Goal: Task Accomplishment & Management: Manage account settings

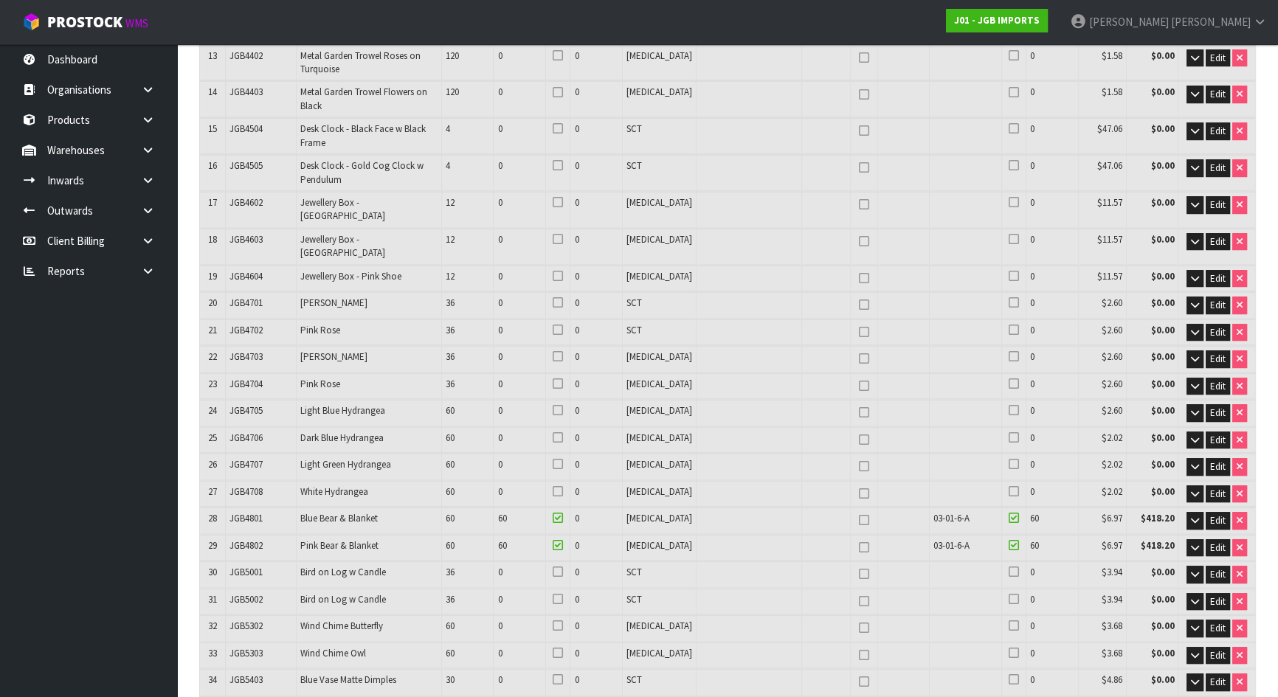
scroll to position [671, 0]
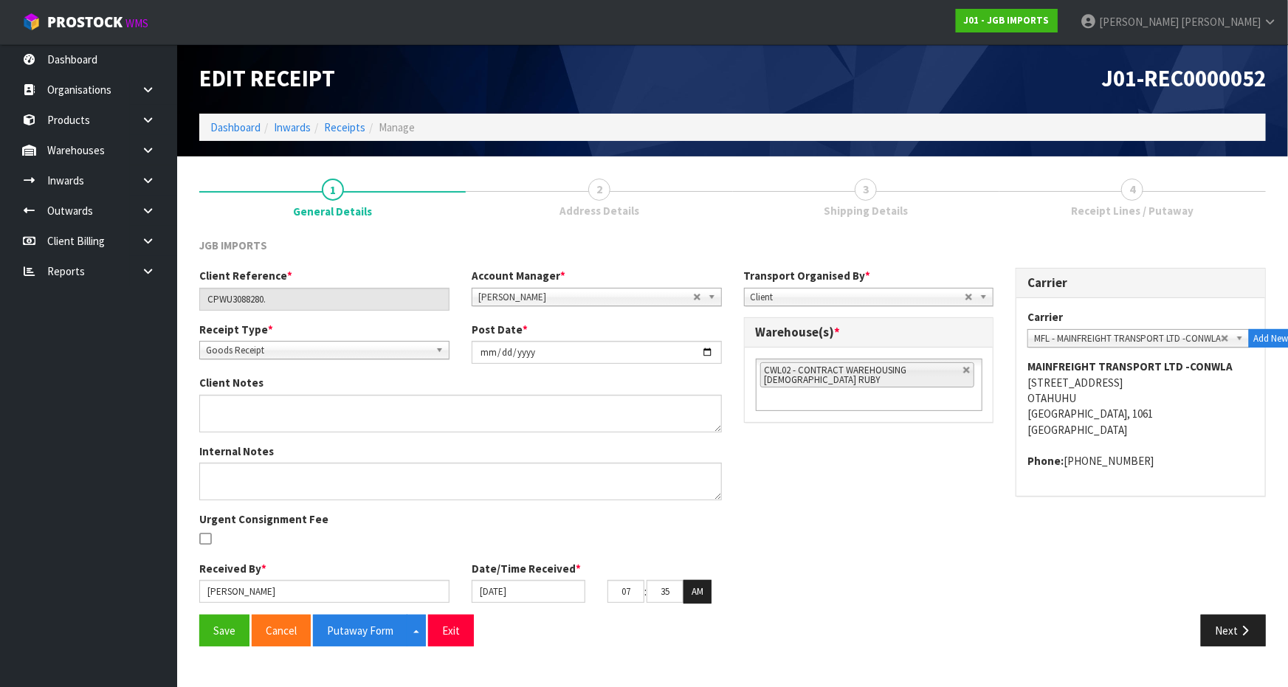
click at [439, 251] on div "JGB IMPORTS" at bounding box center [324, 247] width 272 height 19
click at [802, 452] on div "Client Reference * CPWU3088280. Account Manager * Zubair Moolla Rod Giles Kirst…" at bounding box center [732, 441] width 1089 height 346
click at [639, 203] on link "2 Address Details" at bounding box center [599, 197] width 266 height 58
click at [94, 59] on link "Dashboard" at bounding box center [88, 59] width 177 height 30
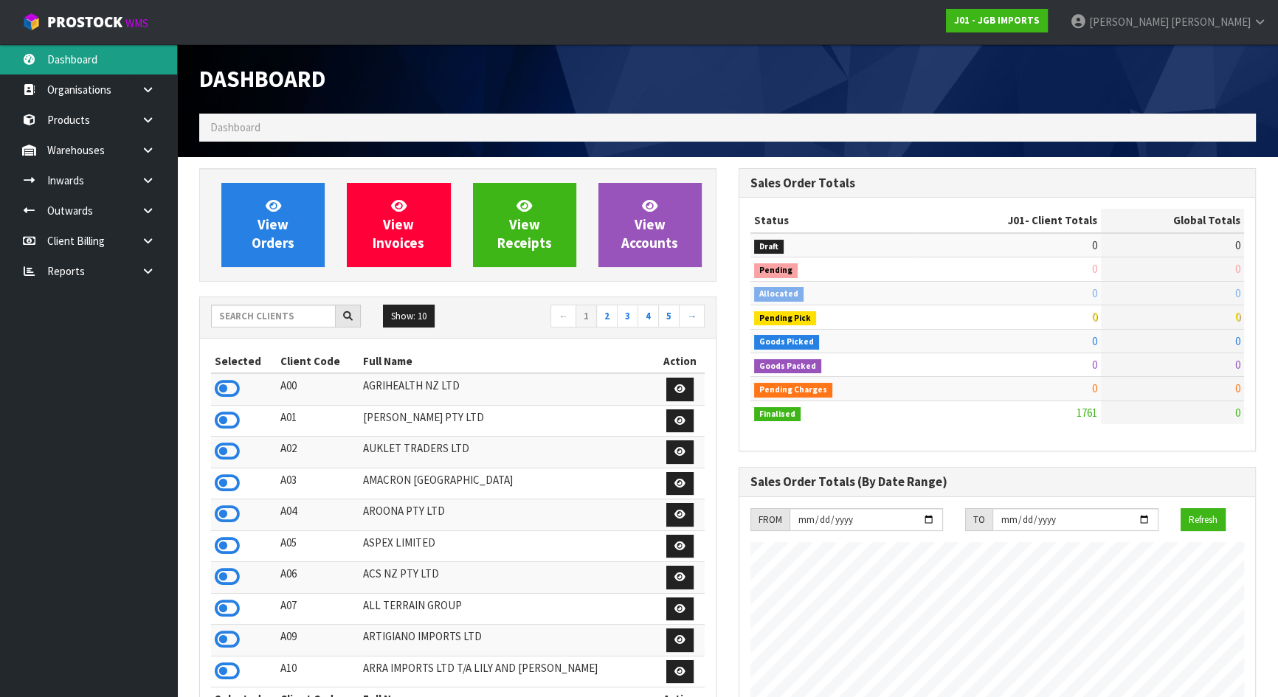
scroll to position [901, 539]
click at [304, 314] on input "text" at bounding box center [273, 316] width 125 height 23
click at [305, 315] on input "text" at bounding box center [273, 316] width 125 height 23
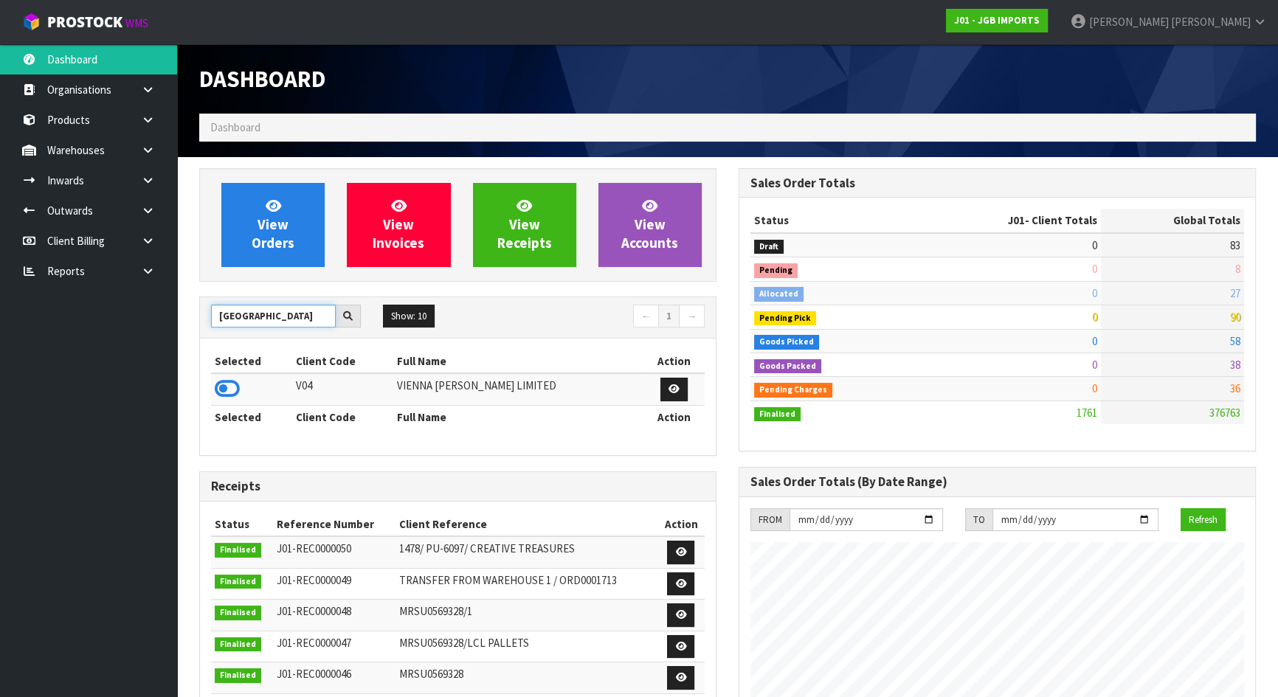
type input "VIENNA"
click at [255, 385] on td at bounding box center [251, 389] width 81 height 32
click at [238, 386] on icon at bounding box center [227, 389] width 25 height 22
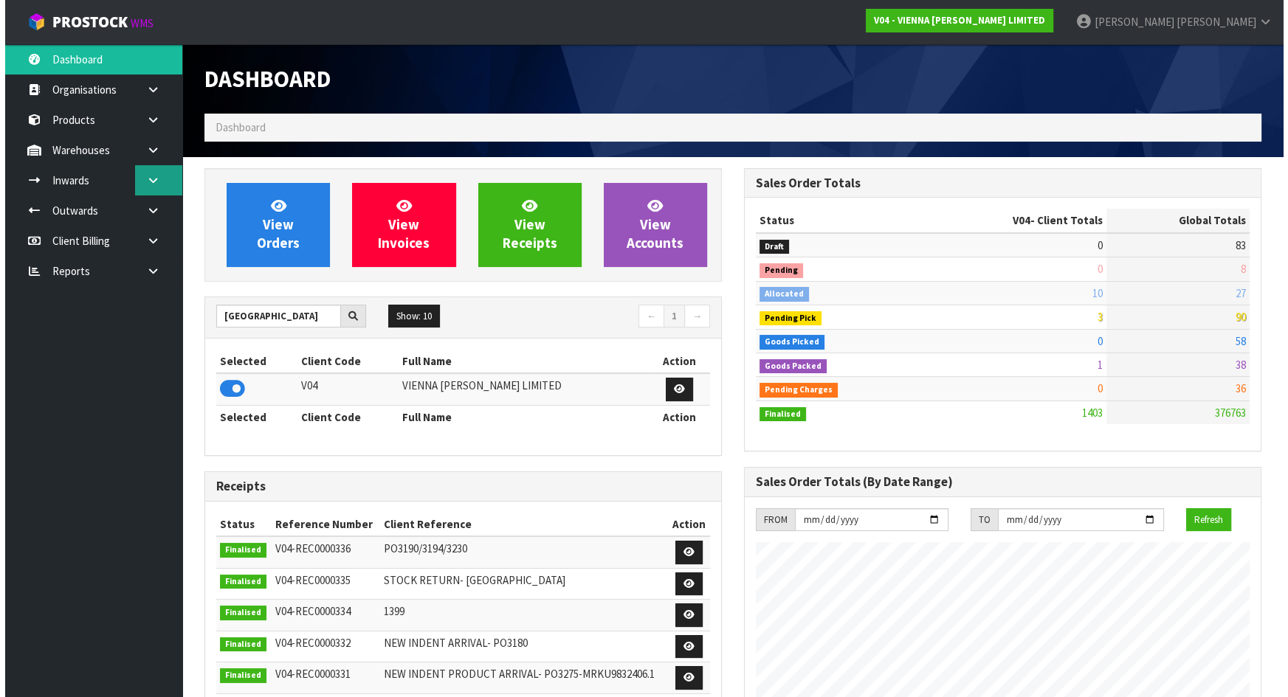
scroll to position [1194, 539]
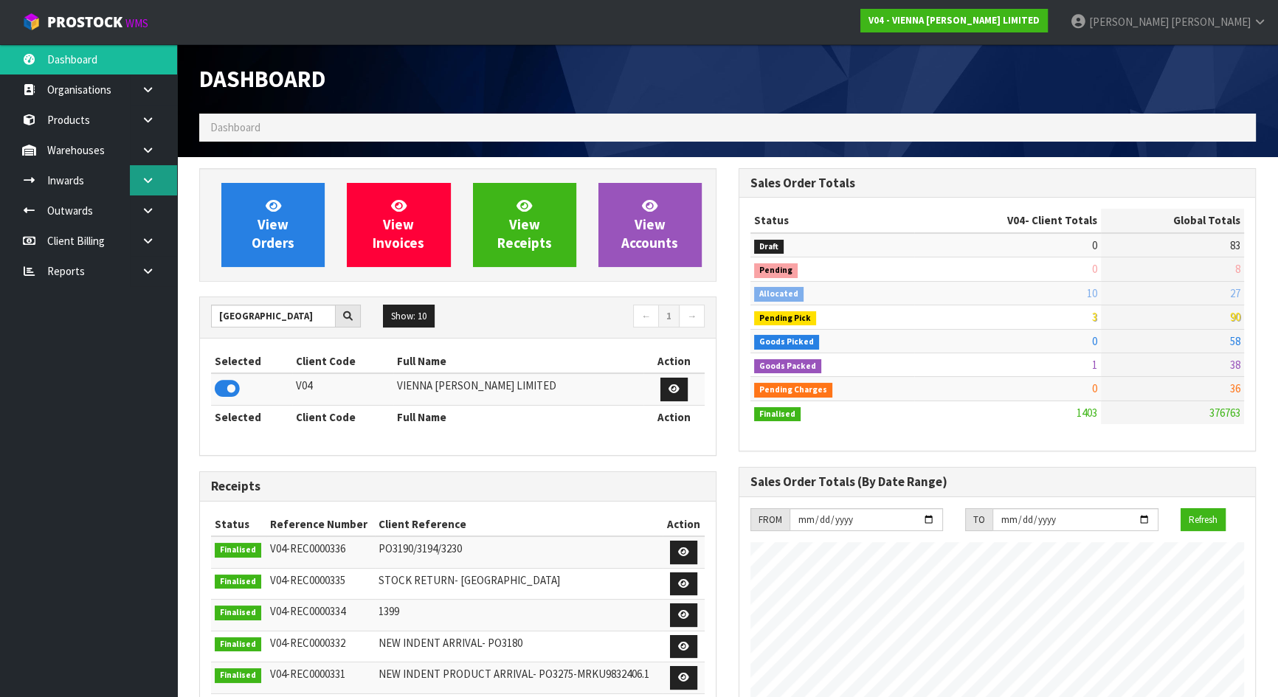
click at [143, 179] on icon at bounding box center [148, 180] width 14 height 11
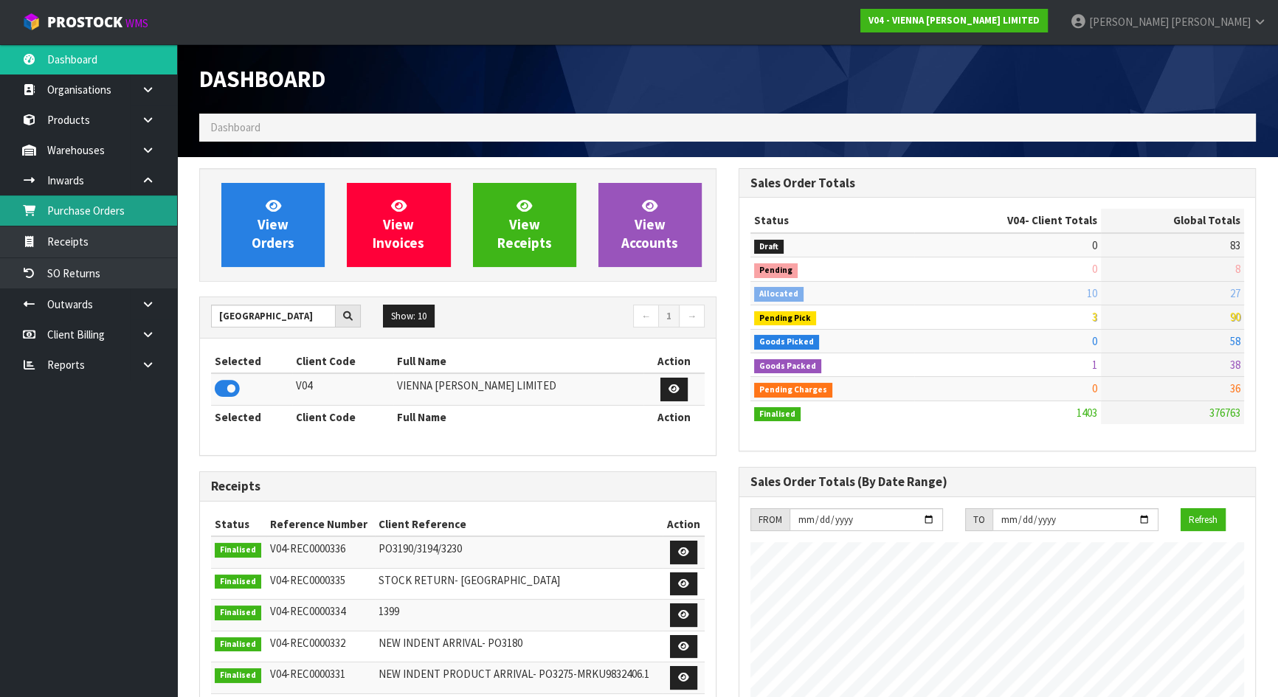
click at [102, 213] on link "Purchase Orders" at bounding box center [88, 211] width 177 height 30
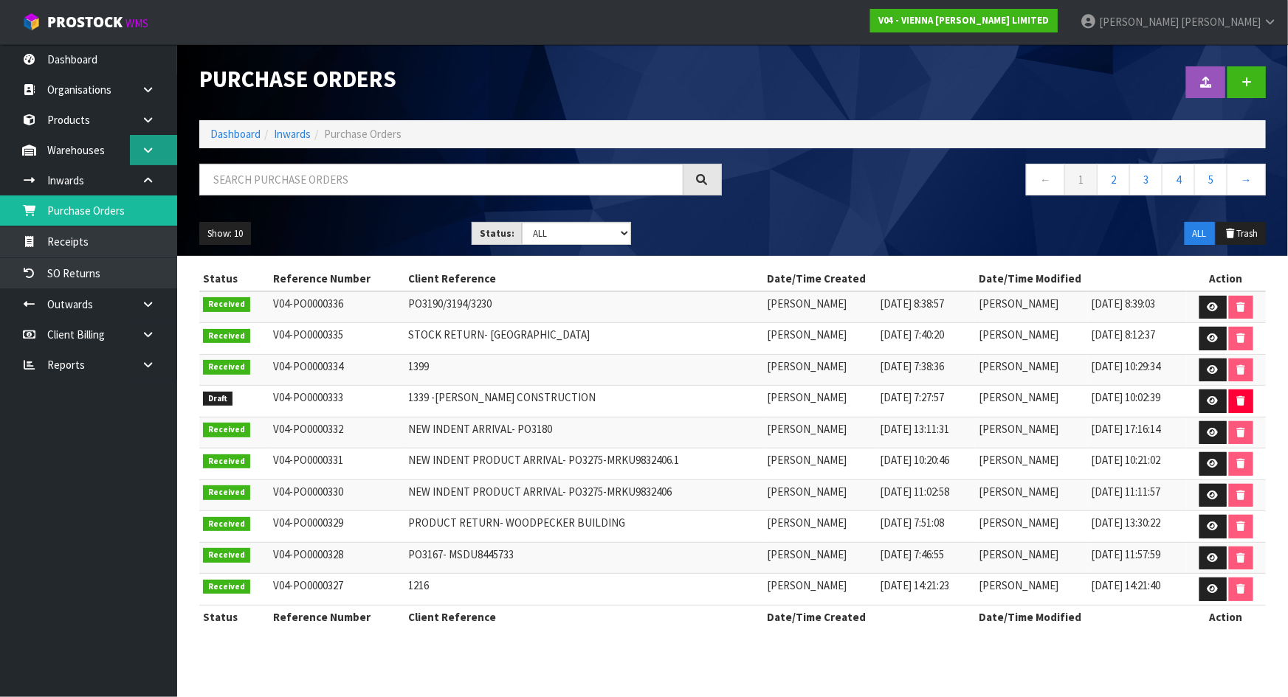
click at [155, 154] on link at bounding box center [153, 150] width 47 height 30
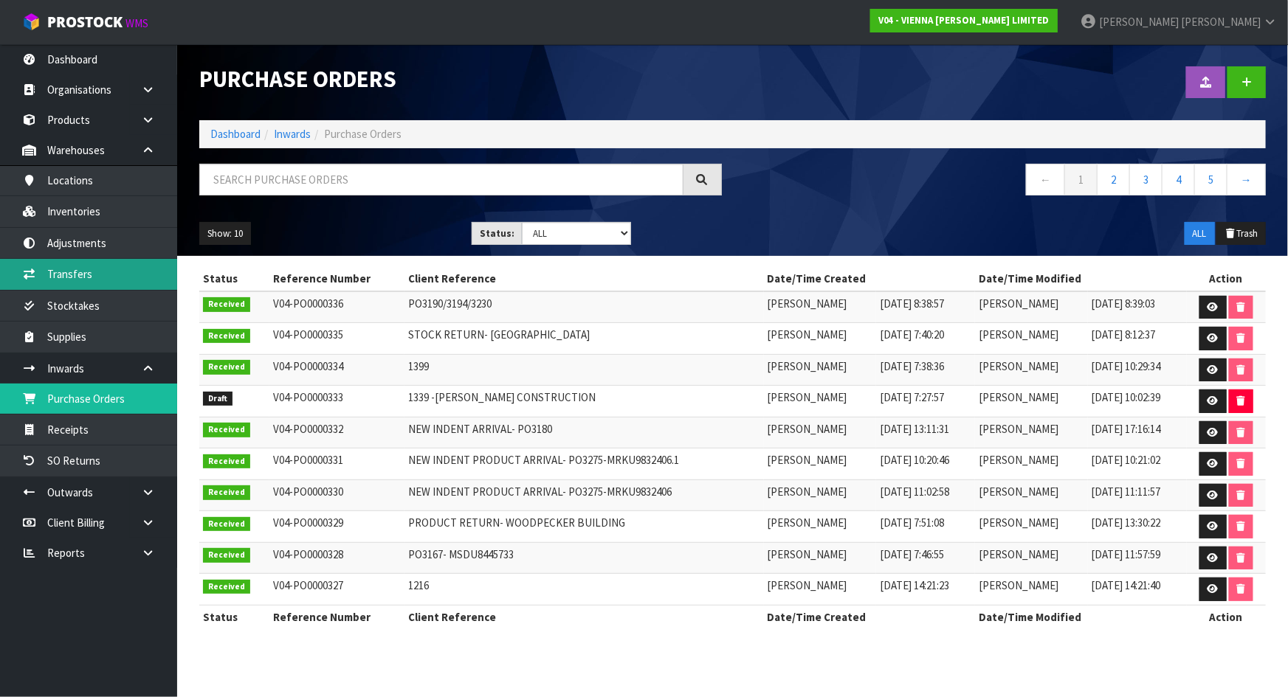
click at [97, 266] on link "Transfers" at bounding box center [88, 274] width 177 height 30
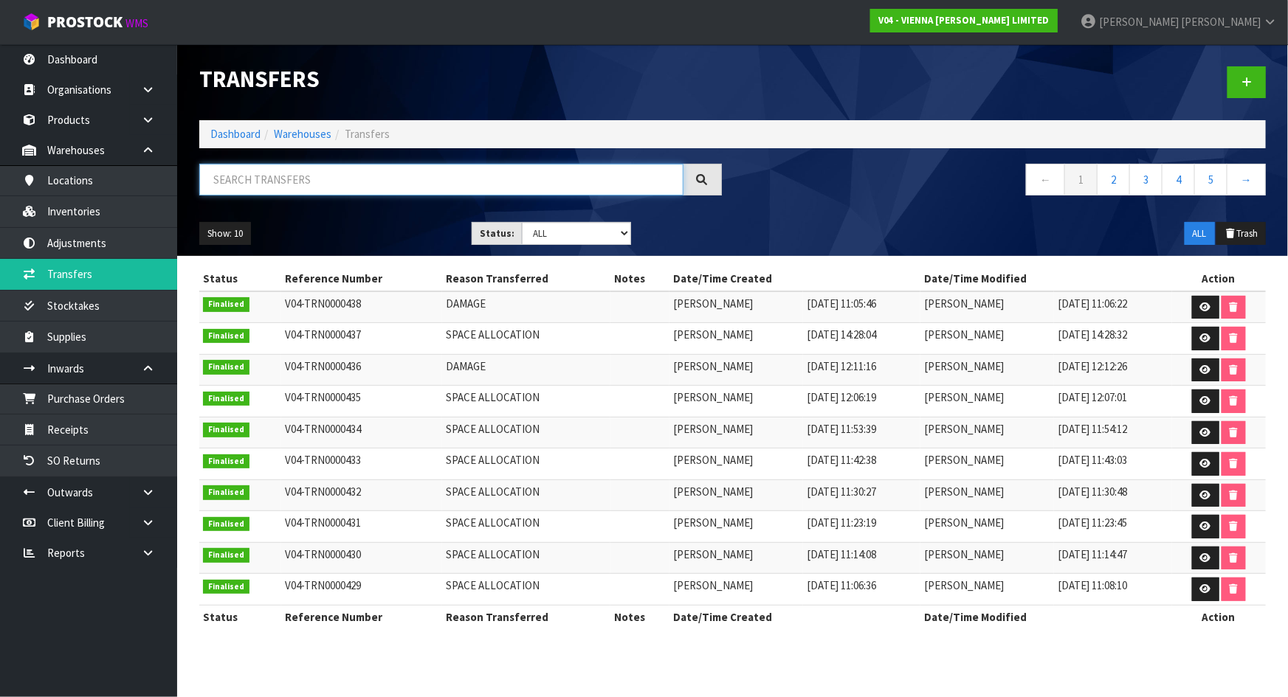
click at [326, 188] on input "text" at bounding box center [441, 180] width 484 height 32
click at [1241, 83] on link at bounding box center [1246, 82] width 38 height 32
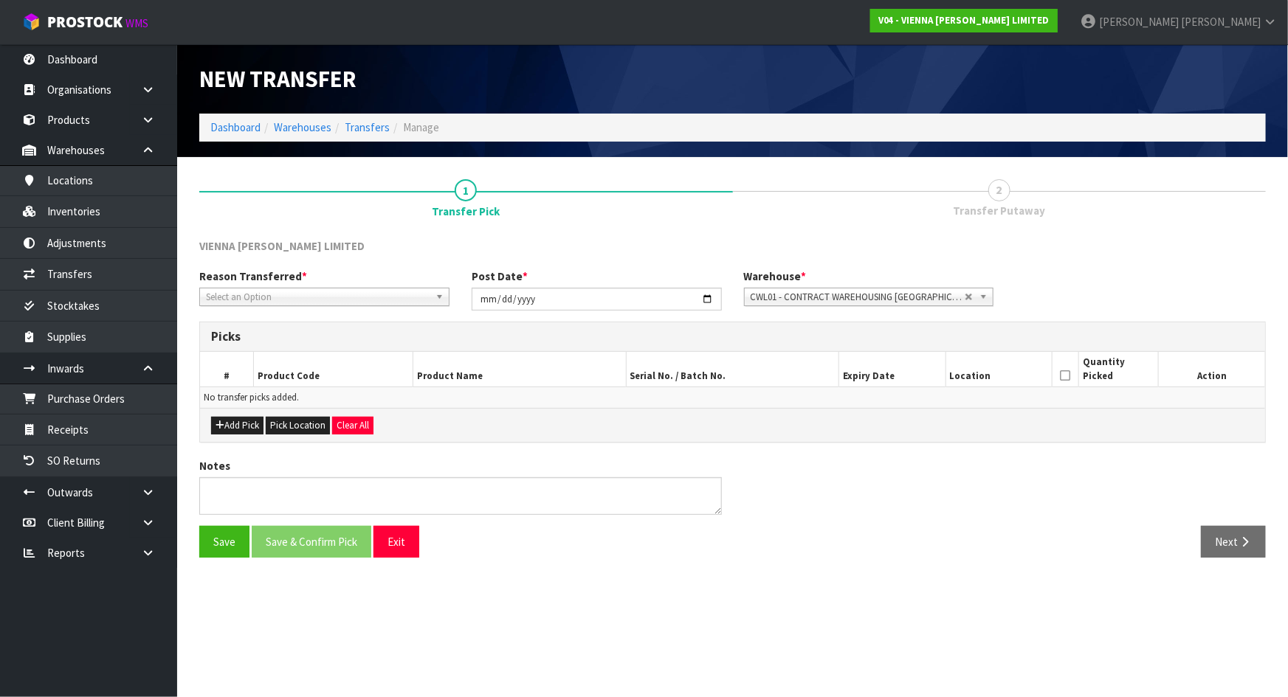
click at [351, 296] on span "Select an Option" at bounding box center [318, 298] width 224 height 18
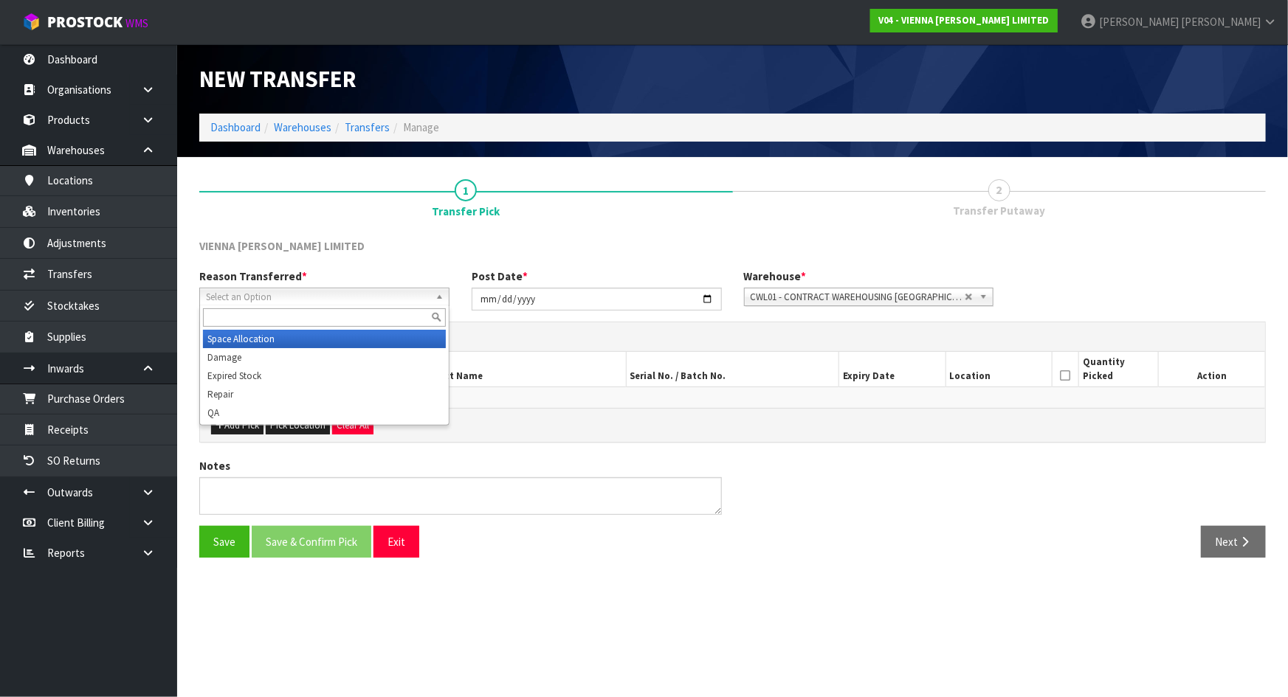
click at [293, 342] on li "Space Allocation" at bounding box center [324, 339] width 243 height 18
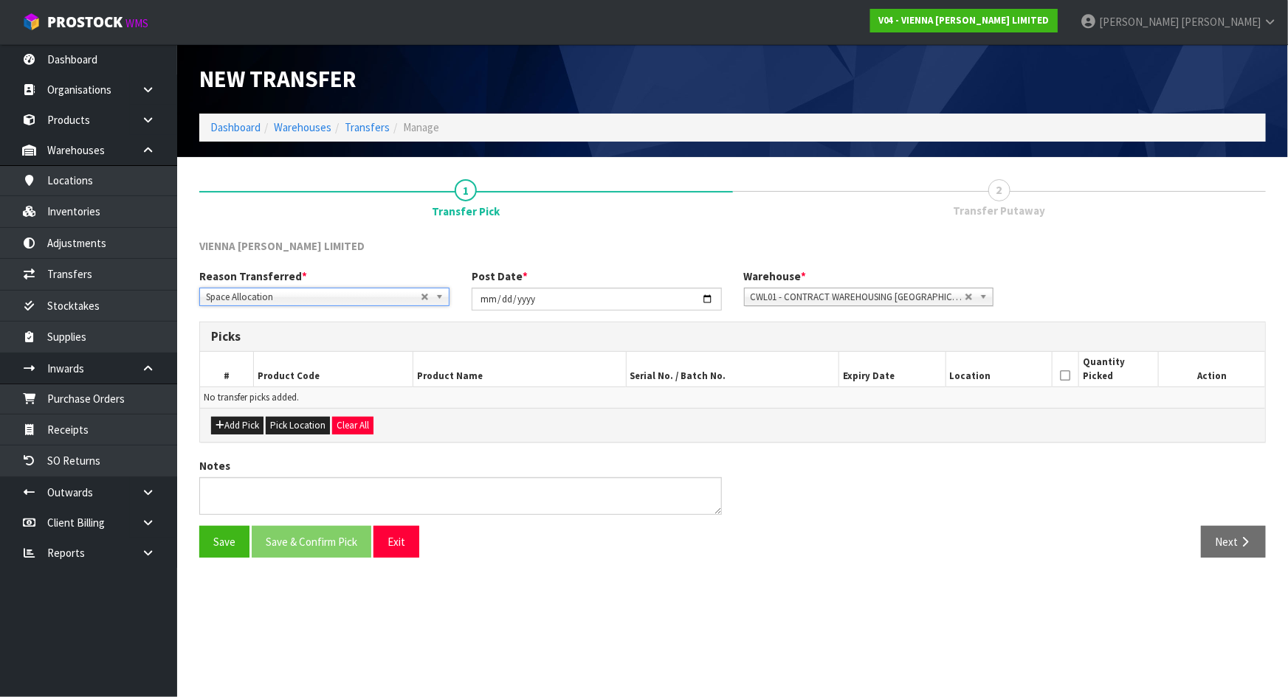
click at [494, 338] on h3 "Picks" at bounding box center [732, 337] width 1043 height 14
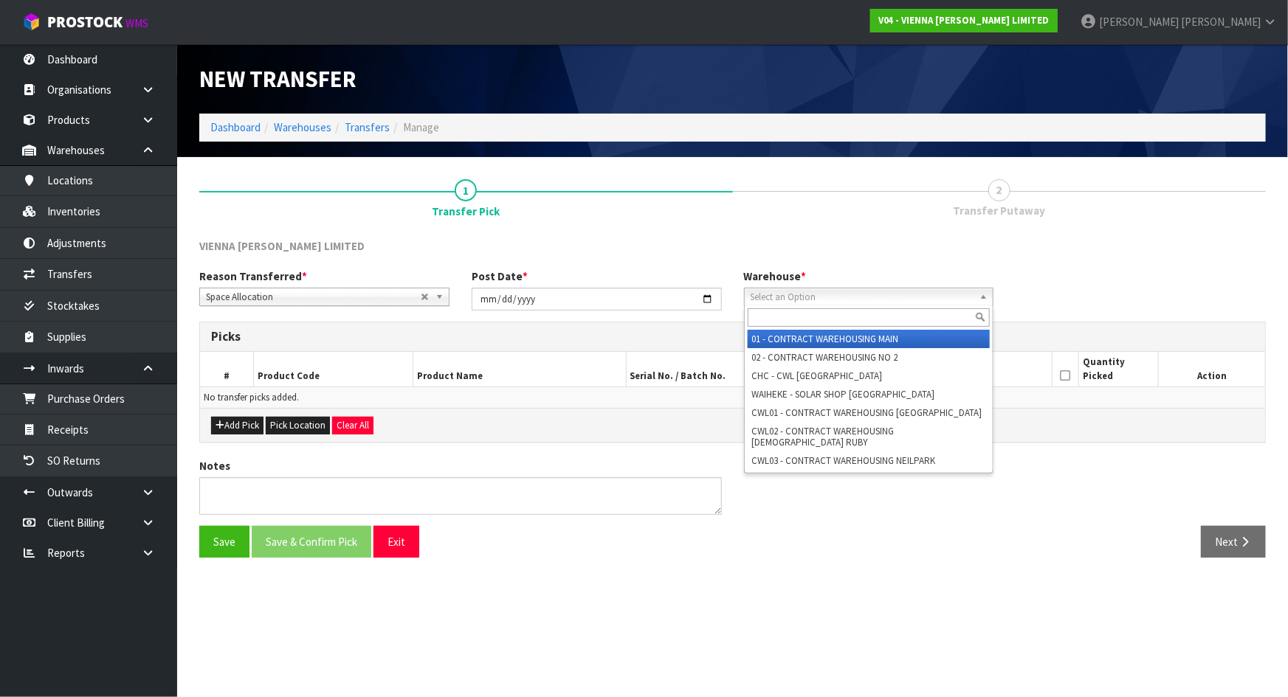
click at [931, 295] on span "Select an Option" at bounding box center [858, 298] width 215 height 18
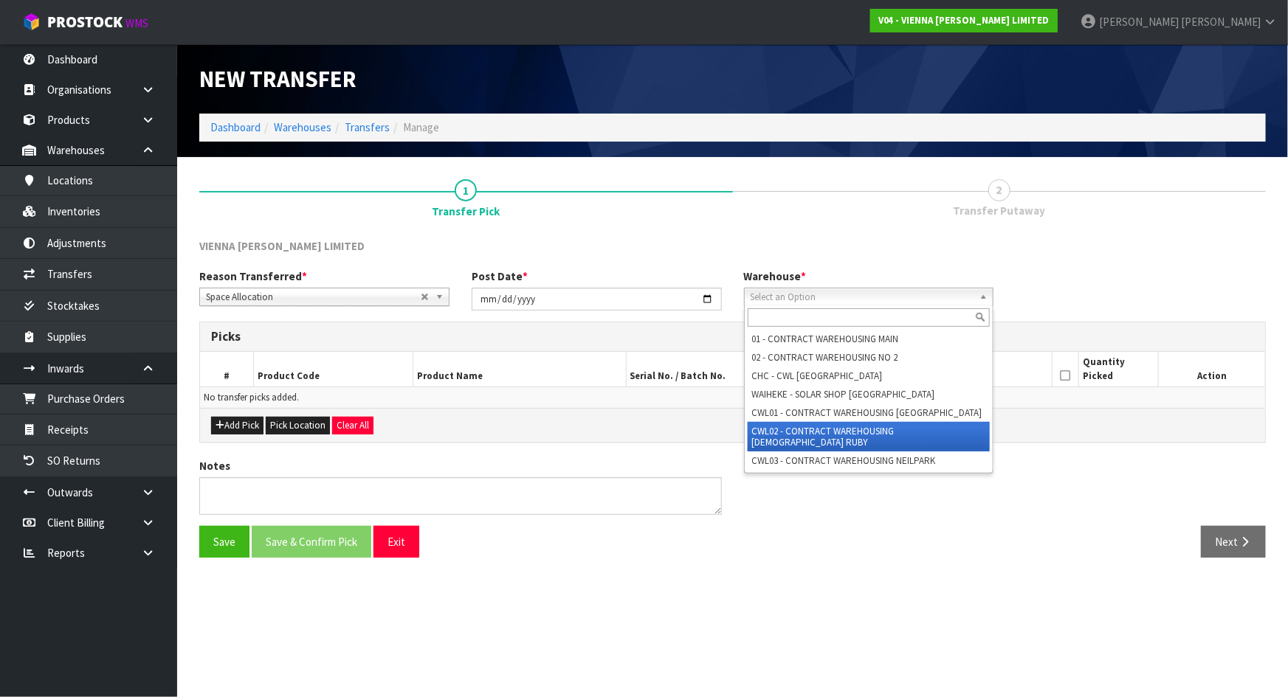
click at [810, 430] on li "CWL02 - CONTRACT WAREHOUSING LADY RUBY" at bounding box center [869, 437] width 243 height 30
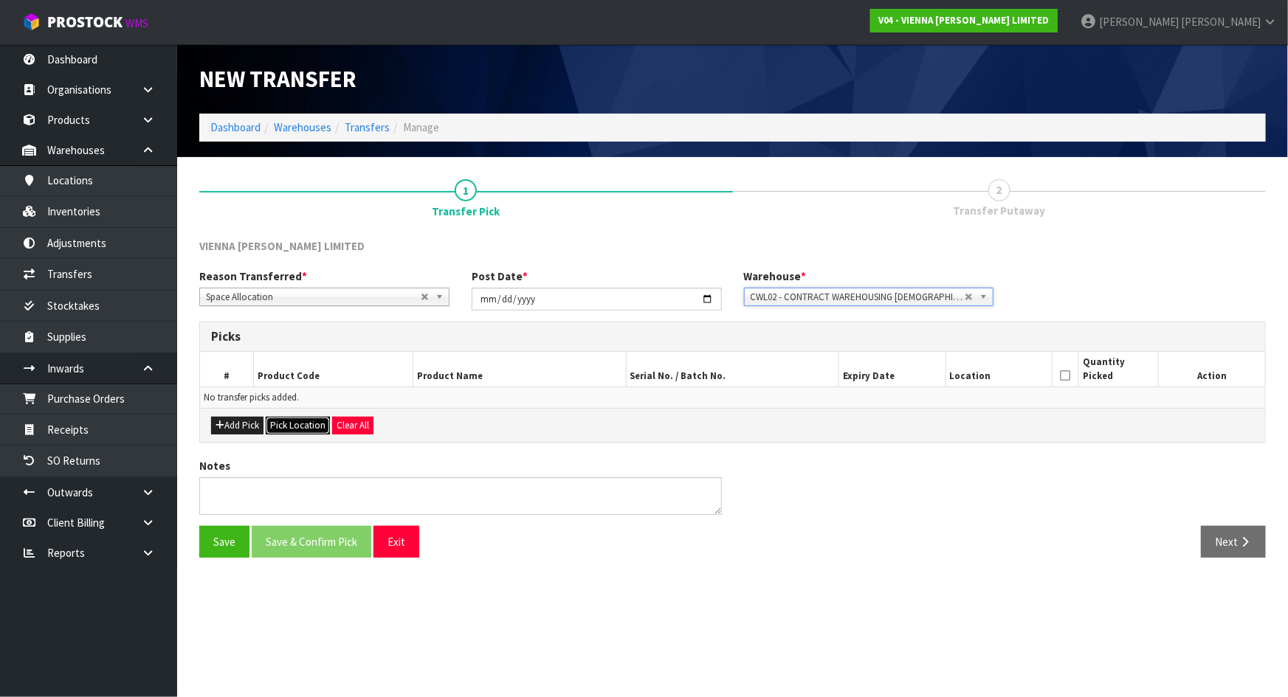
click at [278, 420] on button "Pick Location" at bounding box center [298, 426] width 64 height 18
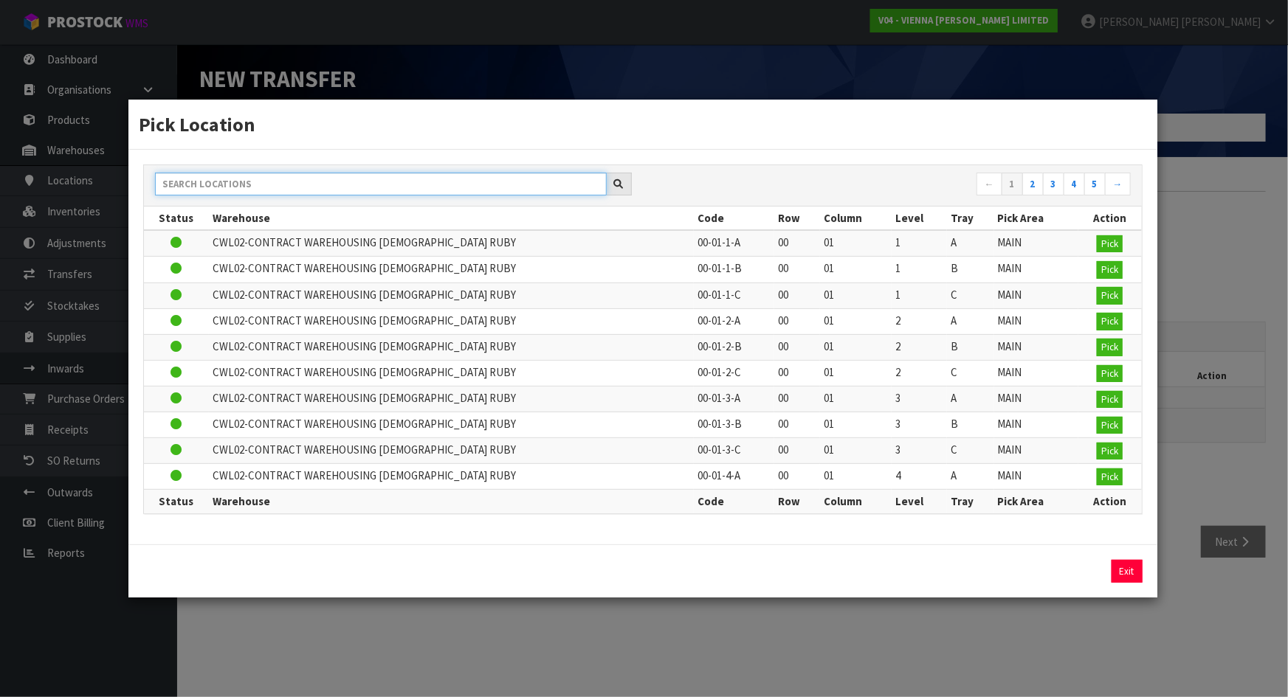
click at [351, 184] on input "text" at bounding box center [381, 184] width 452 height 23
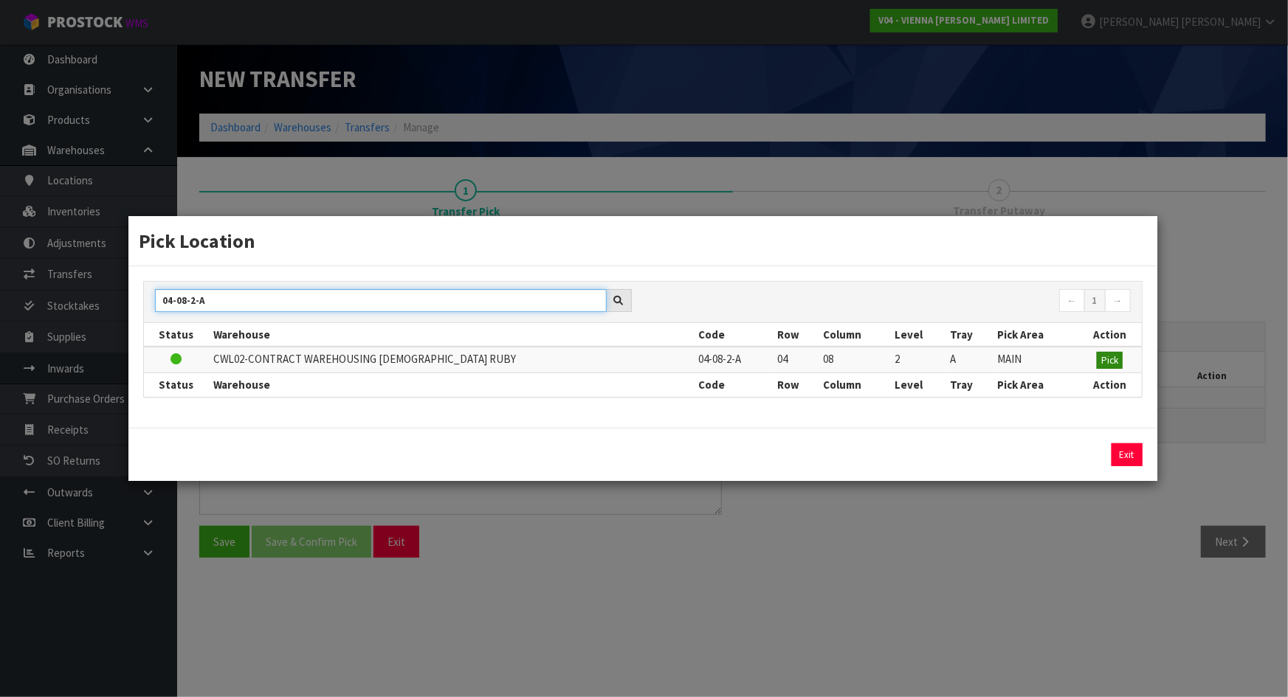
type input "04-08-2-A"
click at [1103, 361] on span "Pick" at bounding box center [1109, 360] width 17 height 13
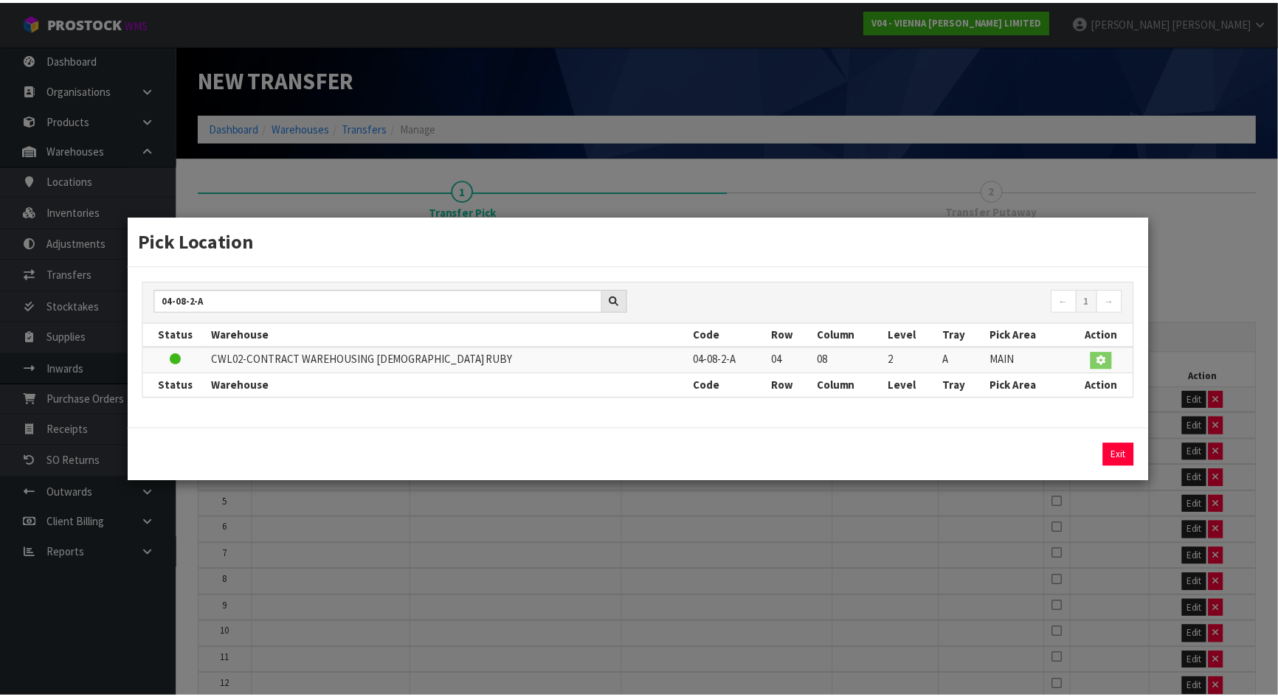
scroll to position [180, 0]
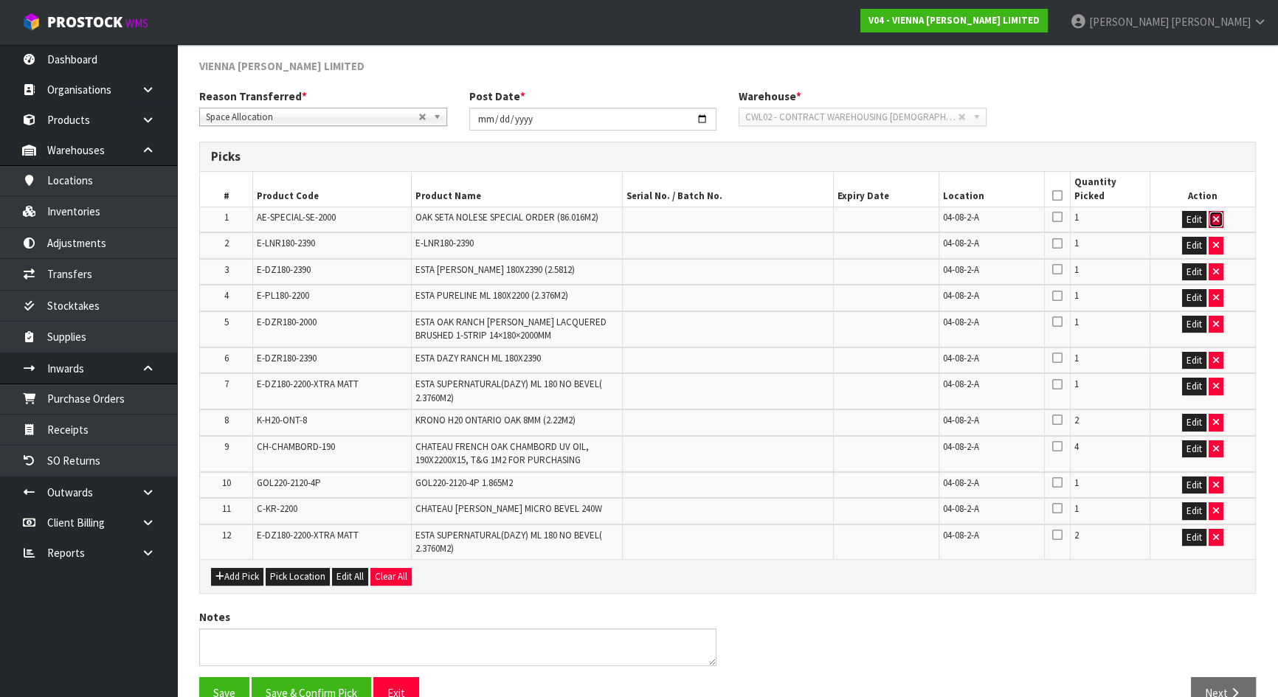
click at [1215, 220] on icon "button" at bounding box center [1216, 220] width 6 height 10
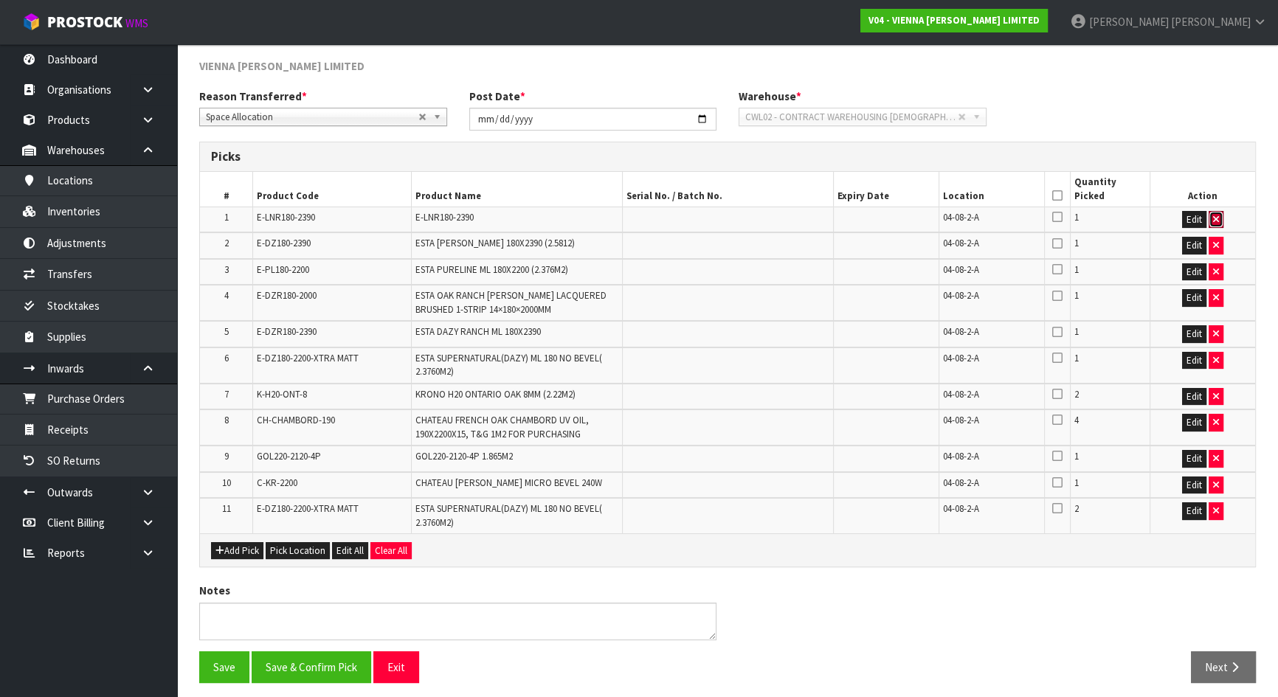
click at [1215, 220] on icon "button" at bounding box center [1216, 220] width 6 height 10
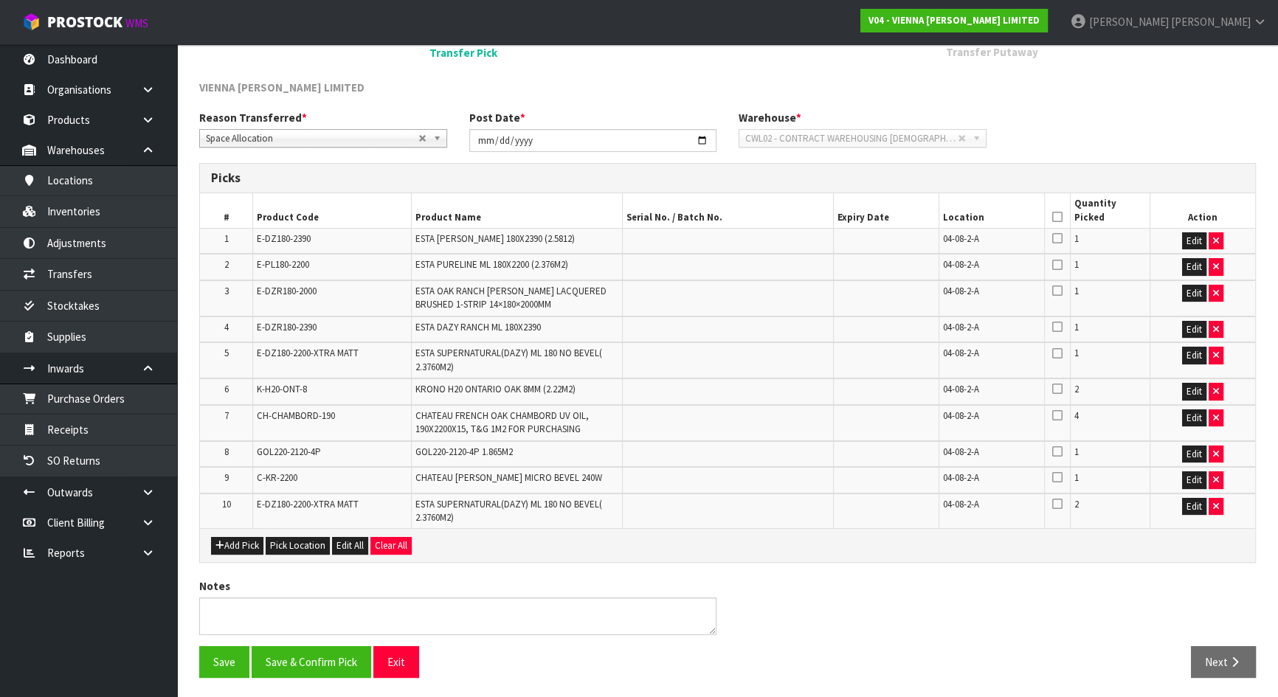
click at [1215, 220] on th "Action" at bounding box center [1203, 210] width 106 height 35
drag, startPoint x: 1218, startPoint y: 230, endPoint x: 1216, endPoint y: 241, distance: 11.5
click at [1218, 230] on td "Edit" at bounding box center [1203, 241] width 106 height 26
click at [1216, 241] on icon "button" at bounding box center [1216, 241] width 6 height 10
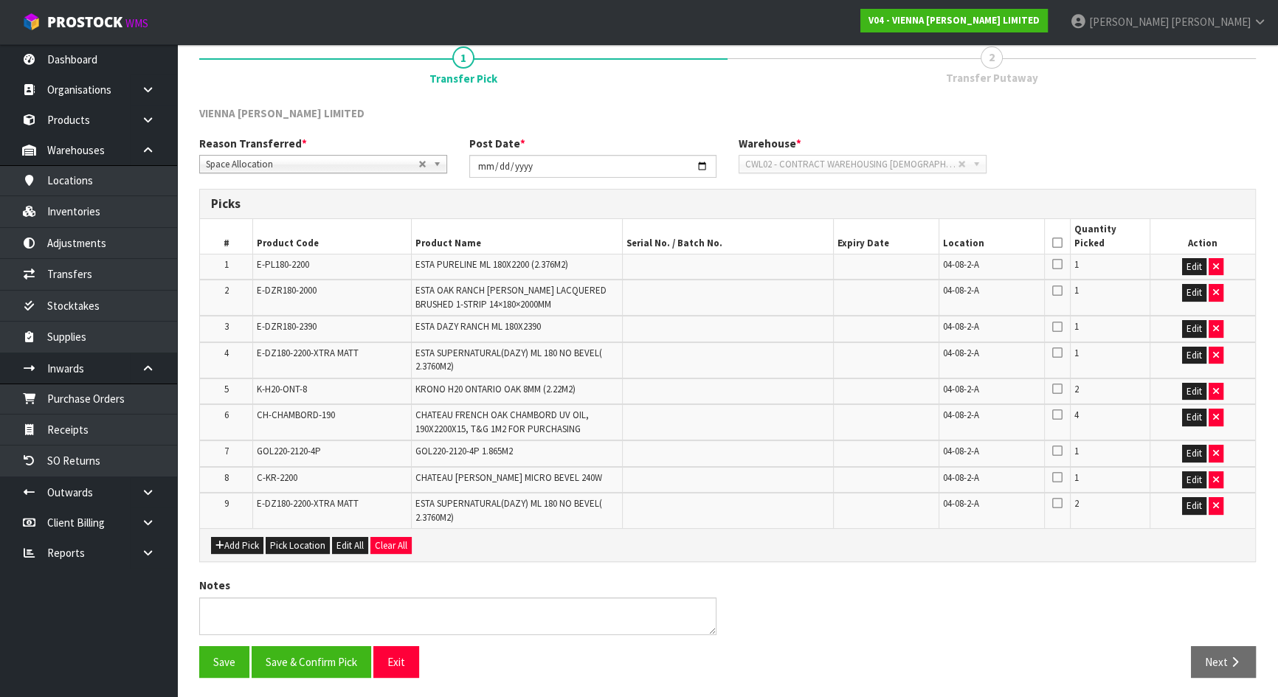
click at [1216, 241] on th "Action" at bounding box center [1203, 236] width 106 height 35
click at [1210, 267] on button "button" at bounding box center [1216, 267] width 15 height 18
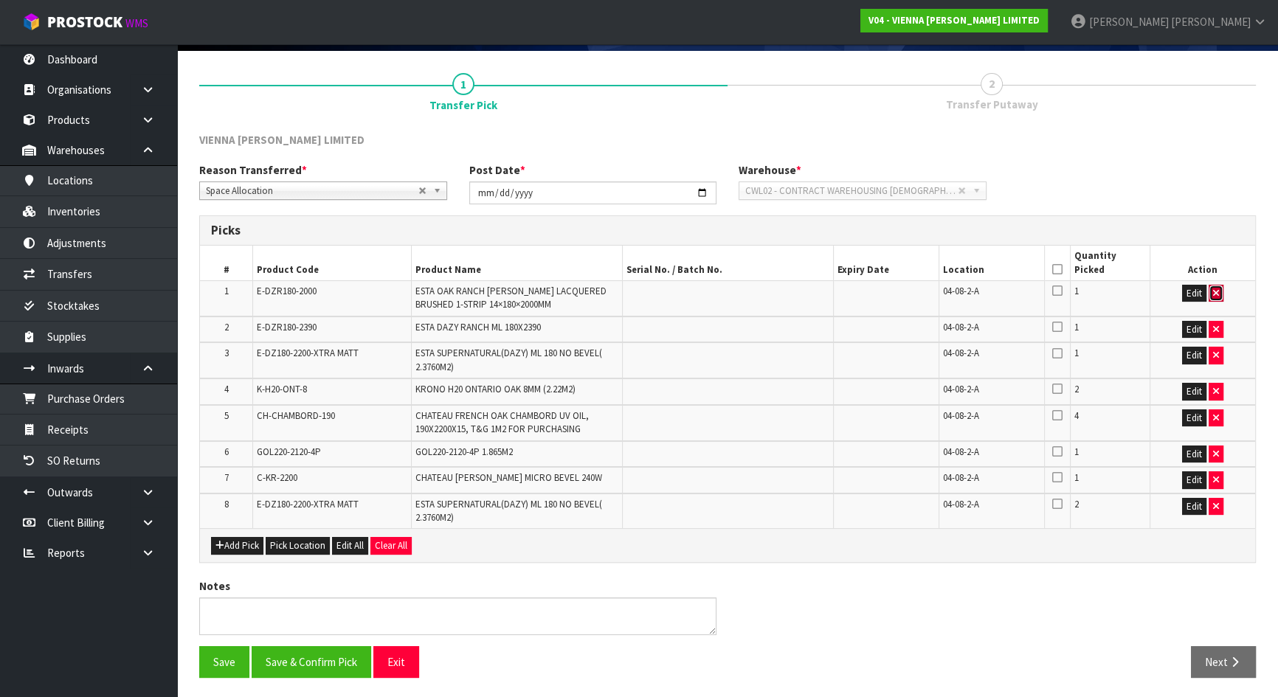
click at [1211, 287] on button "button" at bounding box center [1216, 294] width 15 height 18
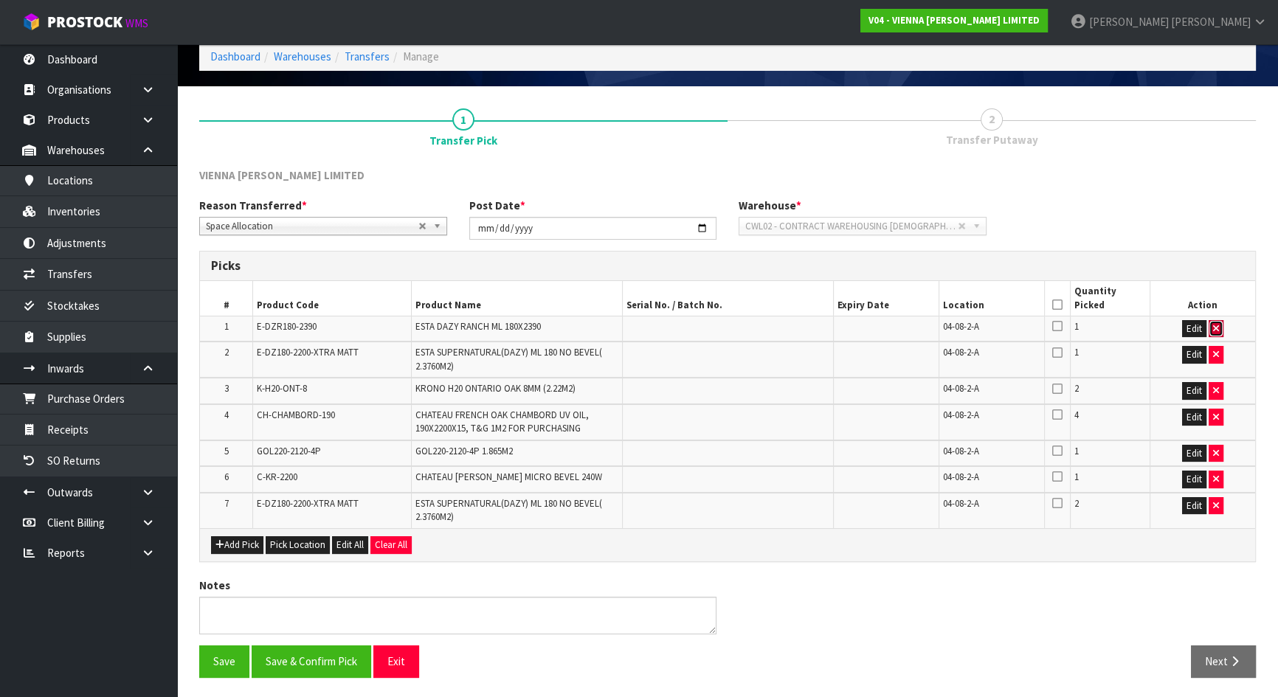
click at [1218, 324] on icon "button" at bounding box center [1216, 329] width 6 height 10
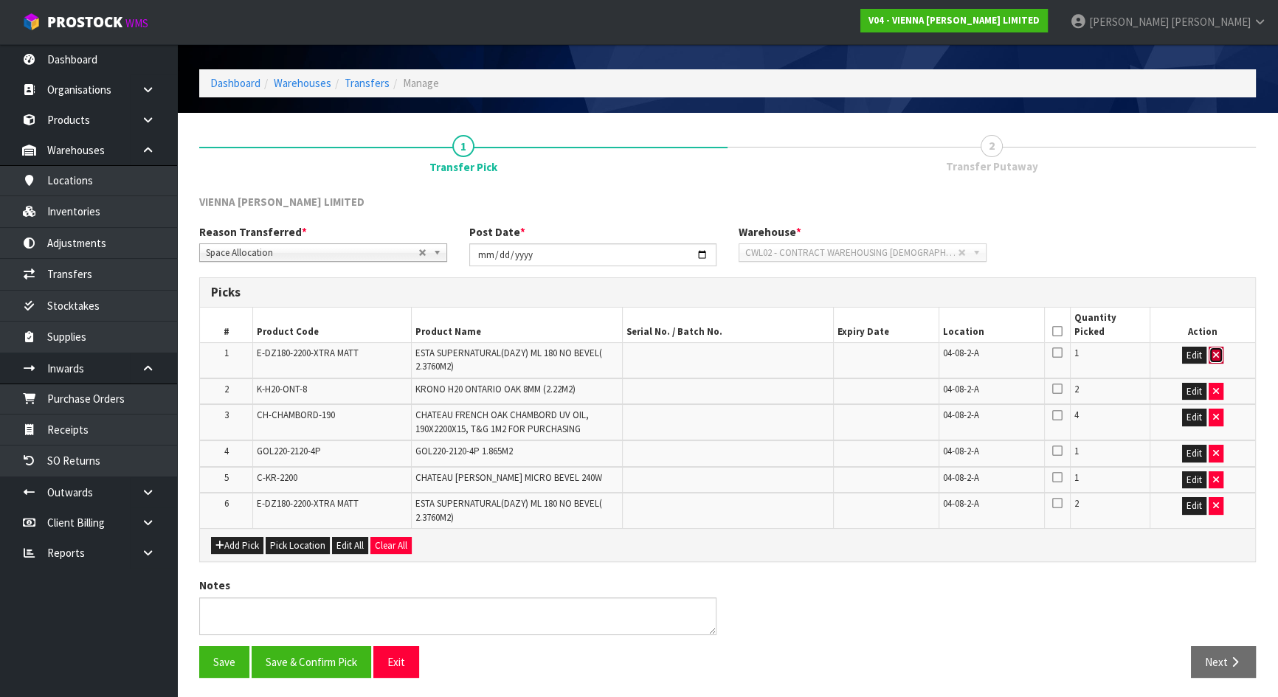
click at [1218, 354] on icon "button" at bounding box center [1216, 356] width 6 height 10
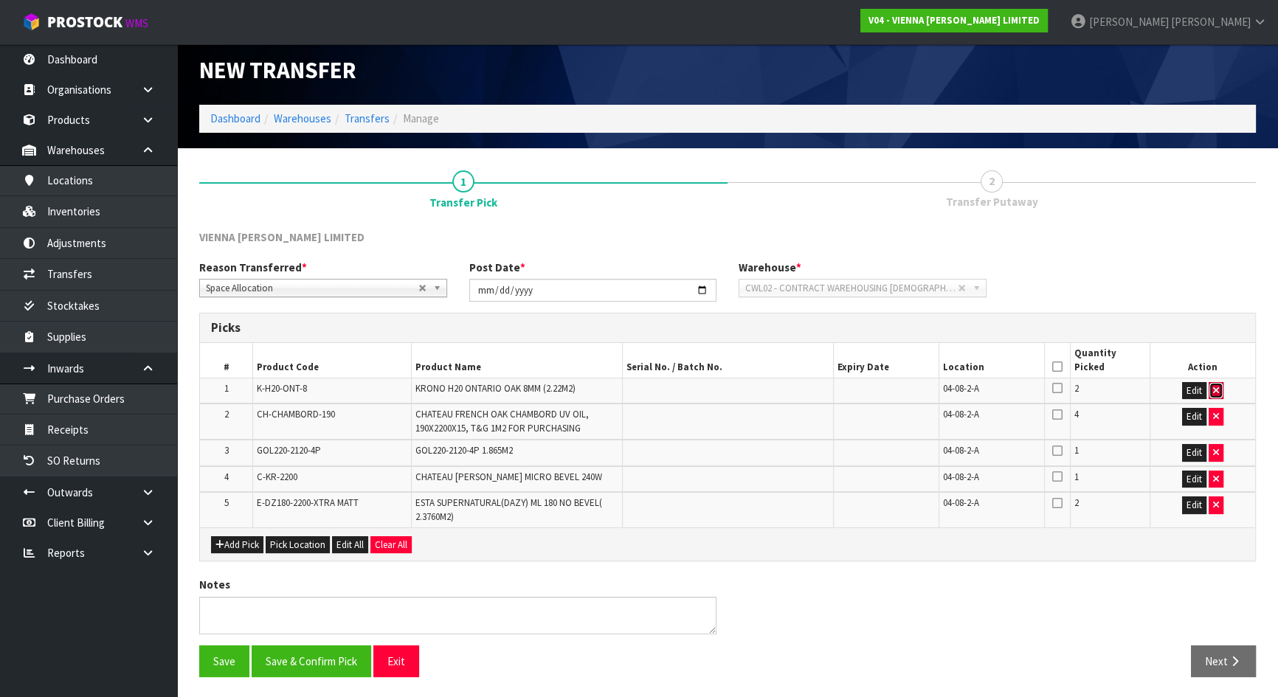
click at [1218, 391] on icon "button" at bounding box center [1216, 391] width 6 height 10
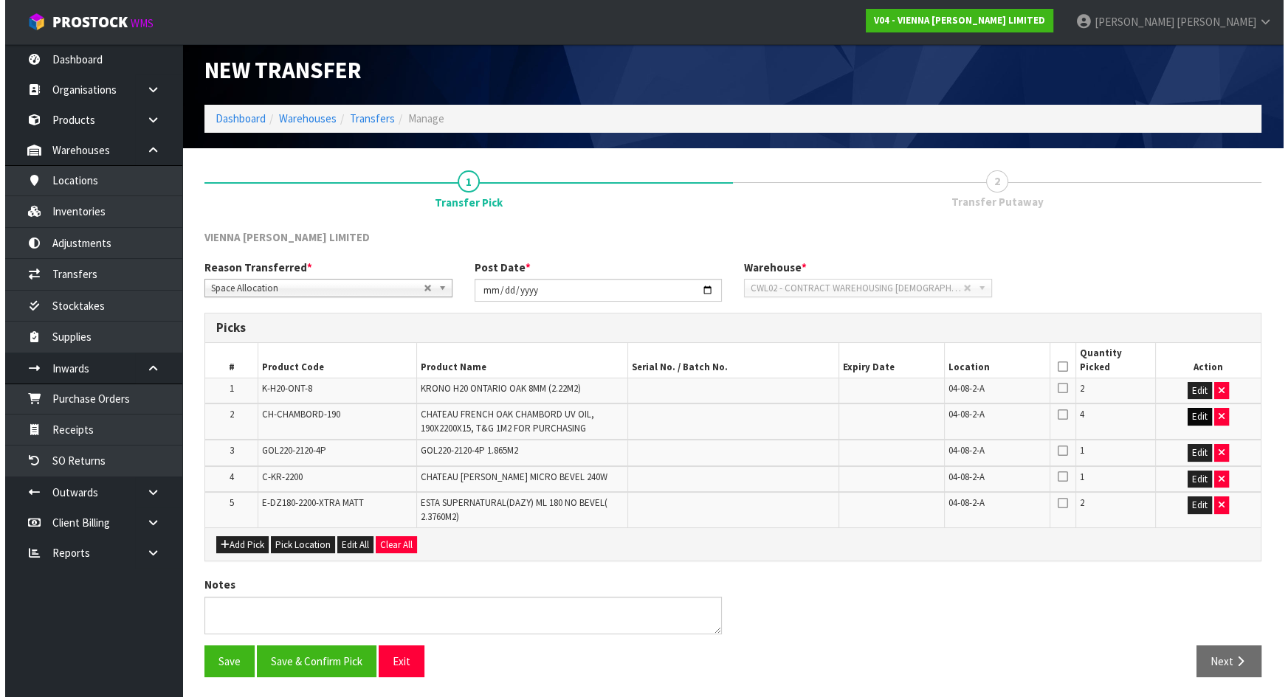
scroll to position [0, 0]
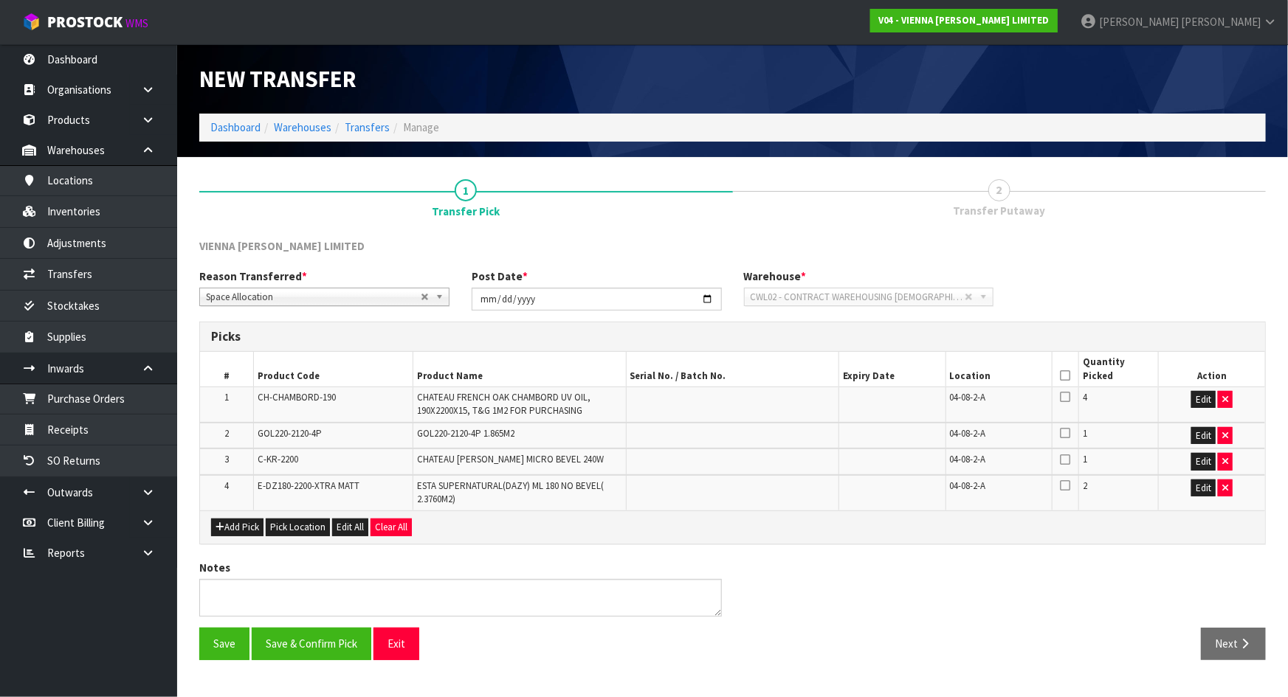
click at [1222, 389] on td "Edit" at bounding box center [1212, 404] width 106 height 35
click at [1227, 401] on icon "button" at bounding box center [1225, 400] width 6 height 10
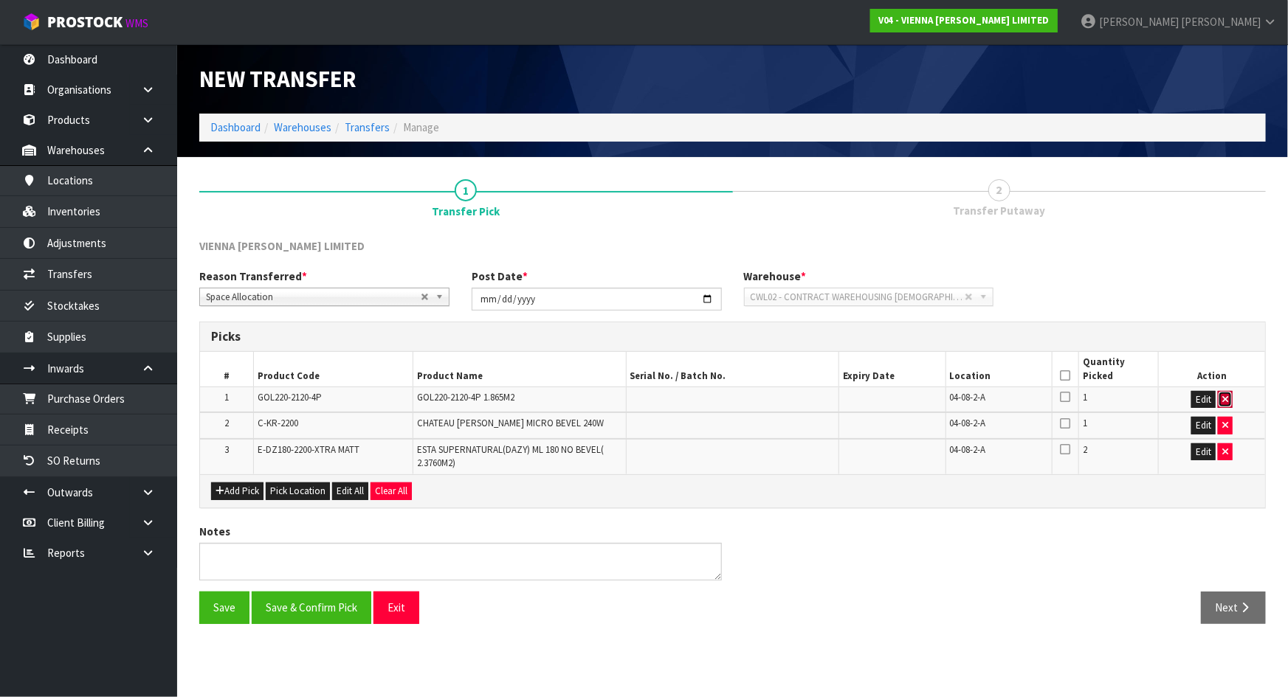
click at [1230, 399] on button "button" at bounding box center [1225, 400] width 15 height 18
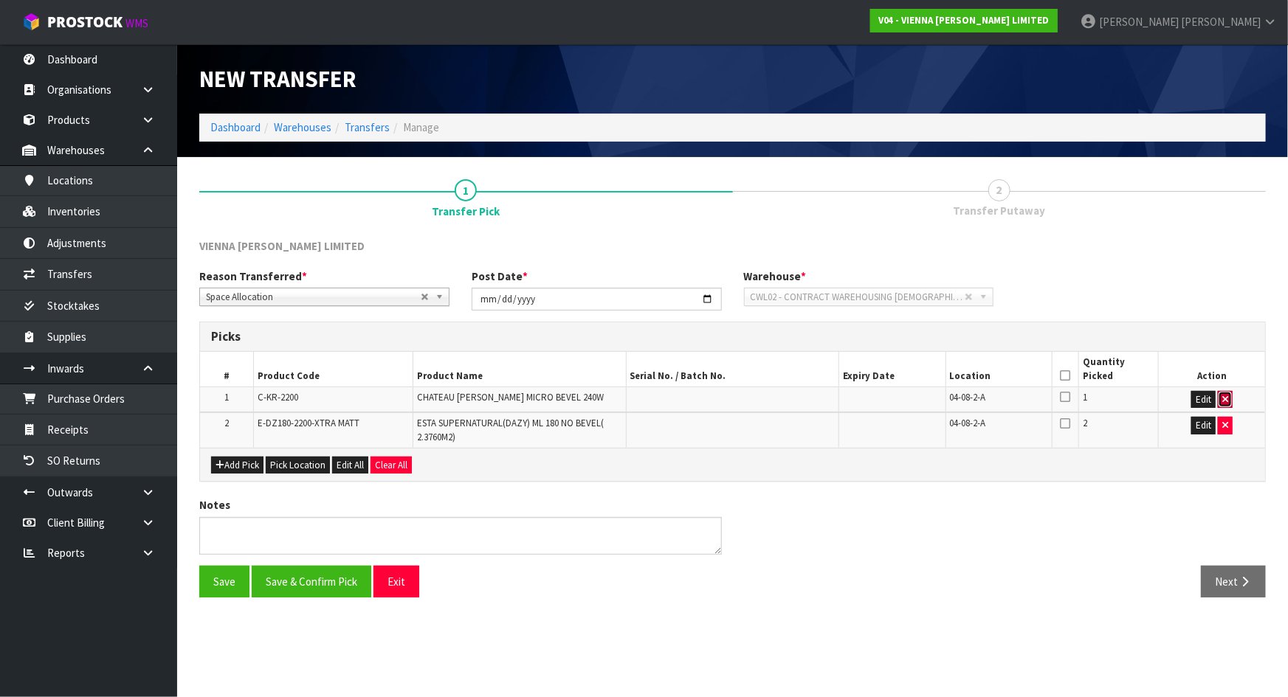
click at [1227, 404] on button "button" at bounding box center [1225, 400] width 15 height 18
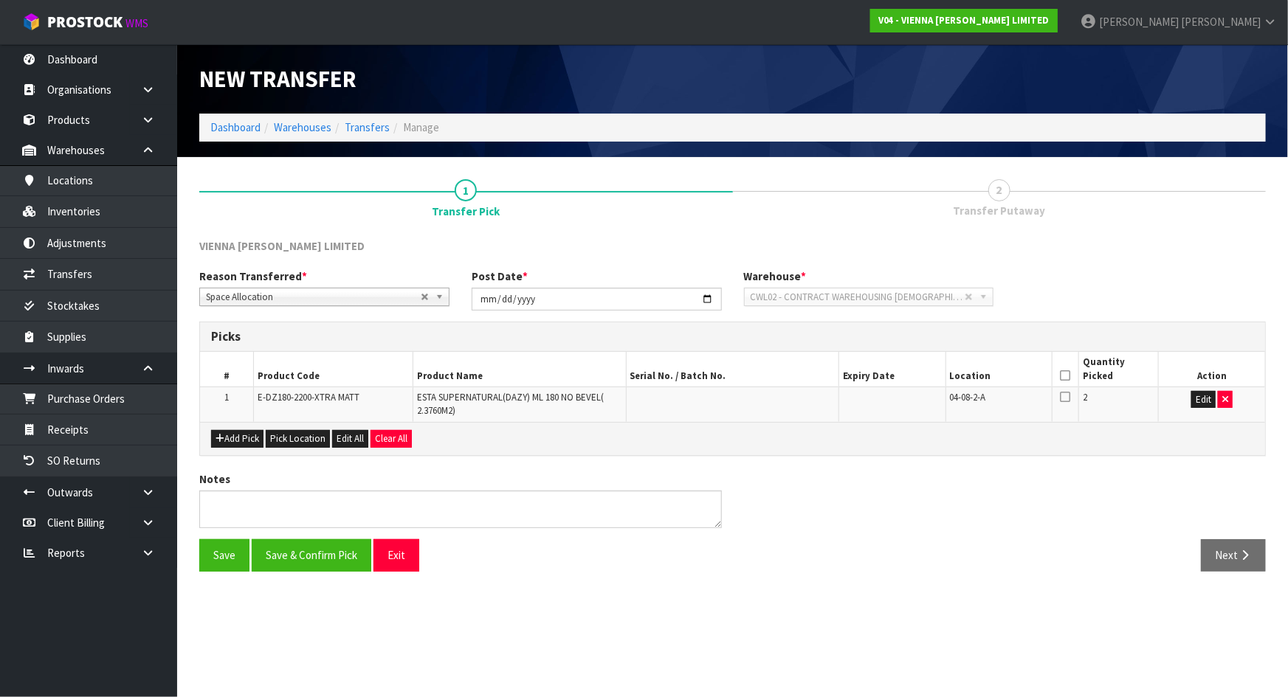
click at [1226, 413] on td "Edit" at bounding box center [1212, 404] width 106 height 35
click at [1226, 399] on icon "button" at bounding box center [1225, 400] width 6 height 10
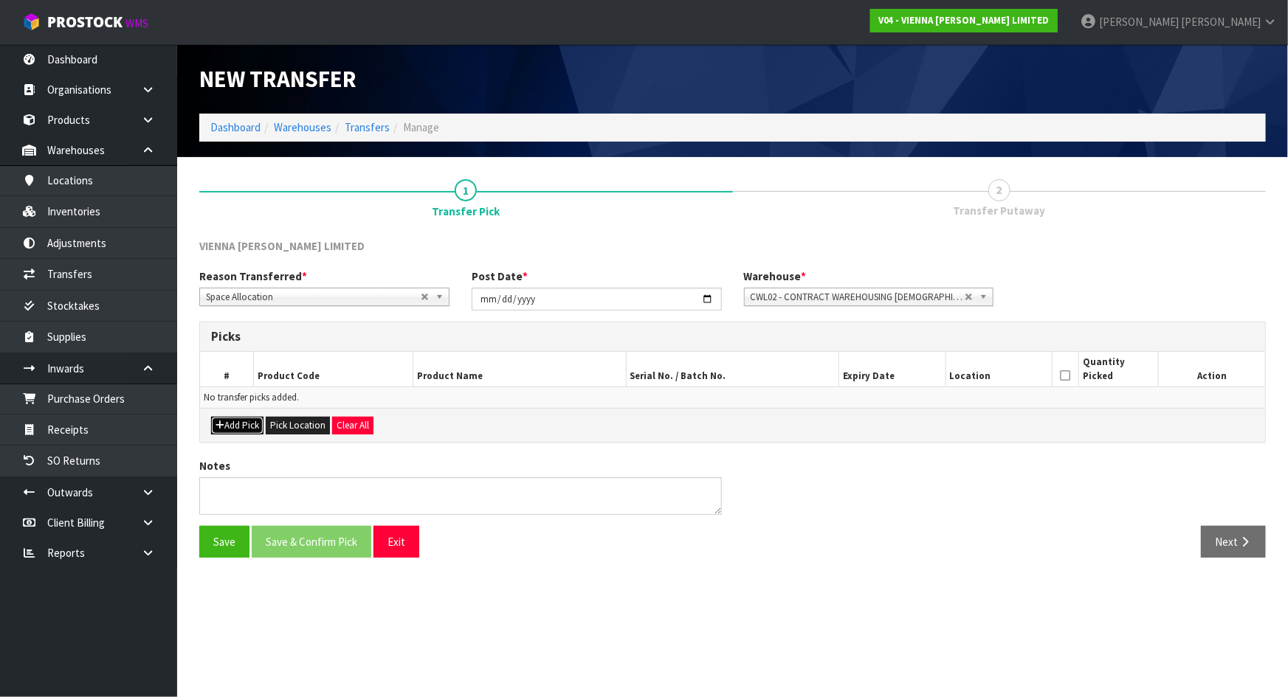
click at [234, 431] on button "Add Pick" at bounding box center [237, 426] width 52 height 18
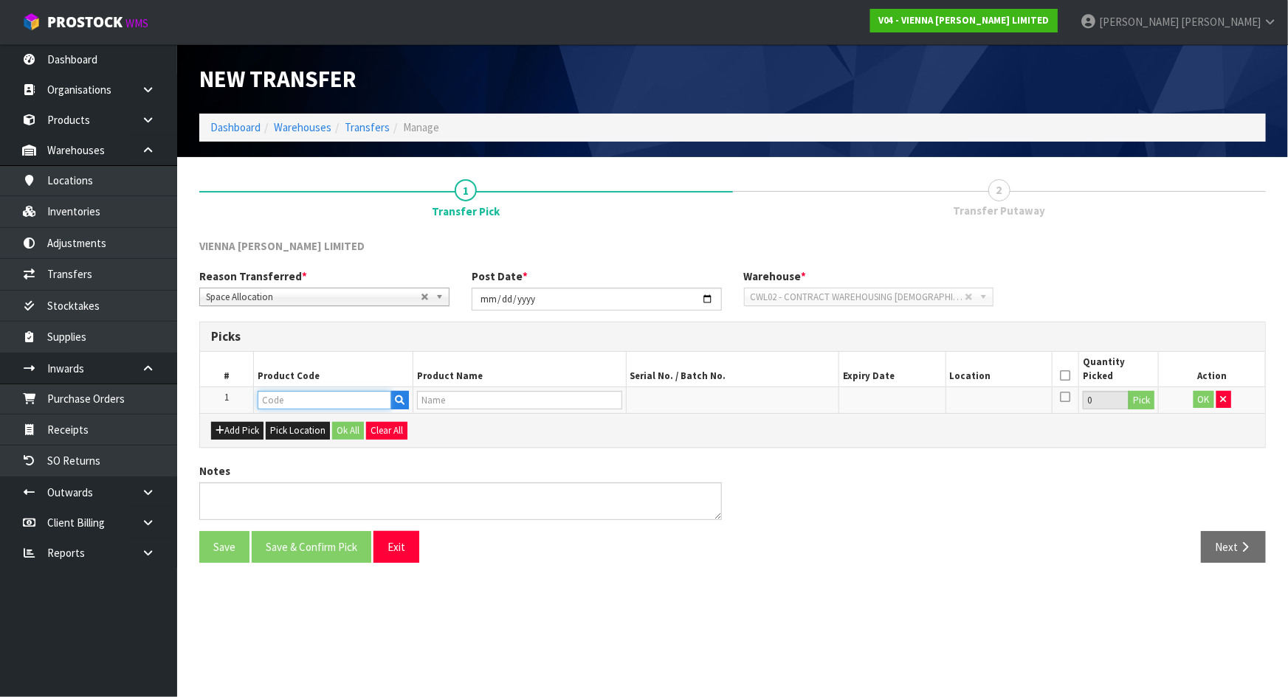
click at [272, 396] on input "text" at bounding box center [325, 400] width 134 height 18
click at [396, 400] on icon "button" at bounding box center [400, 401] width 10 height 10
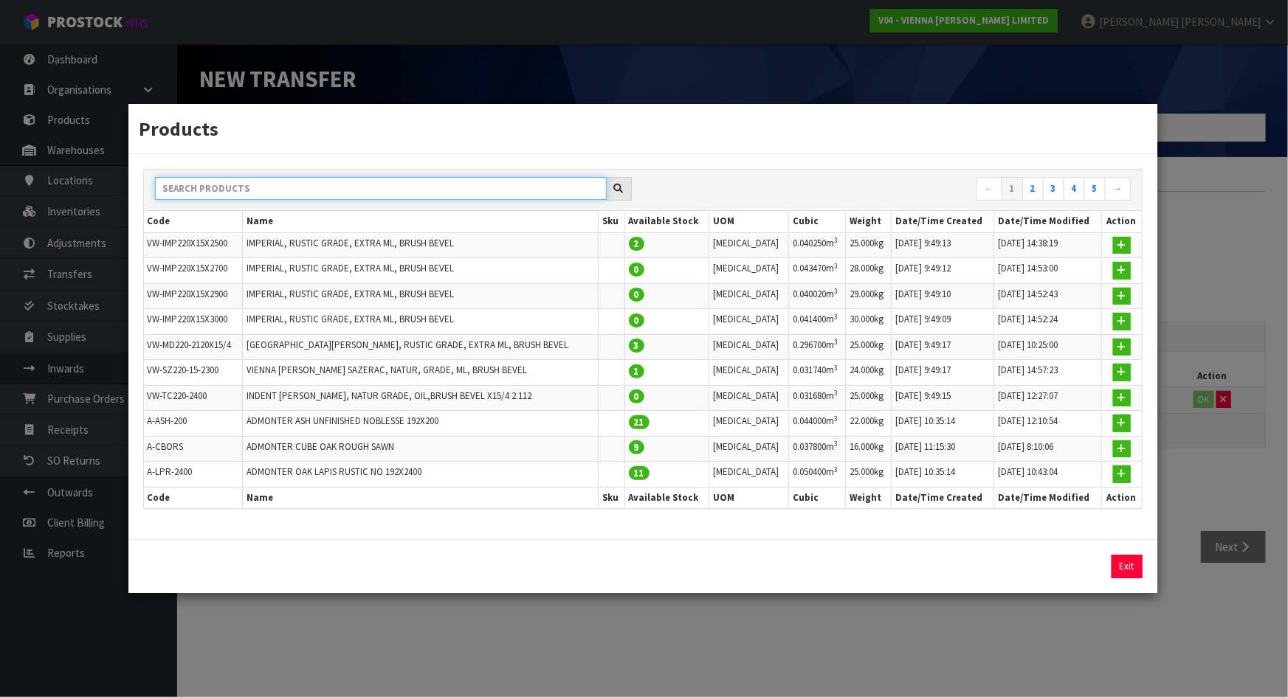
click at [302, 187] on input "text" at bounding box center [381, 188] width 452 height 23
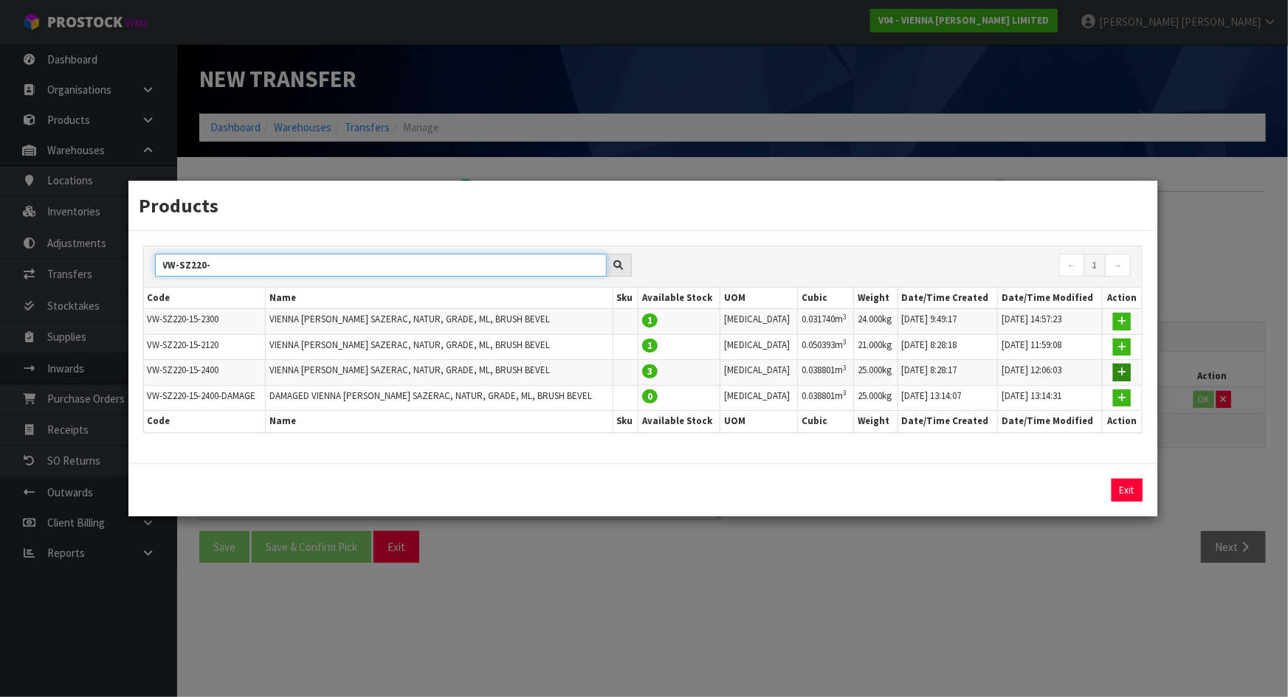
type input "VW-SZ220-"
click at [1117, 370] on icon "button" at bounding box center [1121, 373] width 9 height 10
type input "VW-SZ220-15-2400"
type input "VIENNA WOODS SAZERAC, NATUR, GRADE, ML, BRUSH BEVEL"
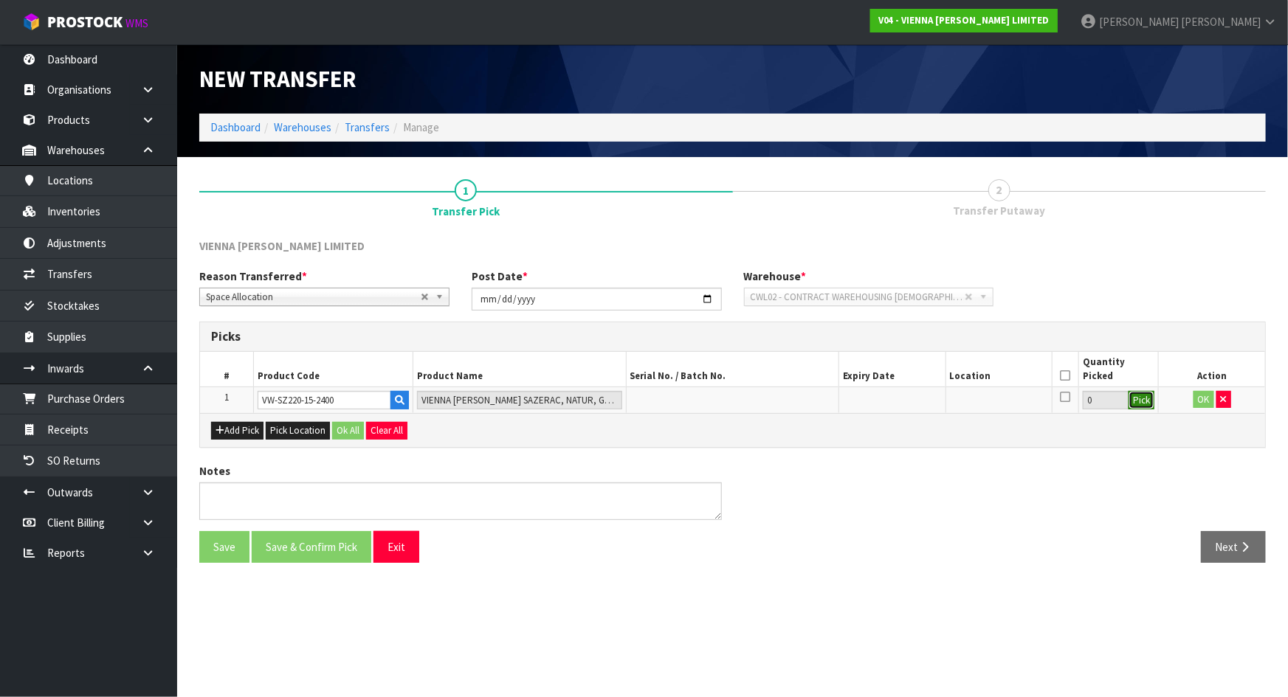
click at [1133, 401] on button "Pick" at bounding box center [1141, 400] width 26 height 19
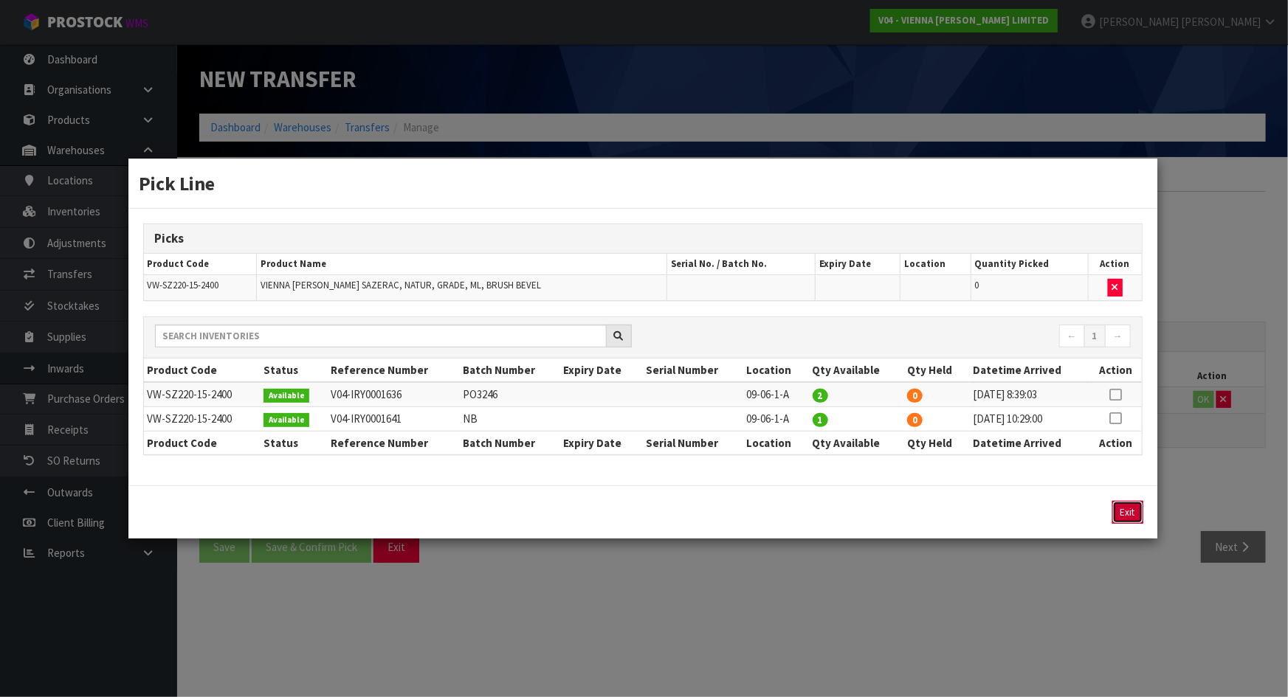
click at [1122, 506] on button "Exit" at bounding box center [1127, 512] width 31 height 23
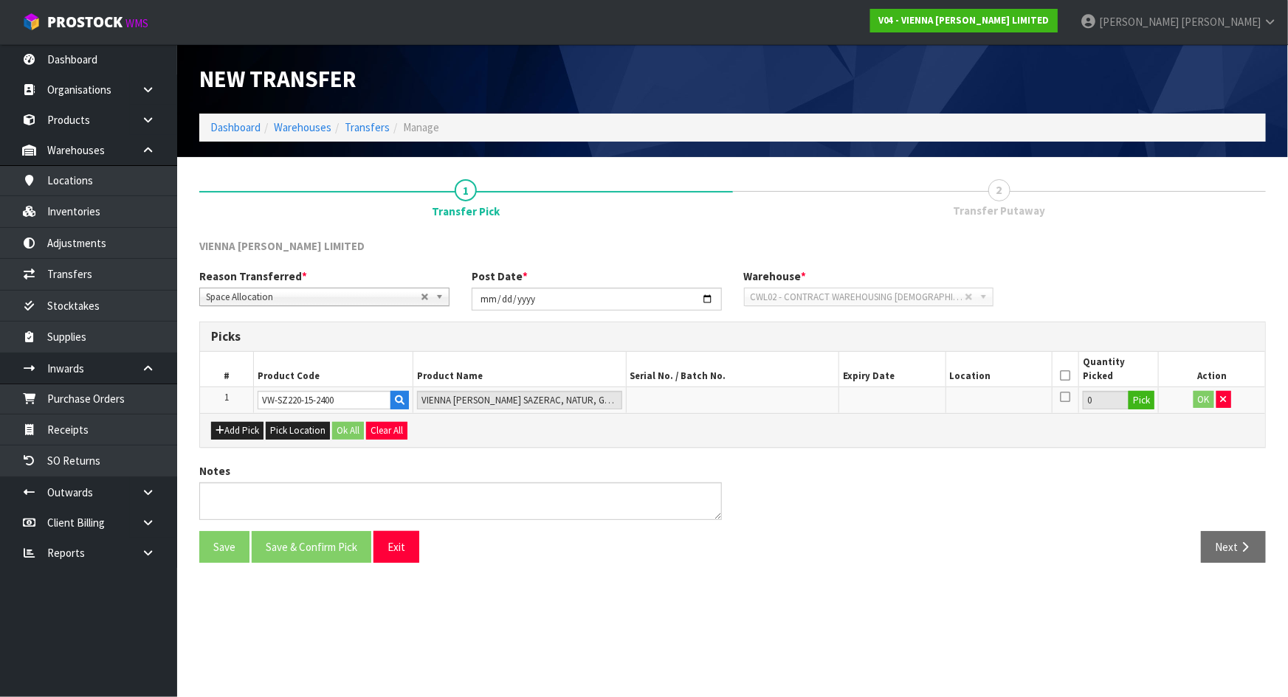
drag, startPoint x: 1029, startPoint y: 364, endPoint x: 975, endPoint y: 364, distance: 53.9
click at [1028, 364] on th "Location" at bounding box center [998, 369] width 106 height 35
click at [398, 534] on button "Exit" at bounding box center [396, 547] width 46 height 32
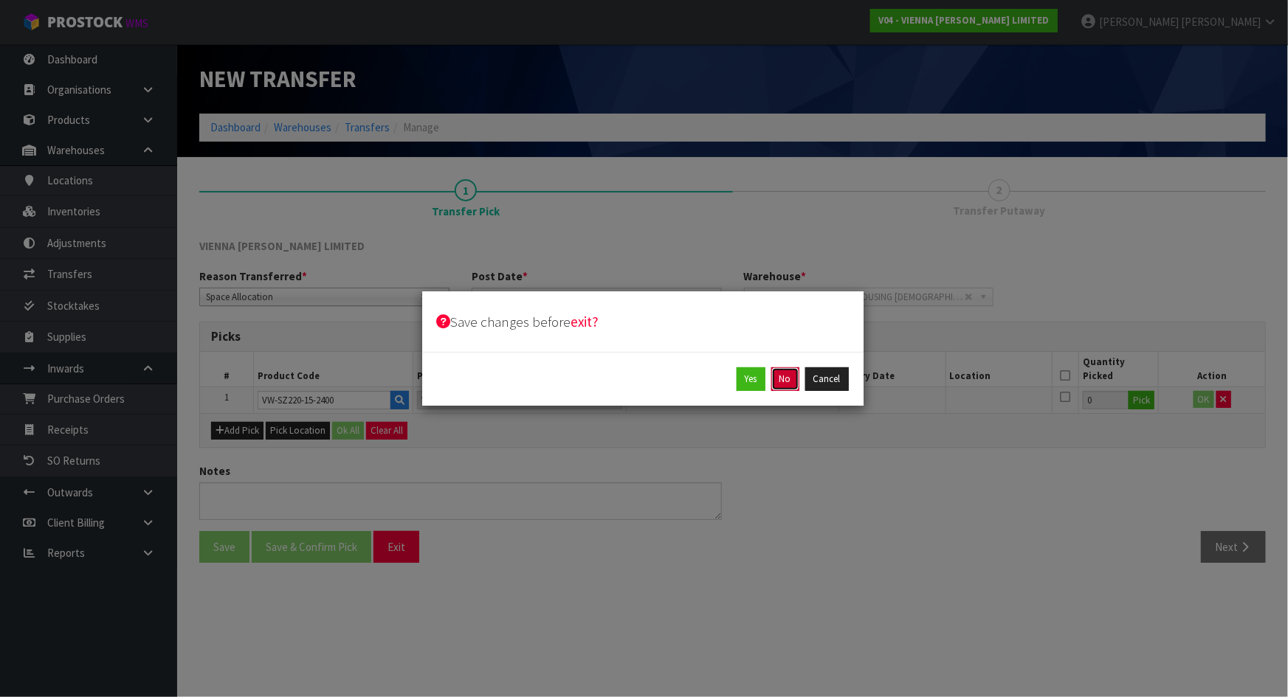
click at [785, 380] on button "No" at bounding box center [785, 380] width 28 height 24
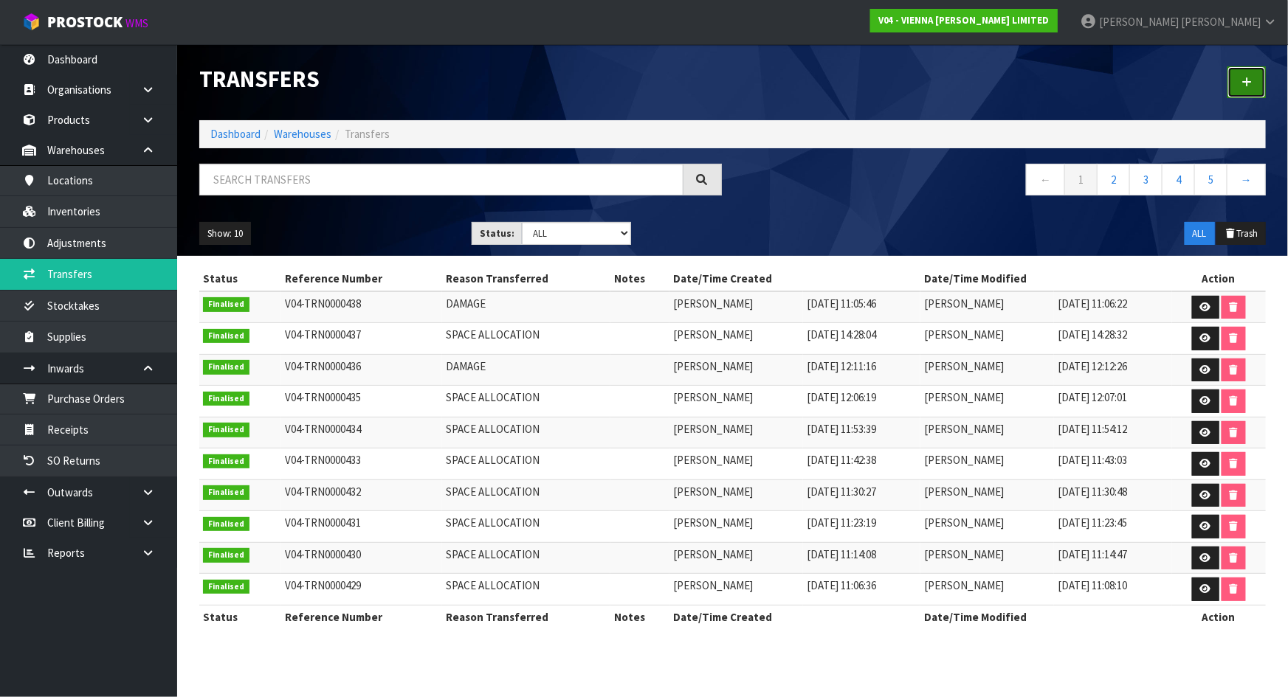
click at [1242, 80] on icon at bounding box center [1246, 82] width 10 height 11
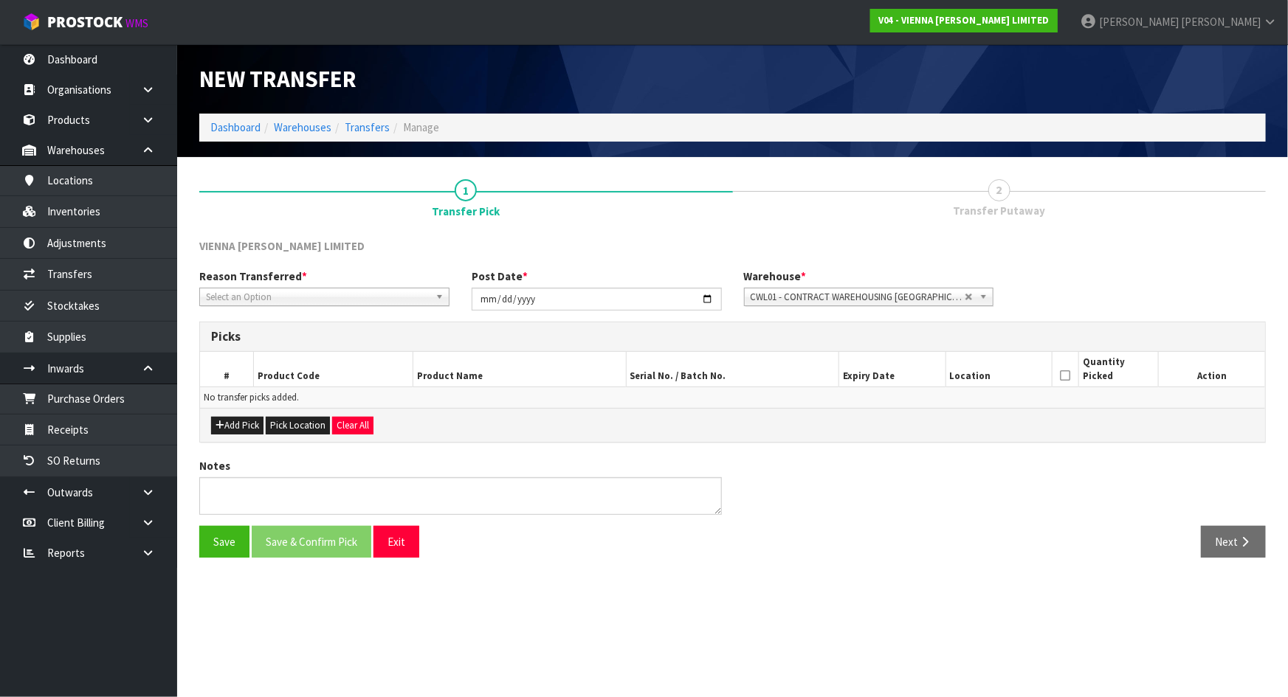
click at [386, 306] on div "Reason Transferred * Space Allocation Damage Expired Stock Repair QA Select an …" at bounding box center [732, 295] width 1089 height 53
click at [387, 303] on span "Select an Option" at bounding box center [318, 298] width 224 height 18
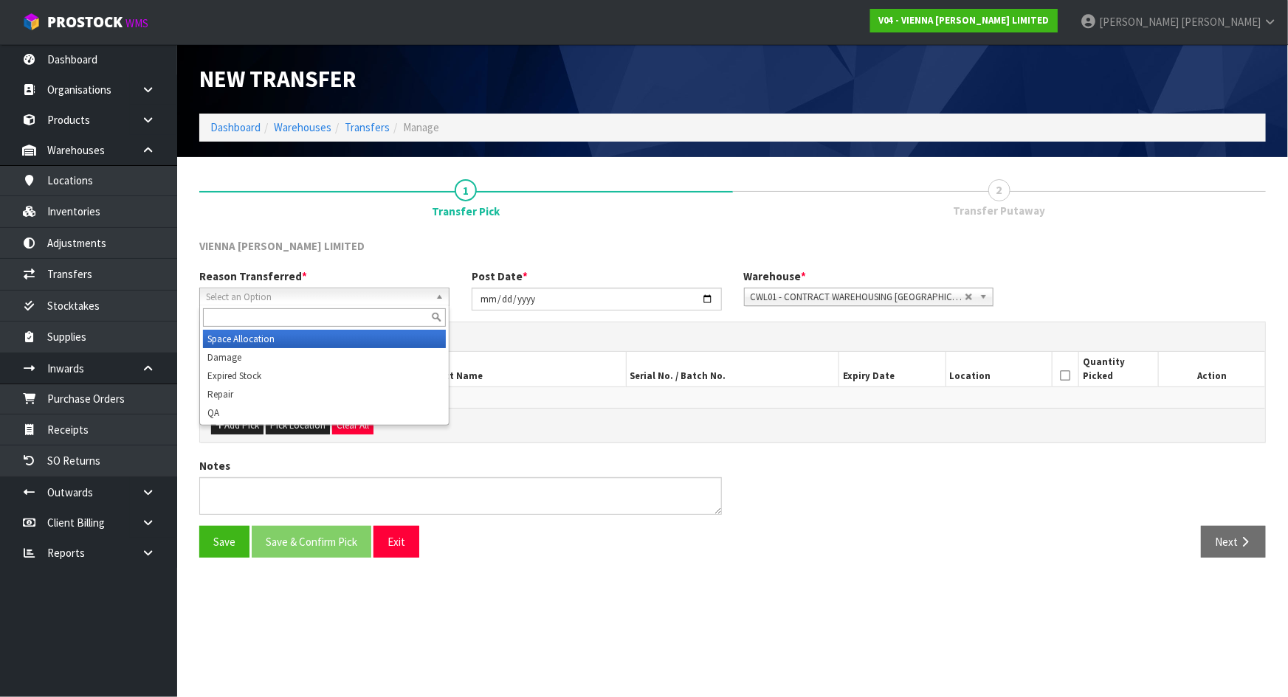
click at [334, 339] on li "Space Allocation" at bounding box center [324, 339] width 243 height 18
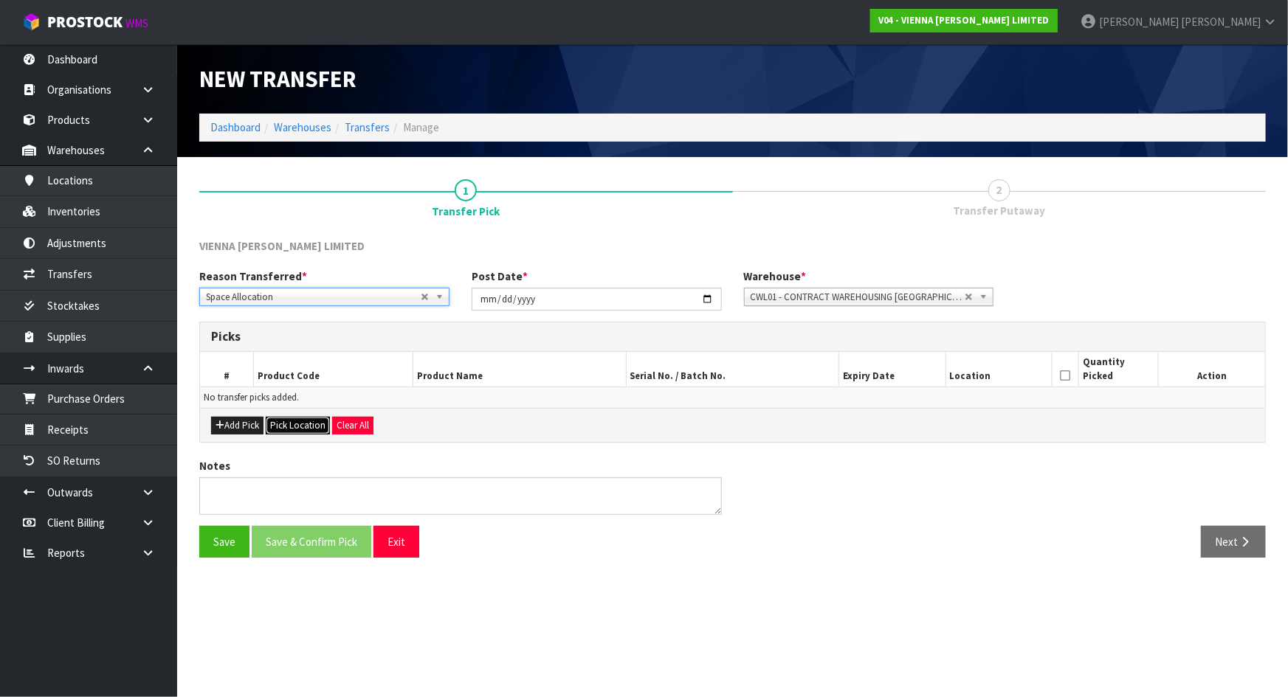
click at [292, 423] on button "Pick Location" at bounding box center [298, 426] width 64 height 18
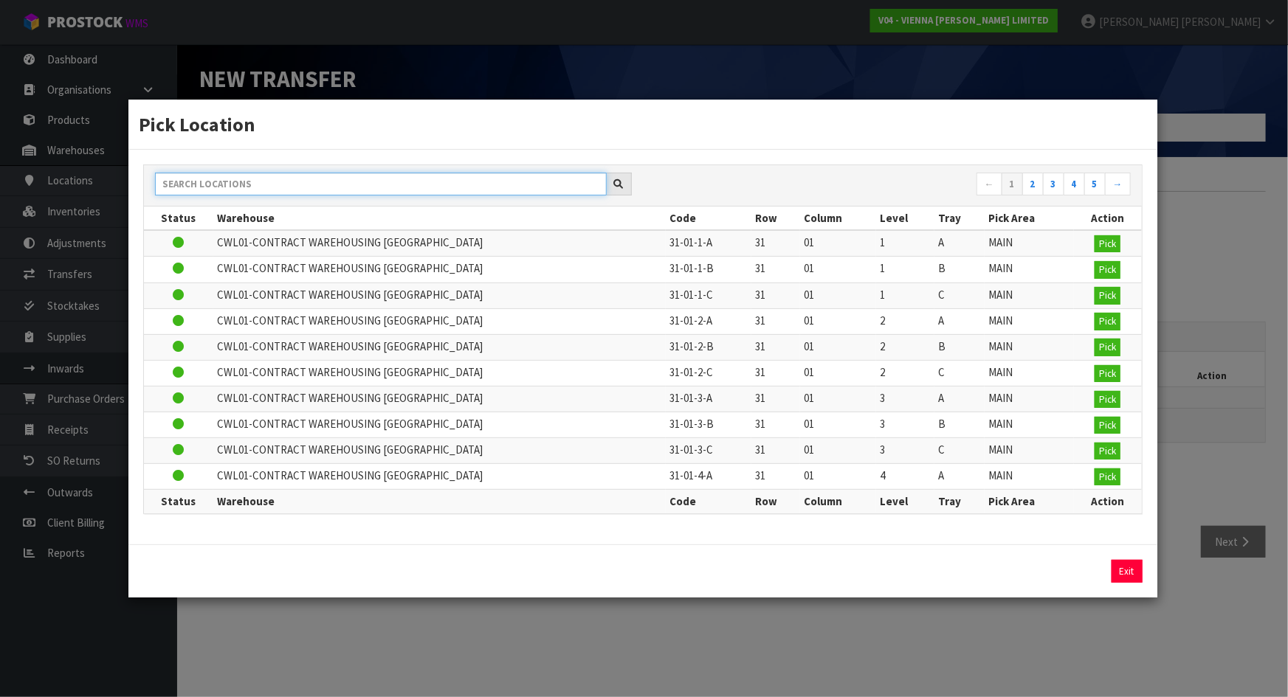
click at [247, 179] on input "text" at bounding box center [381, 184] width 452 height 23
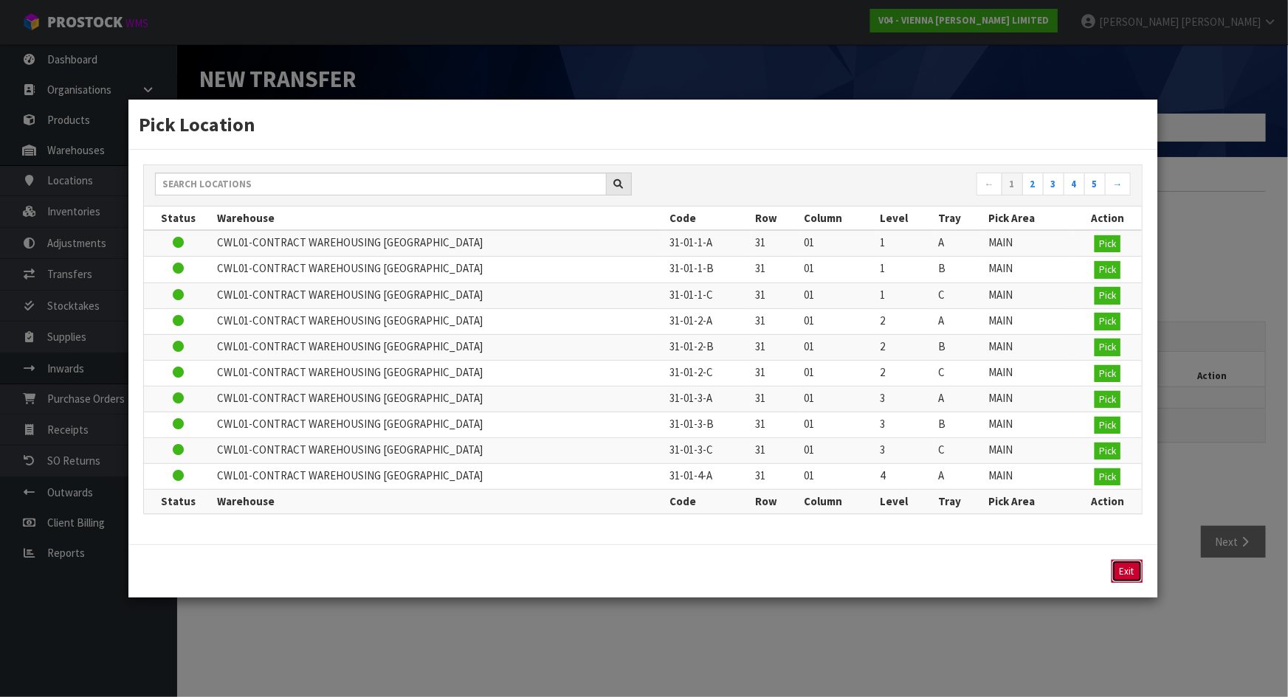
click at [1120, 578] on button "Exit" at bounding box center [1126, 572] width 31 height 24
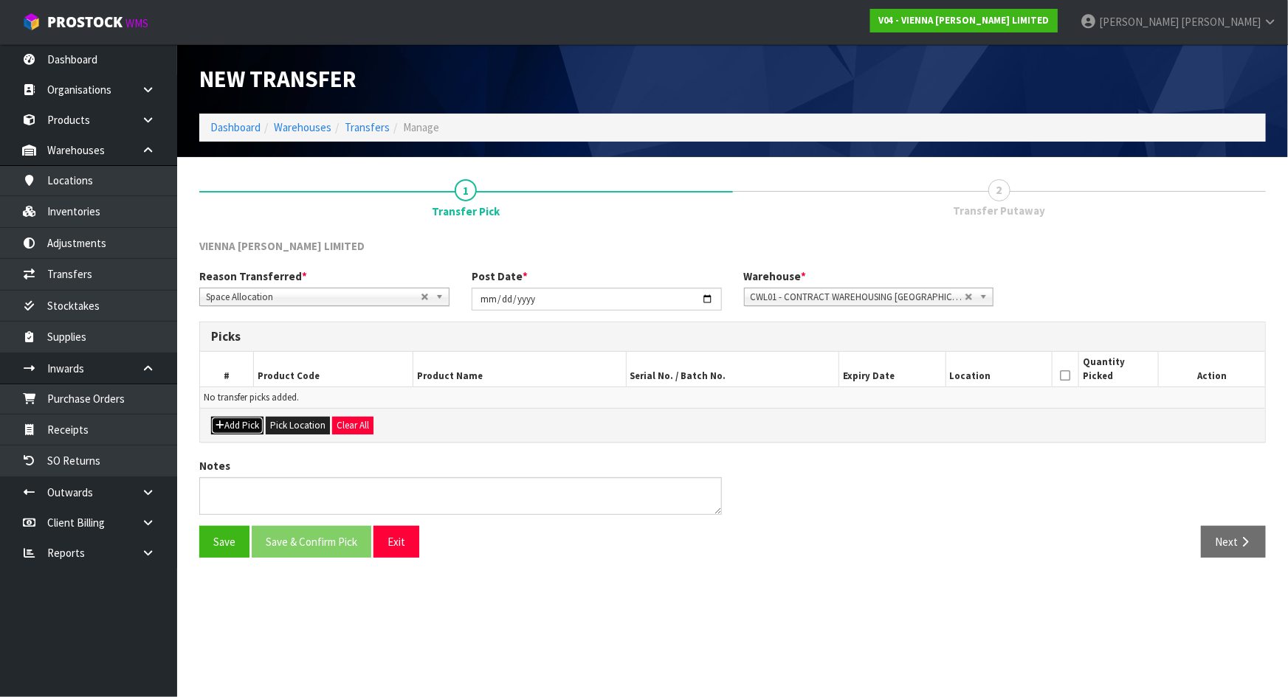
click at [241, 426] on button "Add Pick" at bounding box center [237, 426] width 52 height 18
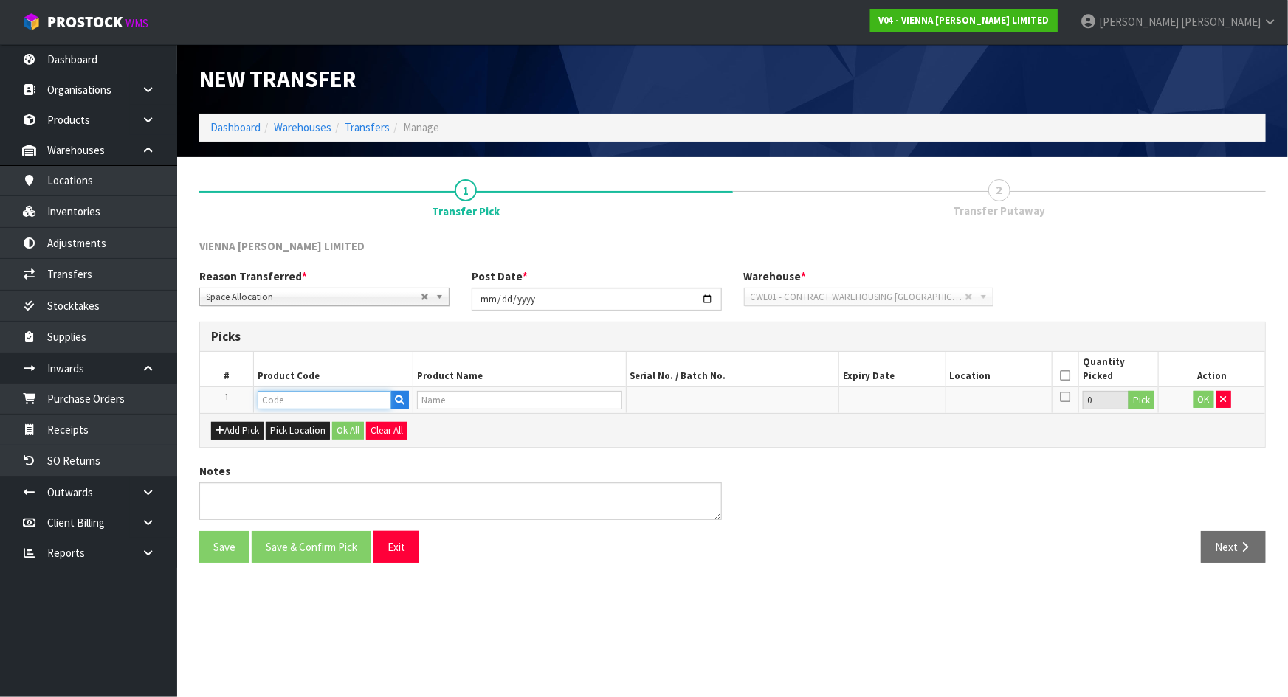
click at [286, 402] on input "text" at bounding box center [325, 400] width 134 height 18
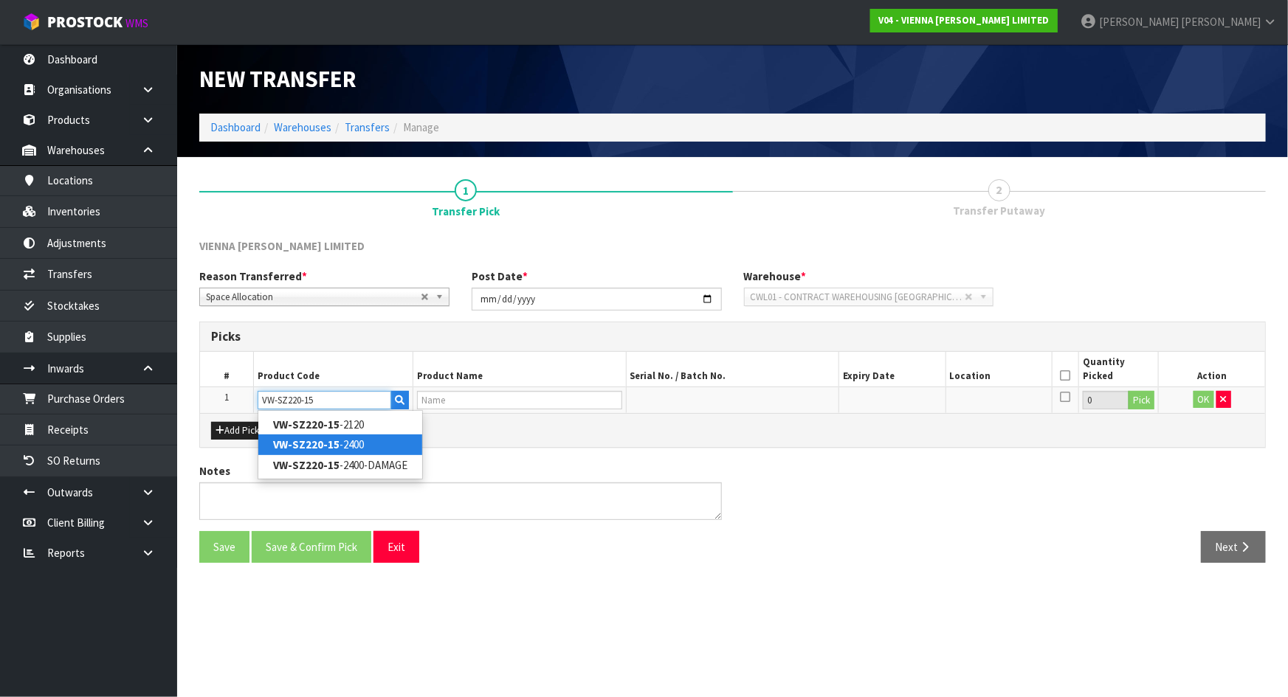
type input "VW-SZ220-15"
click at [317, 440] on strong "VW-SZ220-15" at bounding box center [306, 445] width 66 height 14
type input "VW-SZ220-15-2400"
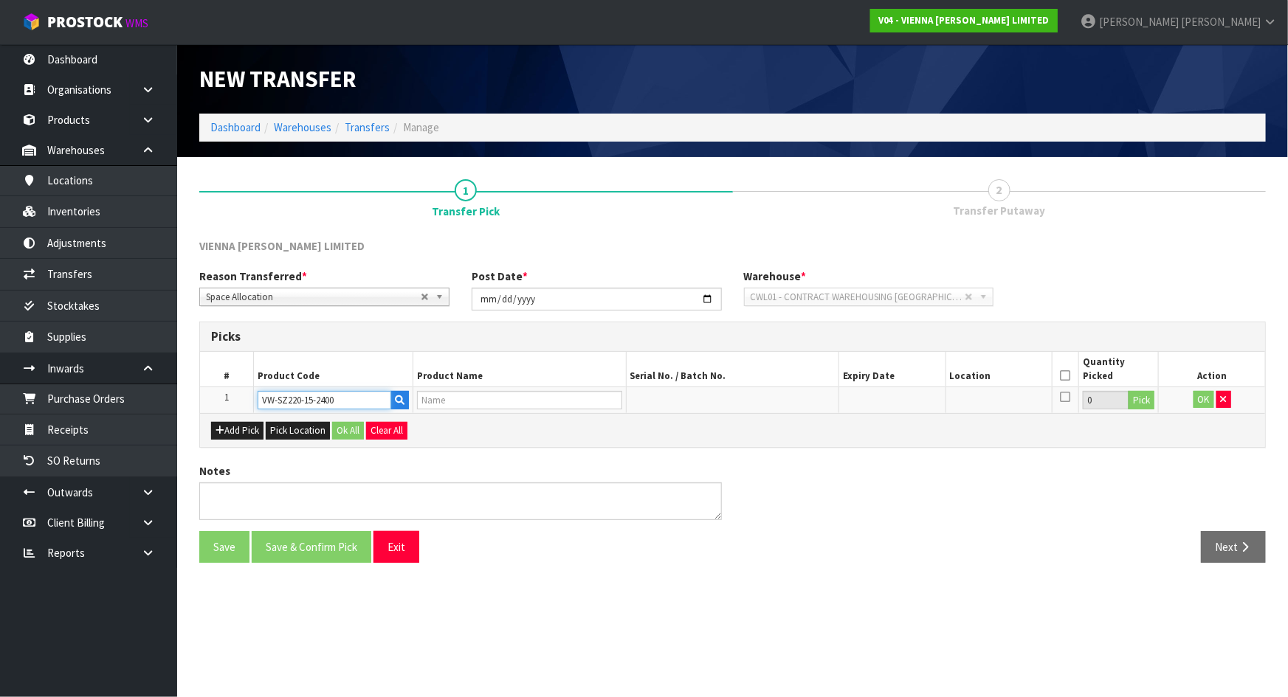
type input "VIENNA WOODS SAZERAC, NATUR, GRADE, ML, BRUSH BEVEL"
click at [674, 463] on div "Notes" at bounding box center [460, 491] width 545 height 57
click at [1138, 404] on button "Pick" at bounding box center [1141, 400] width 26 height 19
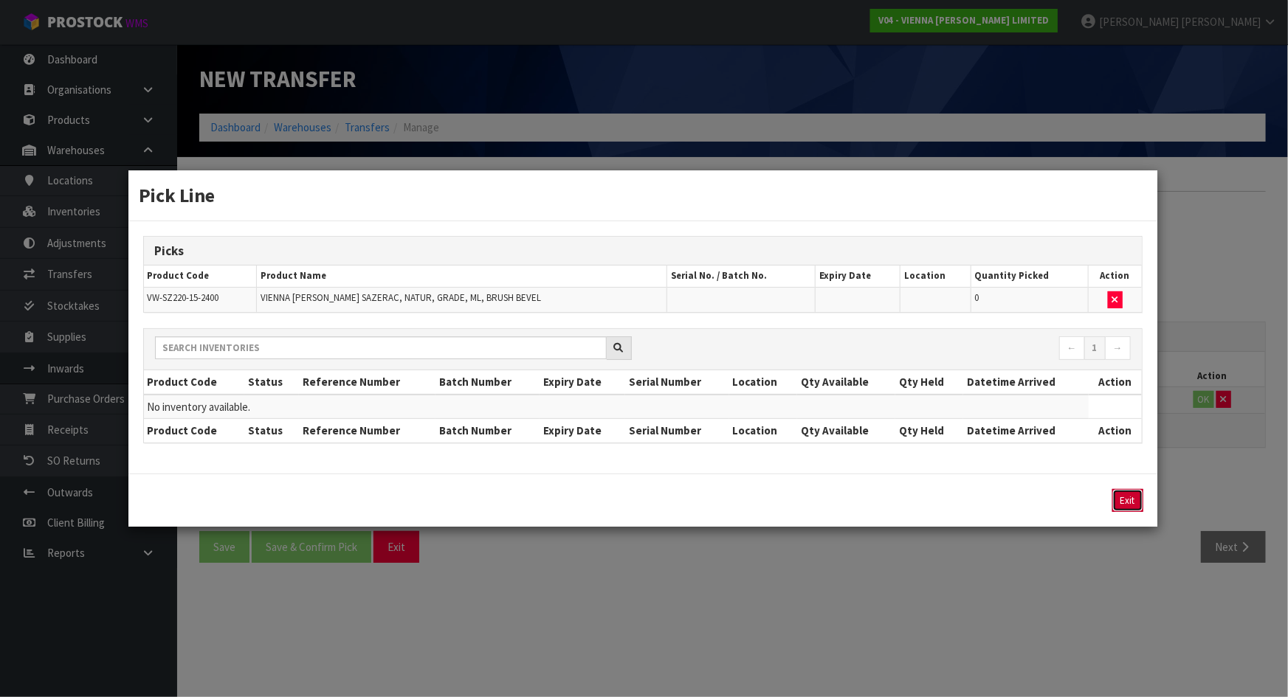
click at [1130, 500] on button "Exit" at bounding box center [1127, 500] width 31 height 23
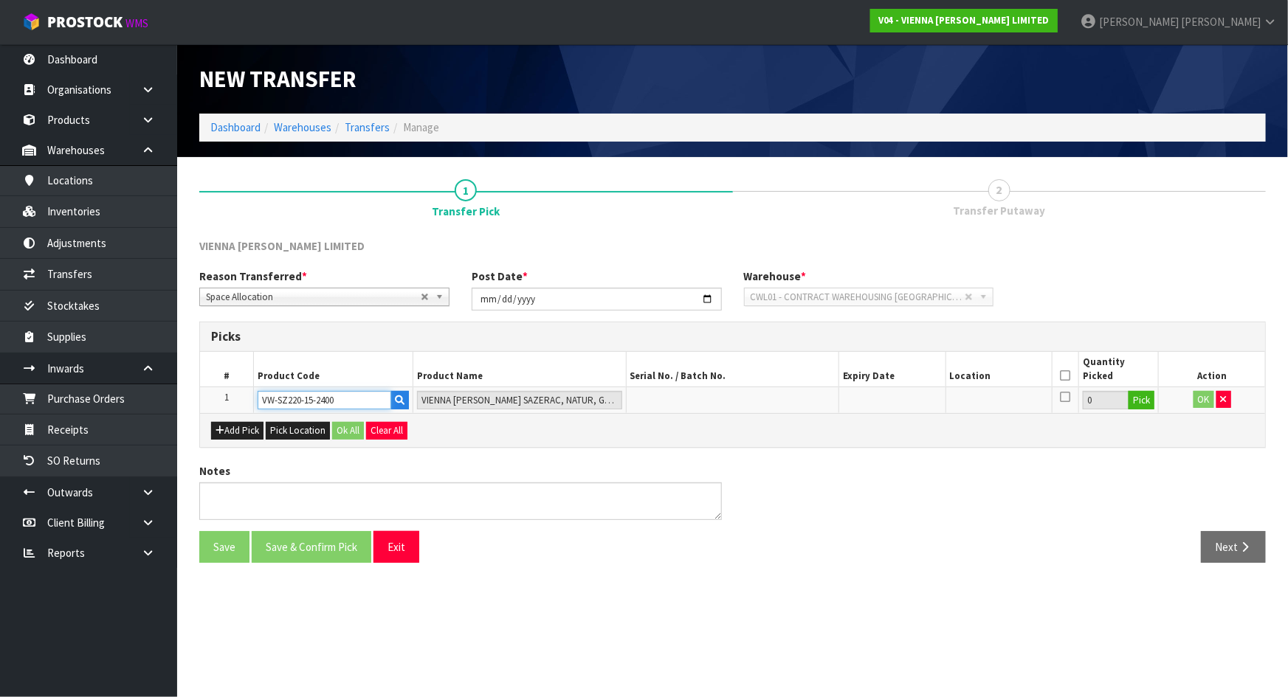
drag, startPoint x: 348, startPoint y: 396, endPoint x: 231, endPoint y: 385, distance: 117.9
click at [232, 385] on table "# Product Code Product Name Serial No. / Batch No. Expiry Date Location Quantit…" at bounding box center [732, 382] width 1065 height 61
click at [110, 201] on link "Inventories" at bounding box center [88, 211] width 177 height 30
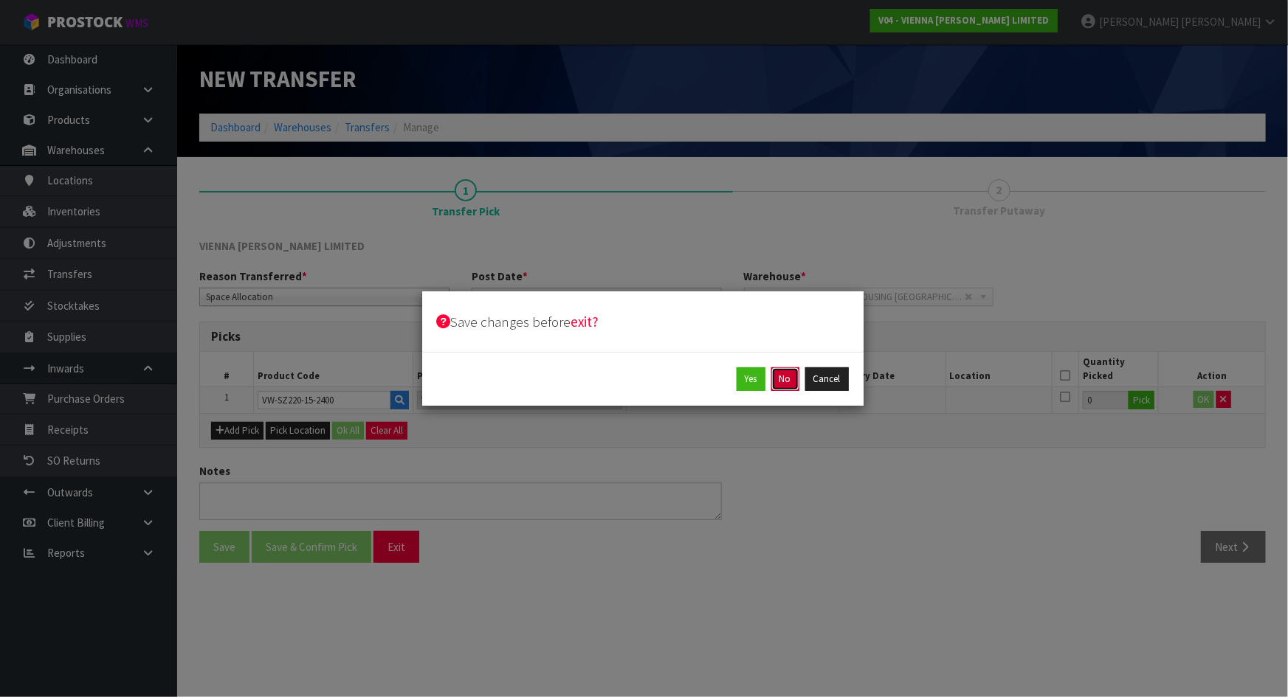
click at [792, 381] on button "No" at bounding box center [785, 380] width 28 height 24
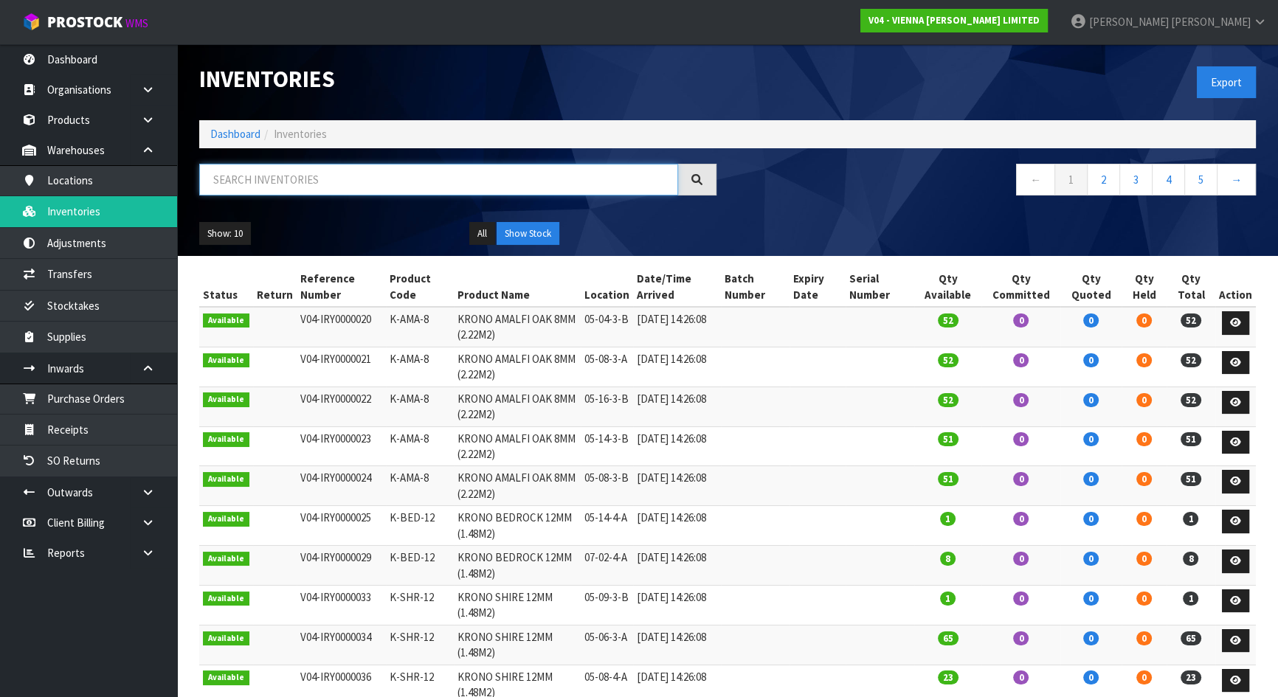
click at [419, 172] on input "text" at bounding box center [438, 180] width 479 height 32
paste input "VW-SZ220-15-2400"
type input "VW-SZ220-15-2400"
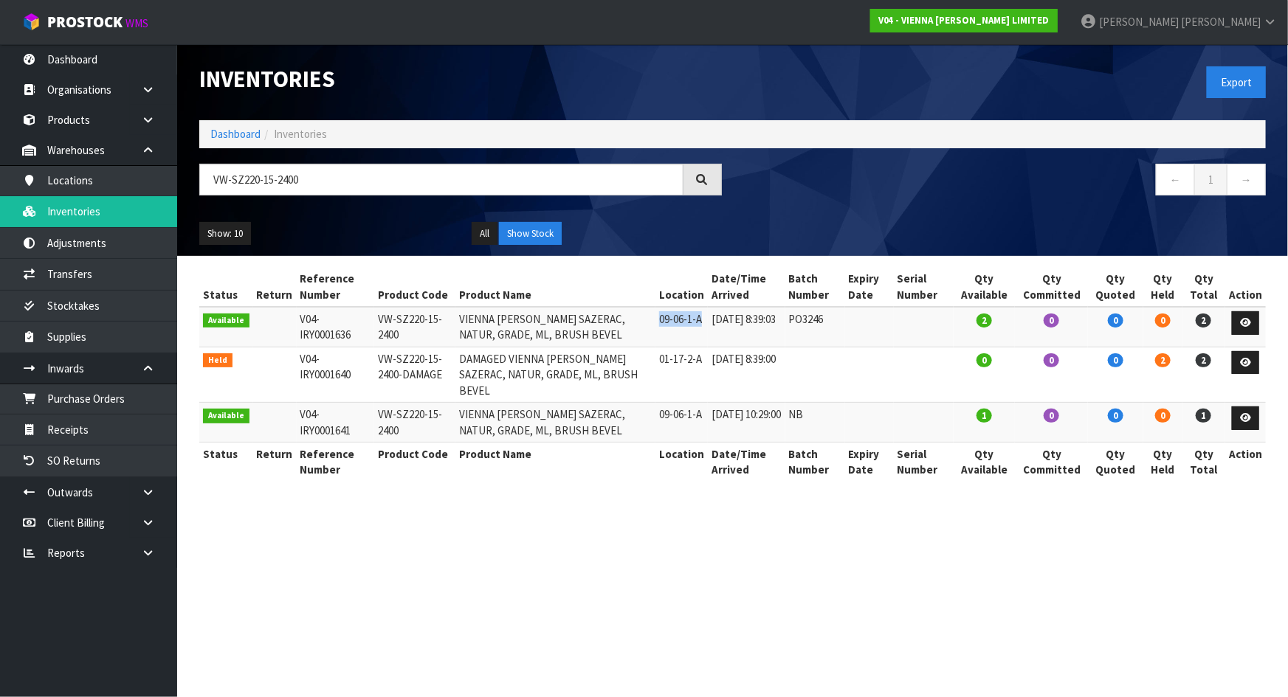
drag, startPoint x: 657, startPoint y: 318, endPoint x: 700, endPoint y: 314, distance: 43.0
click at [700, 314] on td "09-06-1-A" at bounding box center [681, 327] width 52 height 40
copy td "09-06-1-A"
click at [100, 275] on link "Transfers" at bounding box center [88, 274] width 177 height 30
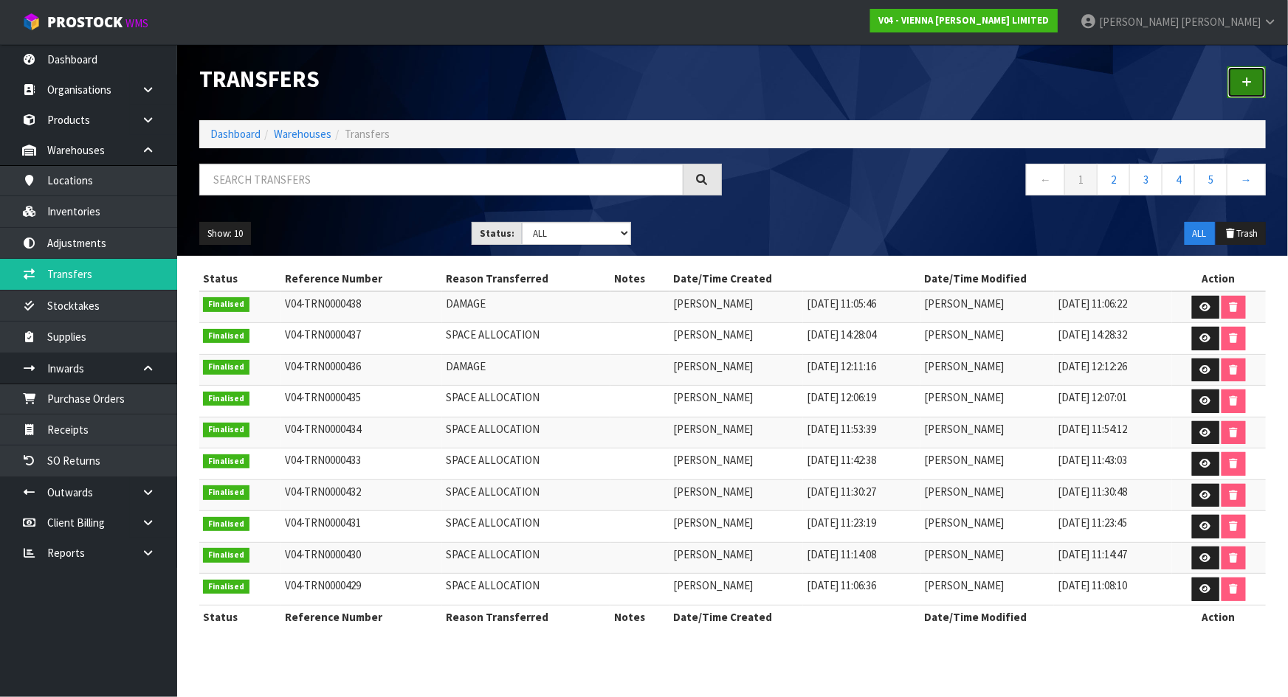
click at [1252, 94] on link at bounding box center [1246, 82] width 38 height 32
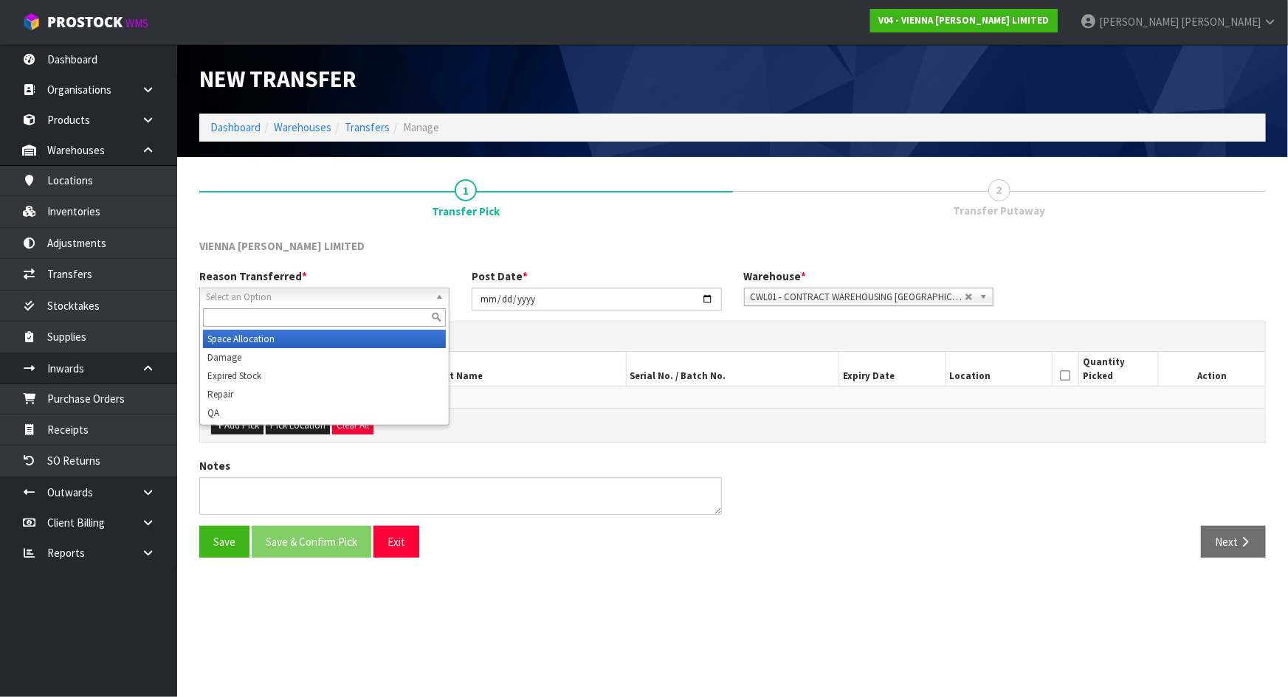
click at [346, 299] on span "Select an Option" at bounding box center [318, 298] width 224 height 18
click at [327, 334] on li "Space Allocation" at bounding box center [324, 339] width 243 height 18
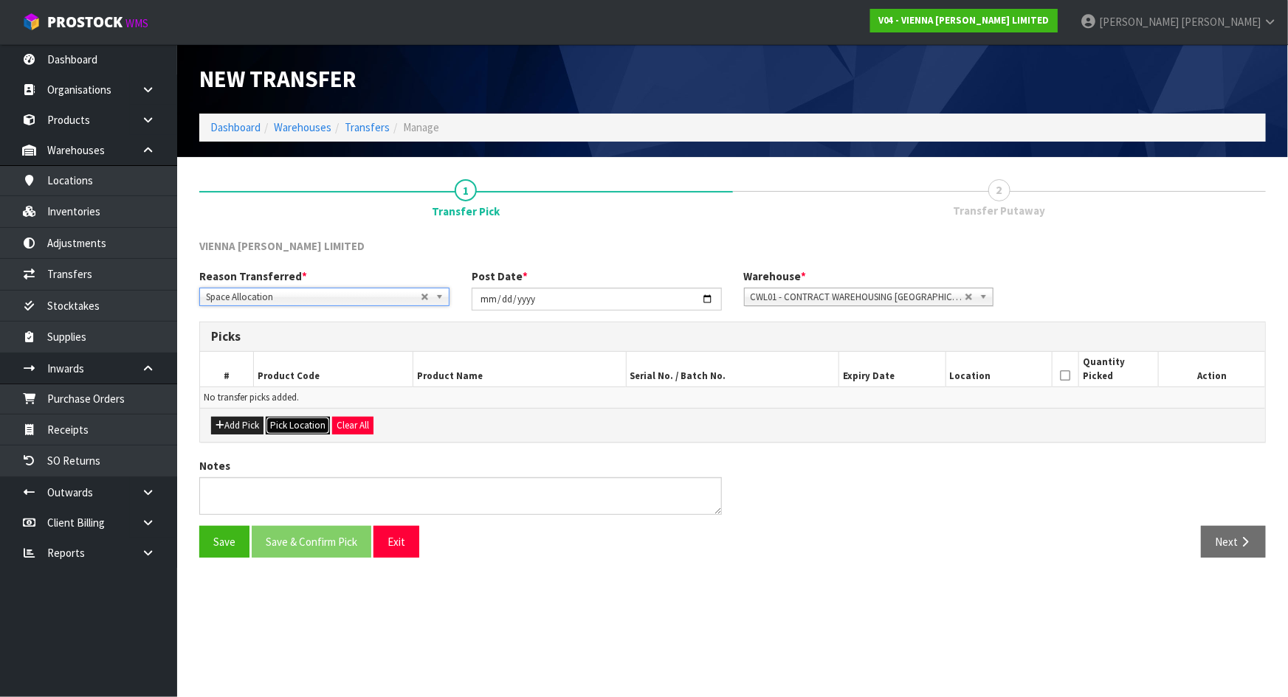
click at [299, 417] on button "Pick Location" at bounding box center [298, 426] width 64 height 18
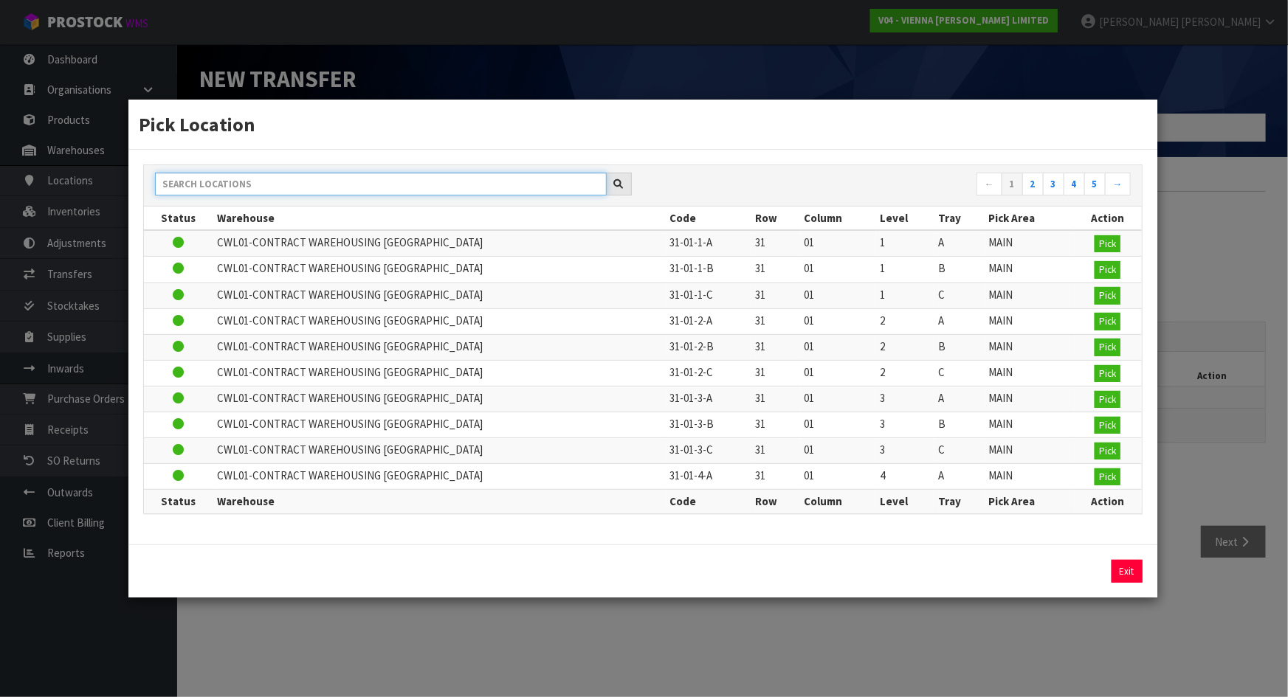
click at [503, 196] on input "text" at bounding box center [381, 184] width 452 height 23
paste input "09-06-1-A"
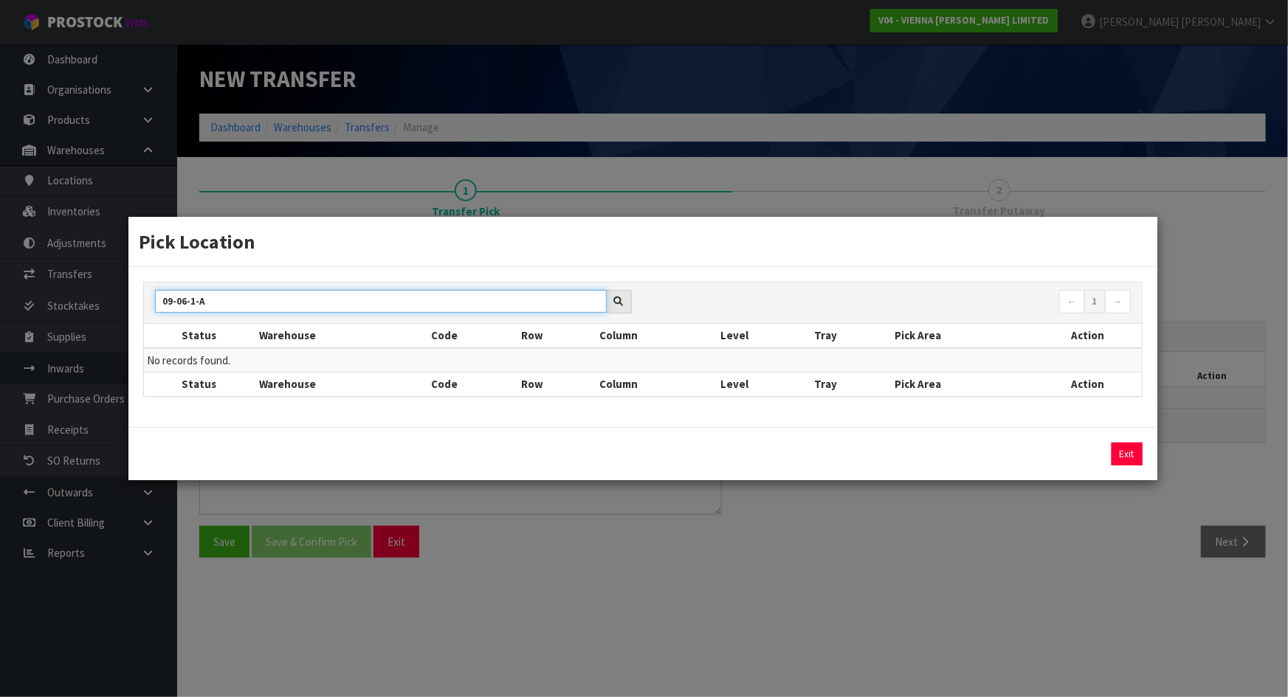
type input "09-06-1-A"
click at [1133, 466] on div "Exit" at bounding box center [642, 454] width 1029 height 54
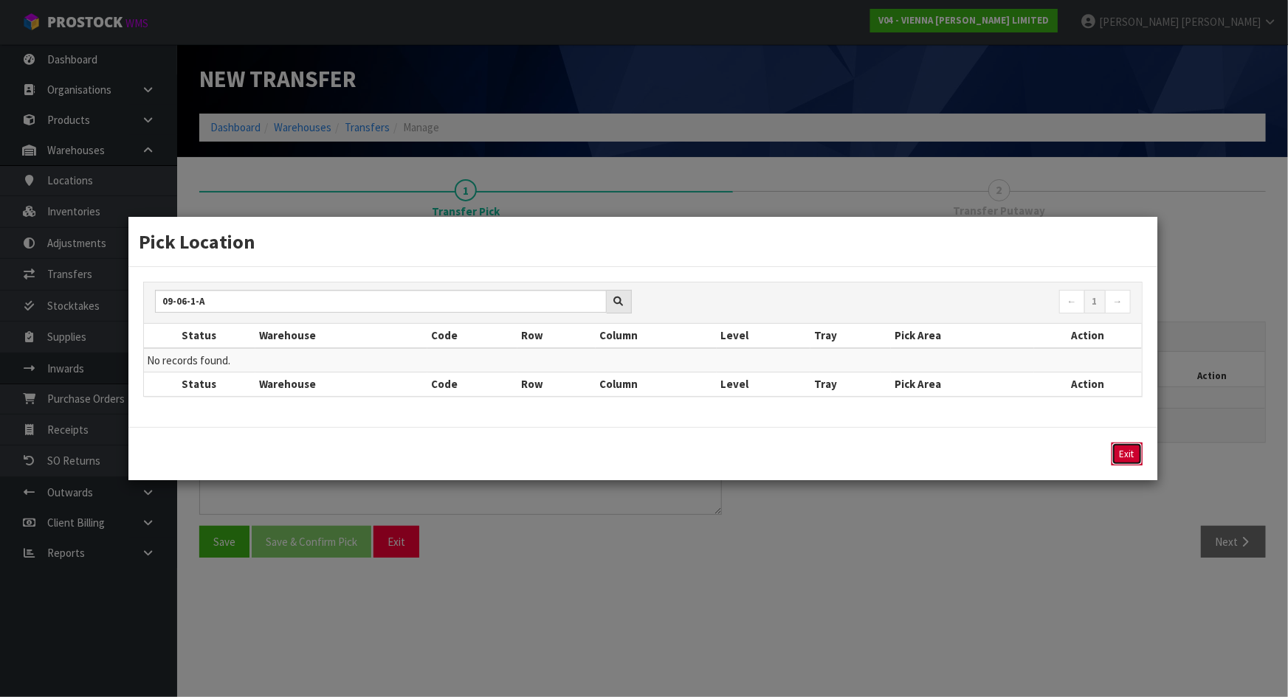
click at [1132, 457] on button "Exit" at bounding box center [1126, 455] width 31 height 24
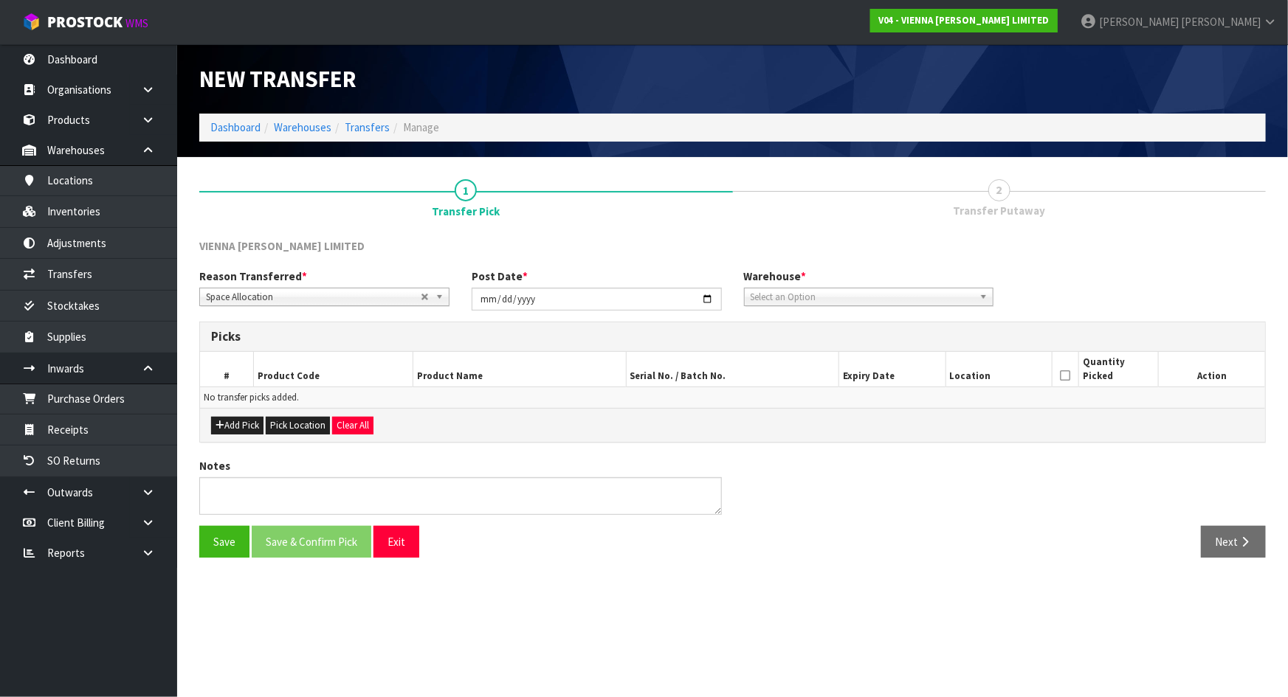
click at [904, 300] on span "Select an Option" at bounding box center [858, 298] width 215 height 18
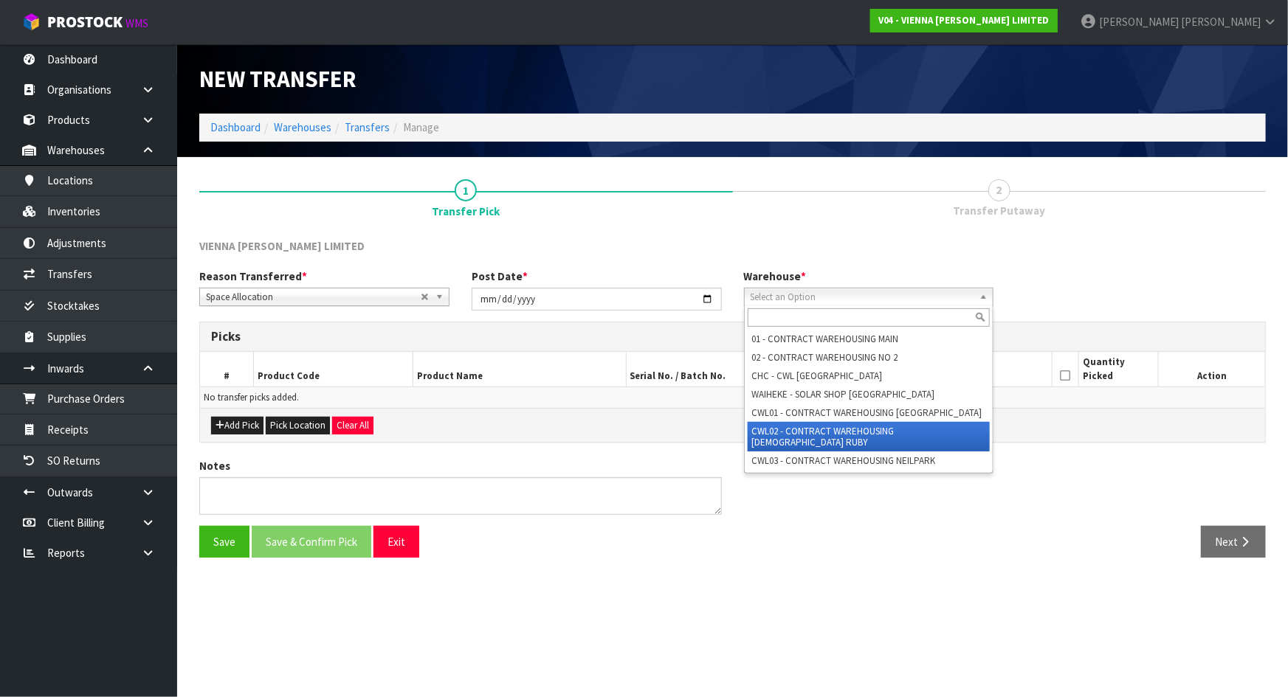
click at [820, 438] on li "CWL02 - CONTRACT WAREHOUSING LADY RUBY" at bounding box center [869, 437] width 243 height 30
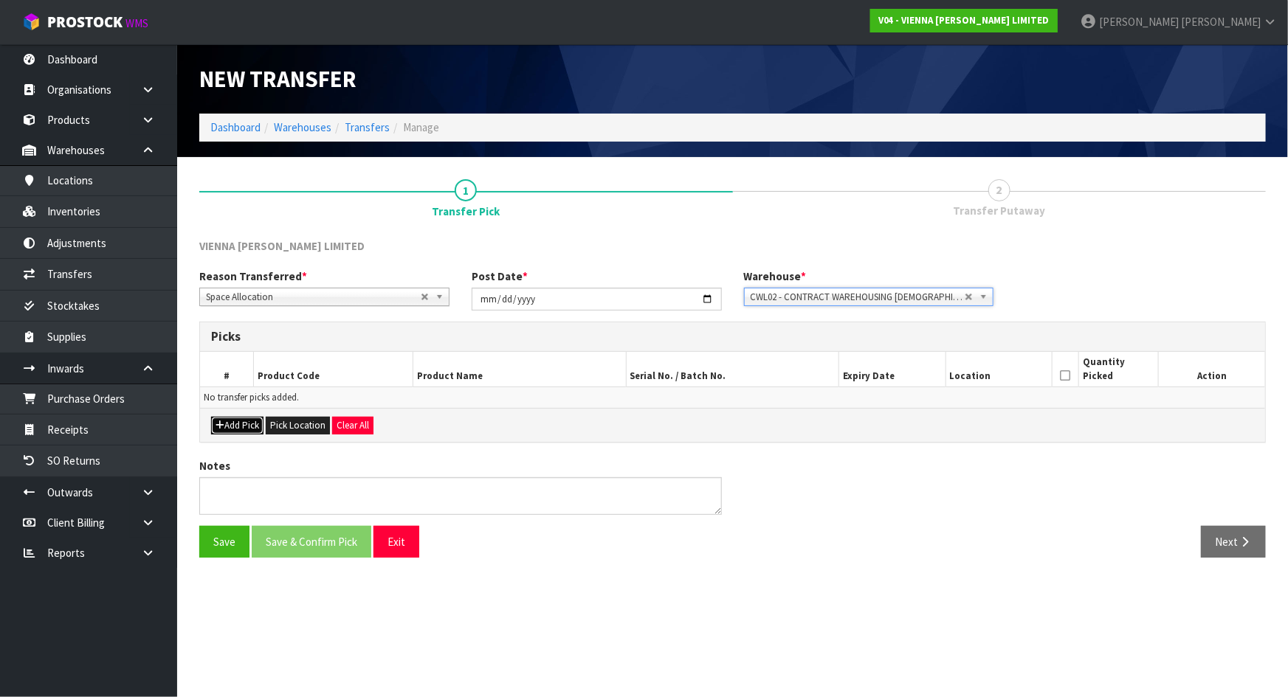
click at [257, 424] on button "Add Pick" at bounding box center [237, 426] width 52 height 18
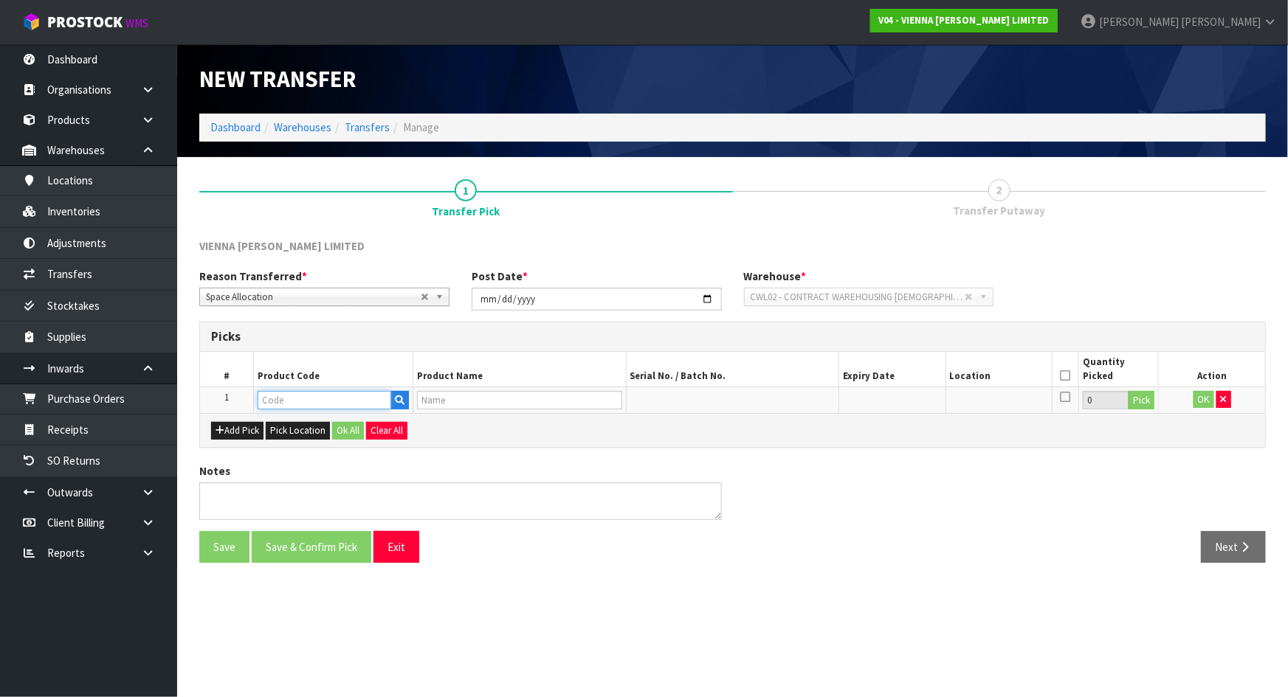
click at [283, 403] on input "text" at bounding box center [325, 400] width 134 height 18
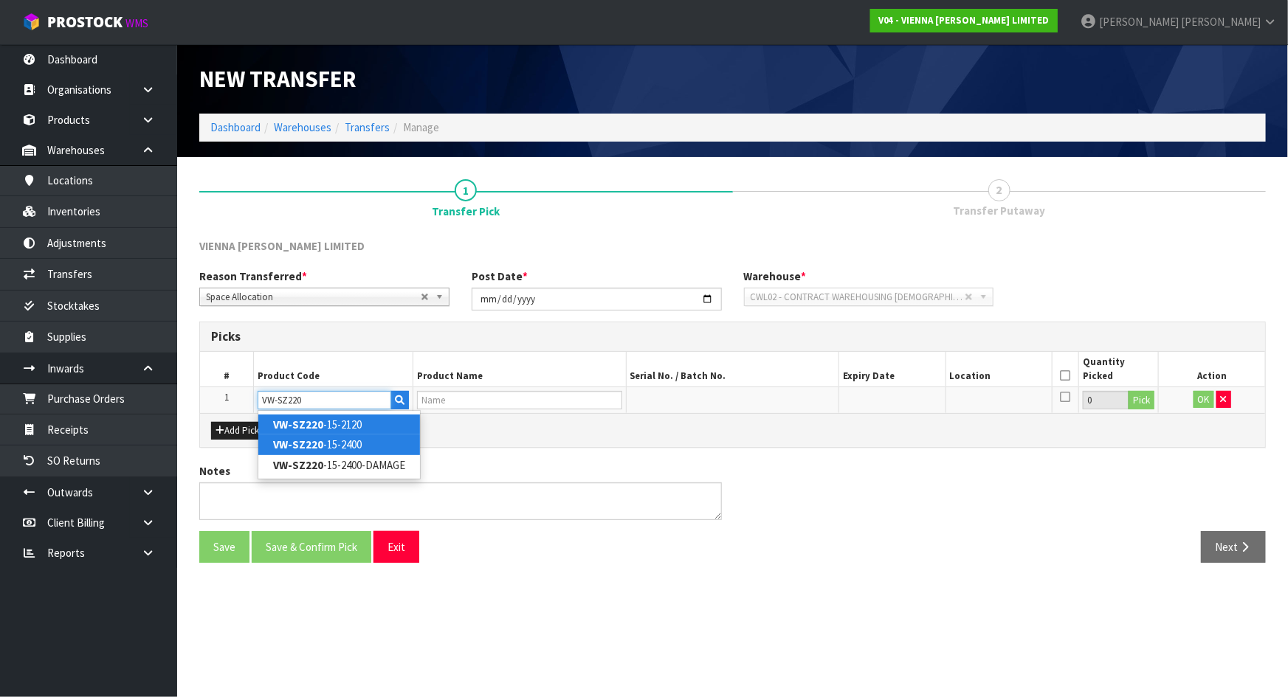
type input "VW-SZ220"
click at [345, 440] on link "VW-SZ220 -15-2400" at bounding box center [339, 445] width 162 height 20
type input "VW-SZ220-15-2400"
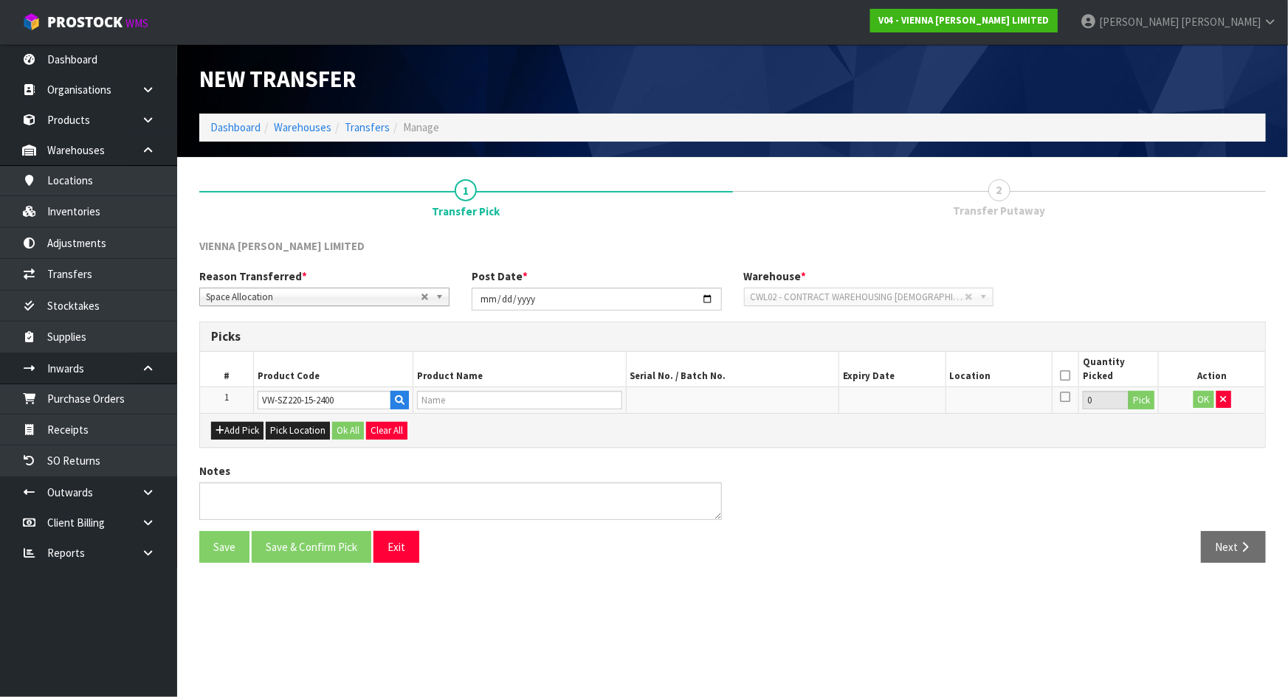
drag, startPoint x: 495, startPoint y: 441, endPoint x: 556, endPoint y: 430, distance: 61.7
click at [496, 441] on div "Add Pick Pick Location Ok All Clear All" at bounding box center [732, 429] width 1065 height 33
type input "VIENNA WOODS SAZERAC, NATUR, GRADE, ML, BRUSH BEVEL"
click at [1118, 396] on input "0" at bounding box center [1106, 400] width 46 height 18
click at [1140, 396] on button "Pick" at bounding box center [1141, 400] width 26 height 19
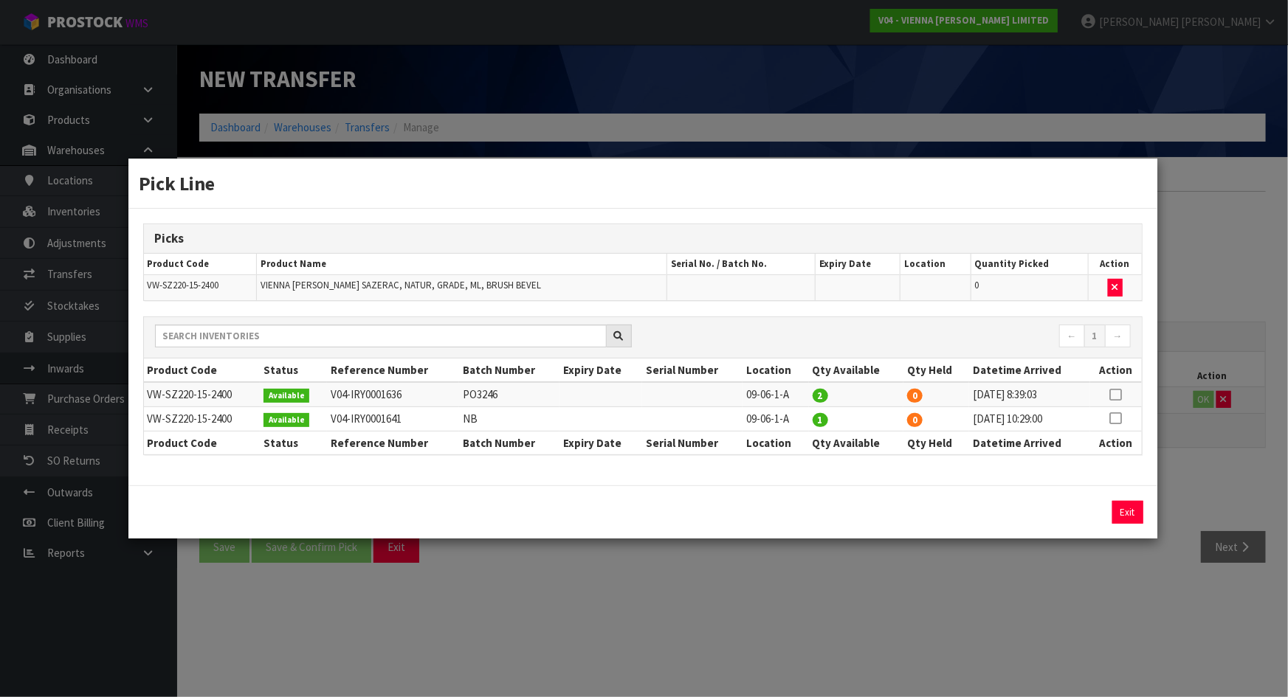
click at [1121, 395] on icon at bounding box center [1116, 395] width 12 height 1
click at [1120, 419] on icon at bounding box center [1116, 418] width 12 height 1
click at [1117, 396] on icon at bounding box center [1116, 395] width 12 height 1
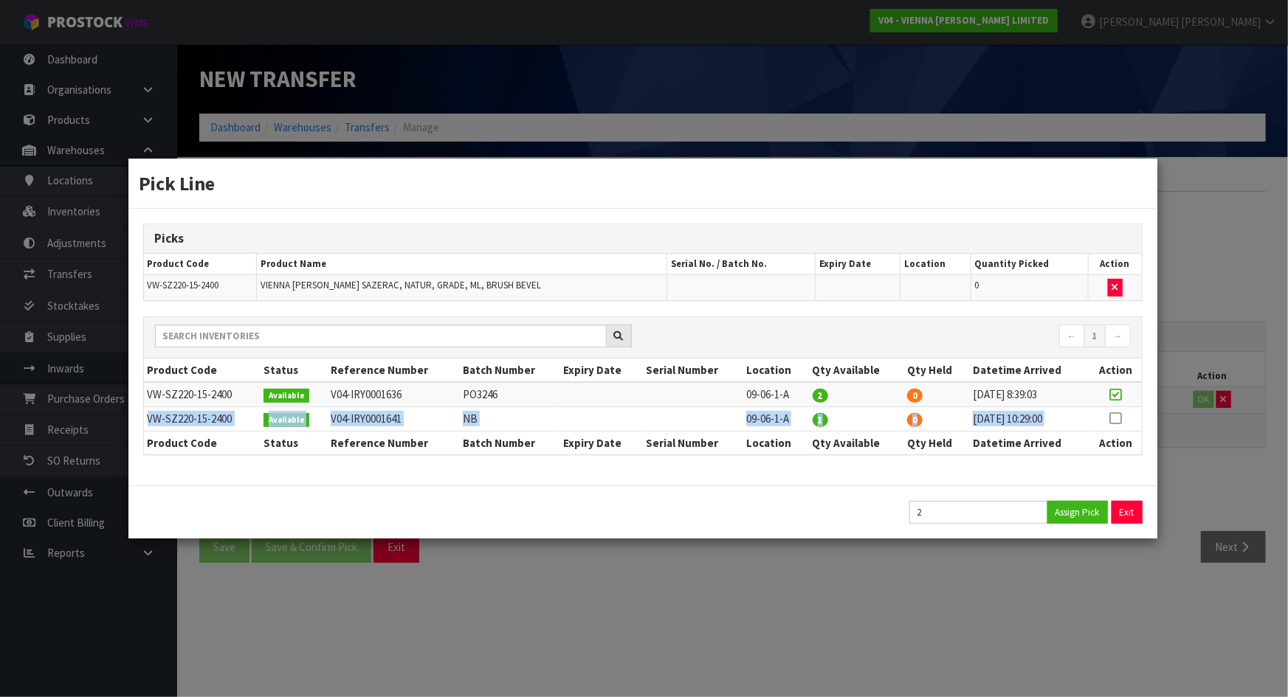
click at [1121, 418] on icon at bounding box center [1116, 418] width 12 height 1
click at [1121, 386] on td at bounding box center [1115, 394] width 51 height 24
click at [1123, 381] on th "Action" at bounding box center [1115, 371] width 51 height 24
click at [1118, 396] on icon at bounding box center [1116, 395] width 12 height 1
type input "2"
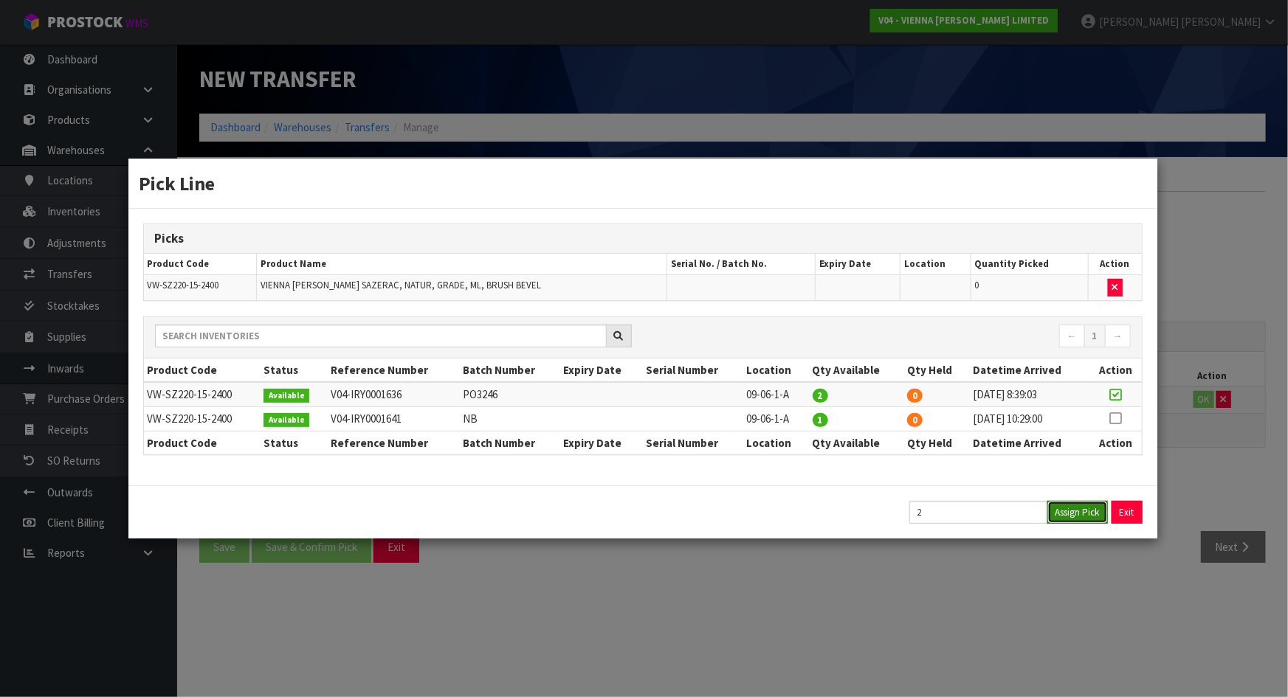
click at [1092, 506] on button "Assign Pick" at bounding box center [1077, 512] width 61 height 23
type input "2"
click at [1119, 419] on icon at bounding box center [1116, 418] width 12 height 1
click at [1062, 506] on button "Assign Pick" at bounding box center [1077, 512] width 61 height 23
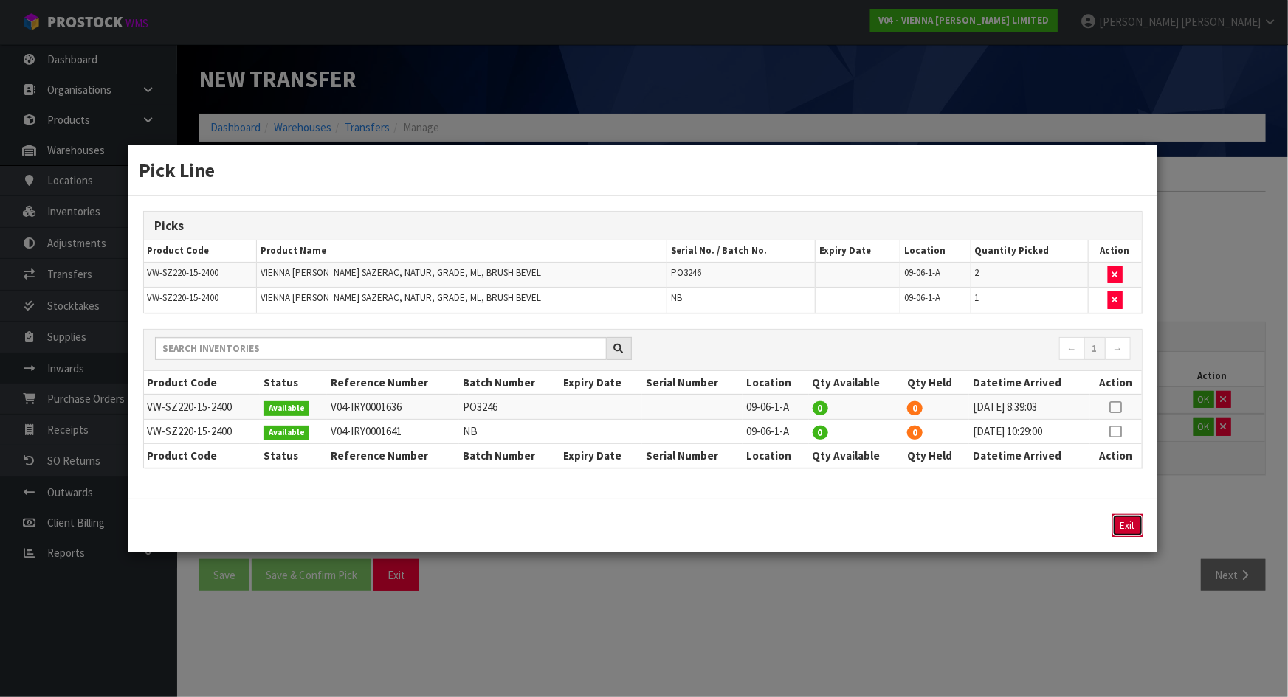
click at [1137, 517] on button "Exit" at bounding box center [1127, 525] width 31 height 23
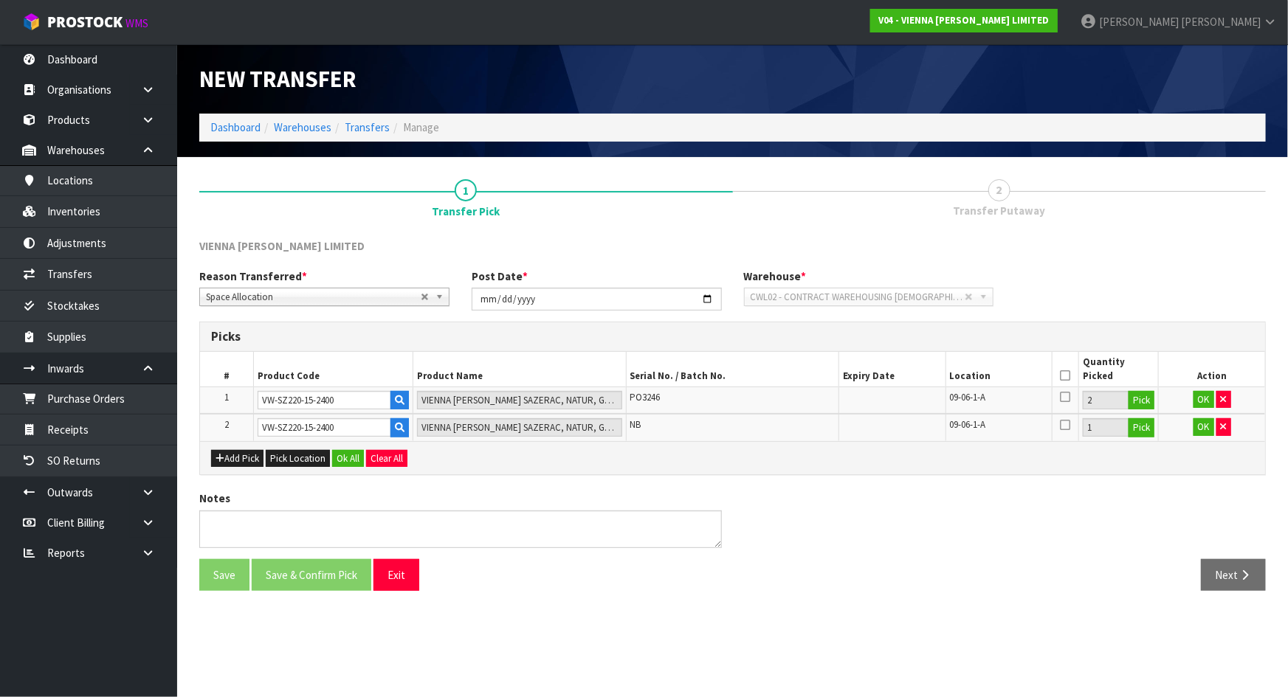
click at [923, 459] on div "Add Pick Pick Location Ok All Clear All" at bounding box center [732, 457] width 1065 height 33
click at [1063, 376] on icon at bounding box center [1065, 376] width 10 height 1
click at [1198, 399] on button "OK" at bounding box center [1203, 400] width 21 height 18
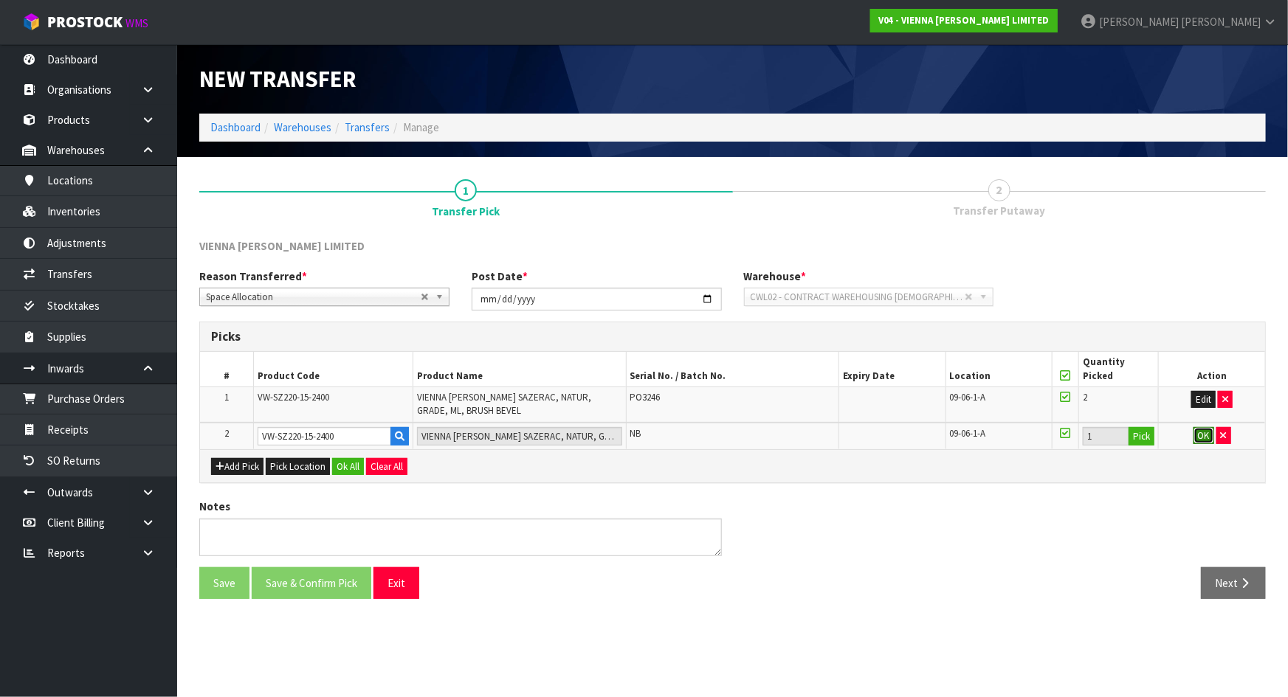
click at [1200, 438] on button "OK" at bounding box center [1203, 436] width 21 height 18
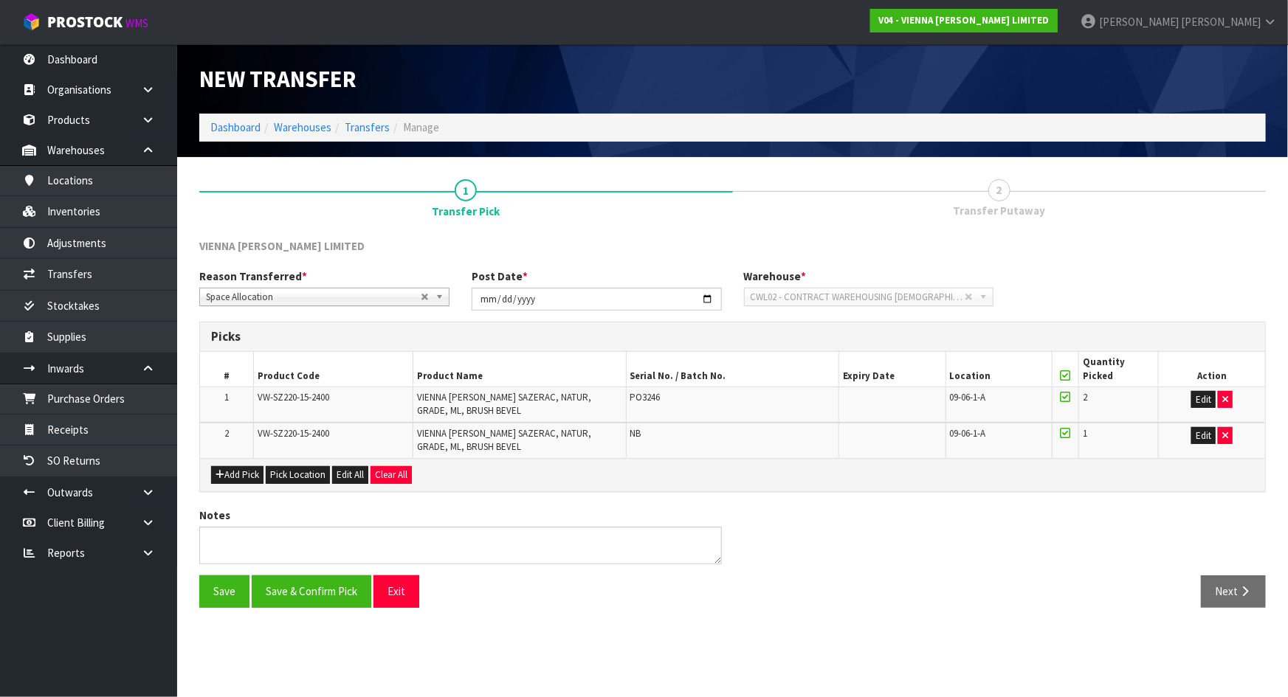
click at [613, 480] on div "Add Pick Pick Location Edit All Clear All" at bounding box center [732, 474] width 1065 height 33
click at [286, 591] on button "Save & Confirm Pick" at bounding box center [312, 592] width 120 height 32
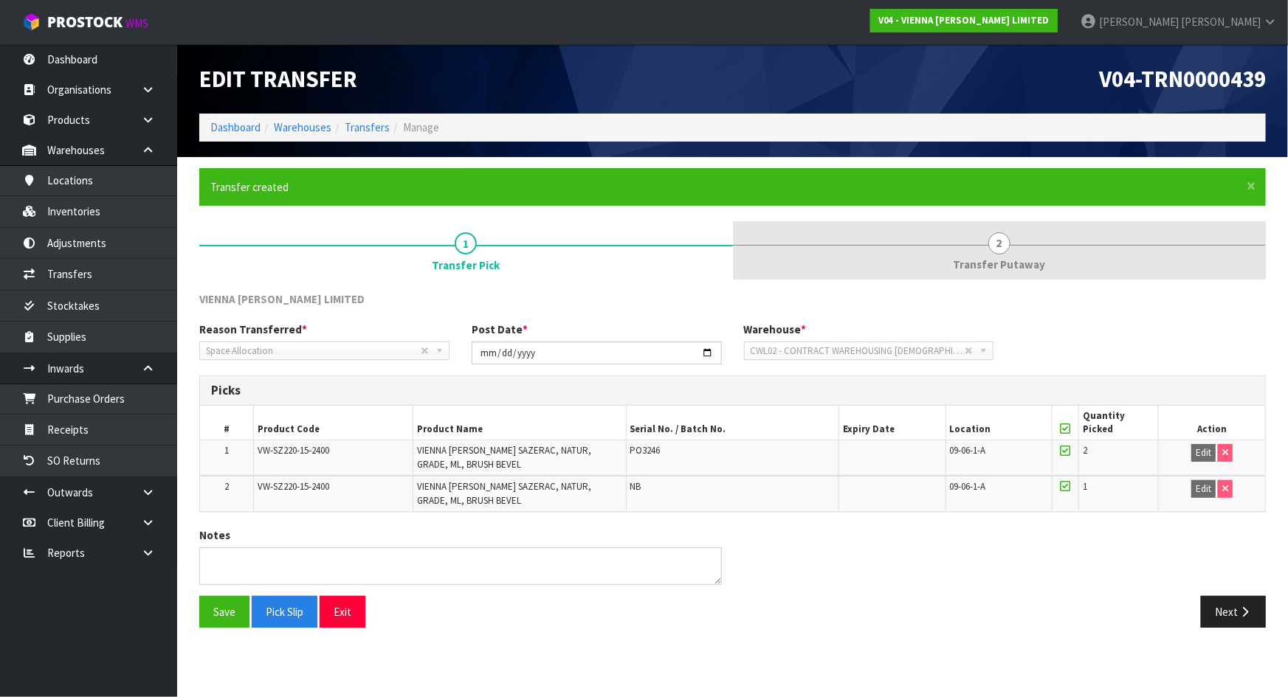
click at [1049, 261] on link "2 Transfer Putaway" at bounding box center [1000, 250] width 534 height 58
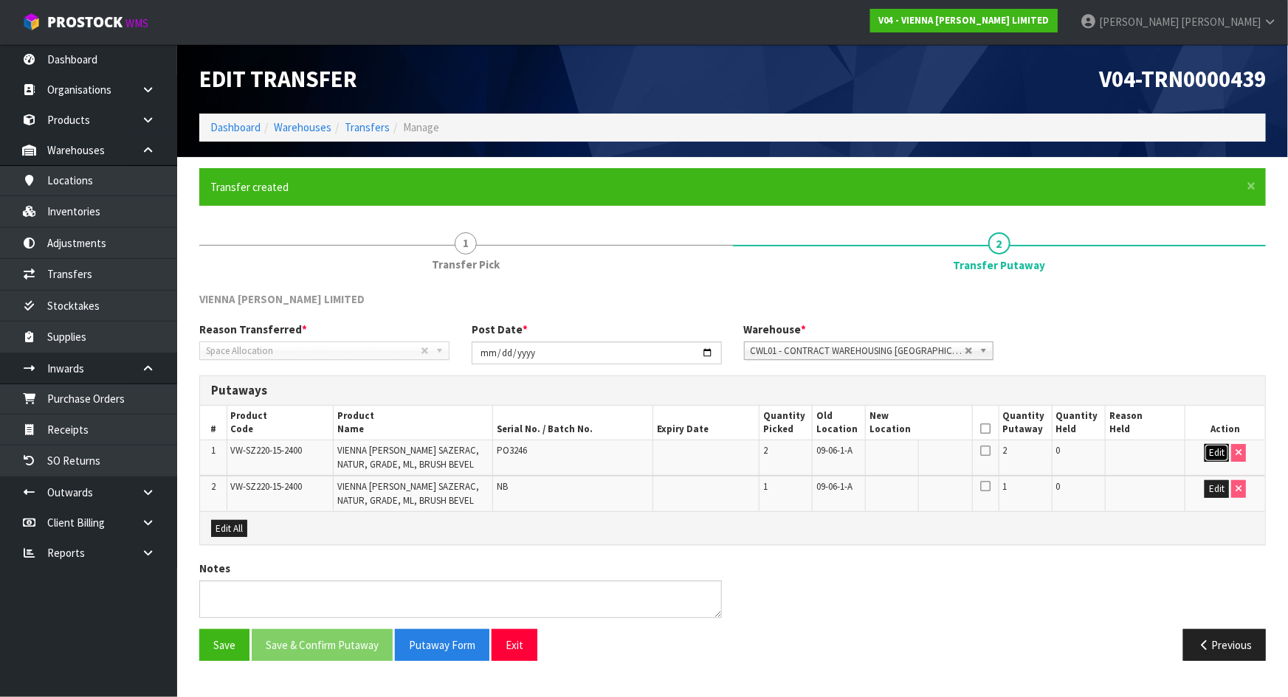
click at [1207, 444] on button "Edit" at bounding box center [1216, 453] width 24 height 18
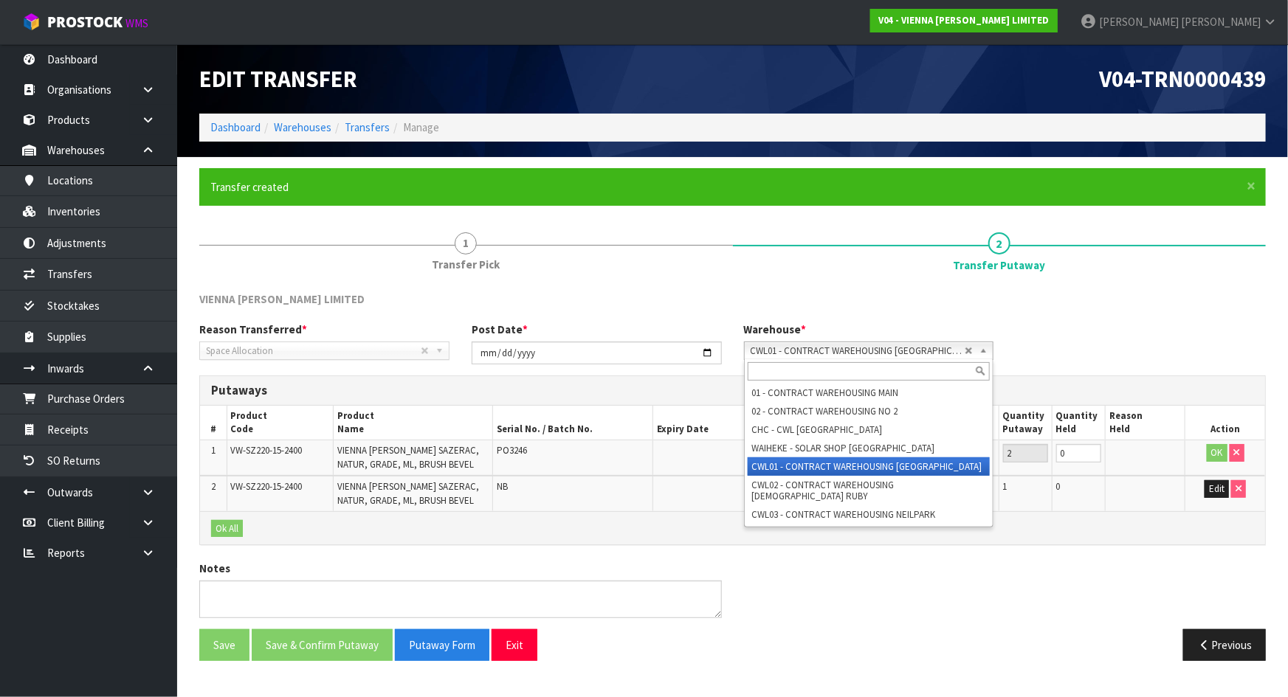
click at [959, 351] on span "CWL01 - CONTRACT WAREHOUSING ALLENS ROAD" at bounding box center [858, 351] width 215 height 18
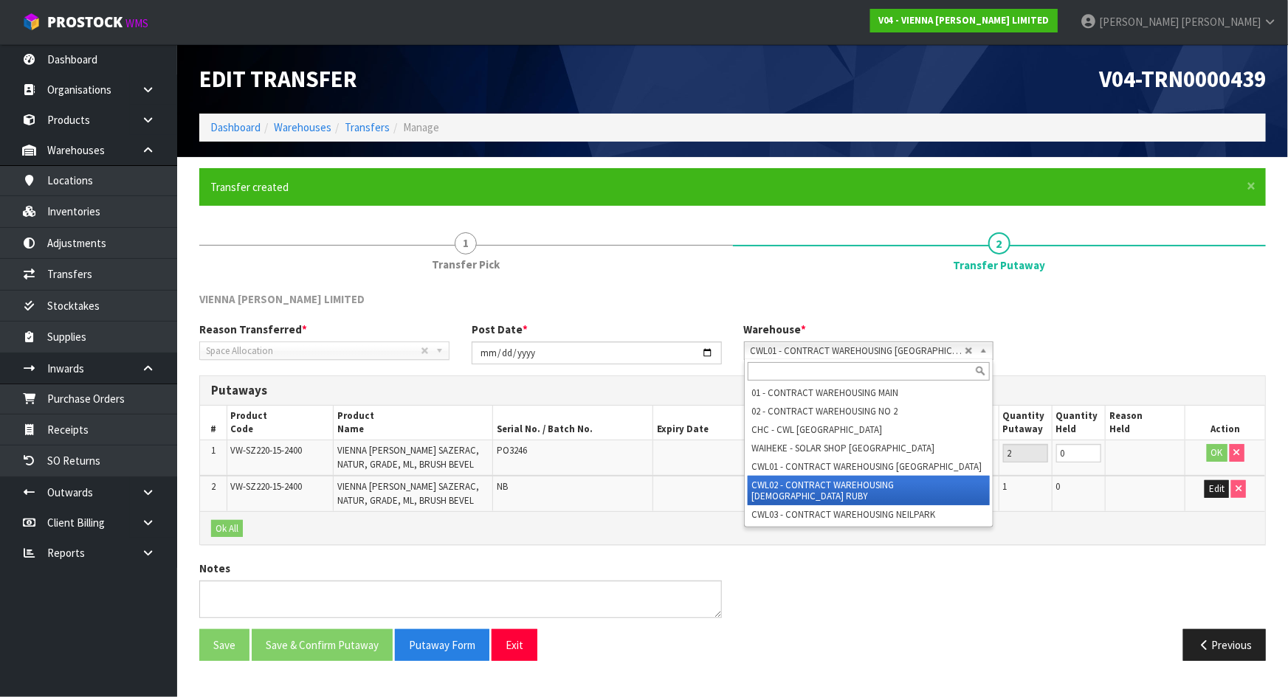
click at [914, 483] on li "CWL02 - CONTRACT WAREHOUSING LADY RUBY" at bounding box center [869, 491] width 243 height 30
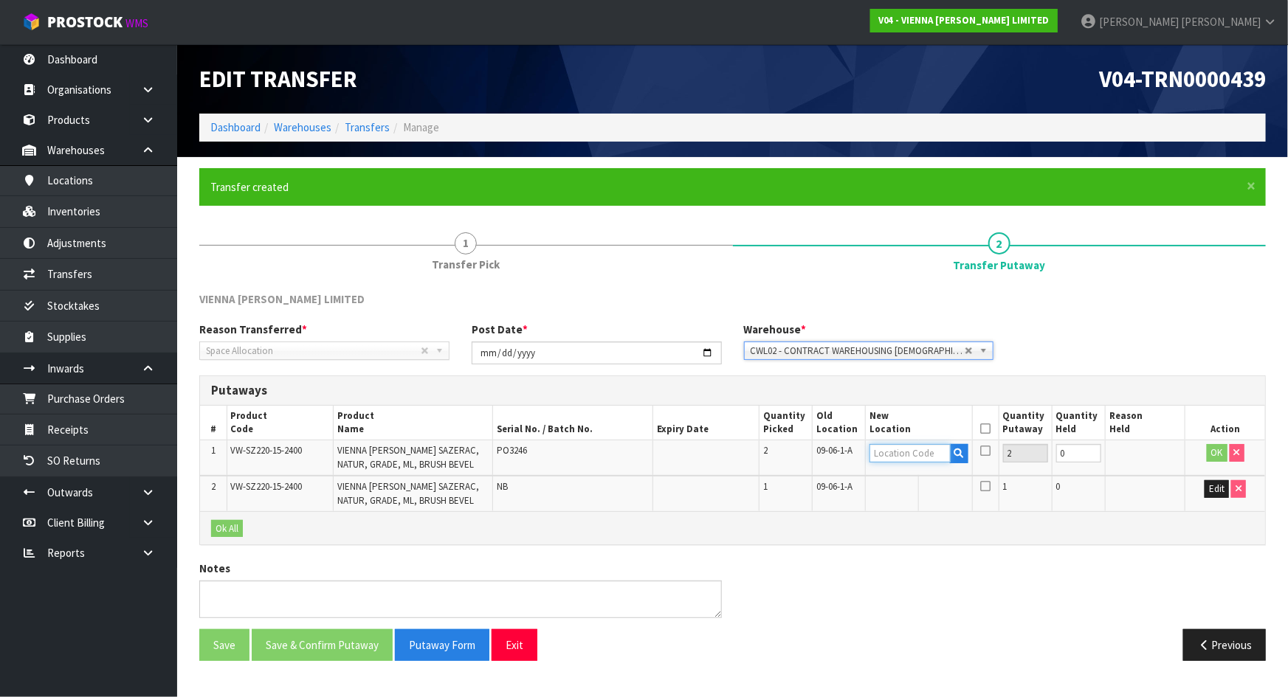
click at [924, 454] on input "text" at bounding box center [909, 453] width 80 height 18
type input "07-02-3-A"
click at [1218, 458] on button "OK" at bounding box center [1217, 453] width 21 height 18
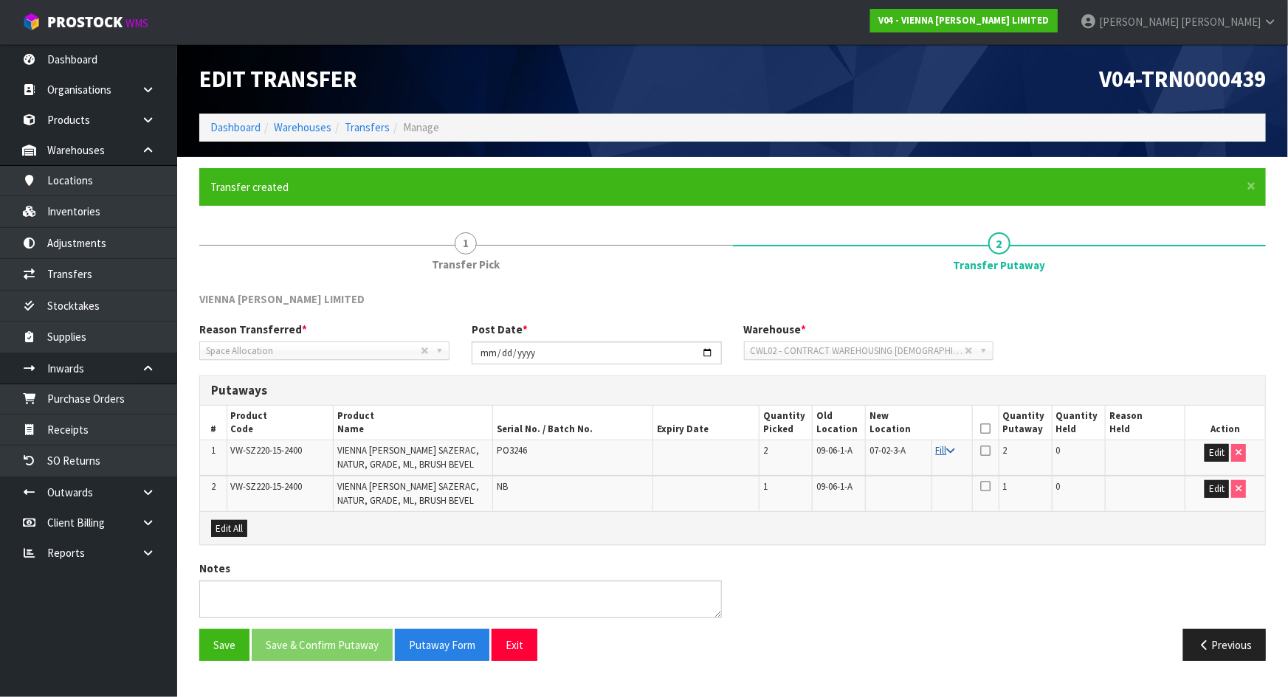
click at [945, 449] on link "Fill" at bounding box center [945, 450] width 19 height 13
click at [978, 427] on th at bounding box center [985, 423] width 27 height 35
click at [989, 430] on icon at bounding box center [985, 429] width 10 height 1
click at [348, 648] on button "Save & Confirm Putaway" at bounding box center [322, 646] width 141 height 32
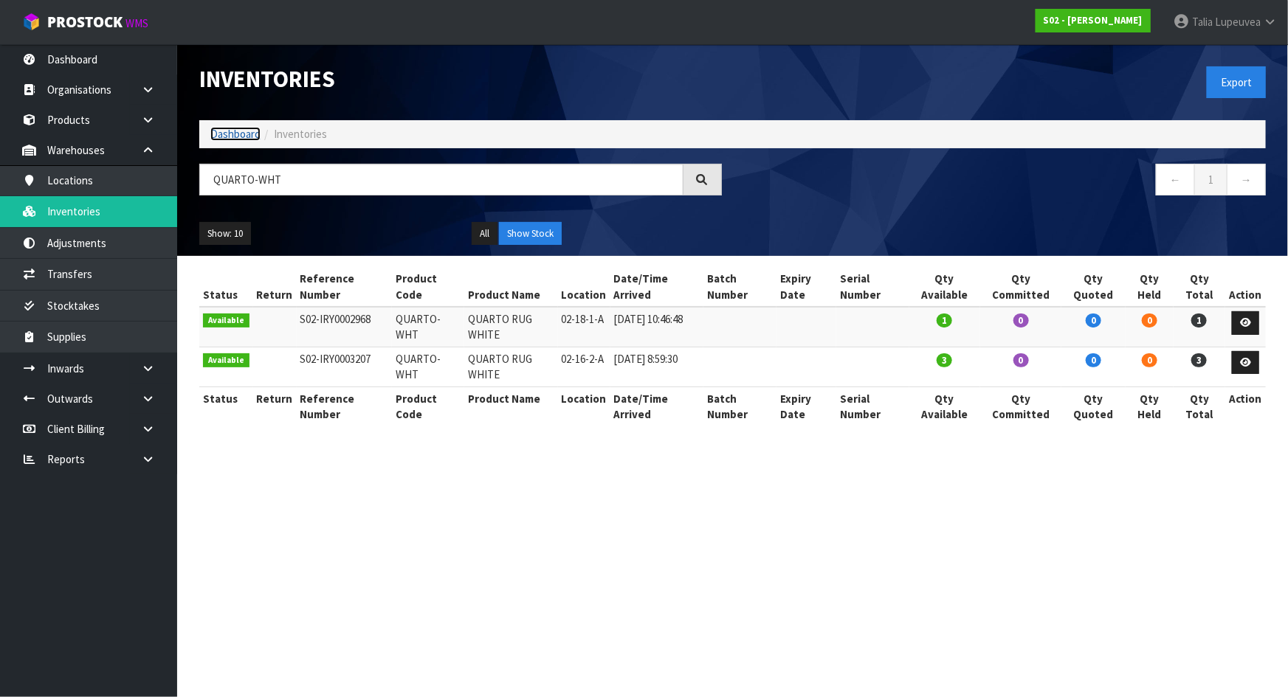
click at [221, 136] on link "Dashboard" at bounding box center [235, 134] width 50 height 14
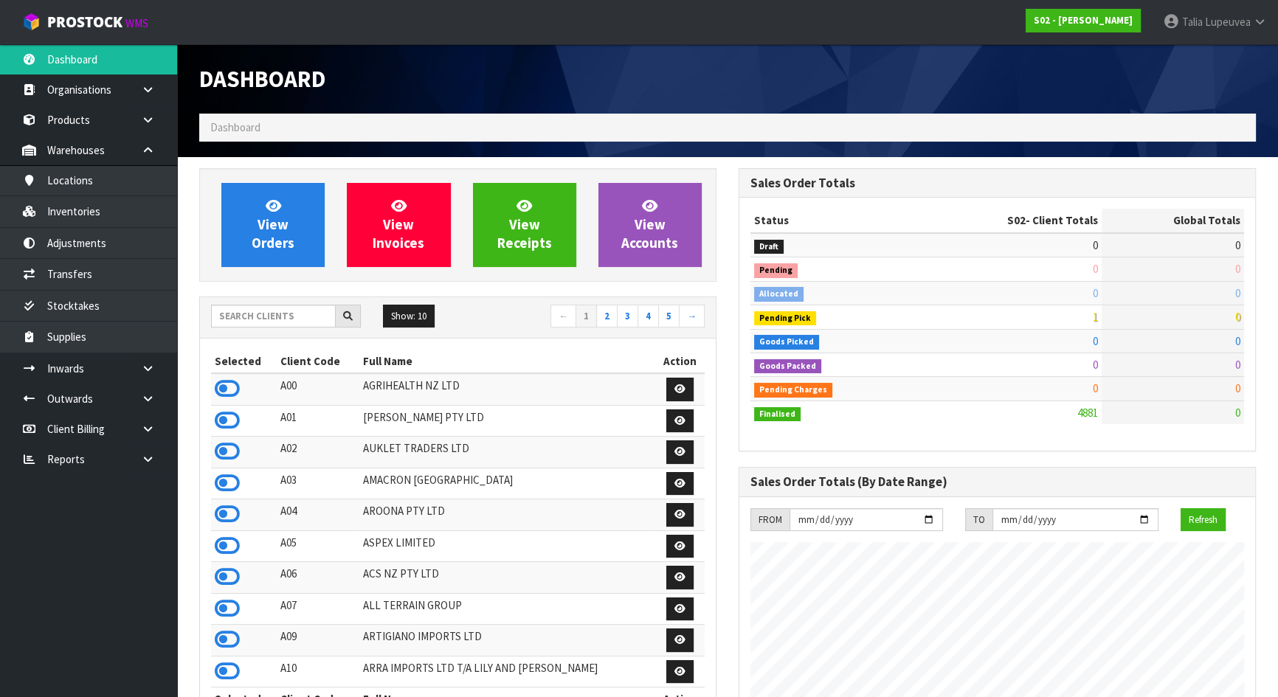
scroll to position [1116, 539]
click at [244, 312] on input "text" at bounding box center [273, 316] width 125 height 23
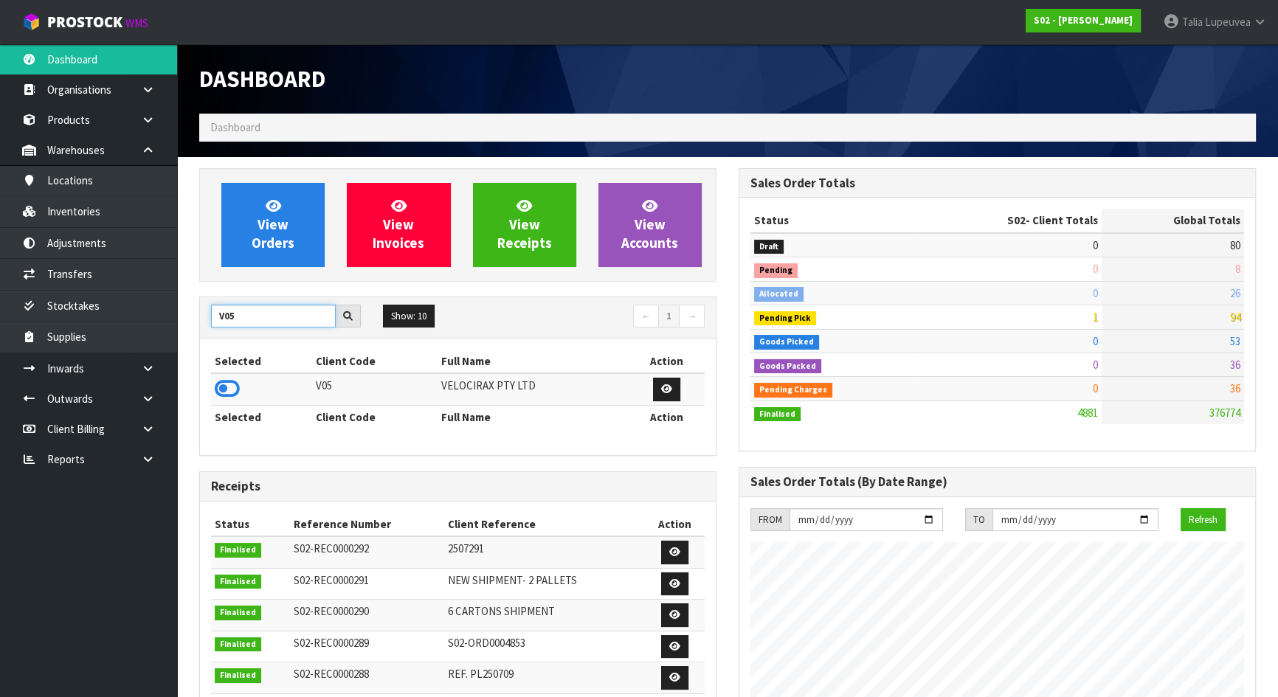
type input "V05"
click at [224, 385] on icon at bounding box center [227, 389] width 25 height 22
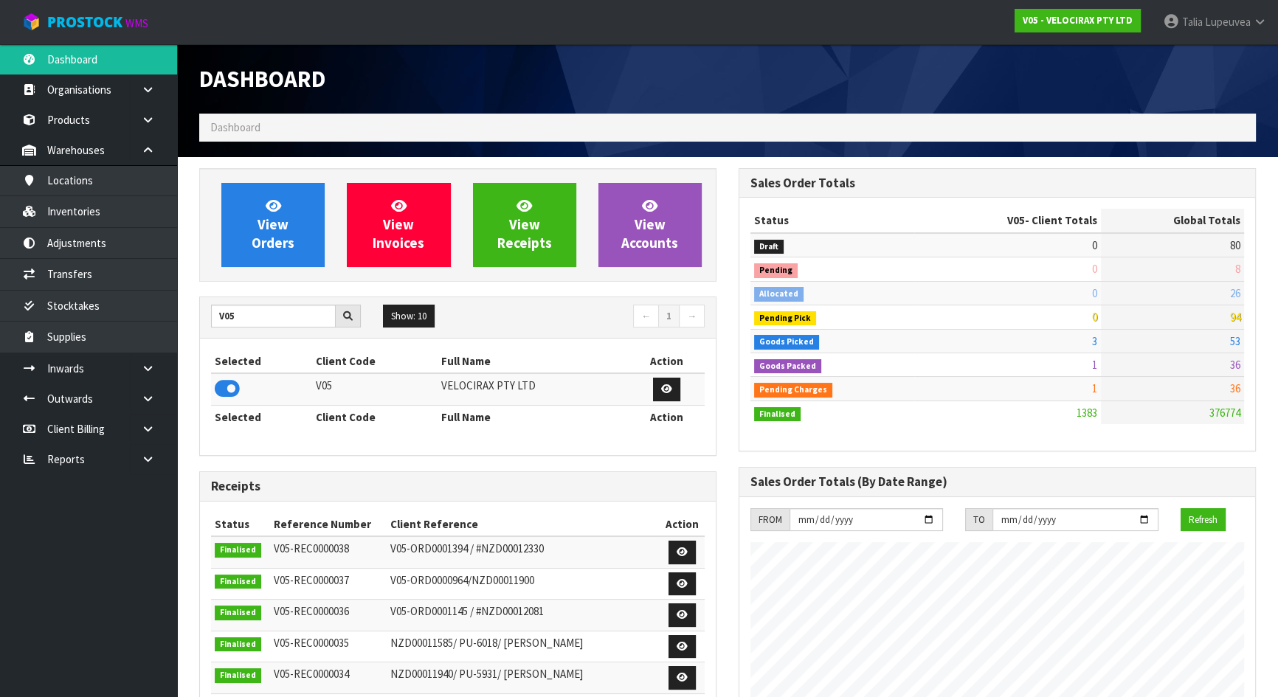
scroll to position [1148, 539]
click at [147, 368] on icon at bounding box center [148, 368] width 14 height 11
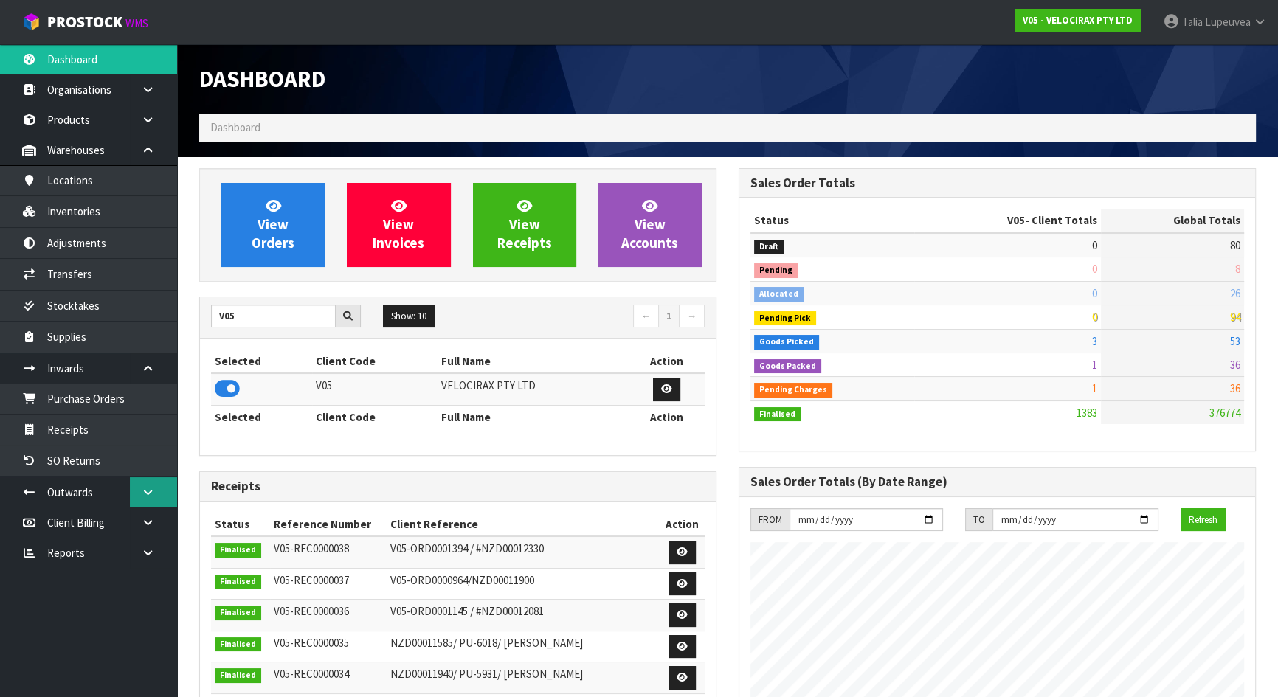
click at [146, 493] on icon at bounding box center [148, 492] width 14 height 11
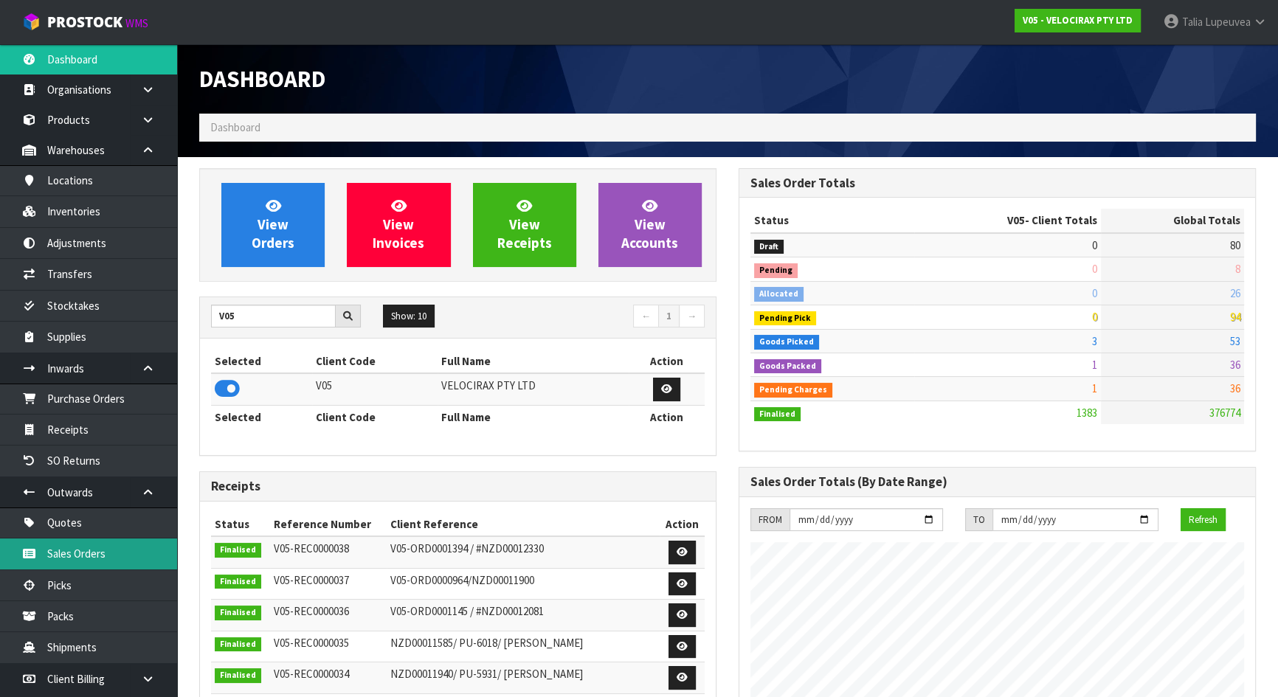
click at [114, 545] on link "Sales Orders" at bounding box center [88, 554] width 177 height 30
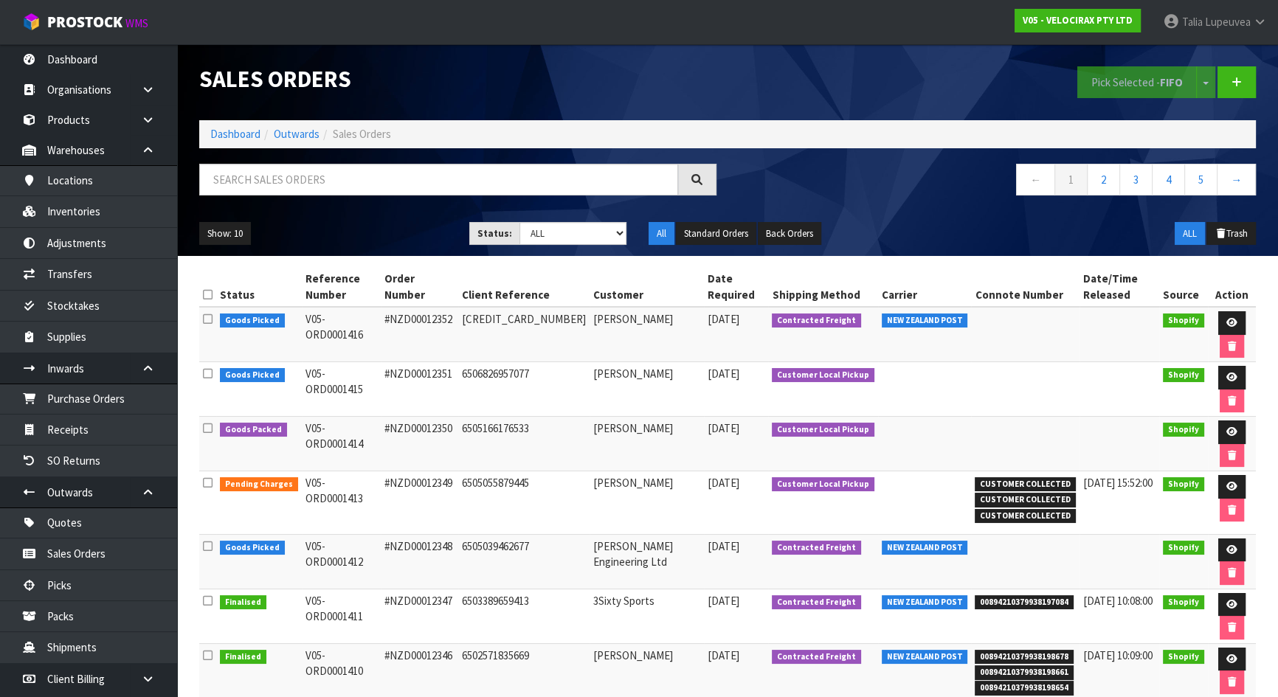
click at [145, 365] on icon at bounding box center [148, 368] width 14 height 11
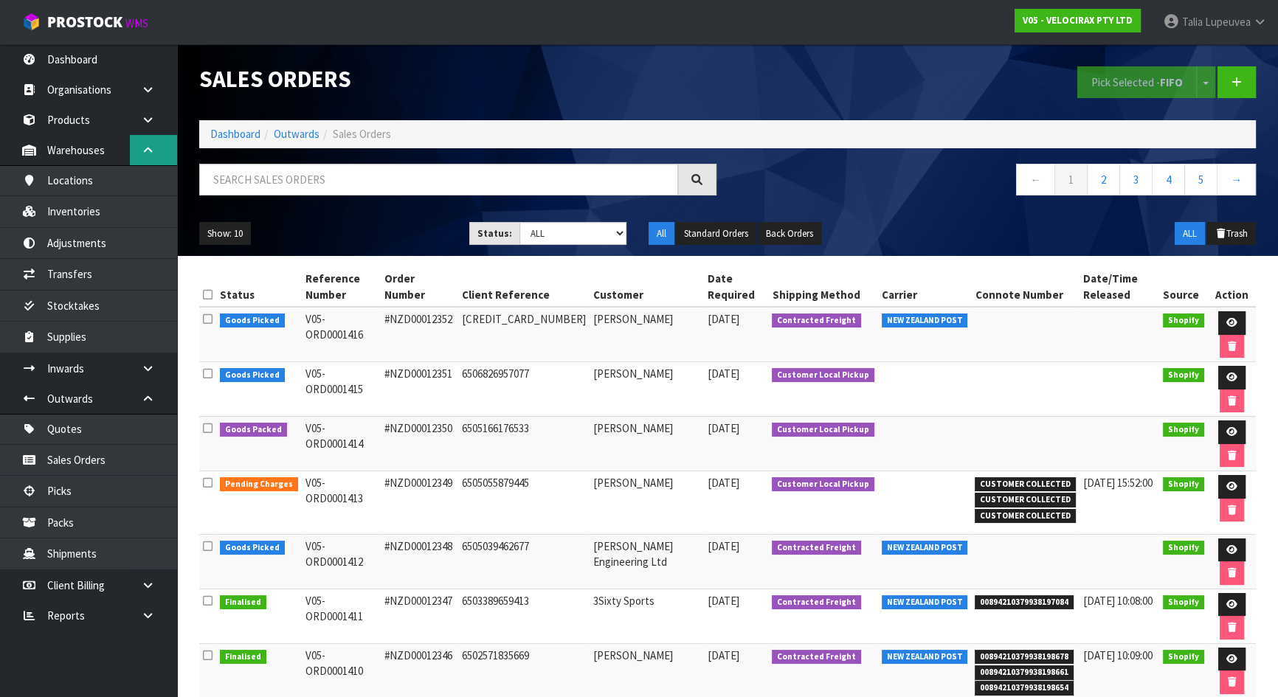
click at [145, 161] on link at bounding box center [153, 150] width 47 height 30
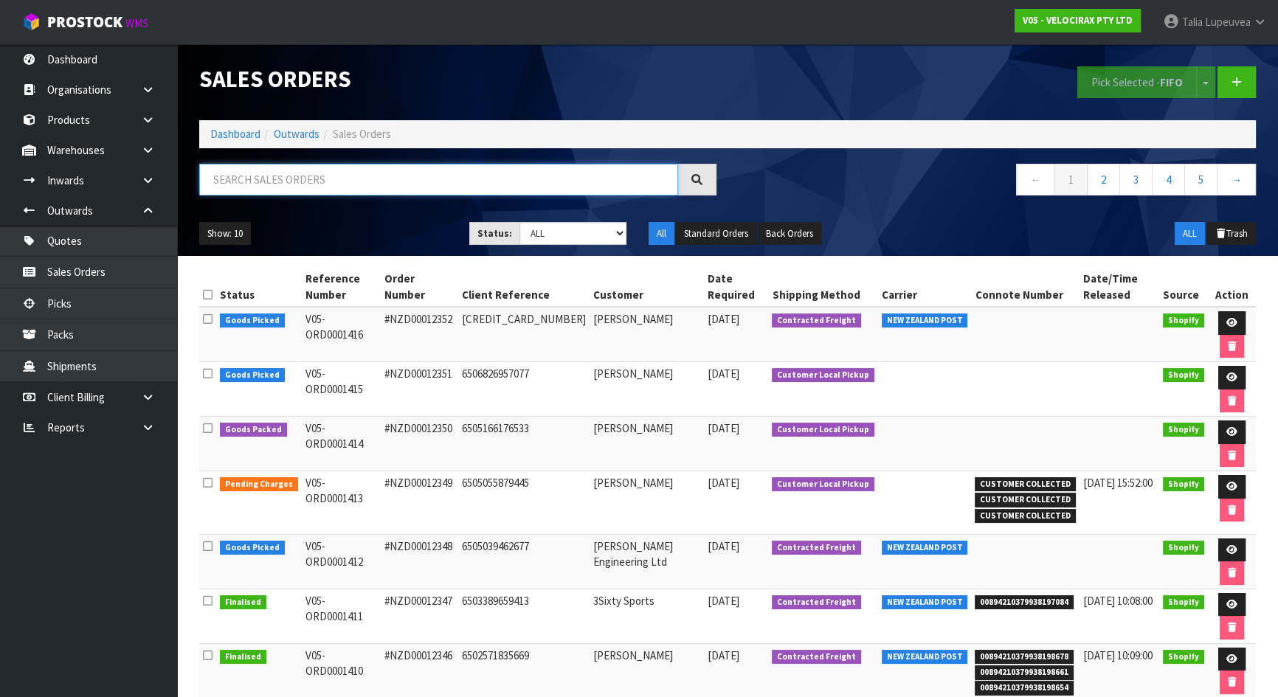
click at [271, 177] on input "text" at bounding box center [438, 180] width 479 height 32
type input "JOB-0407498"
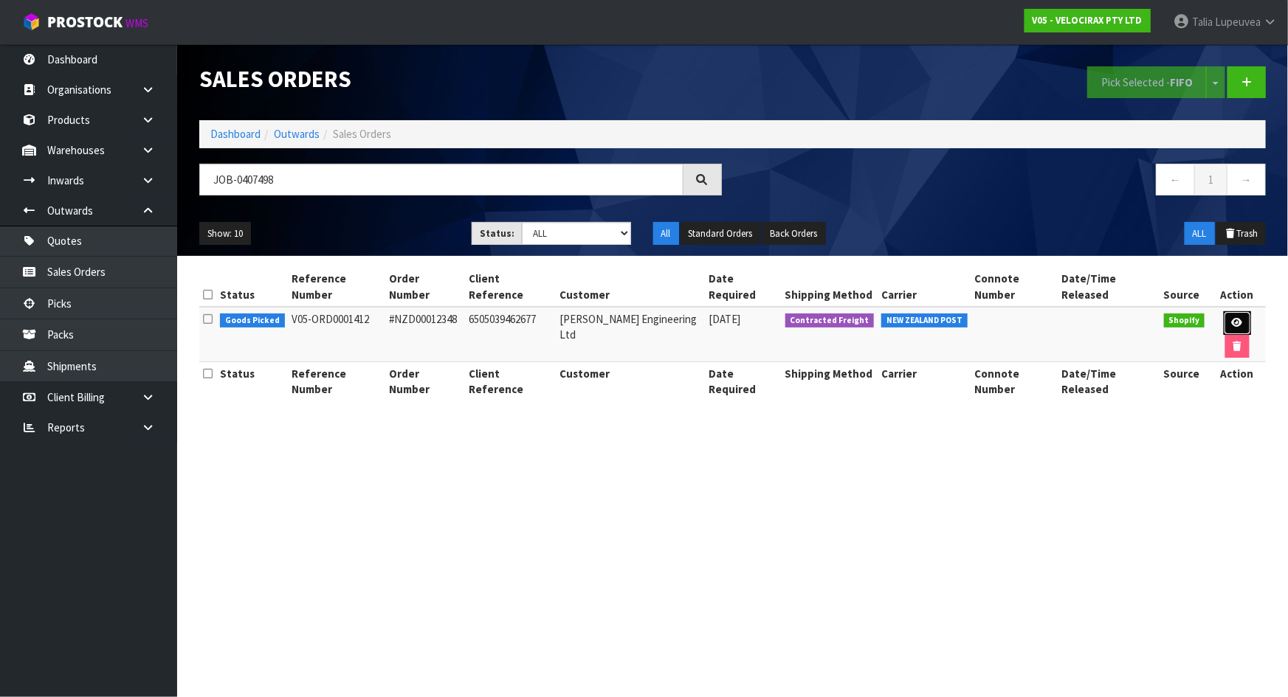
click at [1224, 311] on link at bounding box center [1237, 323] width 27 height 24
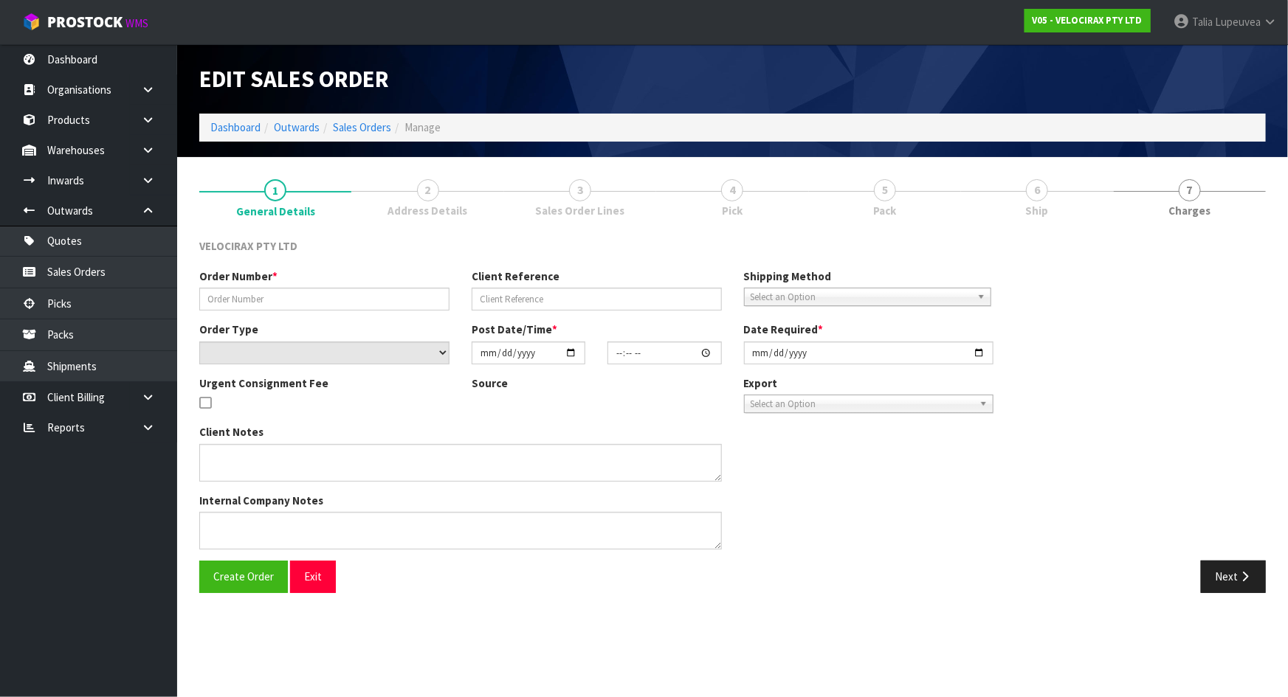
type input "#NZD00012348"
type input "6505039462677"
select select "number:0"
type input "[DATE]"
type input "10:15:20.000"
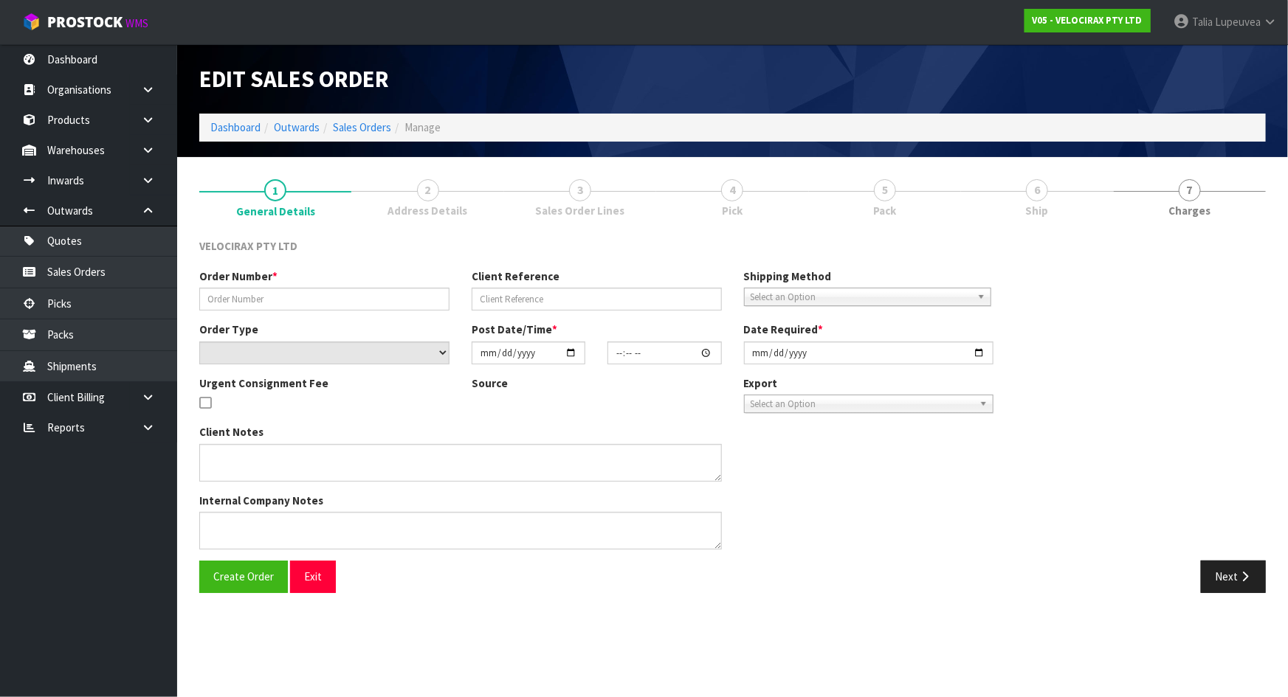
type input "[DATE]"
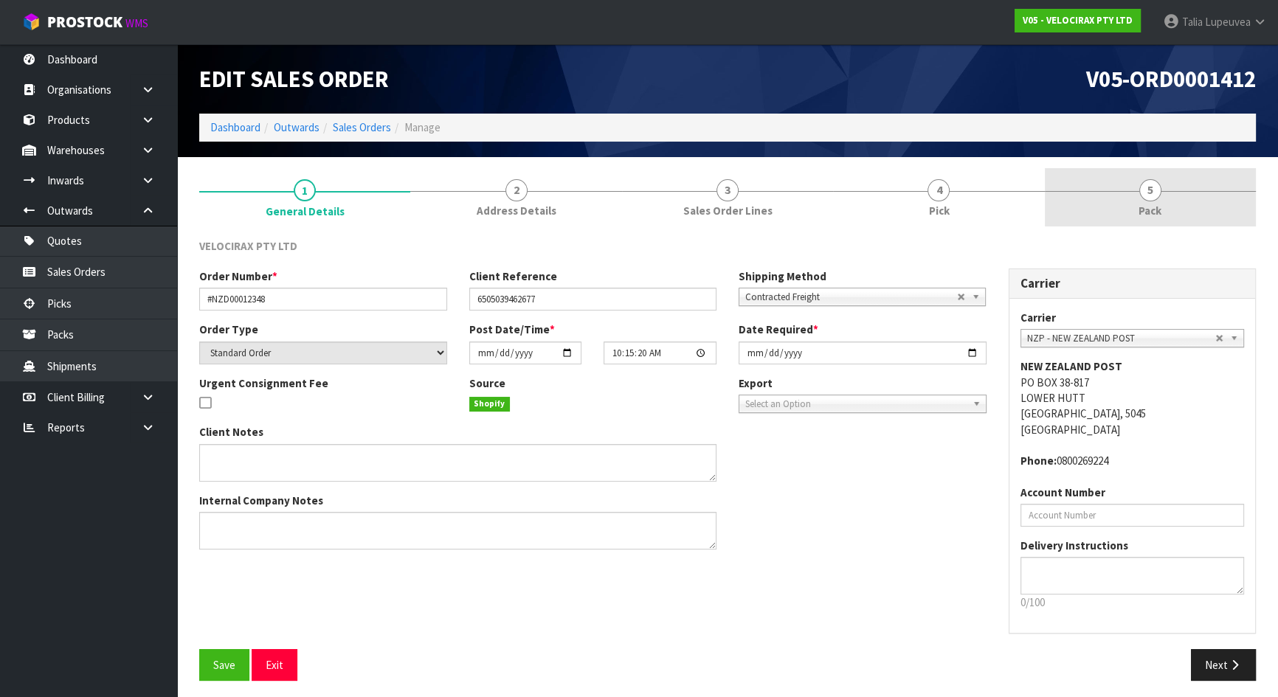
click at [1110, 200] on link "5 Pack" at bounding box center [1150, 197] width 211 height 58
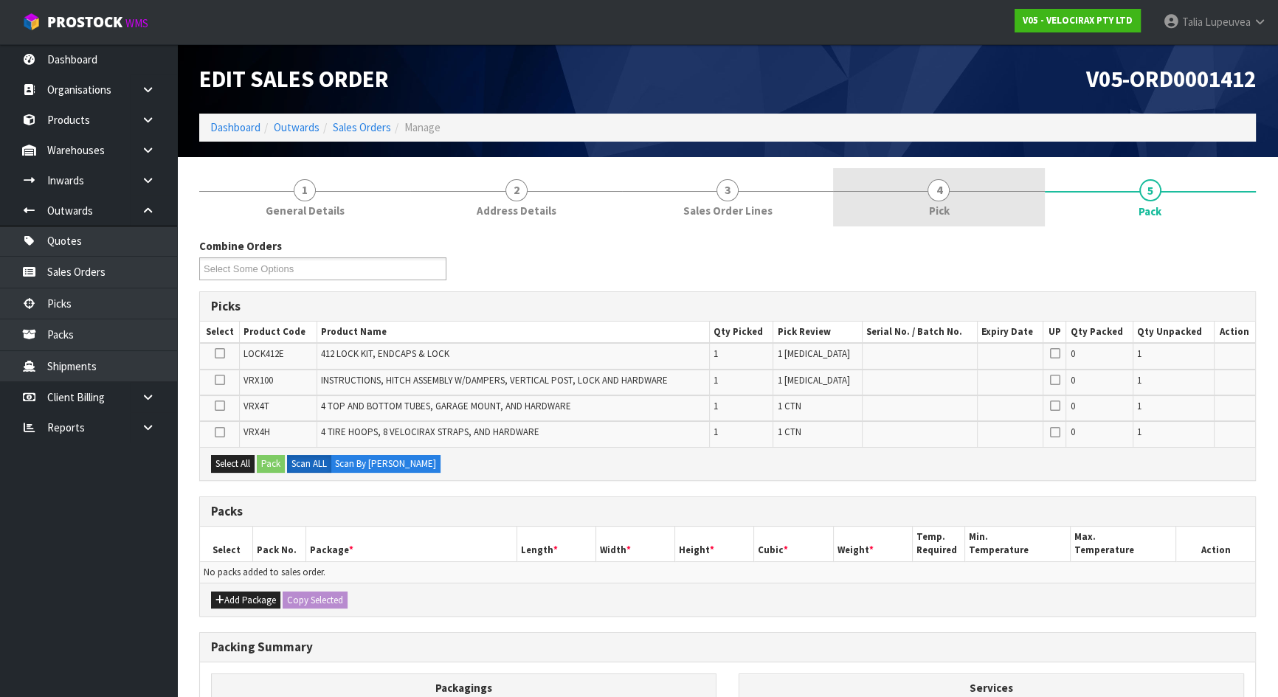
click at [971, 193] on link "4 Pick" at bounding box center [938, 197] width 211 height 58
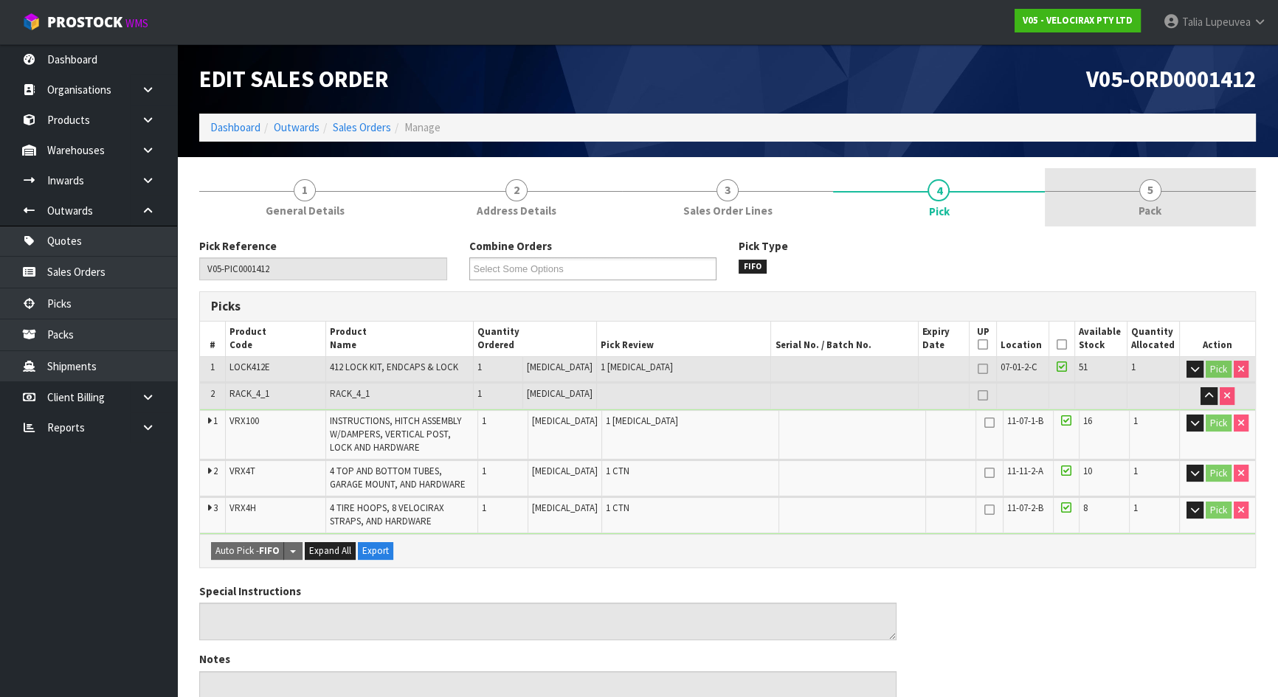
click at [1123, 194] on link "5 Pack" at bounding box center [1150, 197] width 211 height 58
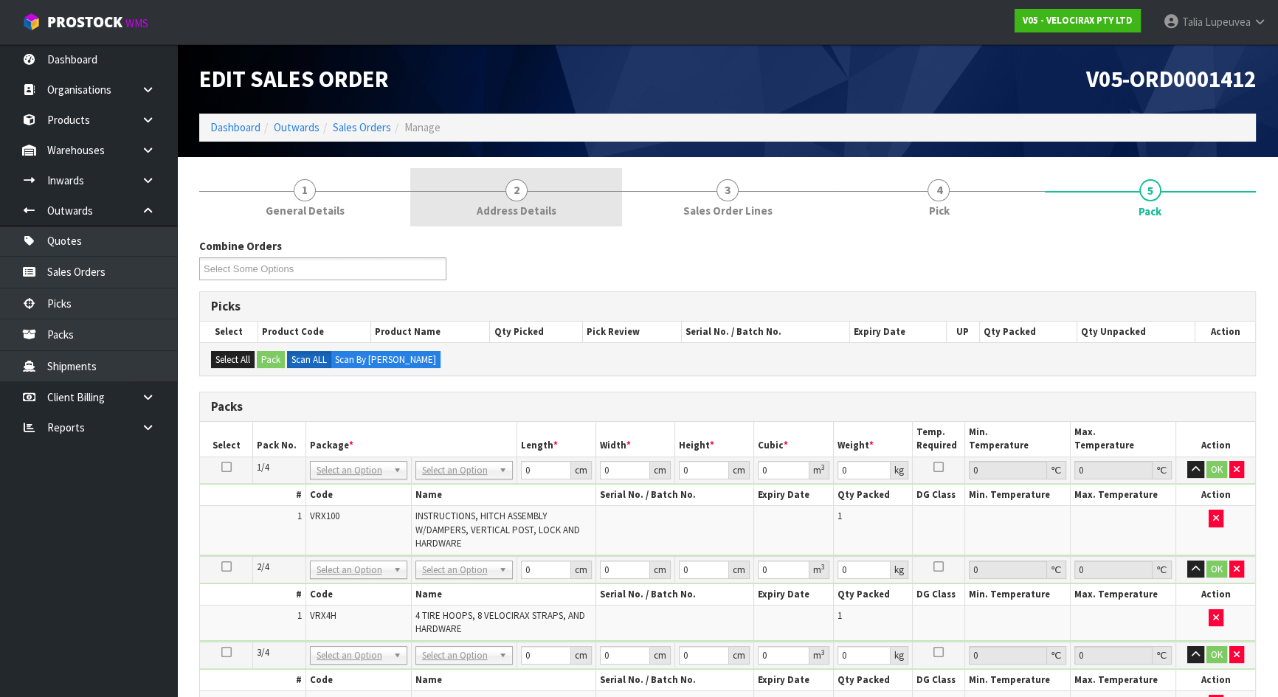
scroll to position [134, 0]
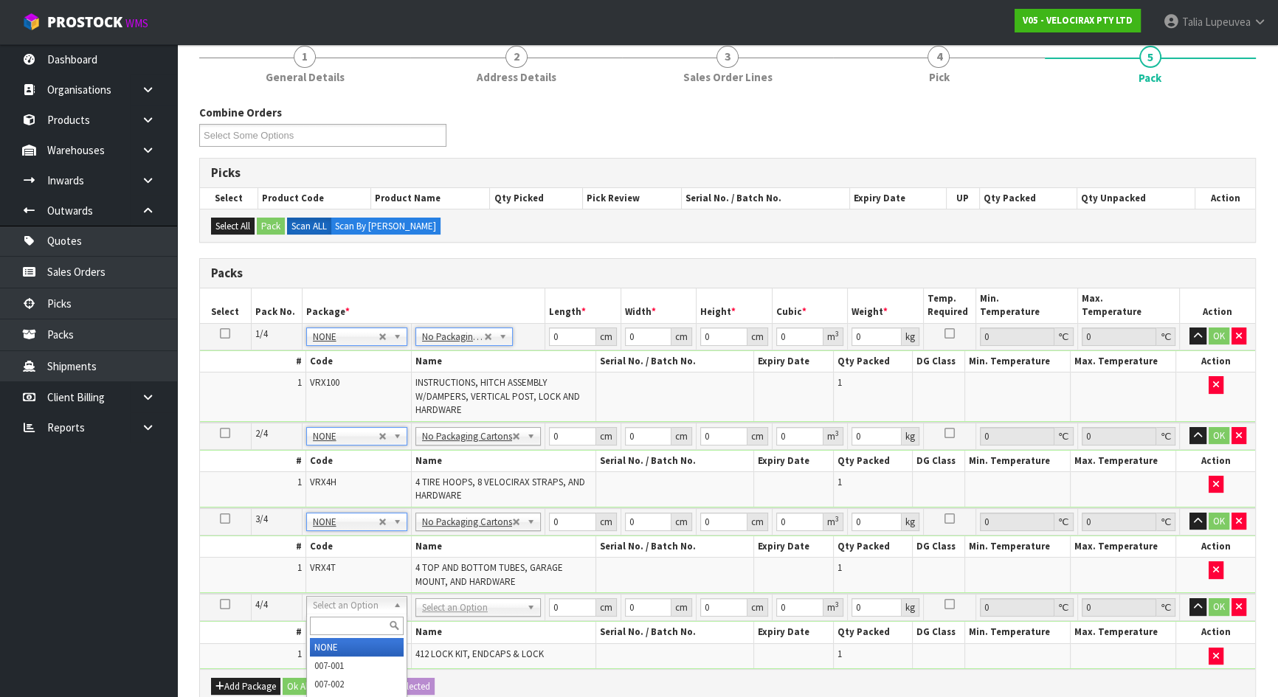
type input "4"
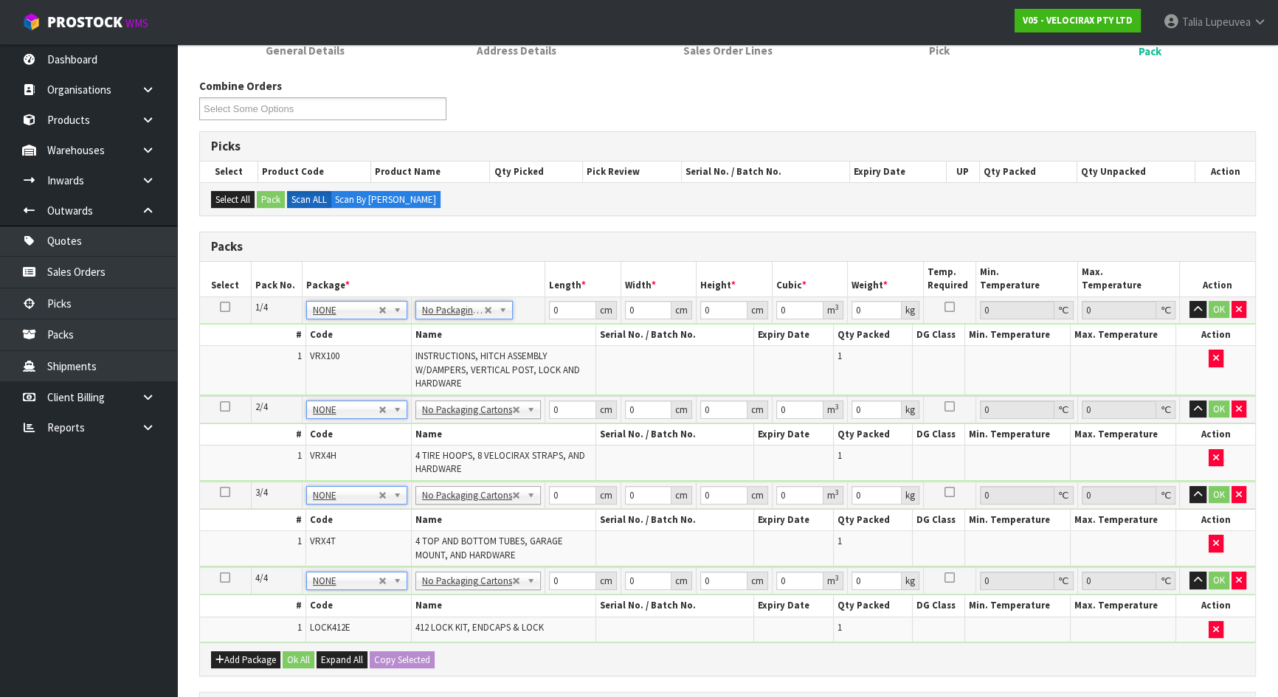
scroll to position [201, 0]
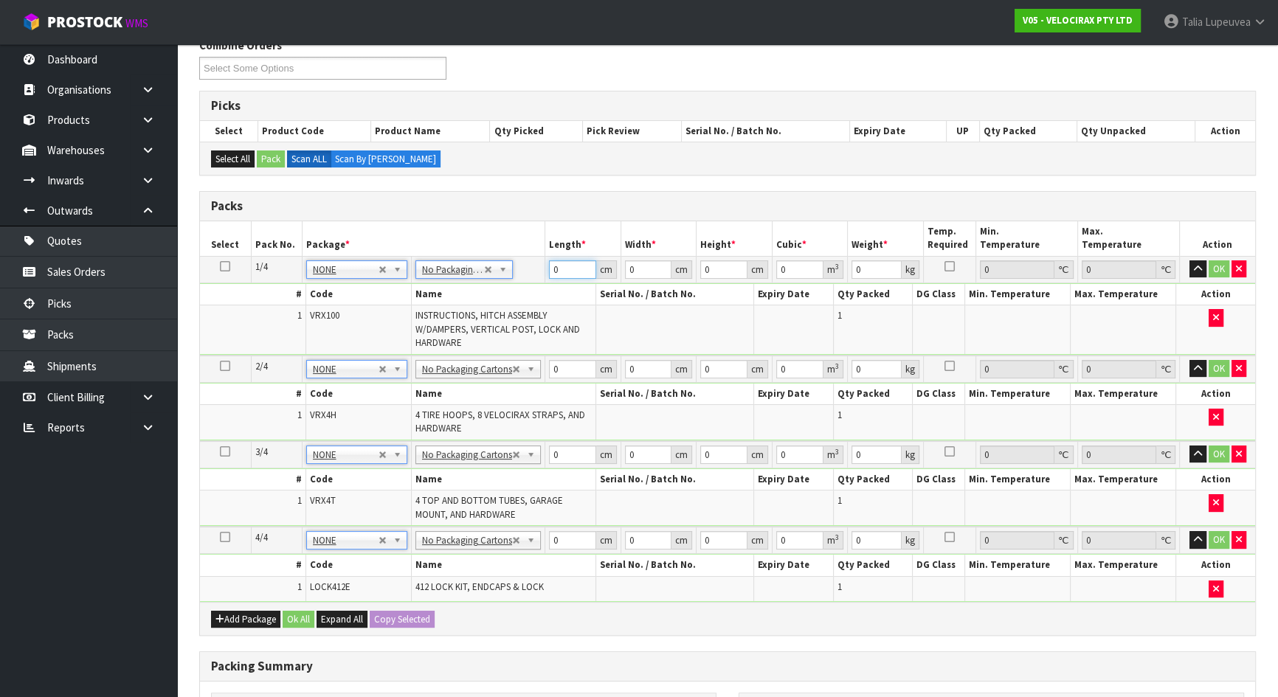
drag, startPoint x: 560, startPoint y: 272, endPoint x: 540, endPoint y: 269, distance: 20.8
click at [540, 269] on tr "1/4 NONE 007-001 007-002 007-004 007-009 007-013 007-014 007-015 007-017 007-01…" at bounding box center [727, 269] width 1055 height 27
type input "148"
type input "30"
type input "1"
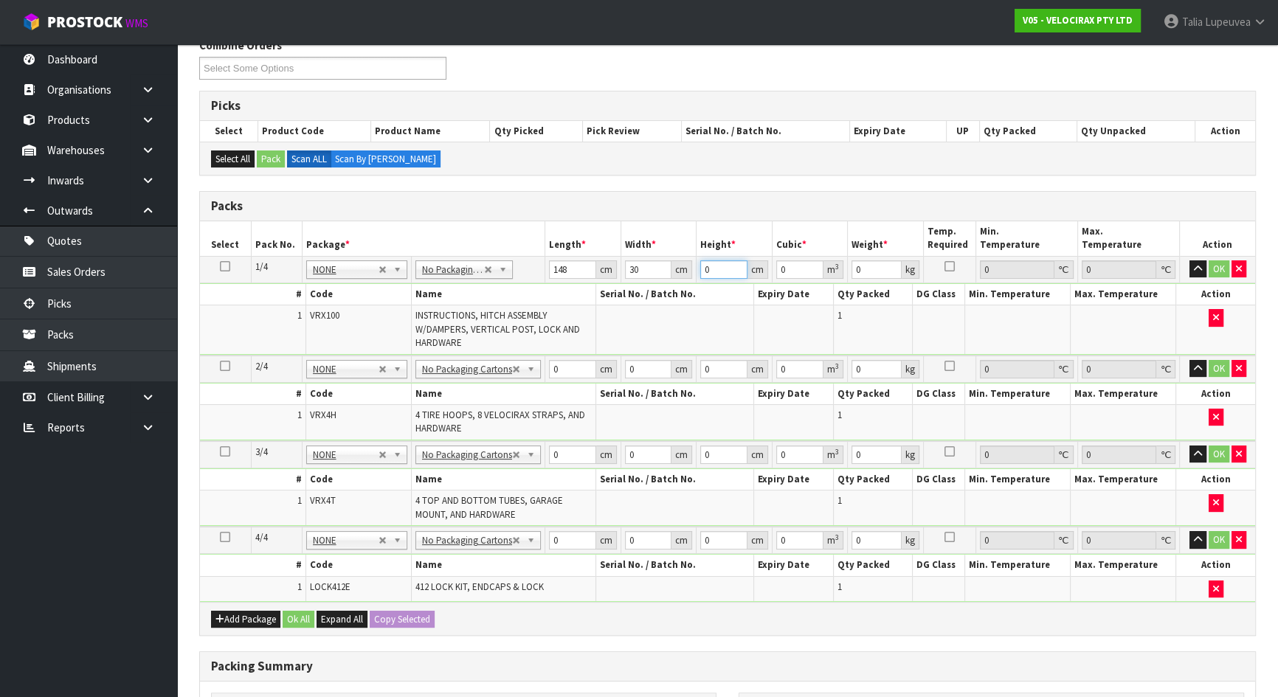
type input "0.00444"
type input "18"
type input "0.07992"
type input "18"
type input "24"
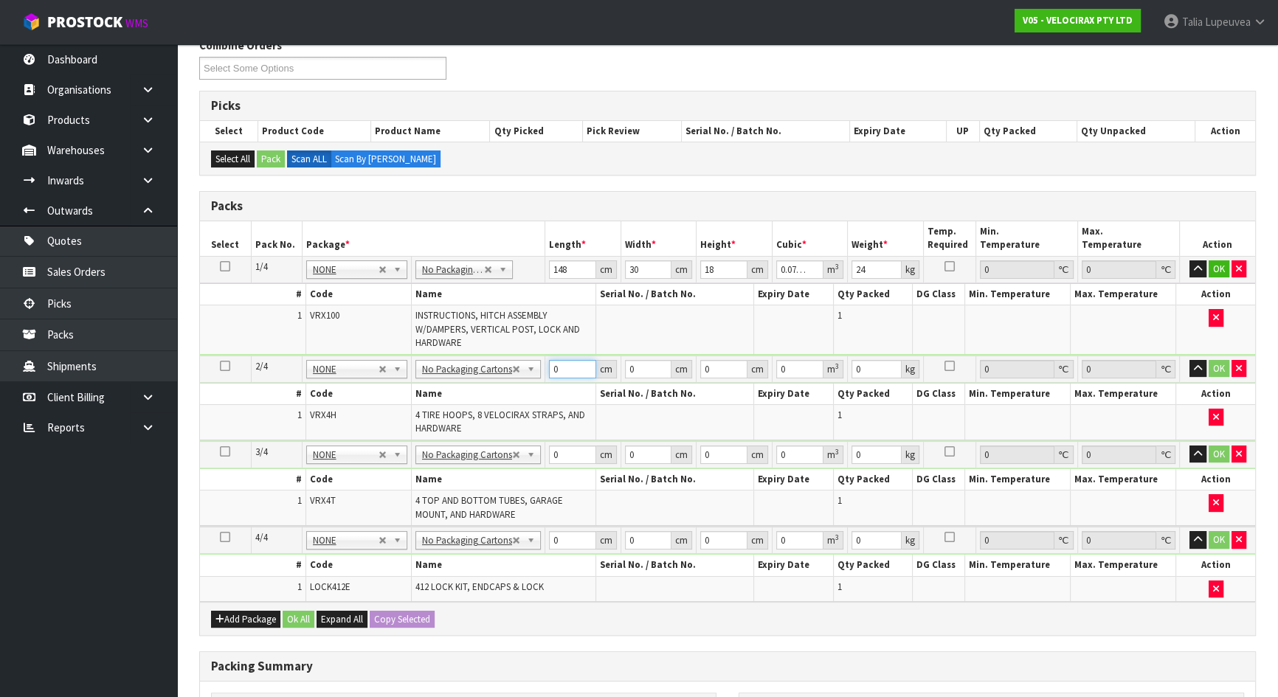
click at [561, 370] on input "0" at bounding box center [572, 369] width 47 height 18
click at [560, 370] on input "0" at bounding box center [572, 369] width 47 height 18
type input "69"
type input "33"
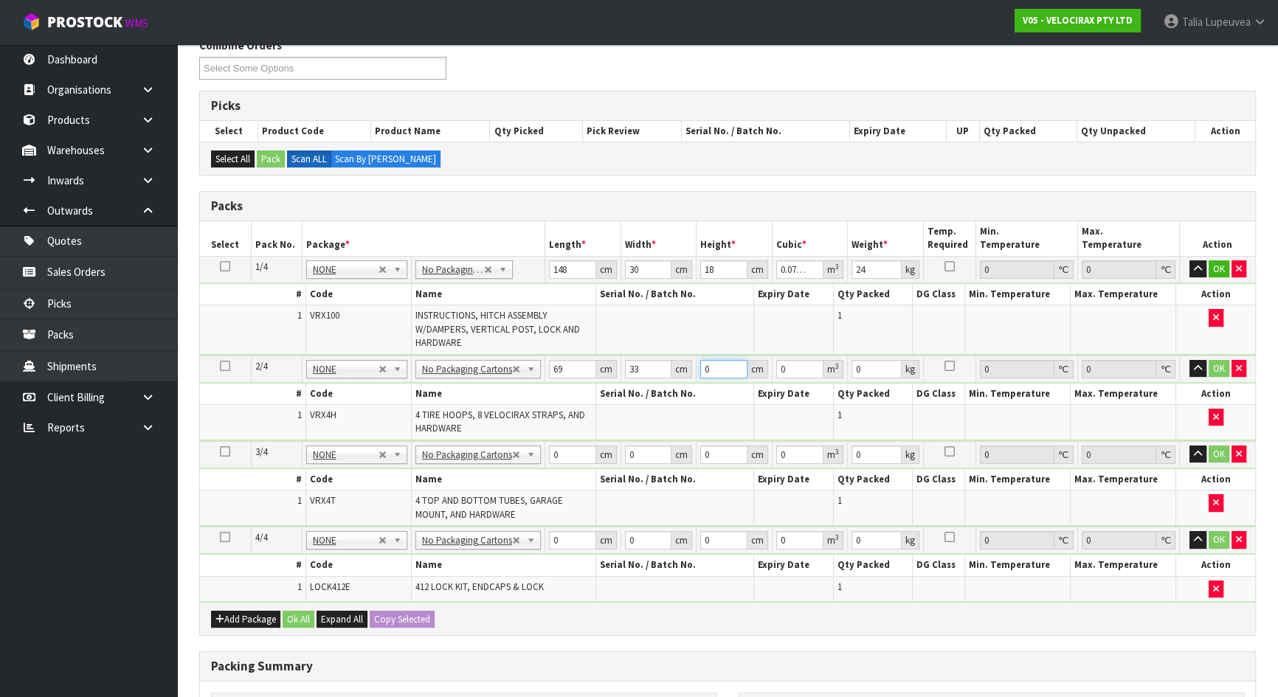
type input "2"
type input "0.004554"
type input "21"
type input "0.047817"
type input "21"
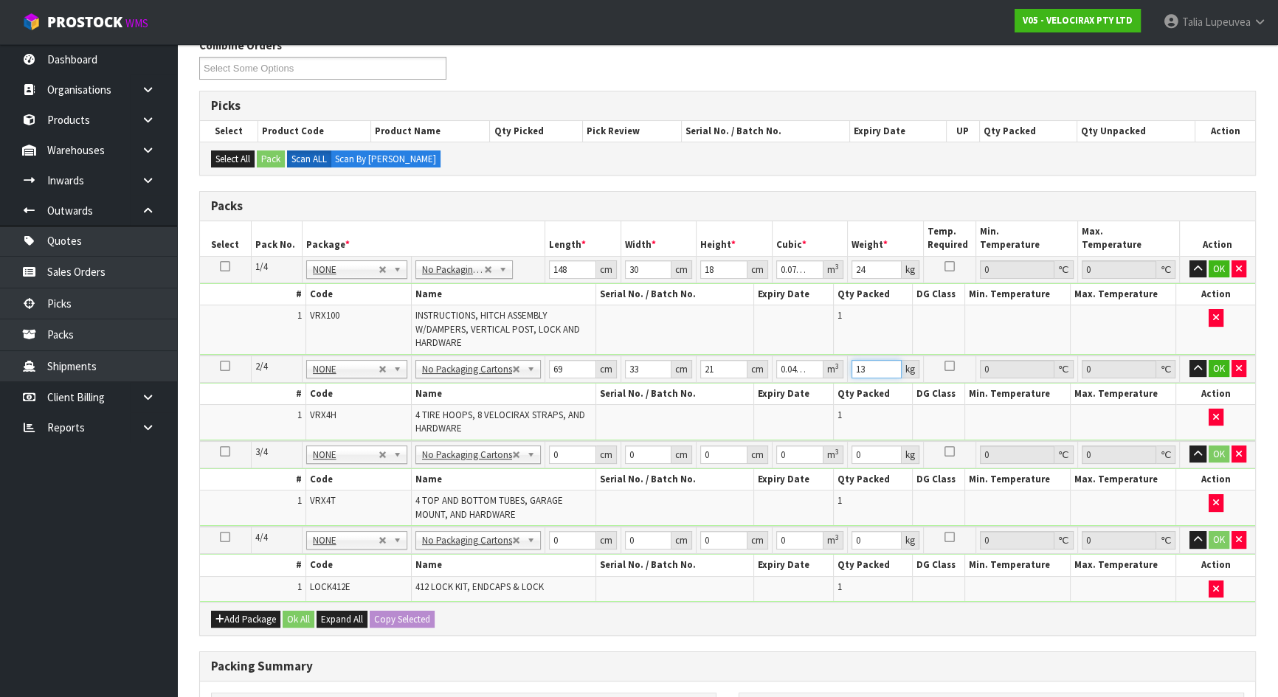
type input "13"
click at [560, 454] on input "0" at bounding box center [572, 455] width 47 height 18
type input "120"
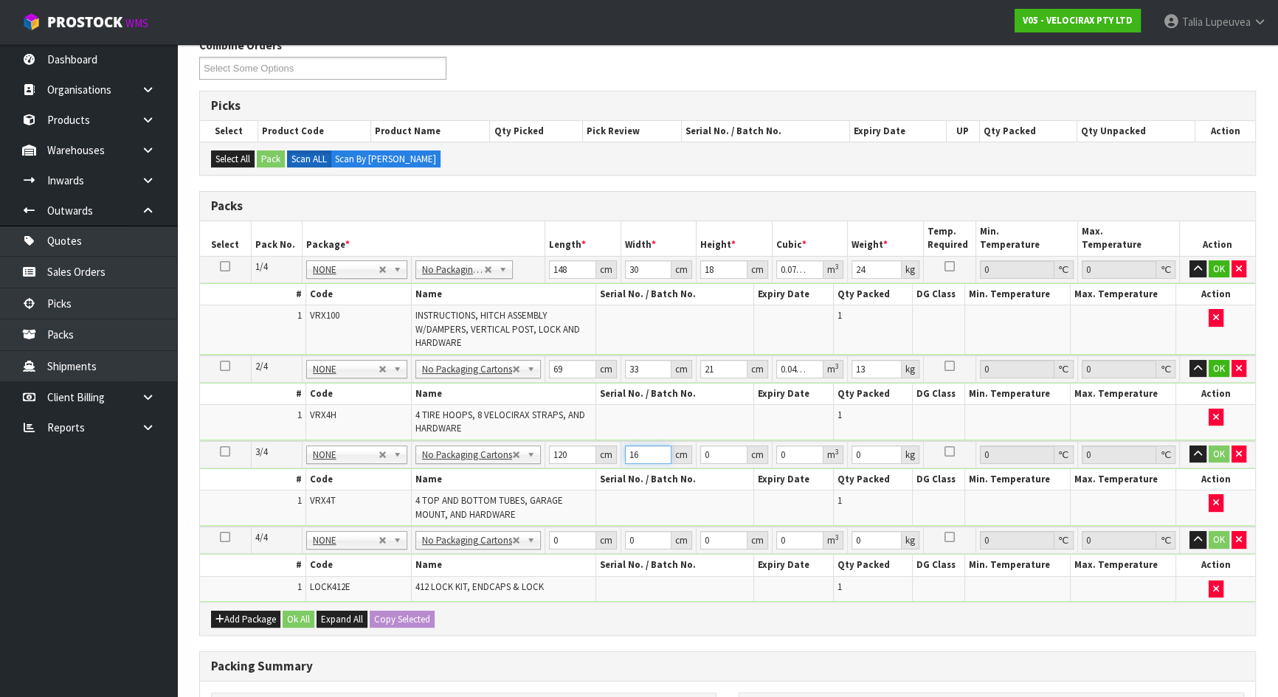
type input "16"
type input "1"
type input "0.00192"
type input "14"
type input "0.02688"
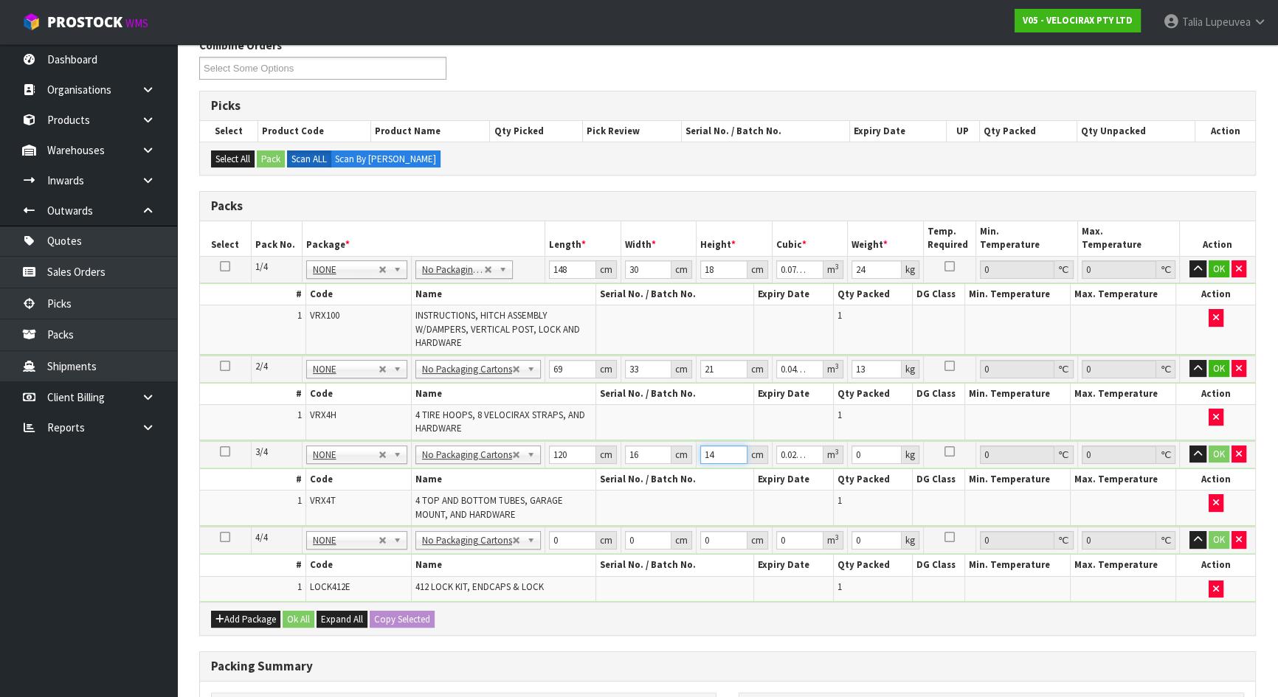
type input "14"
type input "10"
click at [562, 539] on input "0" at bounding box center [572, 540] width 47 height 18
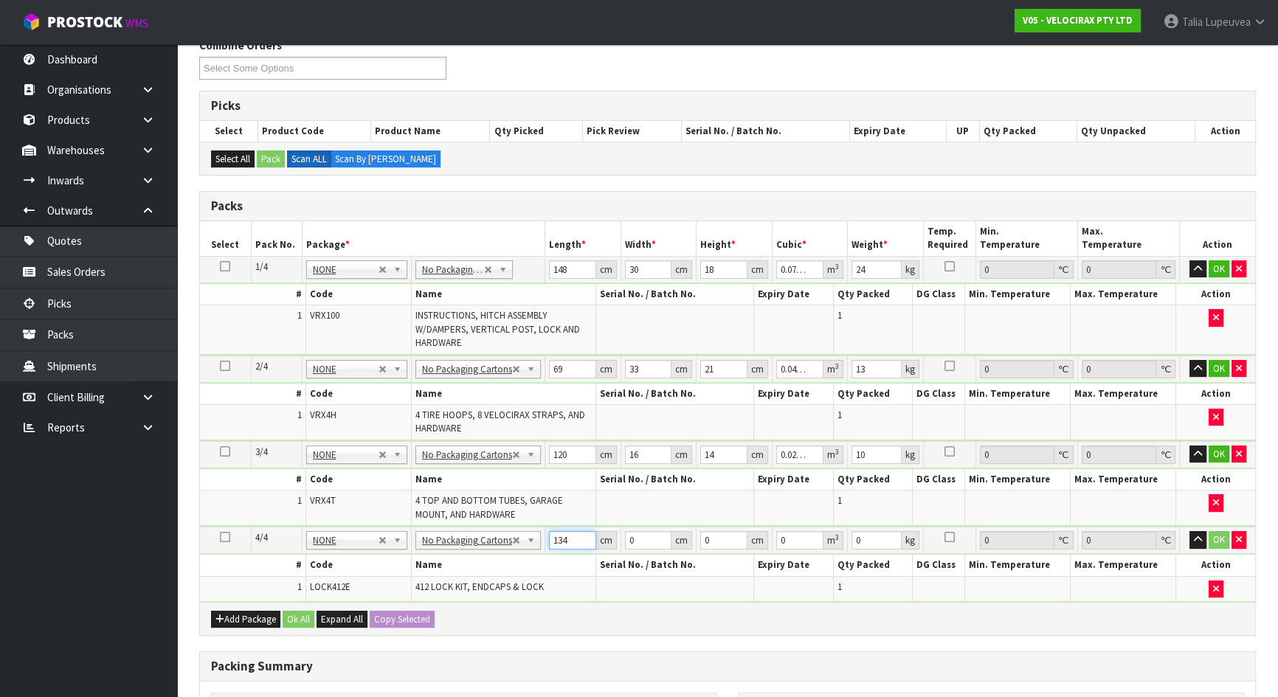
type input "134"
type input "8"
type input "6"
type input "0.006432"
type input "6"
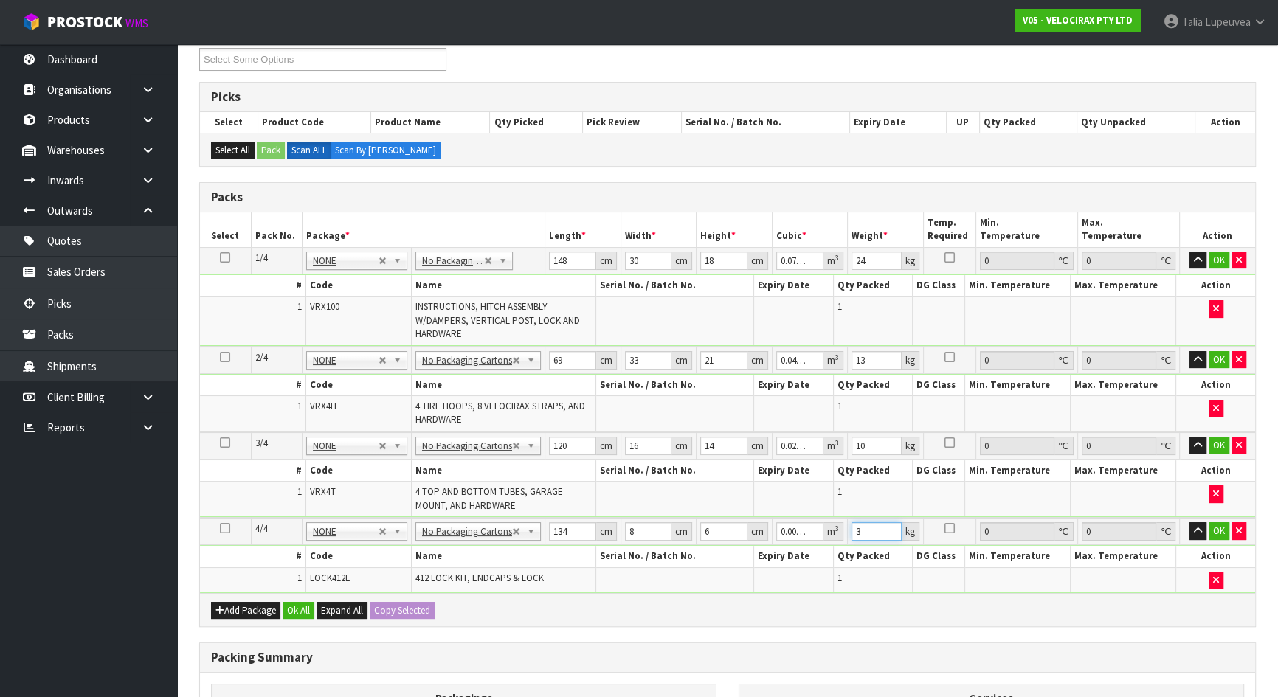
scroll to position [268, 0]
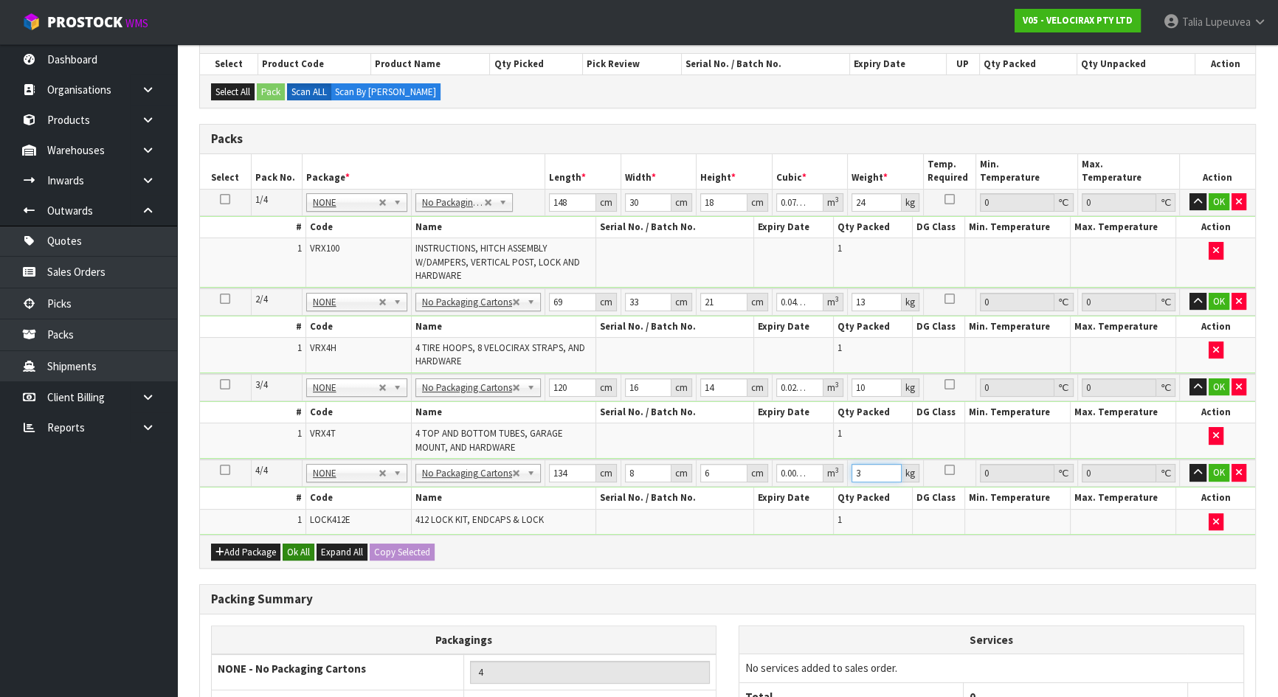
type input "3"
click at [301, 544] on button "Ok All" at bounding box center [299, 553] width 32 height 18
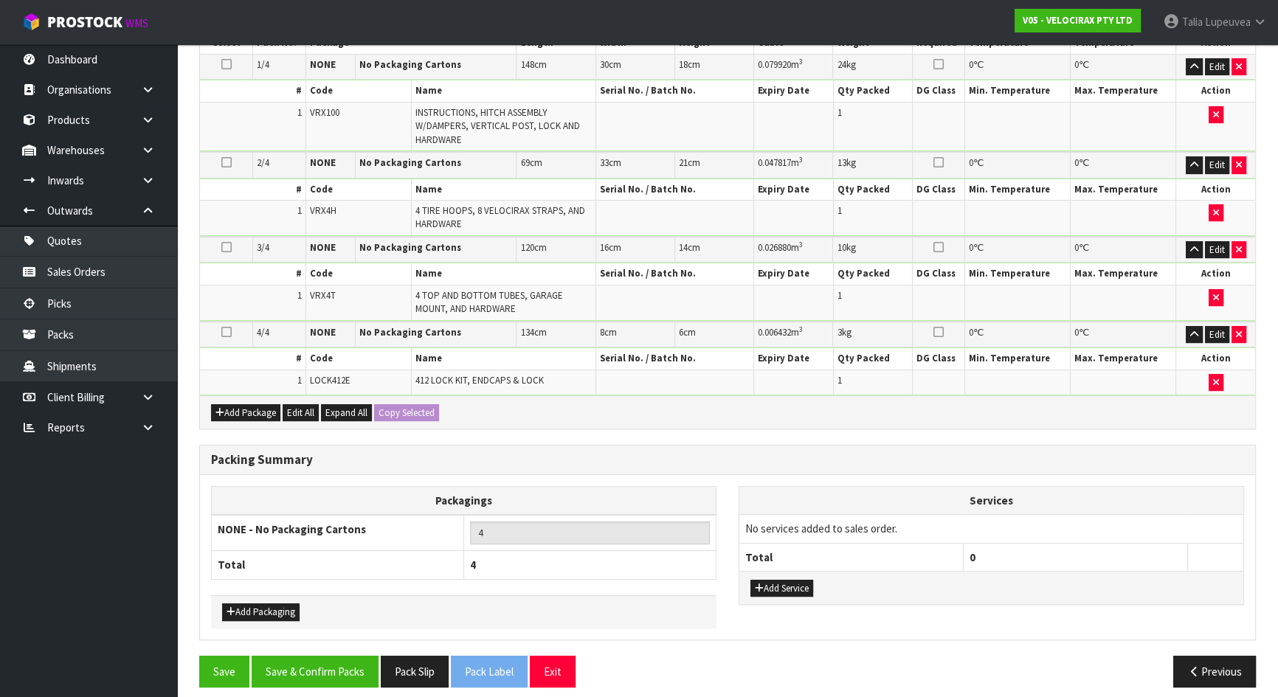
scroll to position [410, 0]
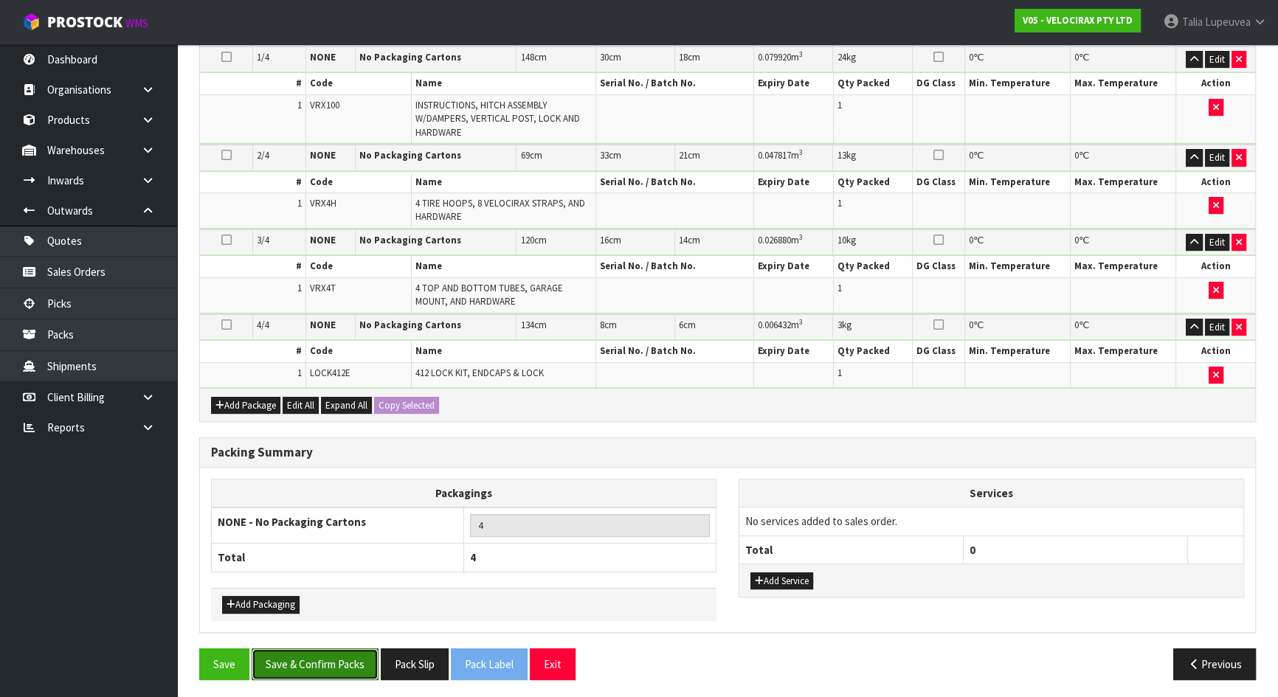
click at [354, 657] on button "Save & Confirm Packs" at bounding box center [315, 665] width 127 height 32
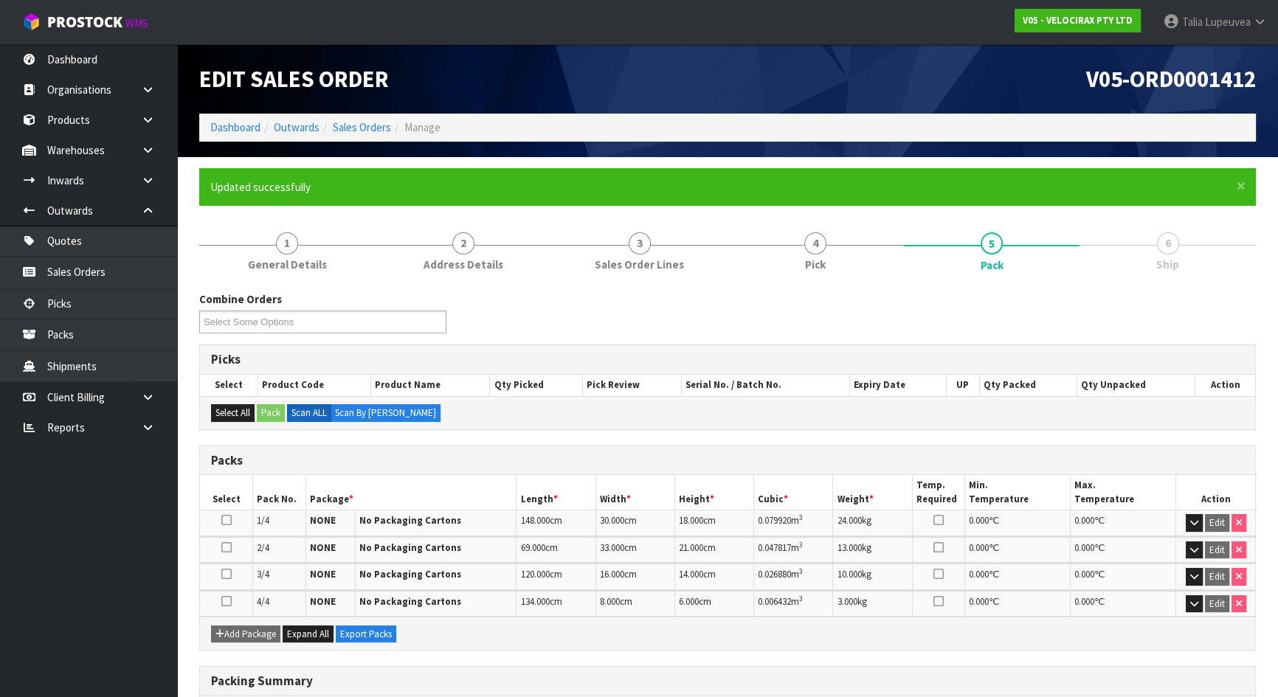
scroll to position [198, 0]
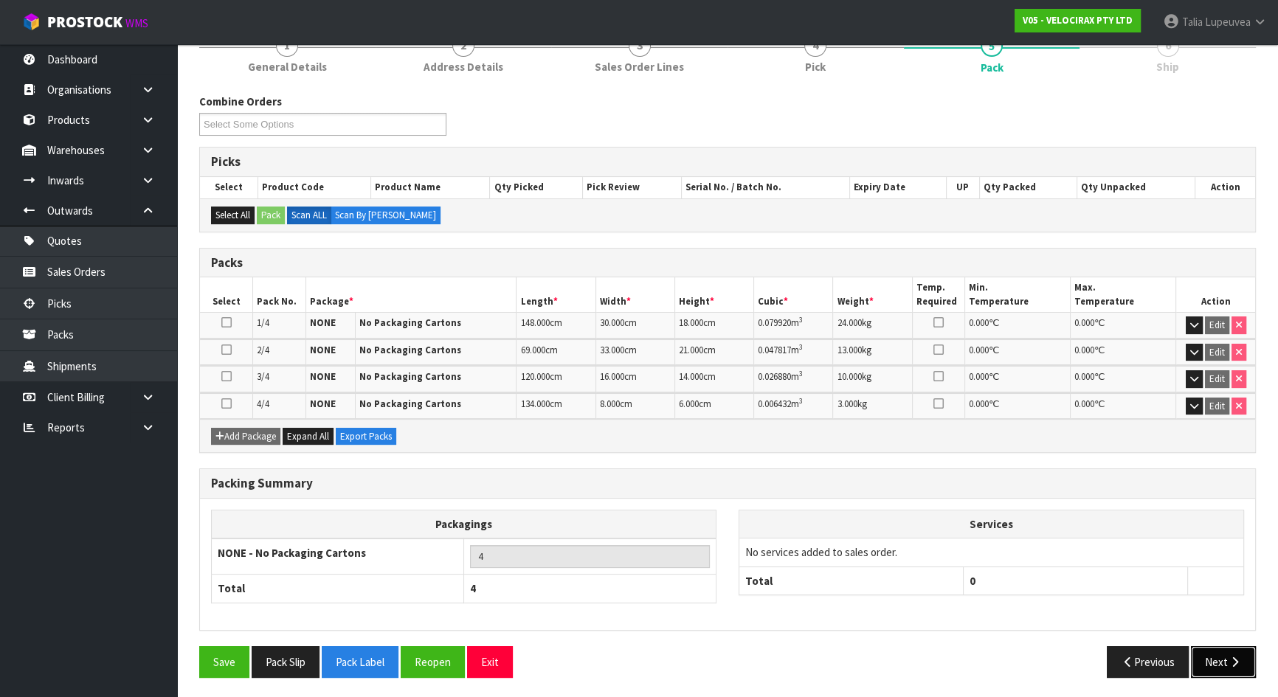
click at [1228, 658] on icon "button" at bounding box center [1235, 662] width 14 height 11
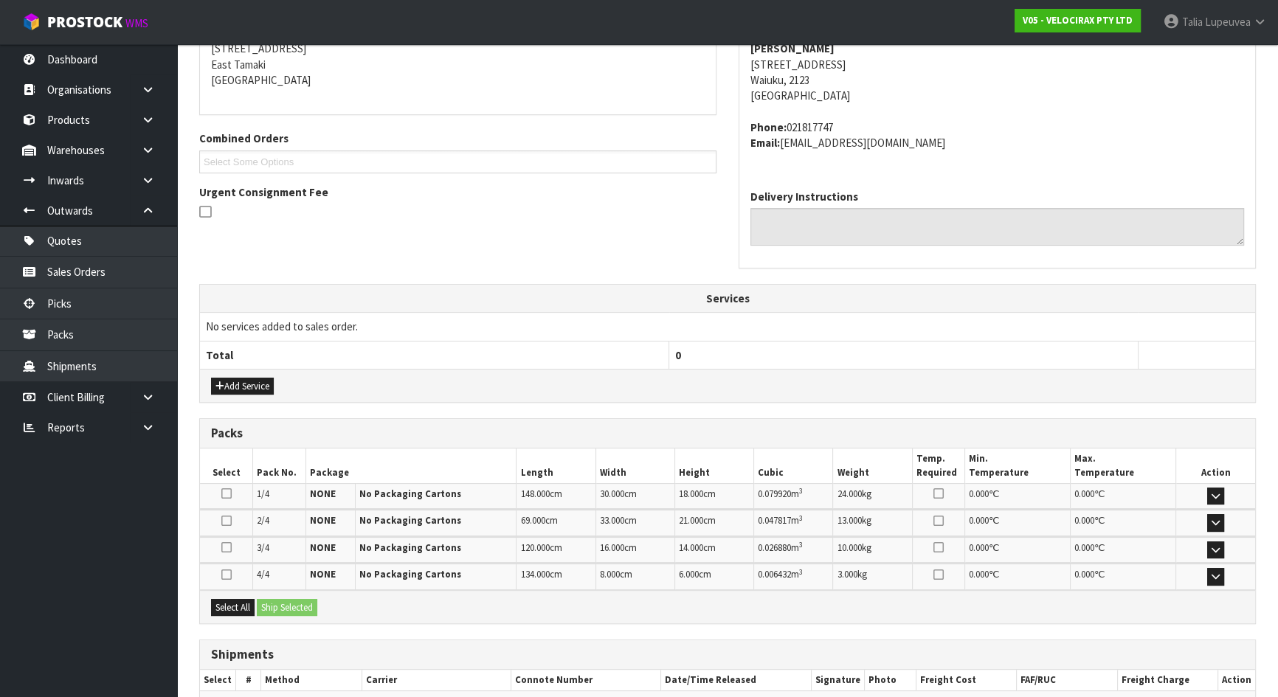
scroll to position [390, 0]
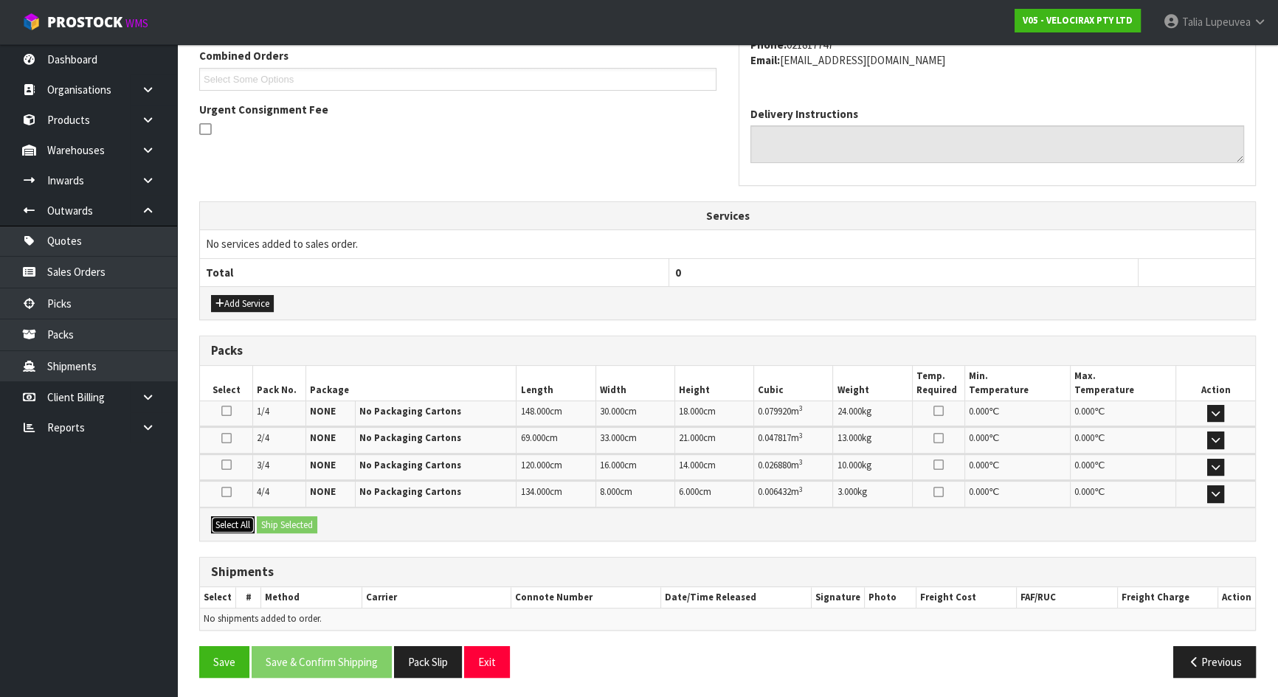
click at [243, 517] on button "Select All" at bounding box center [233, 526] width 44 height 18
click at [270, 517] on button "Ship Selected" at bounding box center [287, 526] width 61 height 18
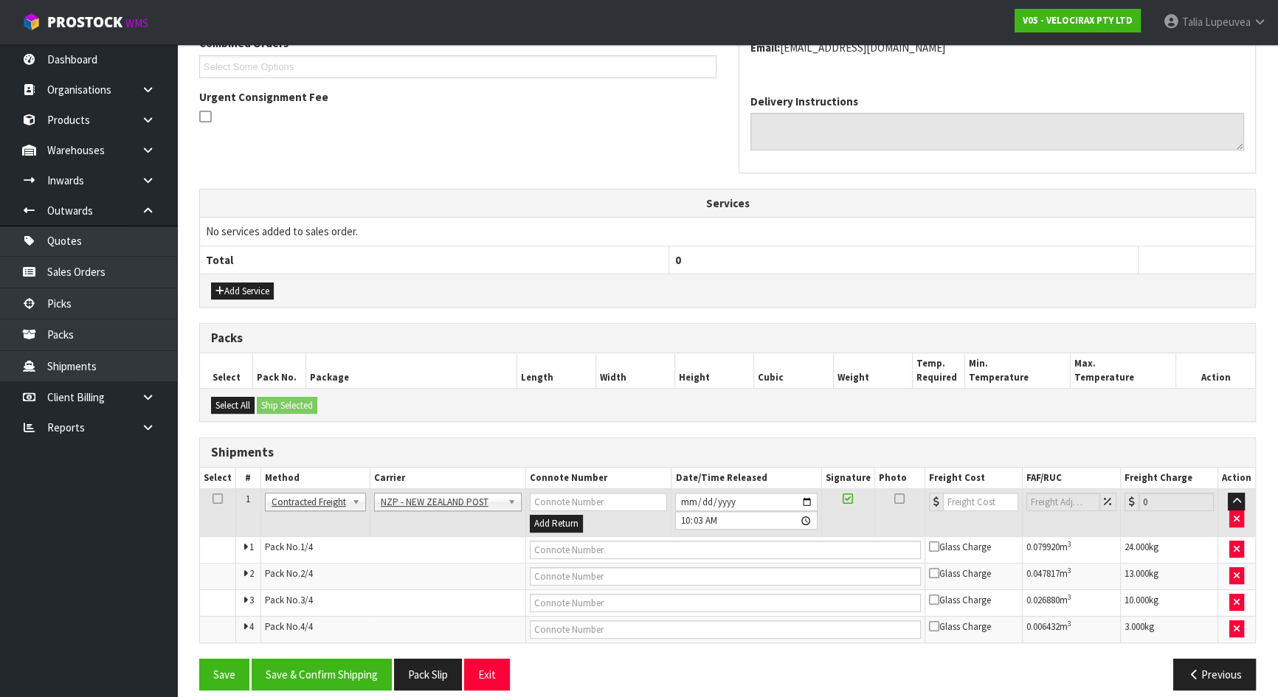
scroll to position [416, 0]
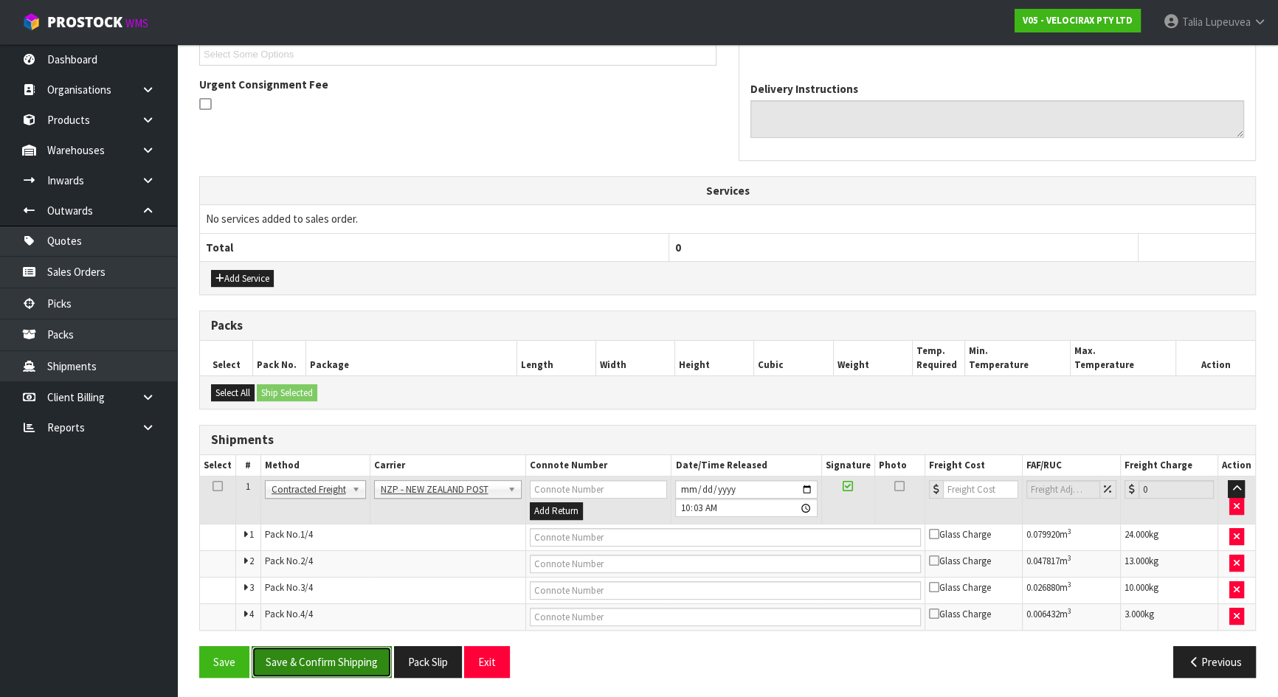
click at [332, 660] on button "Save & Confirm Shipping" at bounding box center [322, 663] width 140 height 32
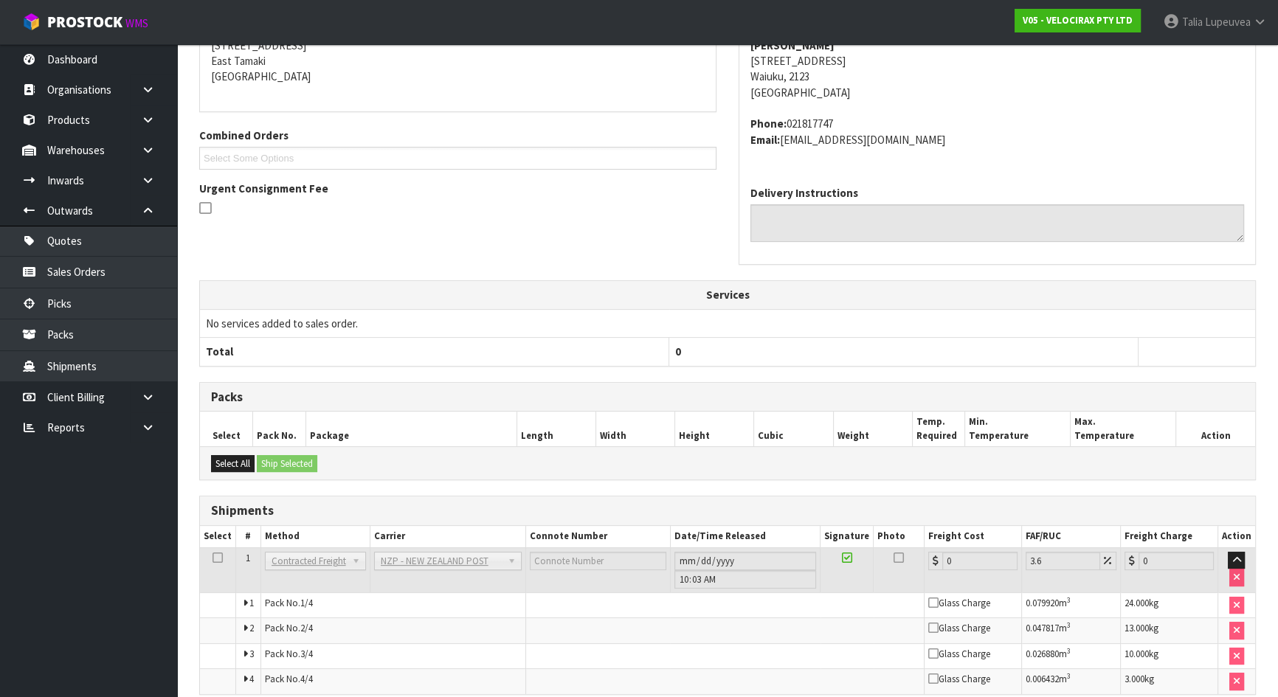
scroll to position [391, 0]
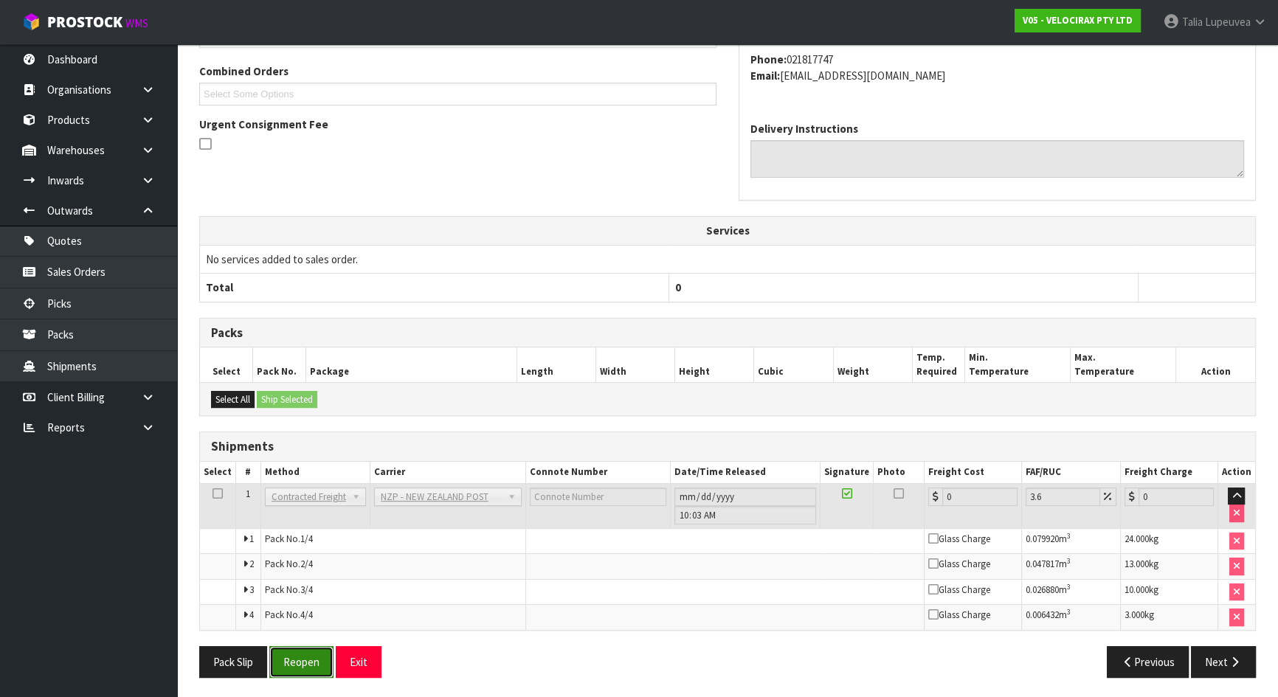
click at [300, 650] on button "Reopen" at bounding box center [301, 663] width 64 height 32
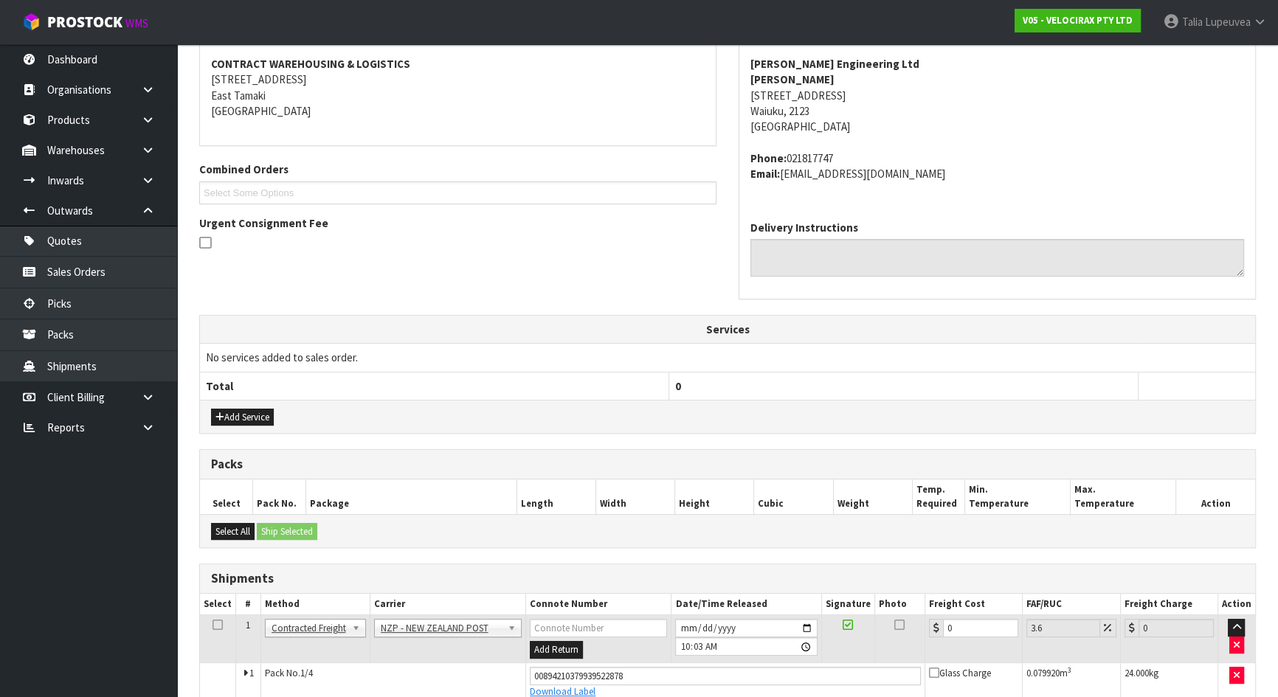
scroll to position [429, 0]
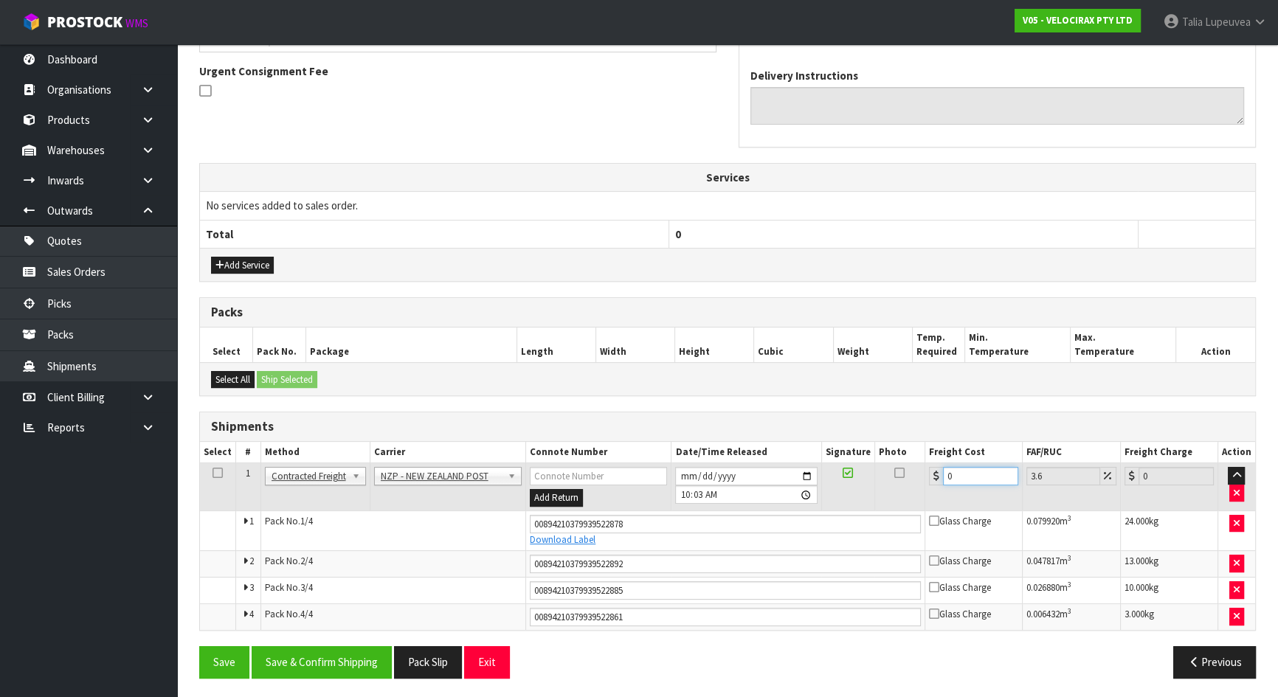
click at [960, 480] on input "0" at bounding box center [980, 476] width 75 height 18
type input "1"
type input "1.04"
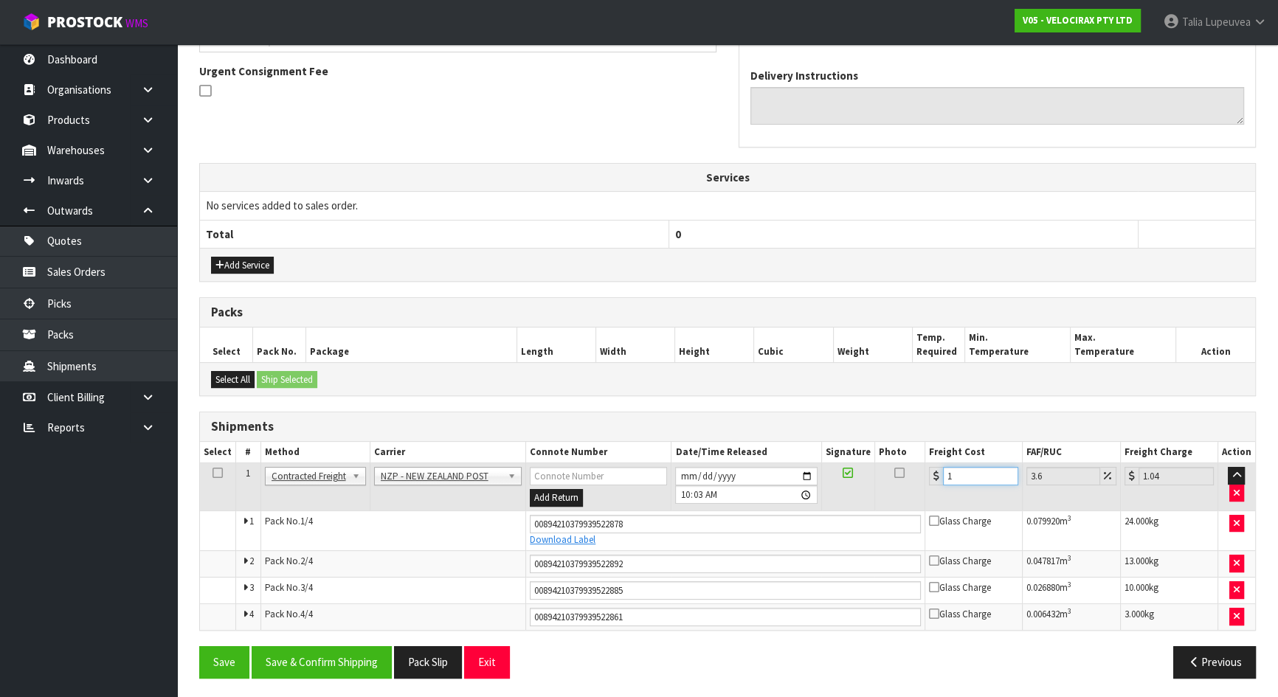
type input "17"
type input "17.61"
type input "17.3"
type input "17.92"
type input "17.32"
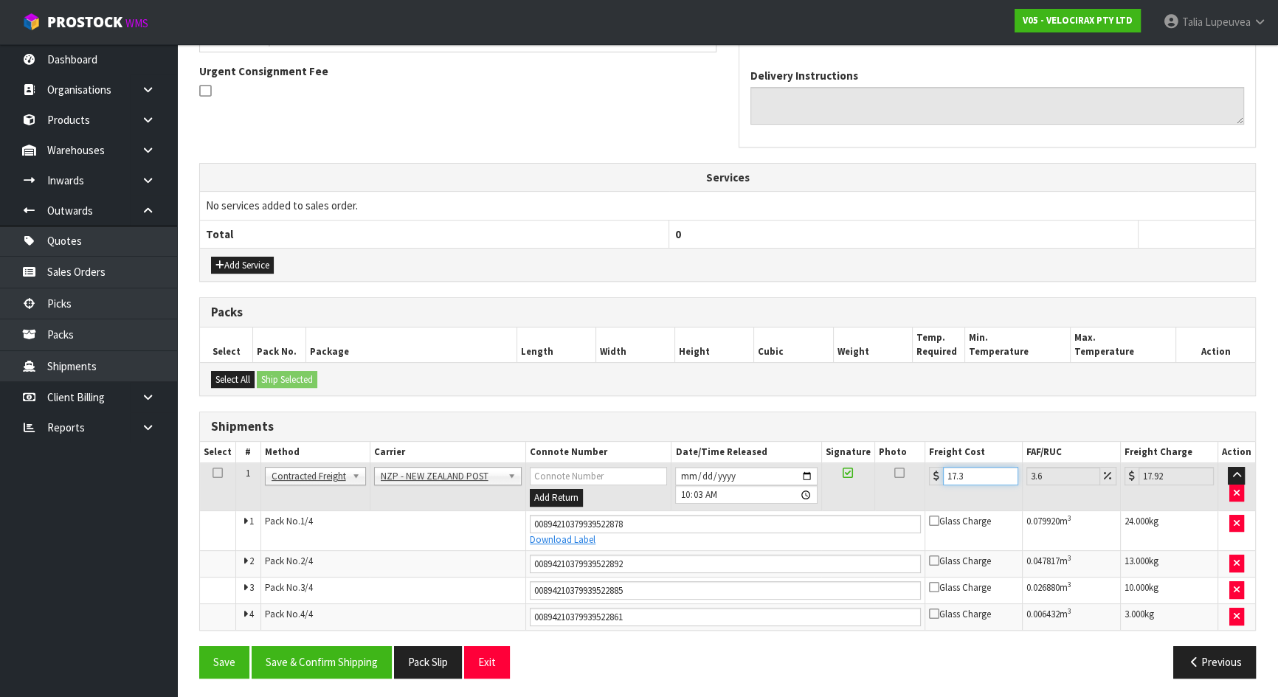
type input "17.94"
type input "17.32"
click at [334, 652] on button "Save & Confirm Shipping" at bounding box center [322, 663] width 140 height 32
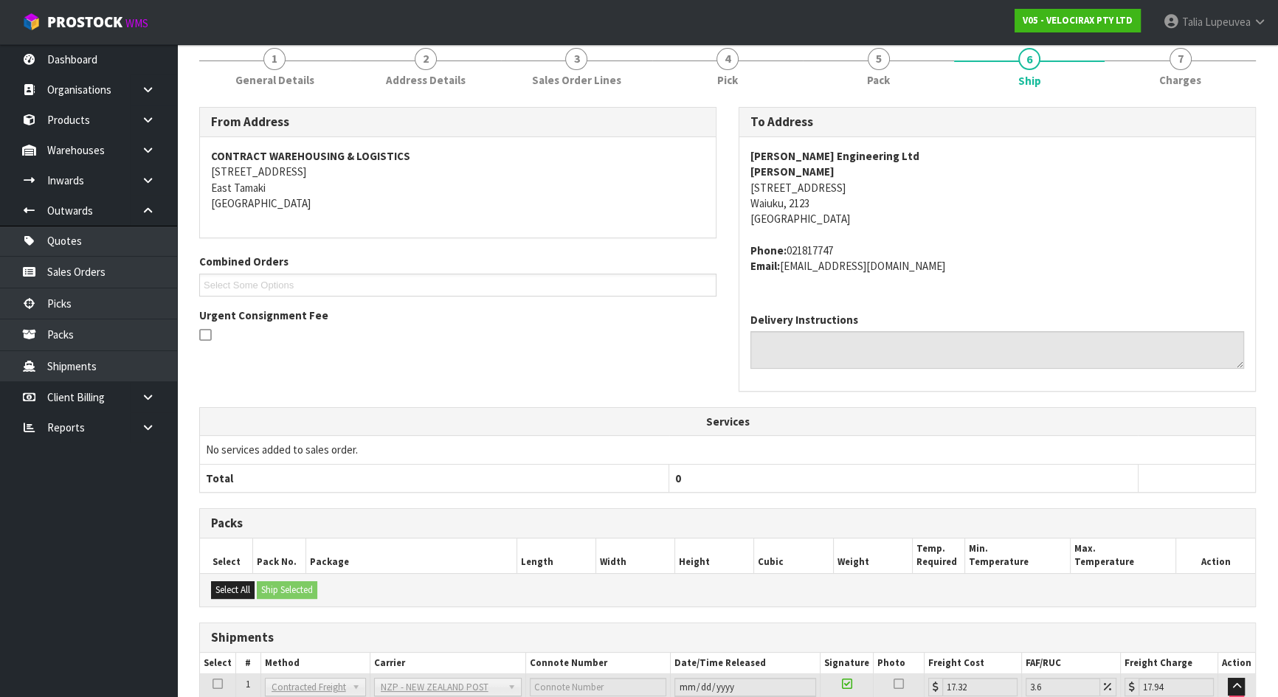
scroll to position [0, 0]
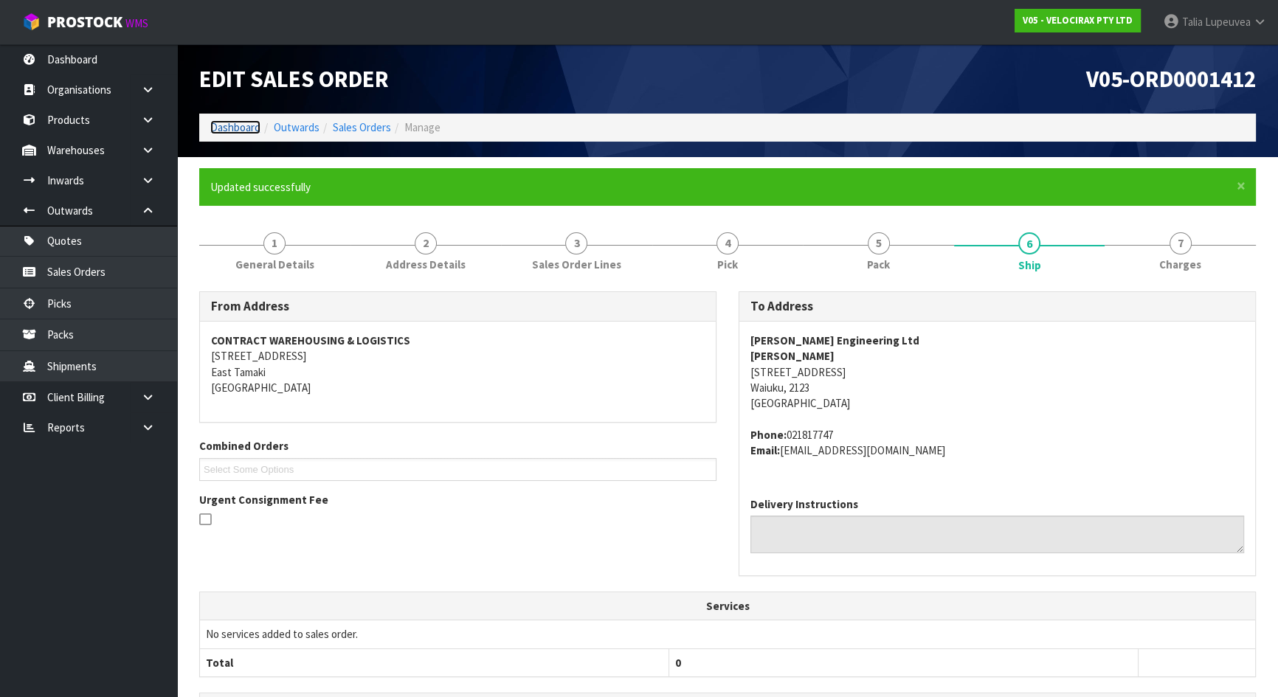
click at [242, 125] on link "Dashboard" at bounding box center [235, 127] width 50 height 14
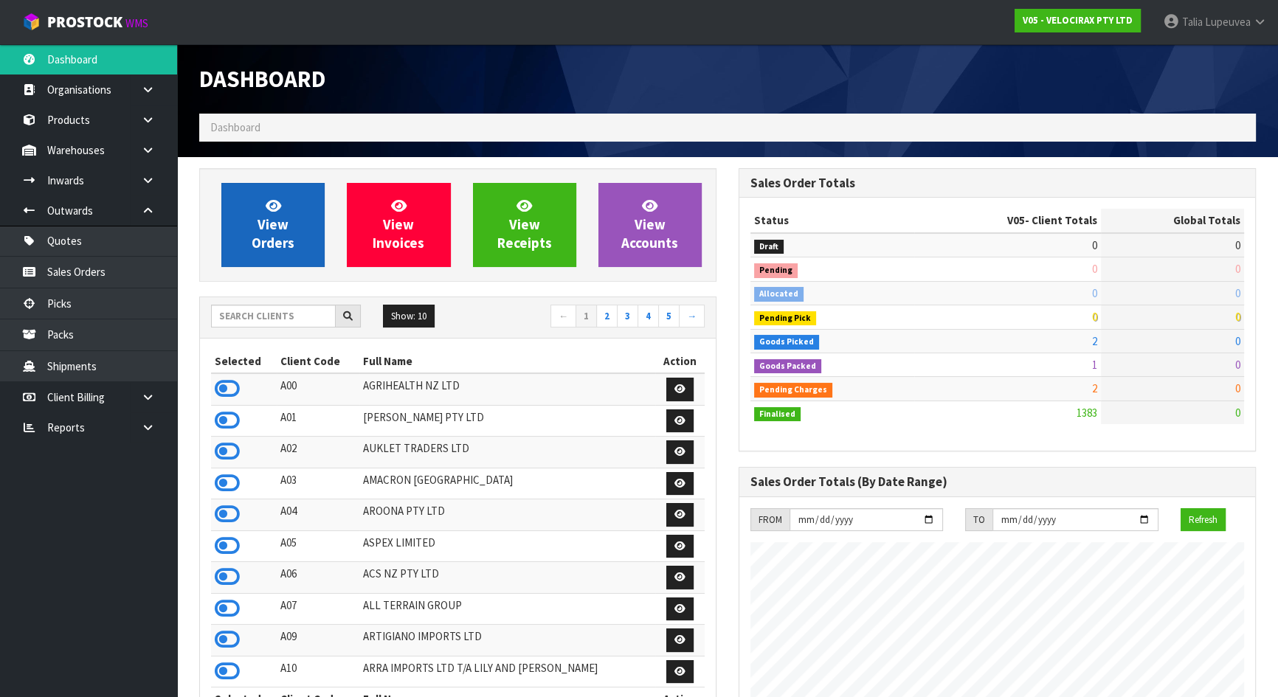
scroll to position [1148, 539]
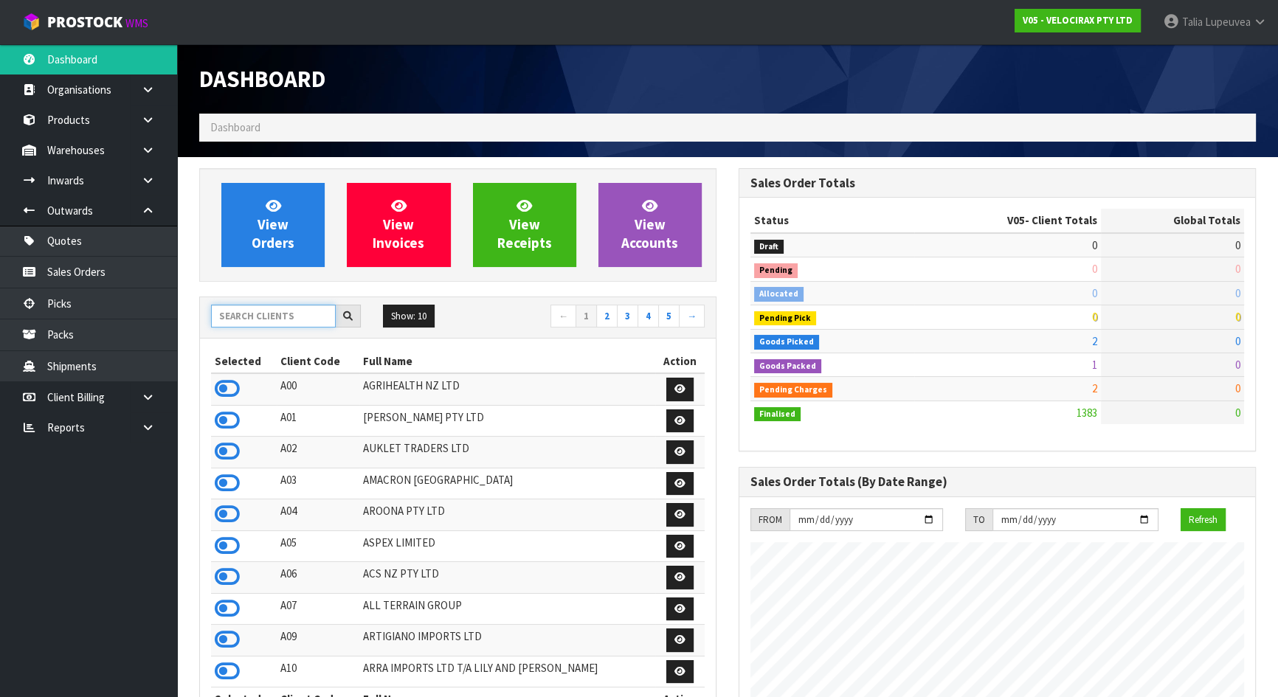
click at [289, 313] on input "text" at bounding box center [273, 316] width 125 height 23
type input "JOB-0407672"
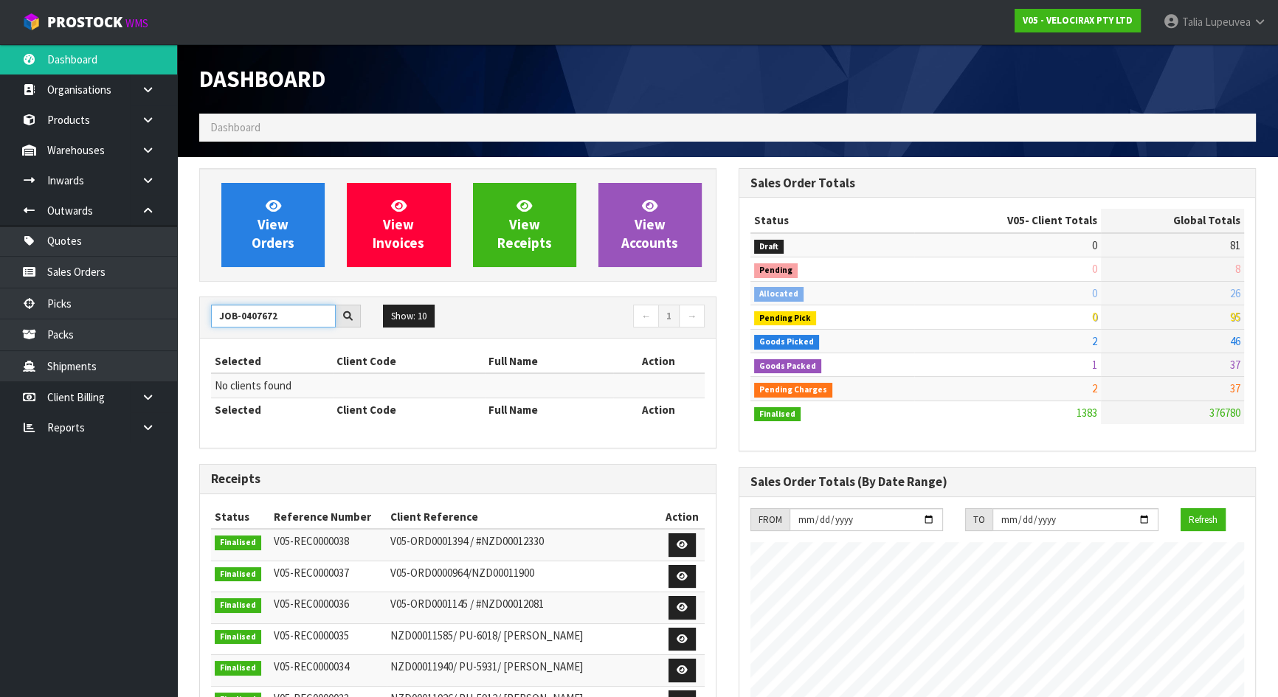
drag, startPoint x: 278, startPoint y: 307, endPoint x: 259, endPoint y: 311, distance: 19.5
click at [259, 311] on input "JOB-0407672" at bounding box center [273, 316] width 125 height 23
click at [100, 274] on link "Sales Orders" at bounding box center [88, 272] width 177 height 30
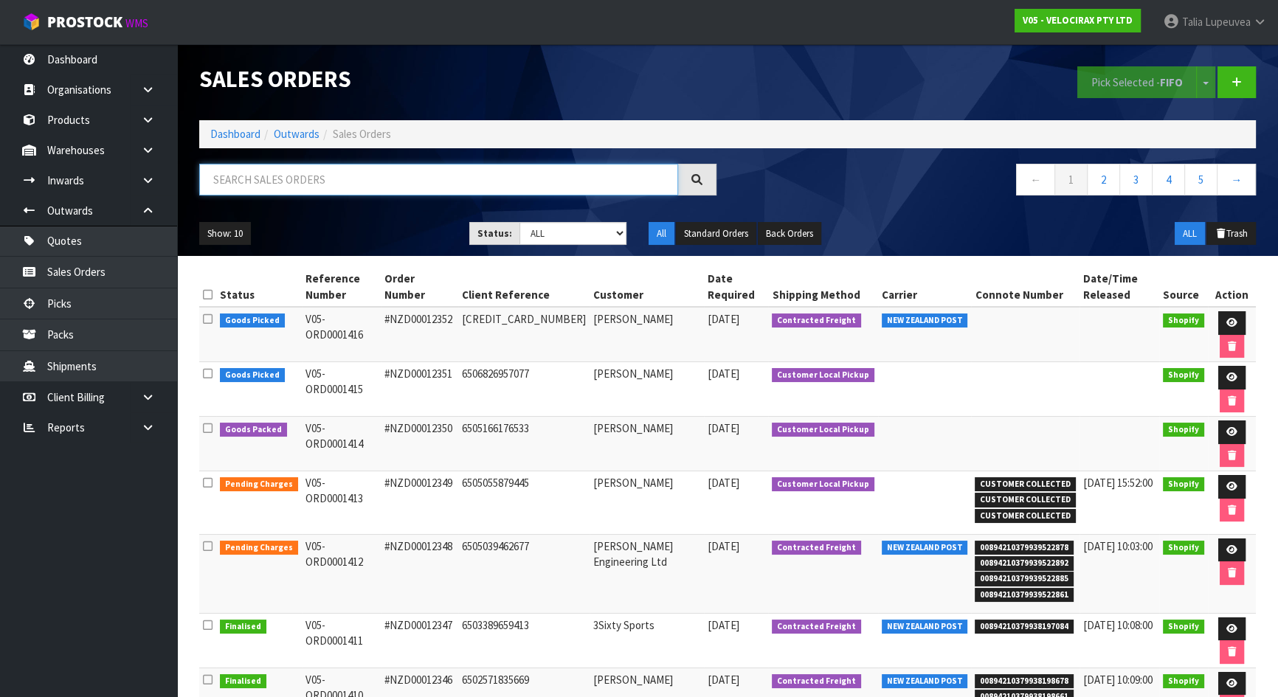
click at [392, 172] on input "text" at bounding box center [438, 180] width 479 height 32
type input "JOB-0407672"
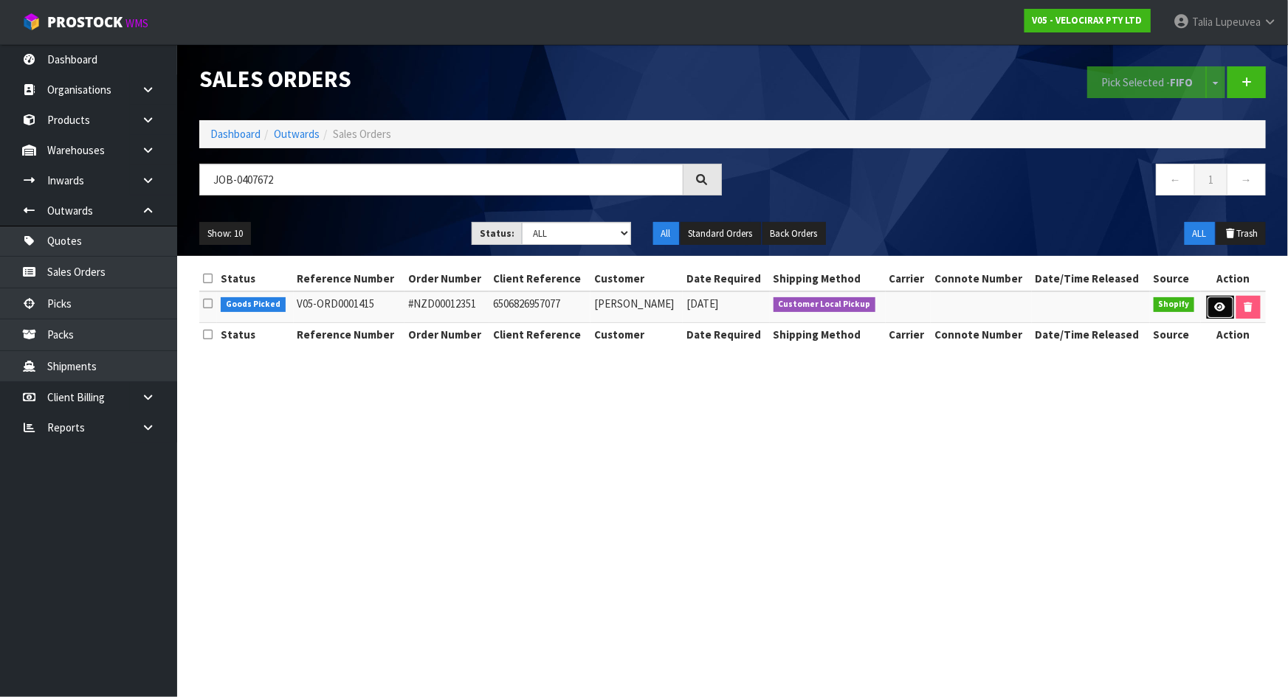
click at [1215, 311] on icon at bounding box center [1220, 308] width 11 height 10
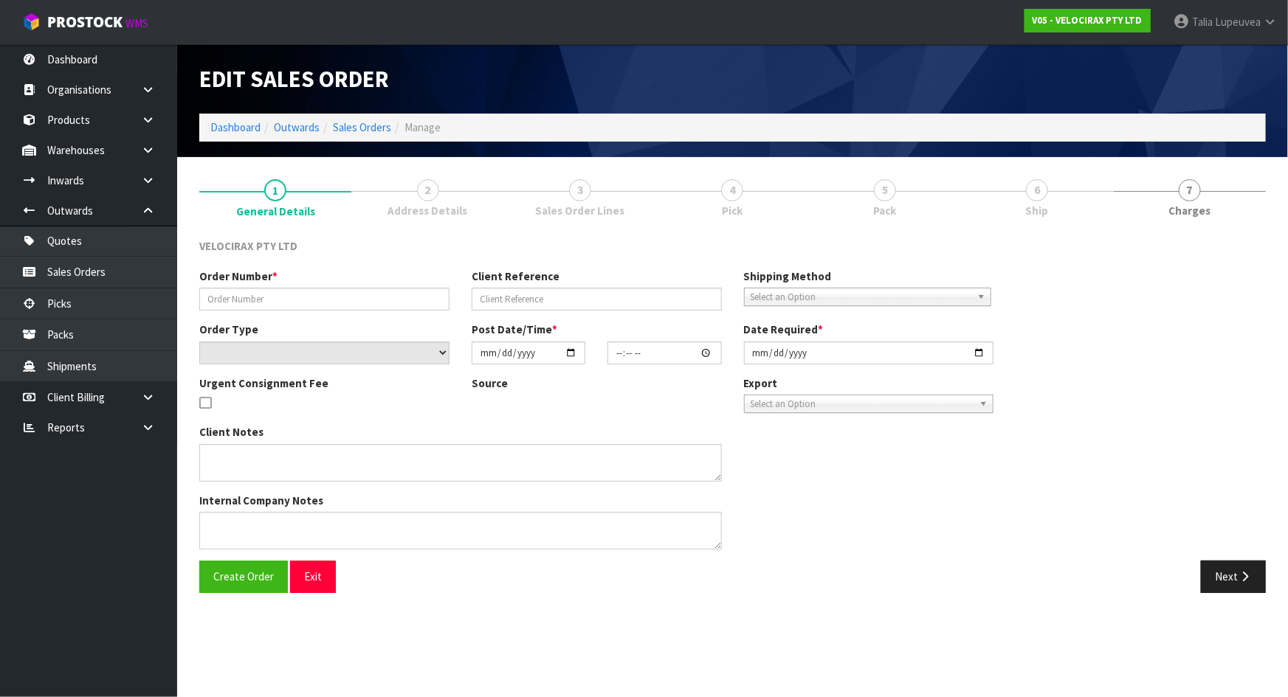
type input "#NZD00012351"
type input "6506826957077"
select select "number:0"
type input "[DATE]"
type input "11:33:44.000"
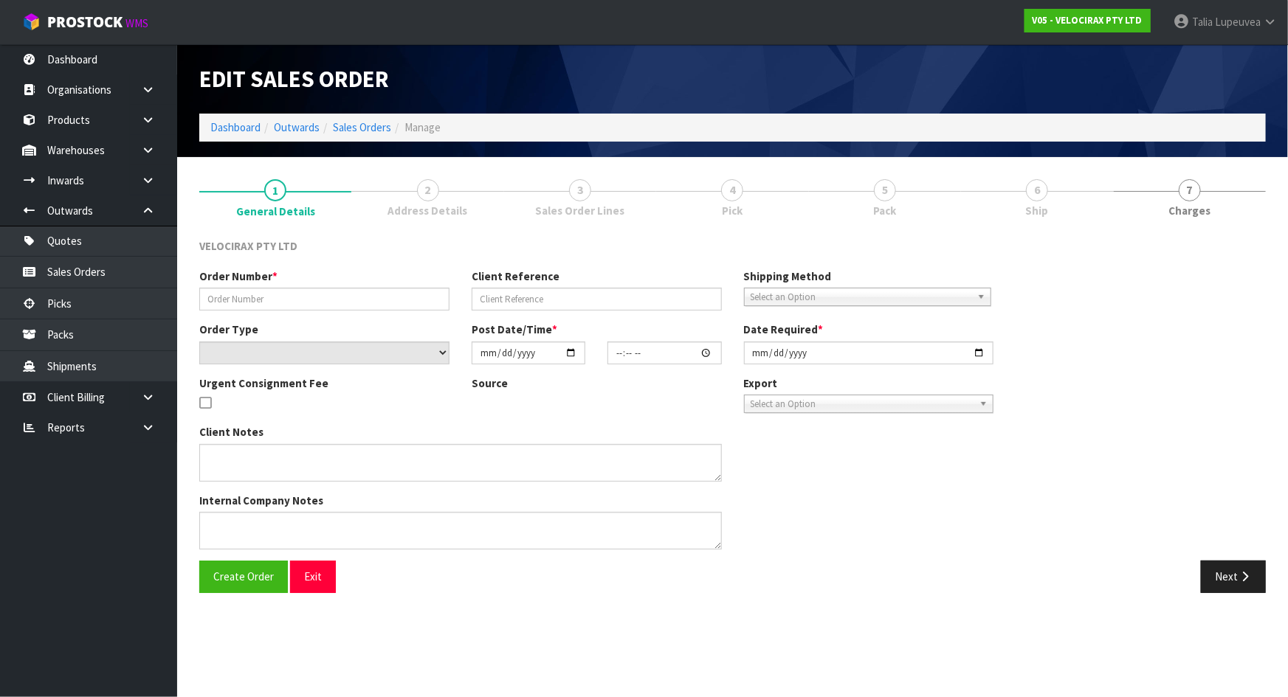
type input "[DATE]"
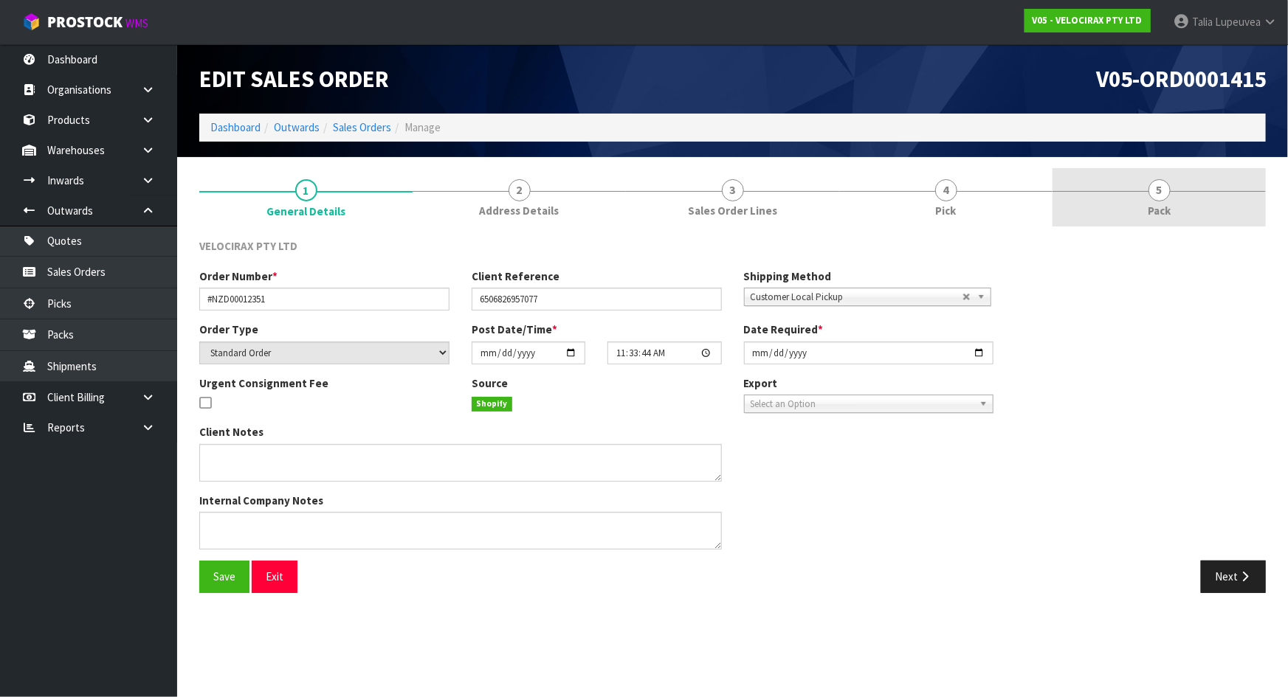
click at [1134, 187] on link "5 Pack" at bounding box center [1158, 197] width 213 height 58
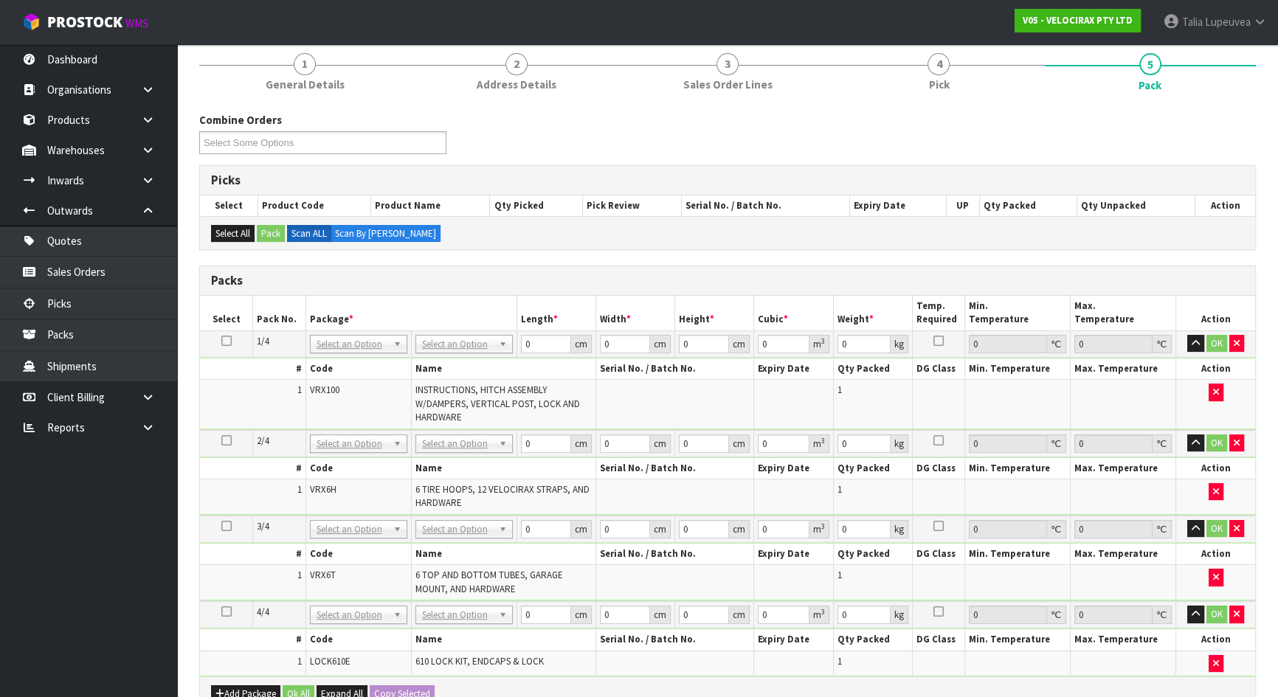
scroll to position [134, 0]
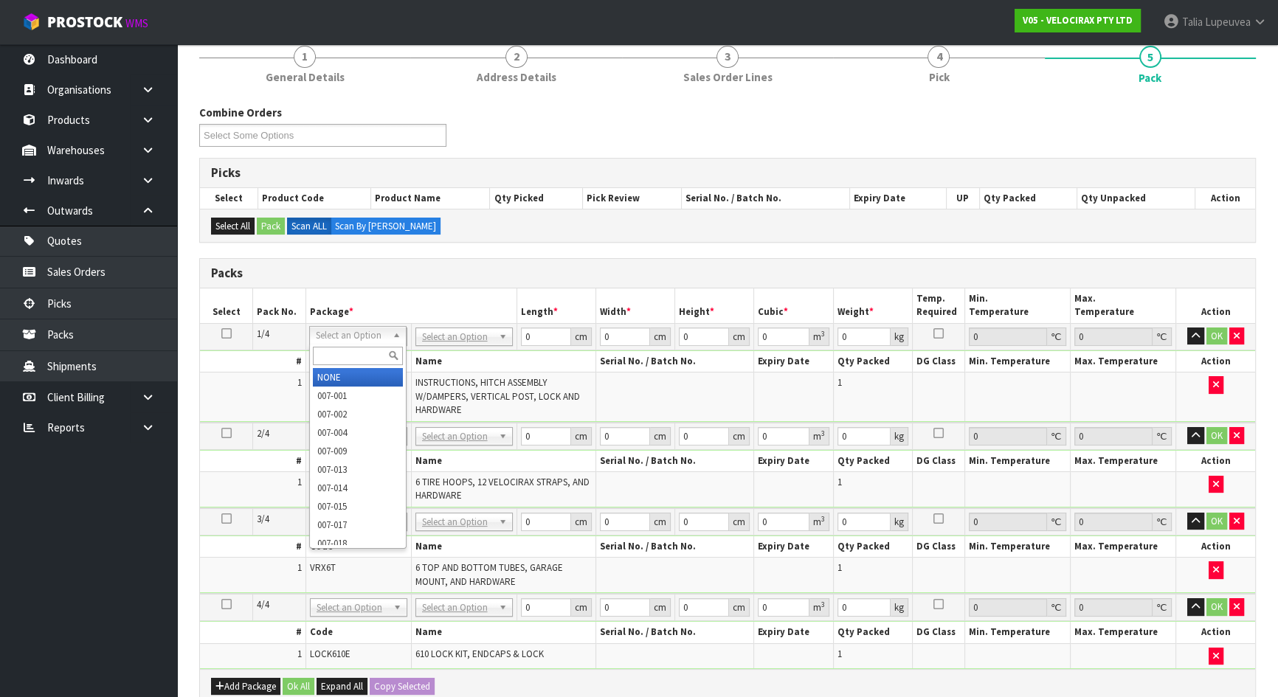
click at [351, 367] on div at bounding box center [358, 356] width 96 height 24
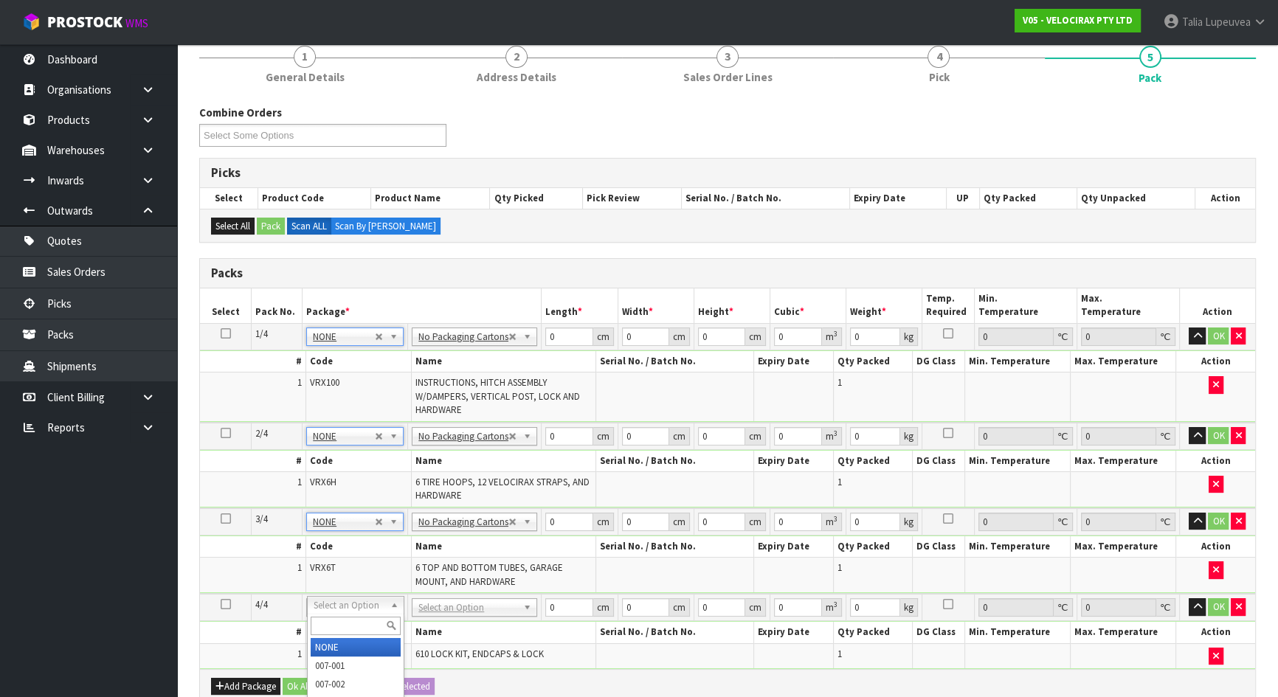
type input "4"
click at [559, 337] on input "0" at bounding box center [568, 337] width 47 height 18
type input "148"
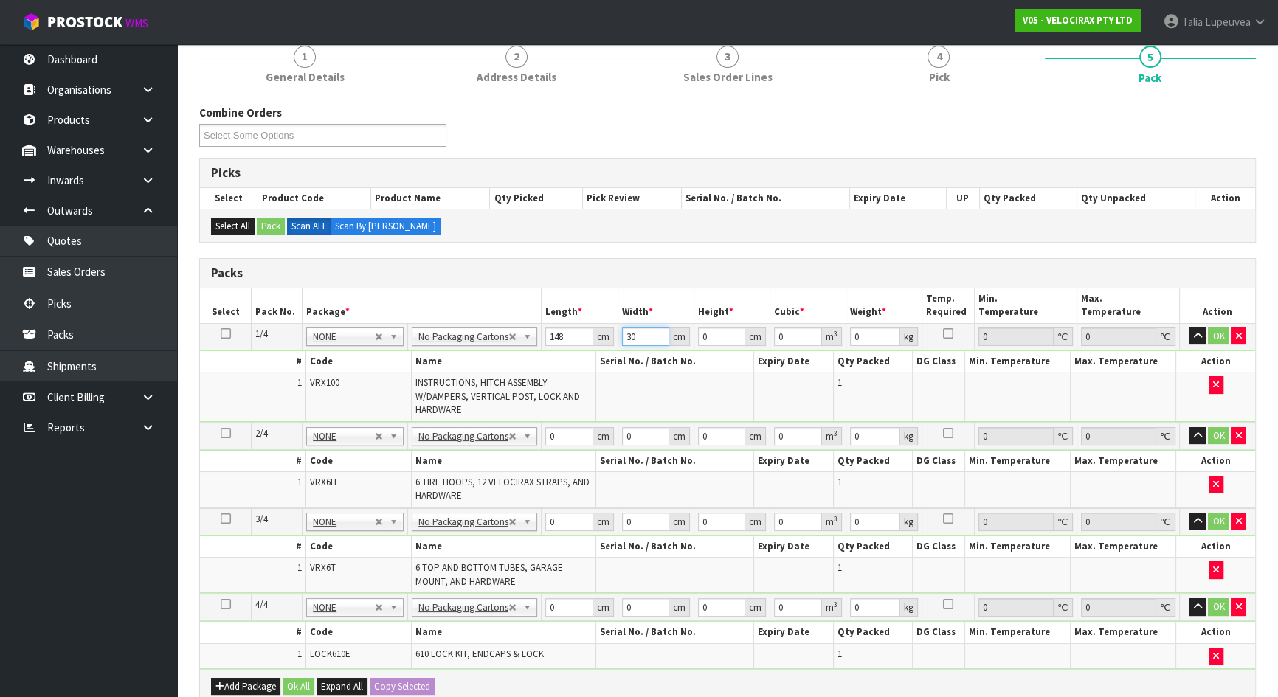
type input "30"
type input "1"
type input "0.00444"
type input "18"
type input "0.07992"
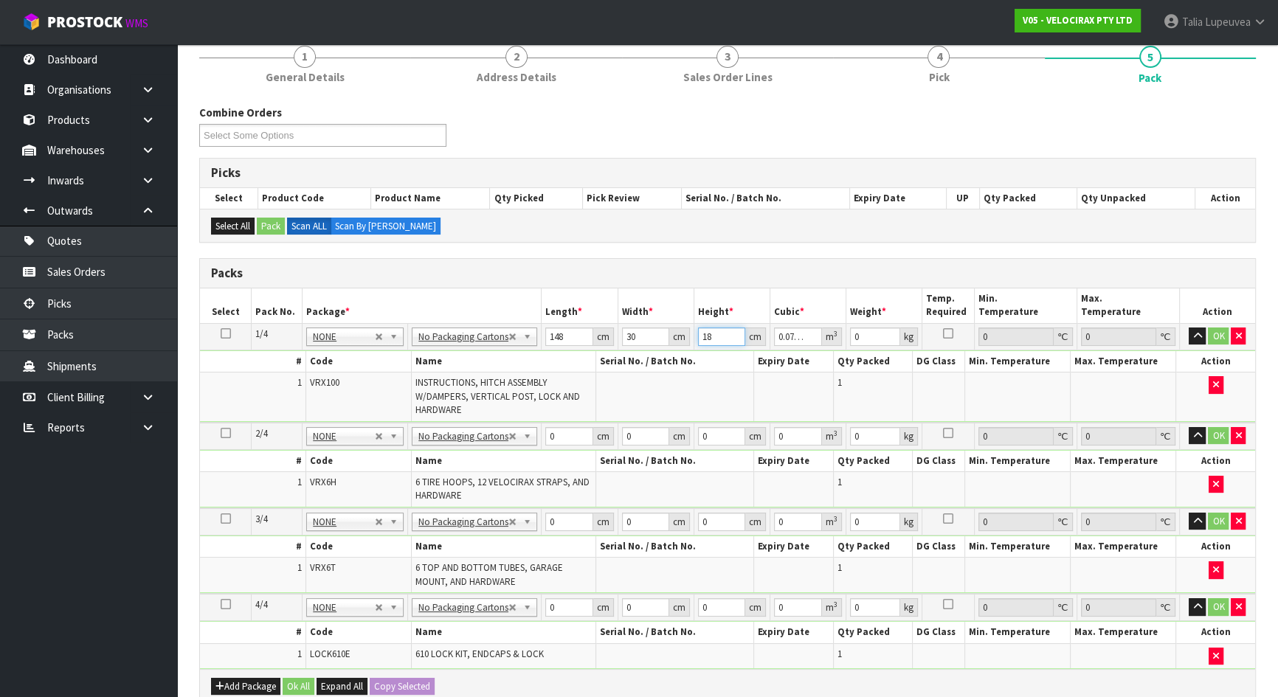
type input "18"
type input "24"
click at [550, 430] on input "0" at bounding box center [568, 436] width 47 height 18
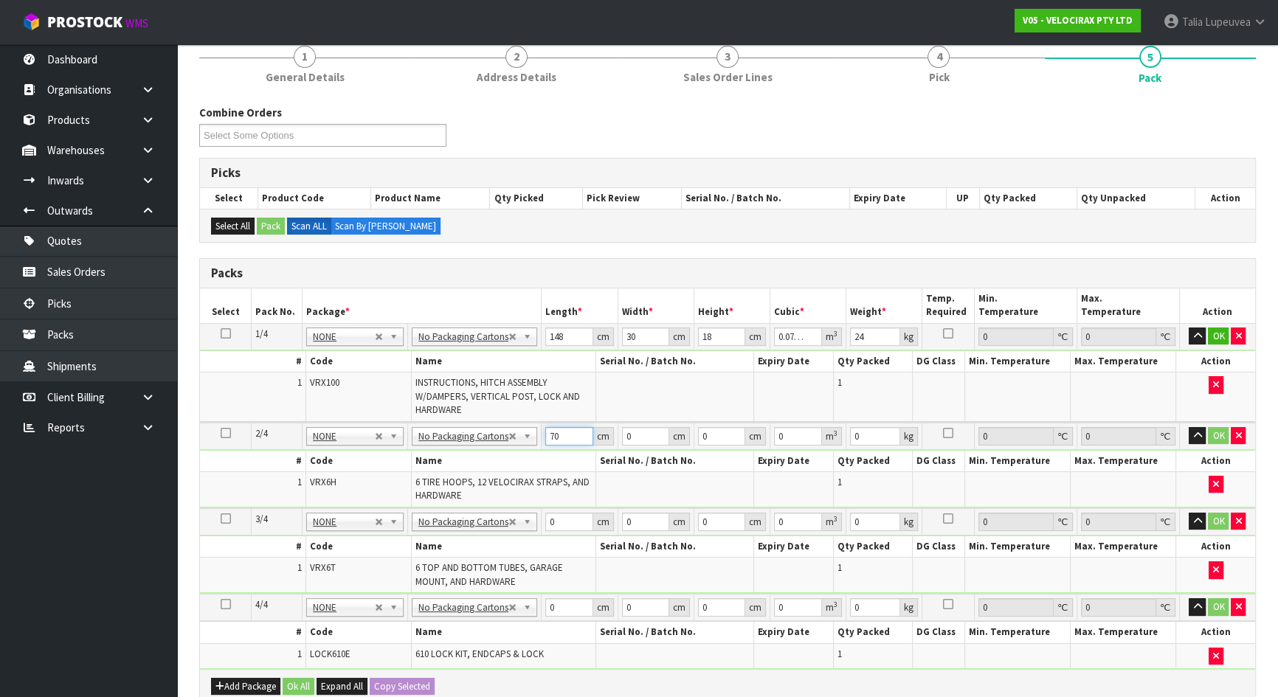
type input "70"
type input "32"
type input "2"
type input "0.00448"
type input "25"
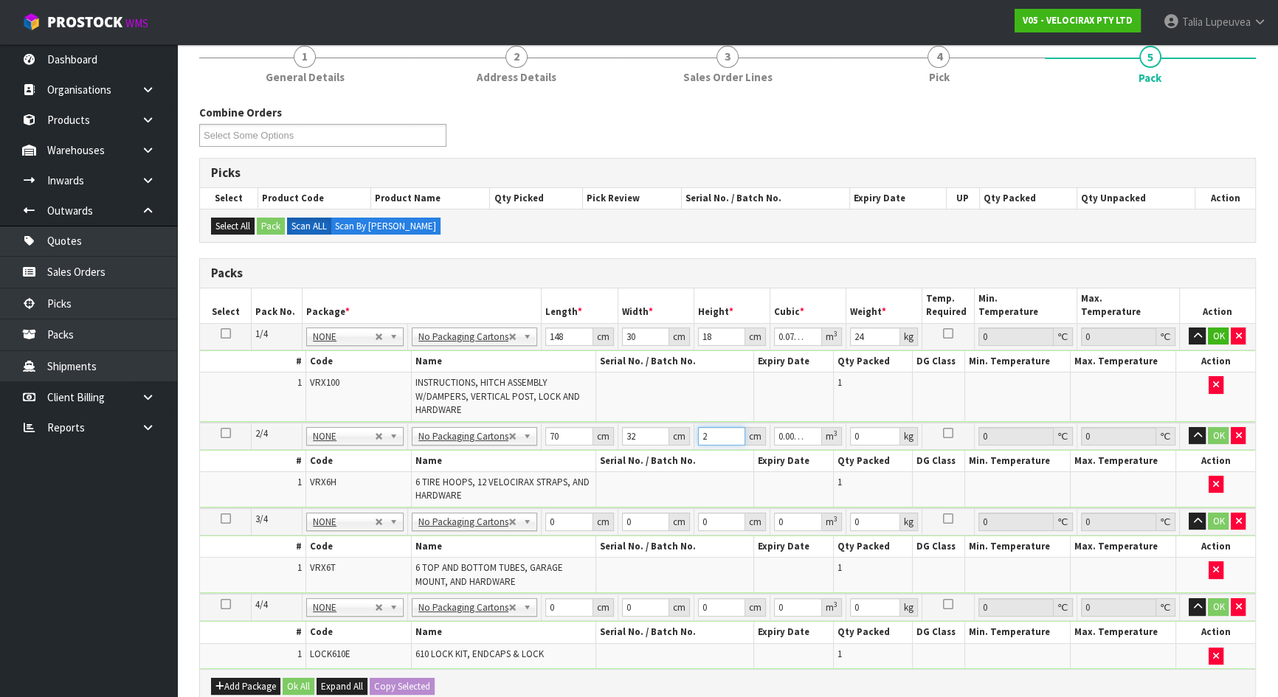
type input "0.056"
type input "25"
type input "19"
click at [559, 520] on input "0" at bounding box center [568, 522] width 47 height 18
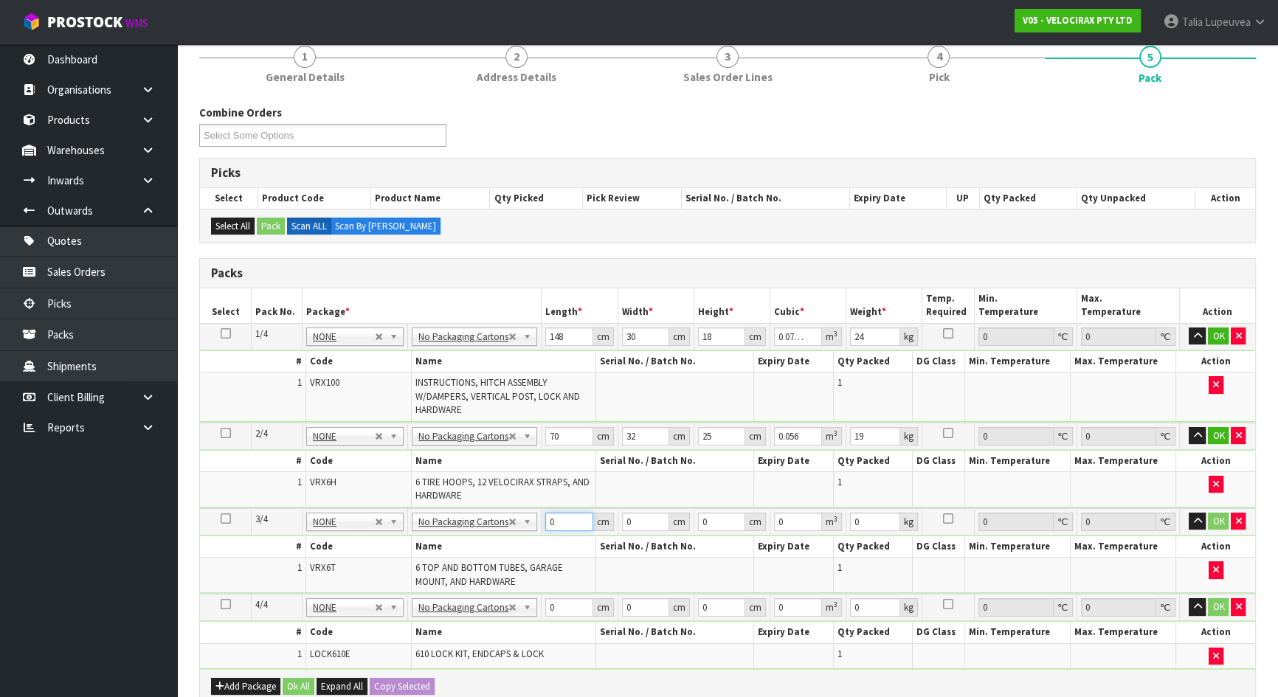
click at [559, 520] on input "0" at bounding box center [568, 522] width 47 height 18
type input "161"
type input "14"
type input "1"
type input "0.002254"
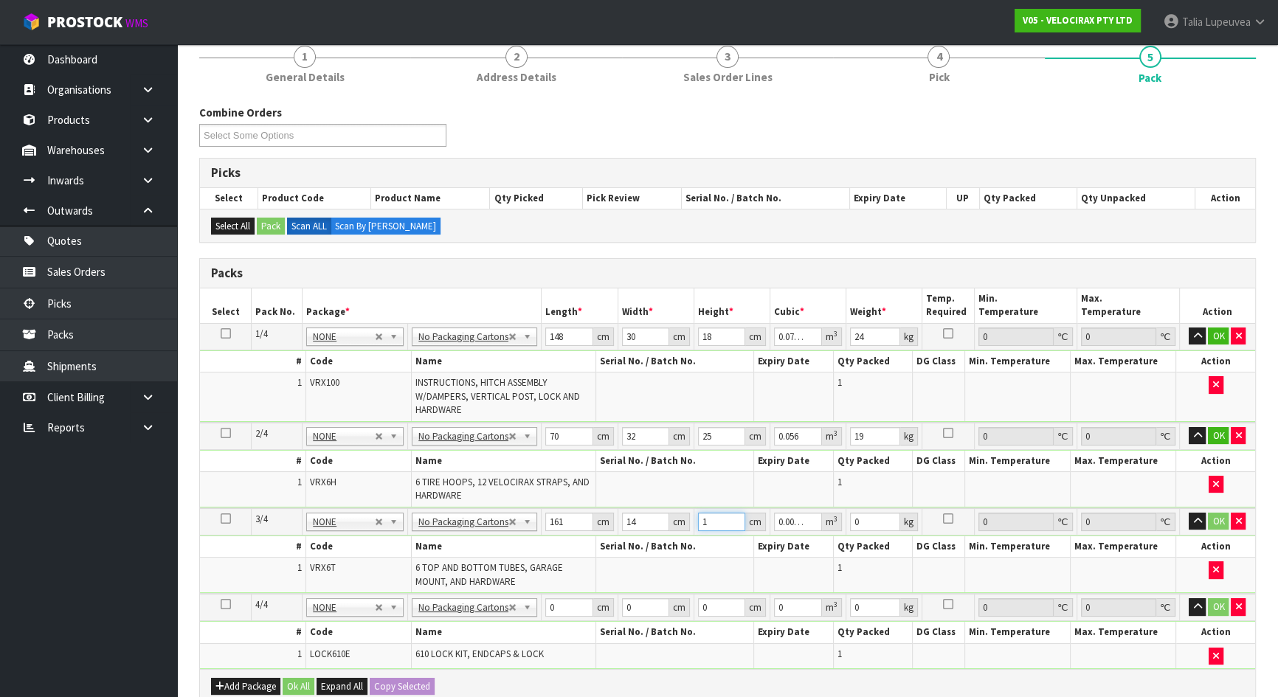
type input "15"
type input "0.03381"
type input "15"
type input "13"
click at [548, 604] on input "0" at bounding box center [568, 608] width 47 height 18
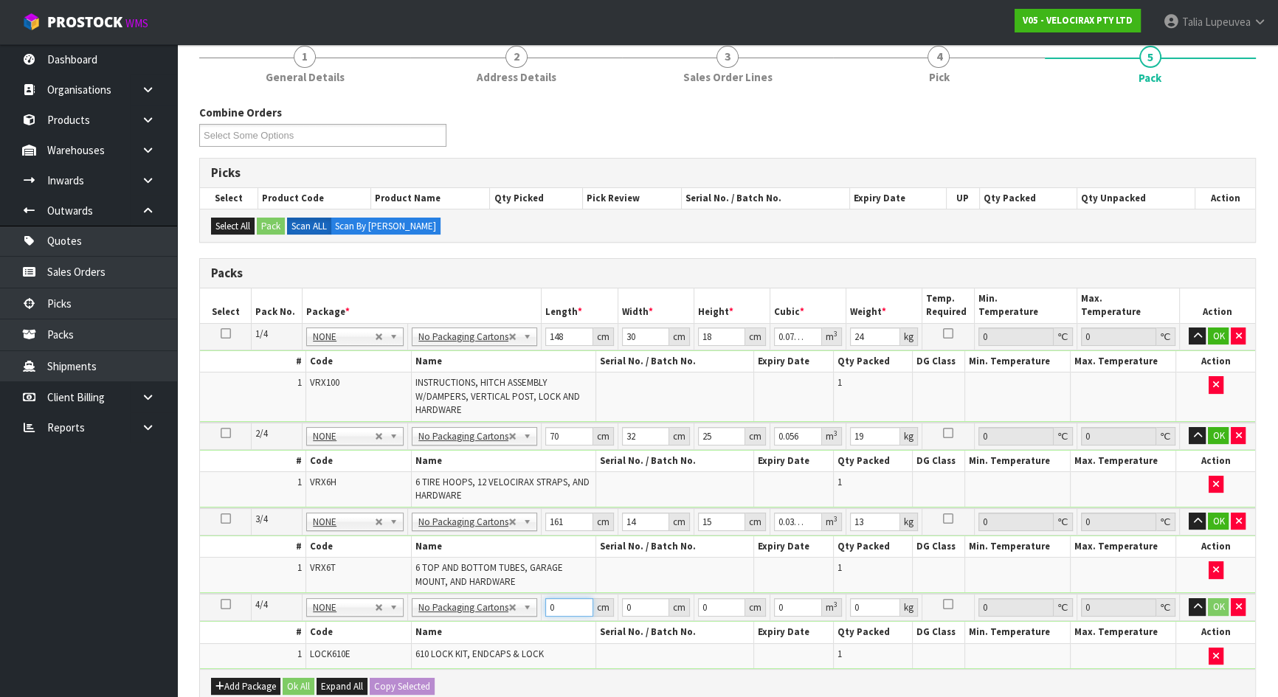
click at [548, 604] on input "0" at bounding box center [568, 608] width 47 height 18
type input "174"
type input "7"
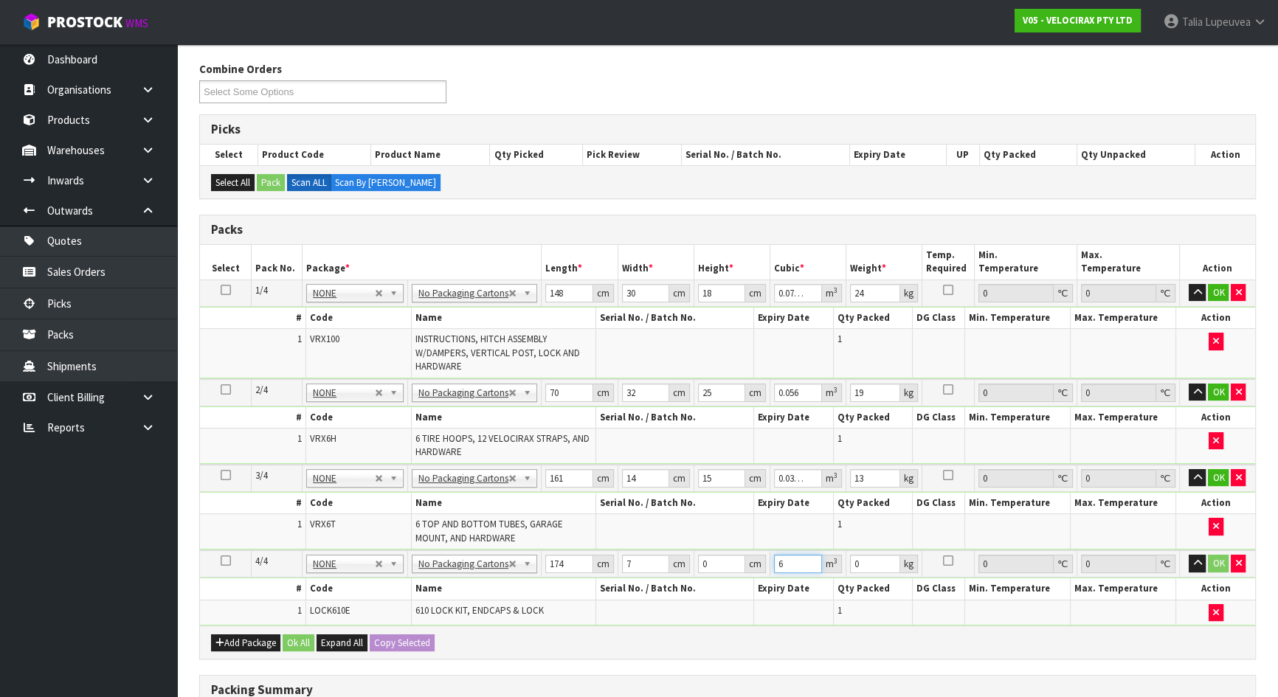
scroll to position [201, 0]
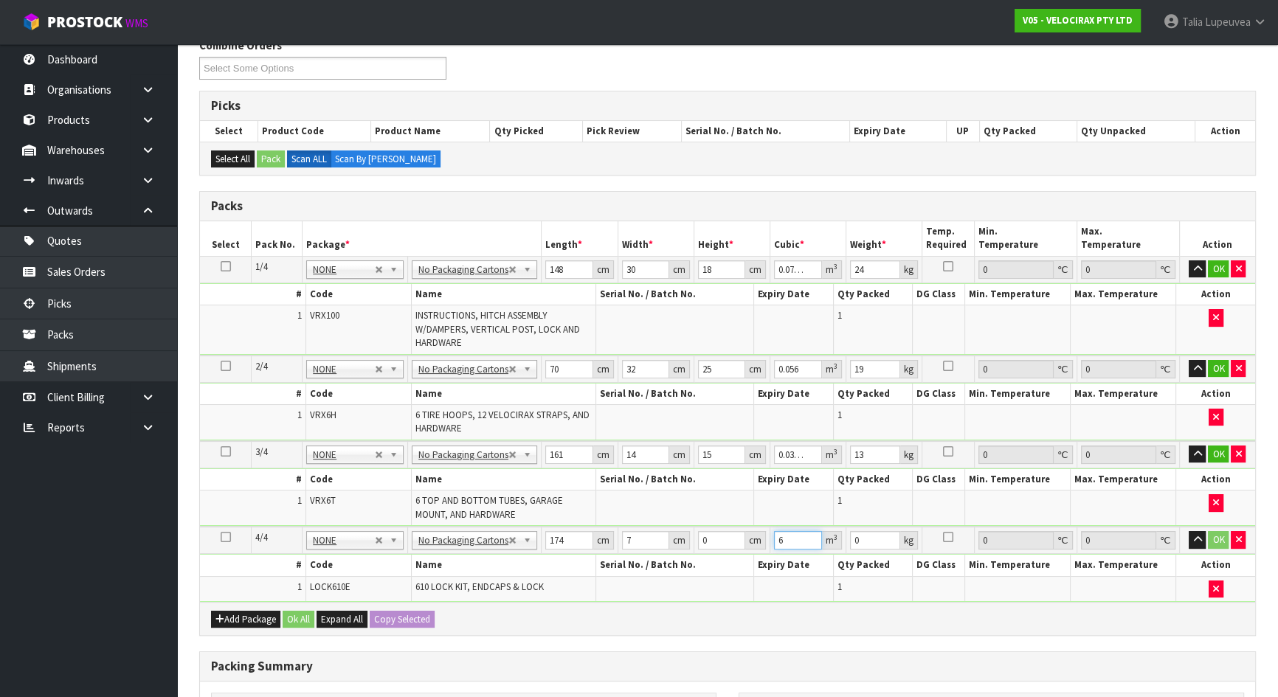
type input "6"
drag, startPoint x: 709, startPoint y: 538, endPoint x: 696, endPoint y: 540, distance: 13.5
click at [698, 540] on input "0" at bounding box center [721, 540] width 47 height 18
type input "6"
type input "0.007308"
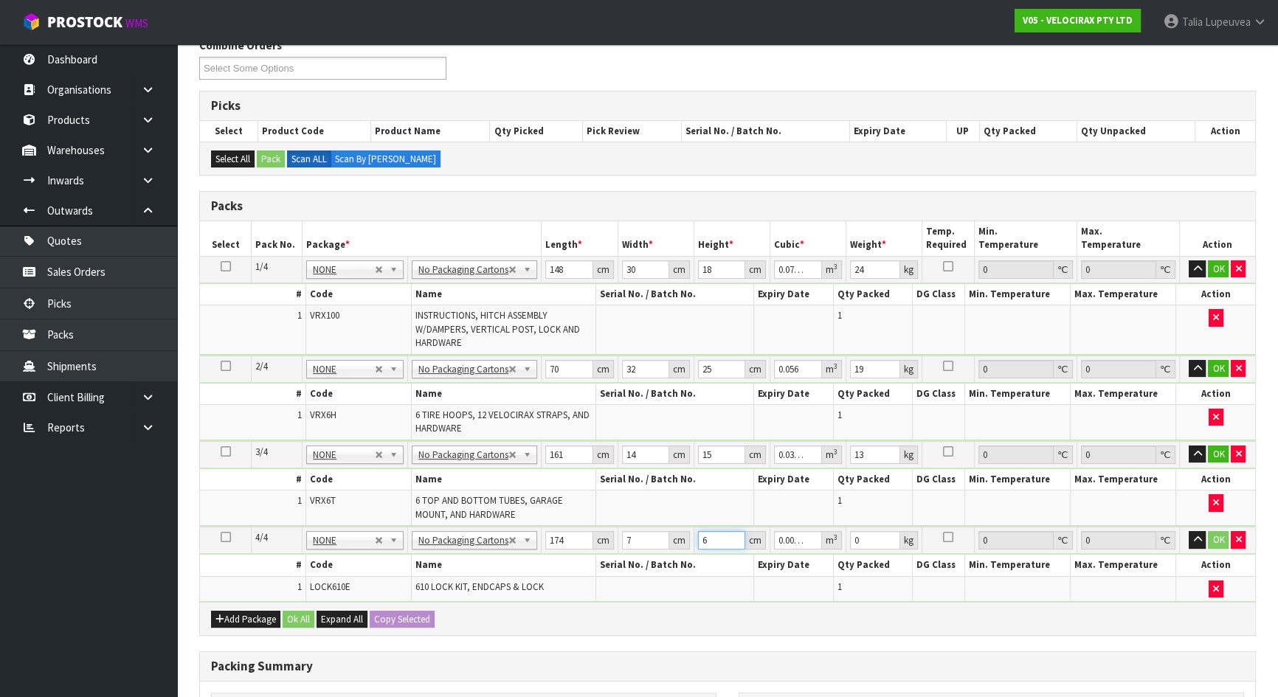
type input "6"
type input "3"
click at [1213, 531] on button "OK" at bounding box center [1218, 540] width 21 height 18
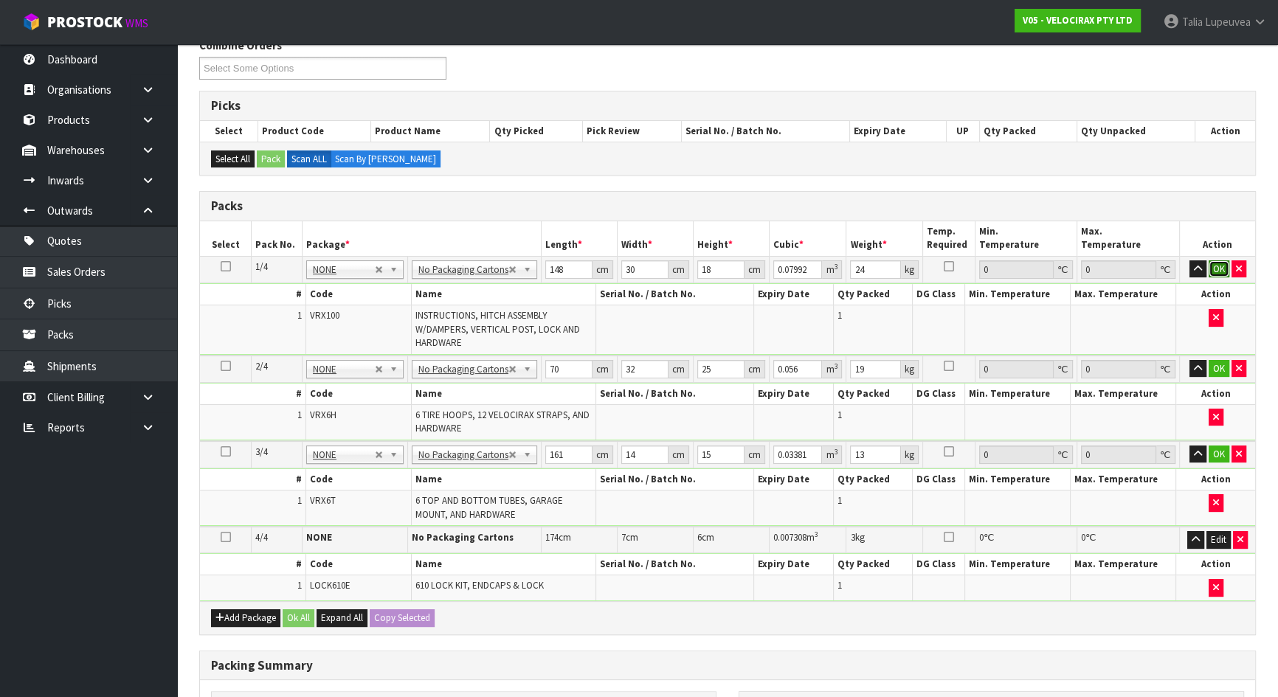
click at [1219, 263] on button "OK" at bounding box center [1219, 270] width 21 height 18
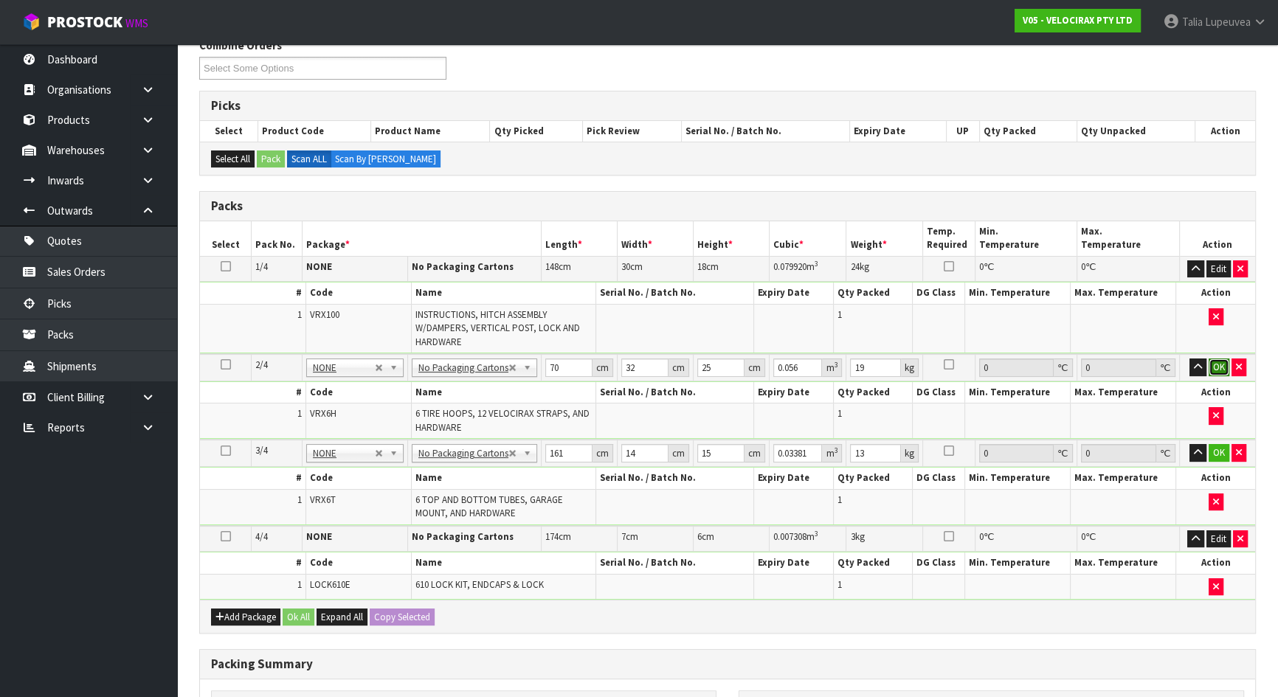
click at [1219, 366] on button "OK" at bounding box center [1219, 368] width 21 height 18
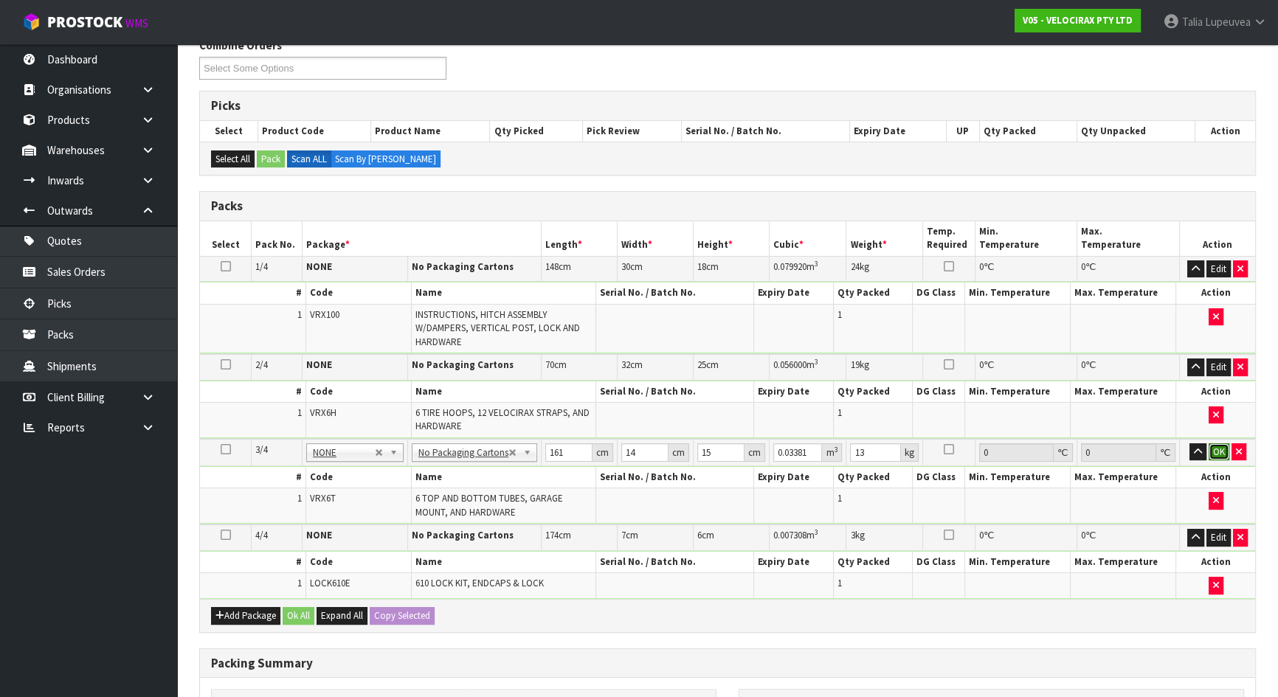
click at [1216, 450] on button "OK" at bounding box center [1219, 453] width 21 height 18
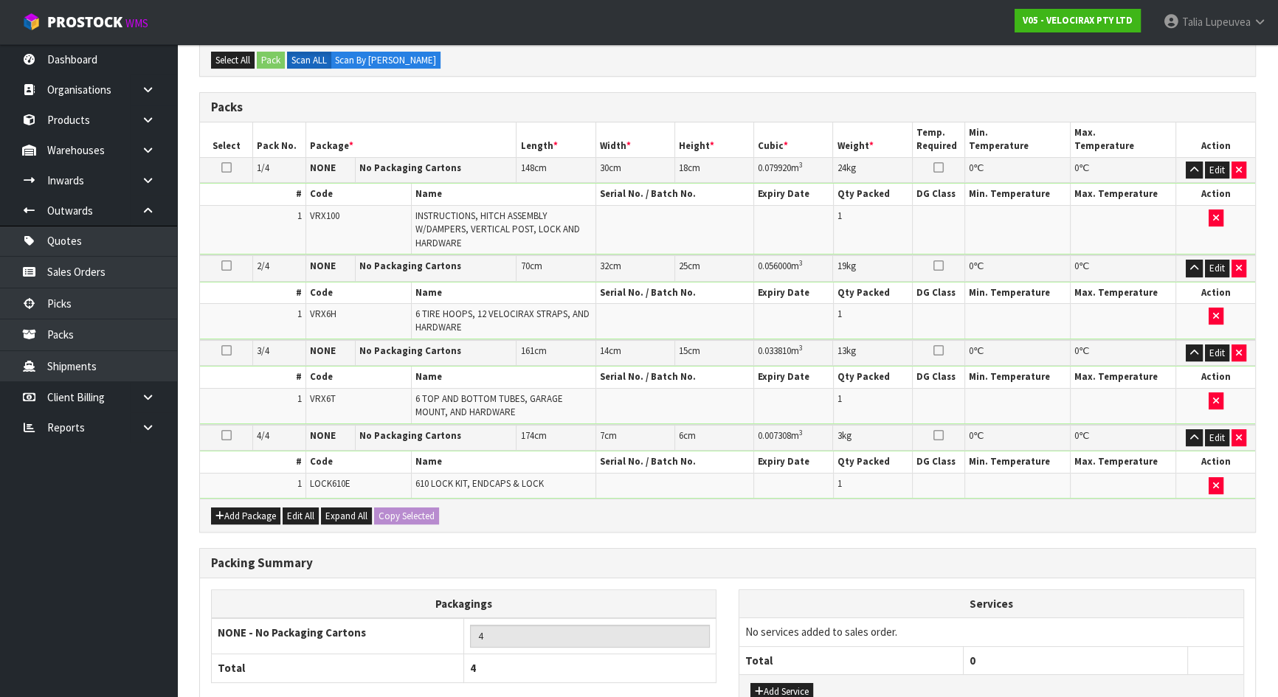
scroll to position [410, 0]
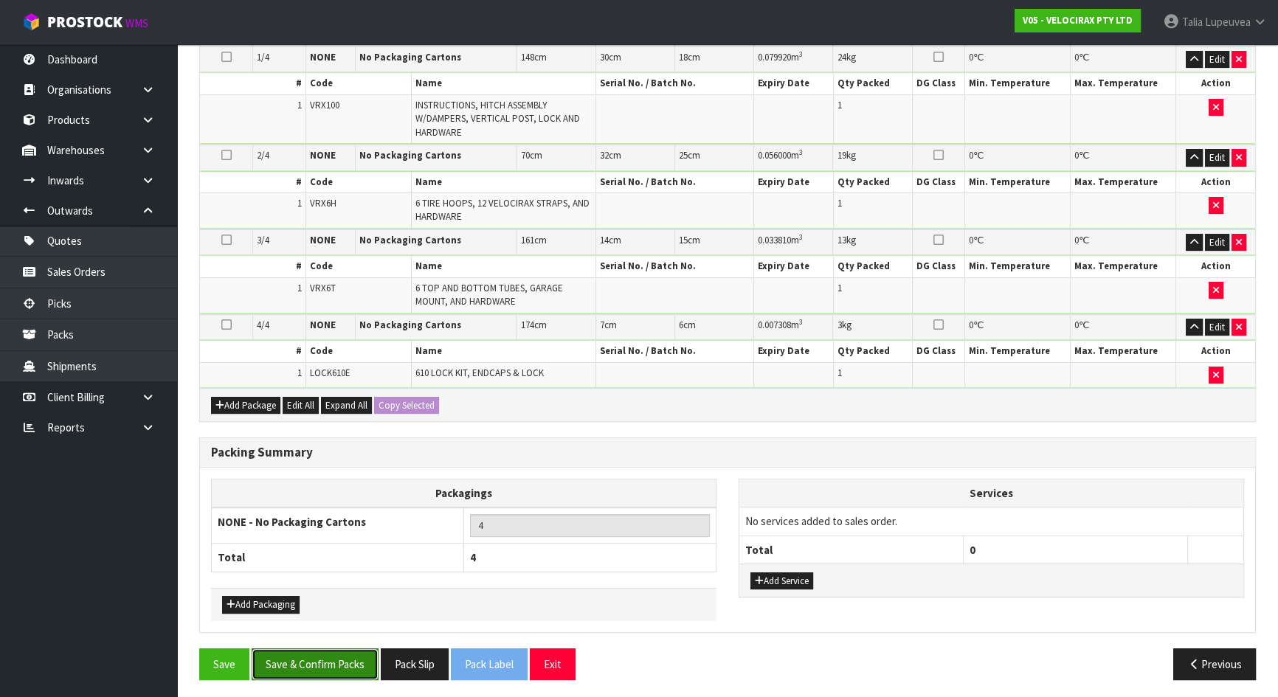
click at [316, 671] on button "Save & Confirm Packs" at bounding box center [315, 665] width 127 height 32
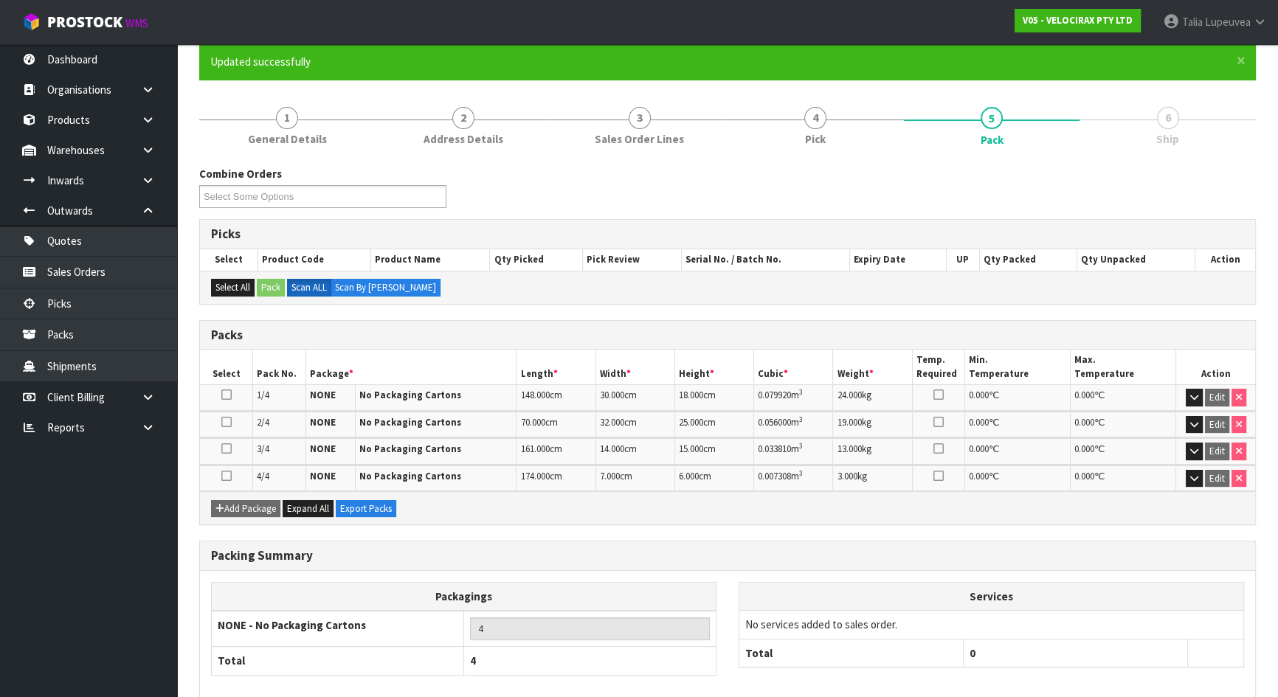
scroll to position [198, 0]
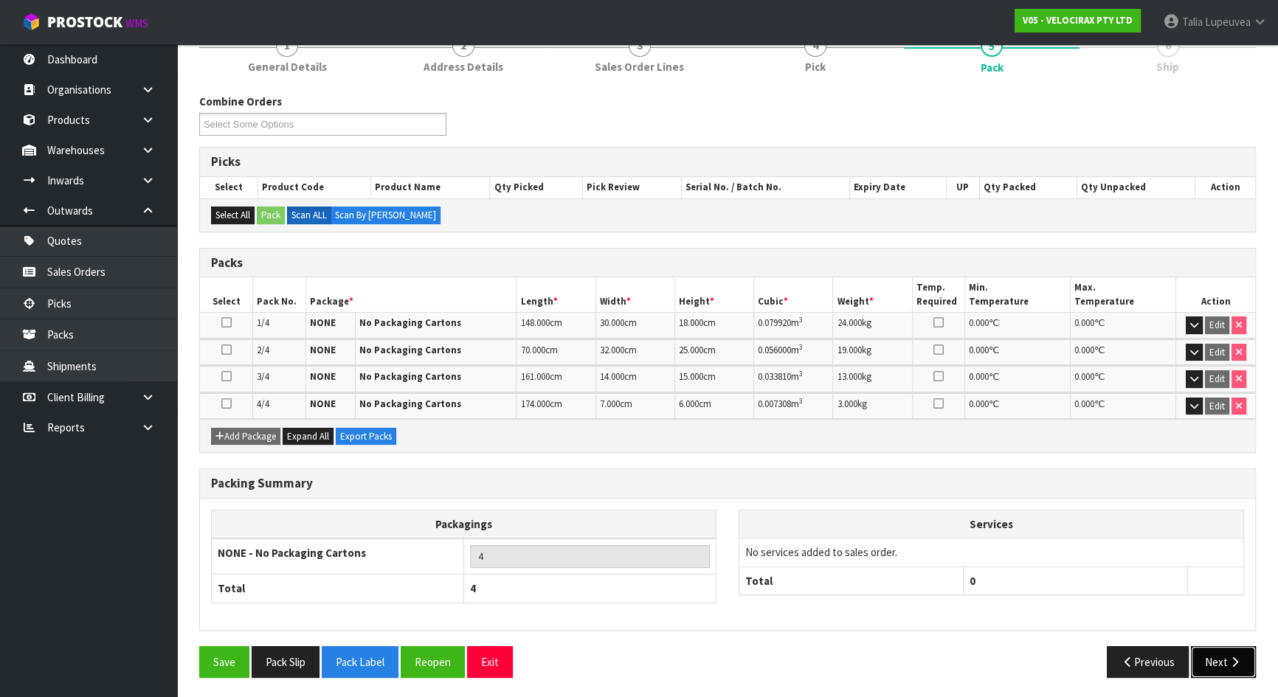
click at [1228, 657] on icon "button" at bounding box center [1235, 662] width 14 height 11
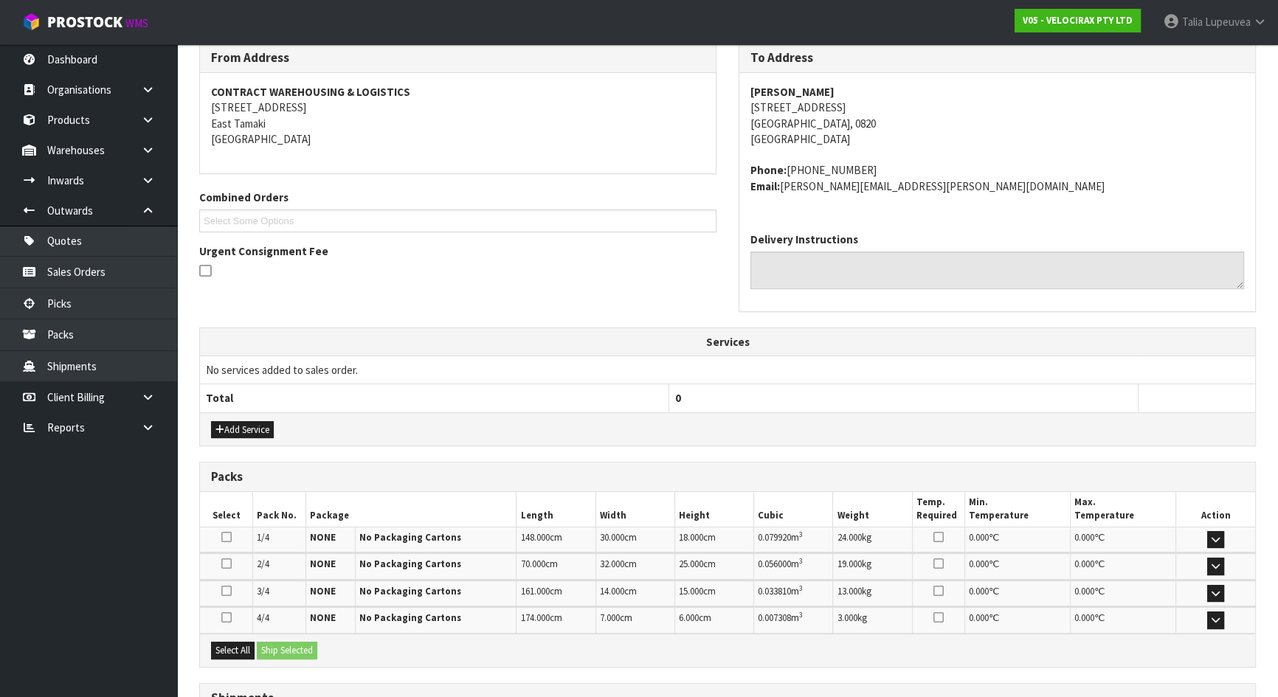
scroll to position [374, 0]
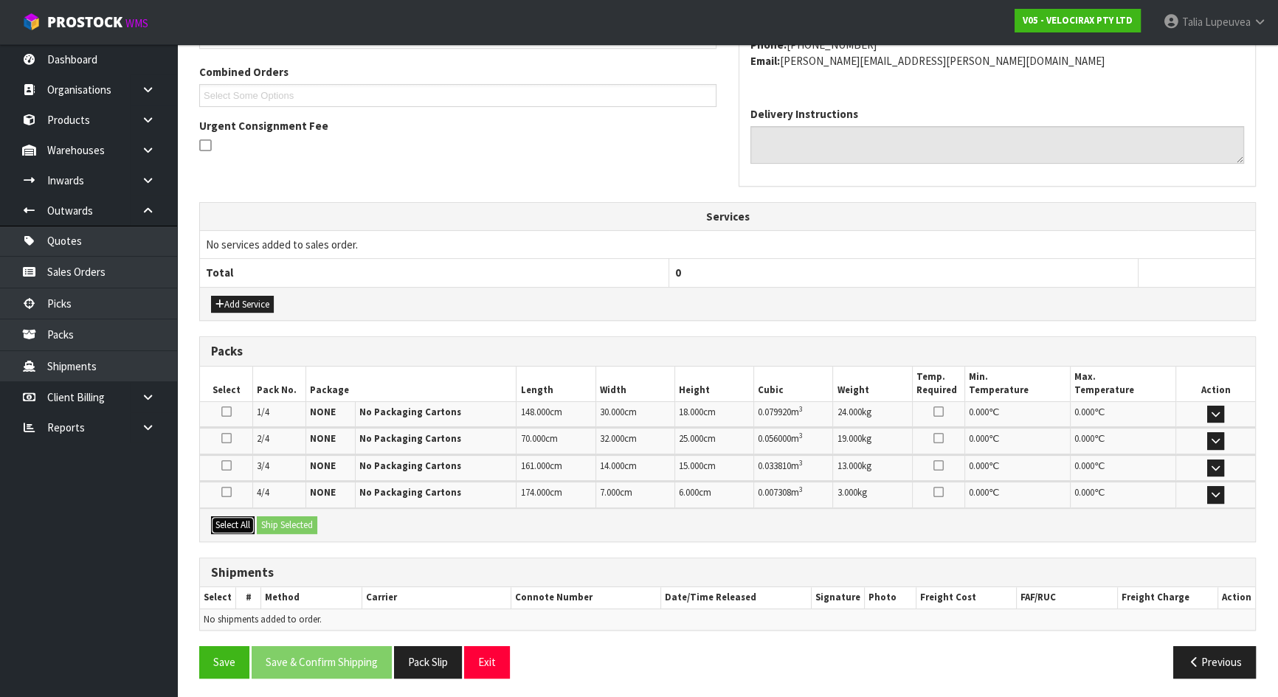
drag, startPoint x: 230, startPoint y: 524, endPoint x: 274, endPoint y: 520, distance: 44.4
click at [230, 524] on button "Select All" at bounding box center [233, 526] width 44 height 18
click at [277, 520] on button "Ship Selected" at bounding box center [287, 526] width 61 height 18
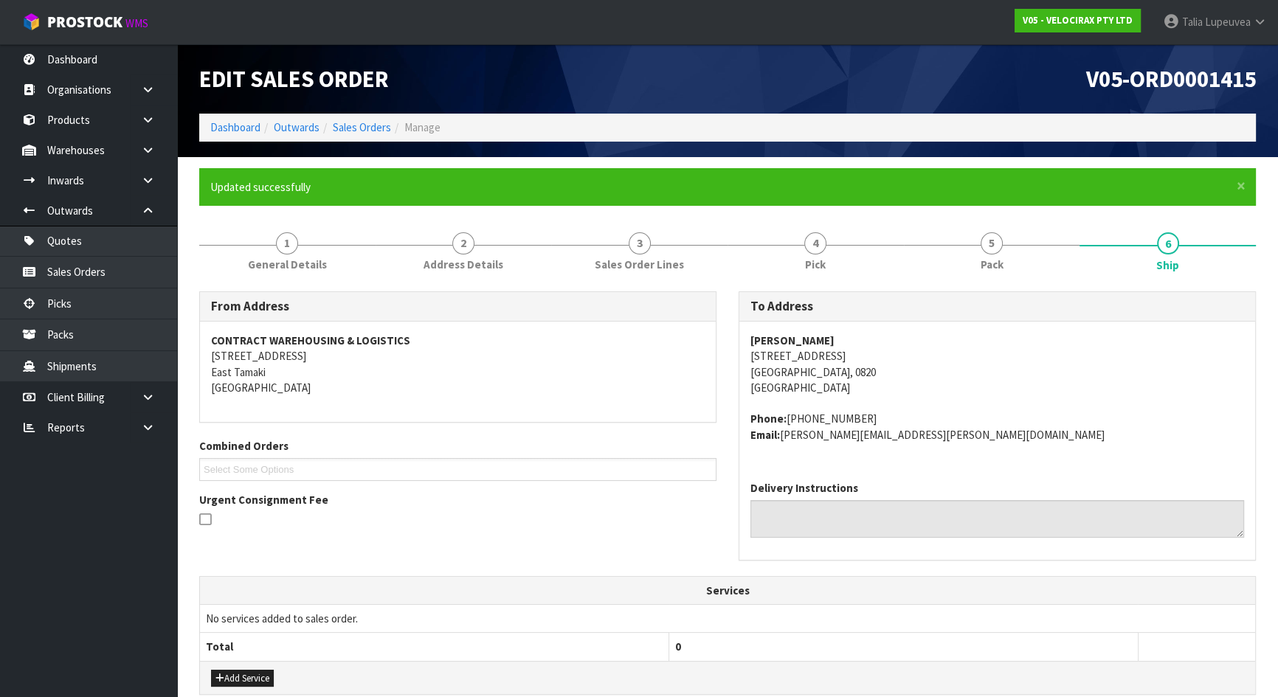
scroll to position [0, 0]
click at [959, 263] on link "5 Pack" at bounding box center [992, 250] width 176 height 58
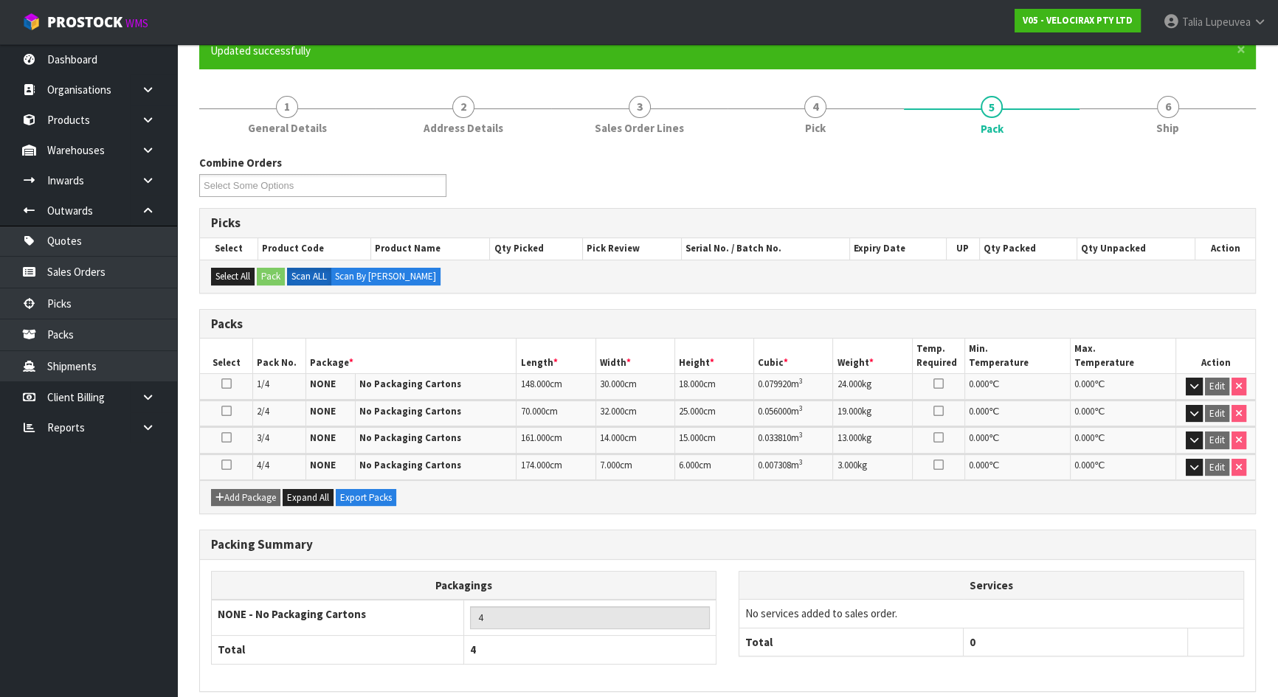
scroll to position [198, 0]
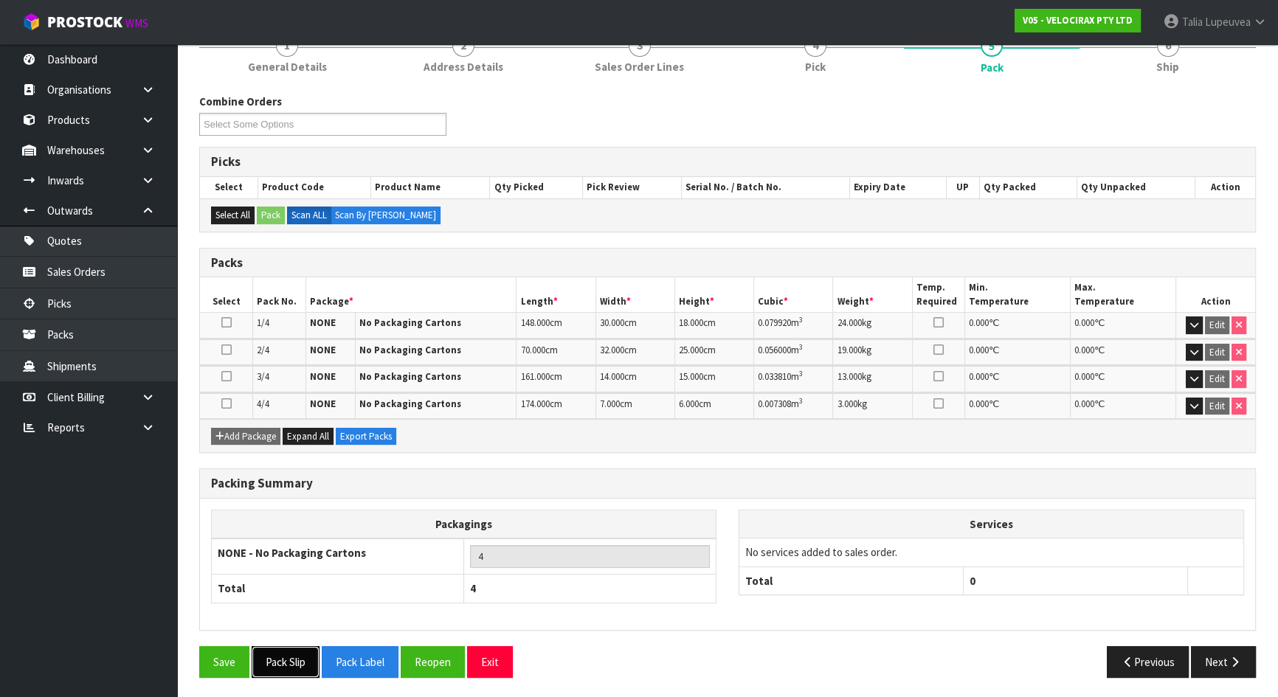
click at [301, 659] on button "Pack Slip" at bounding box center [286, 663] width 68 height 32
drag, startPoint x: 368, startPoint y: 659, endPoint x: 332, endPoint y: 666, distance: 36.0
click at [368, 659] on button "Pack Label" at bounding box center [360, 663] width 77 height 32
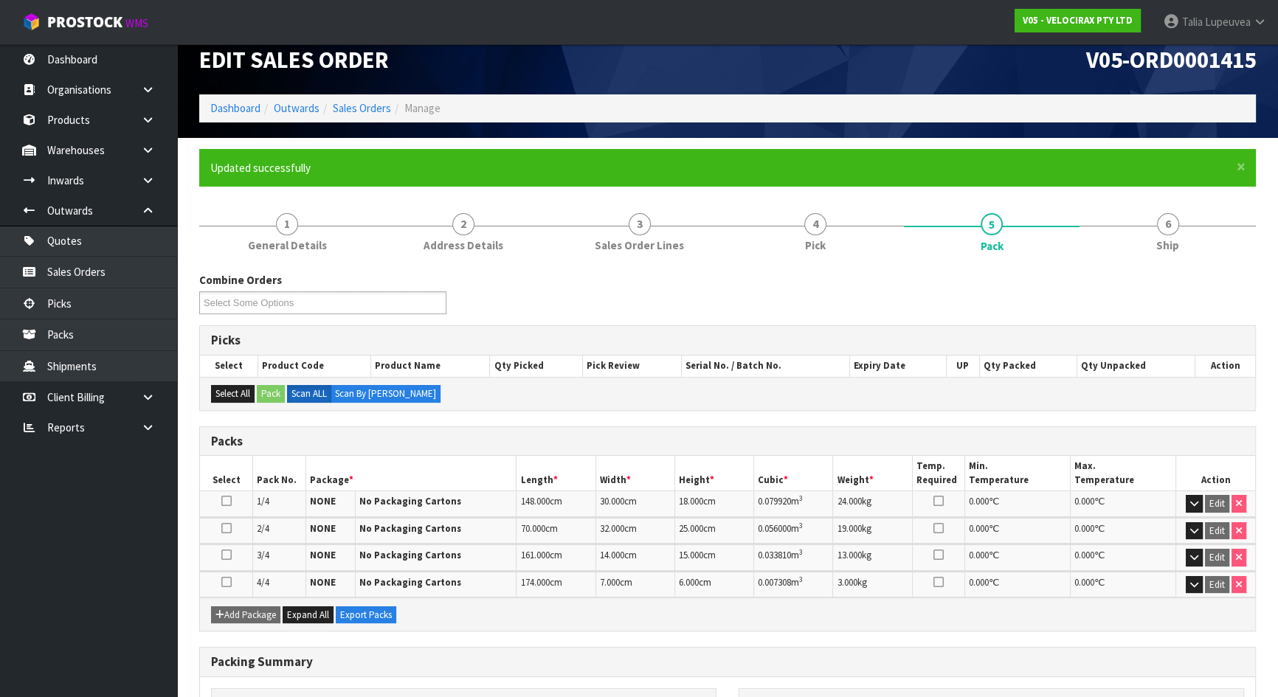
scroll to position [0, 0]
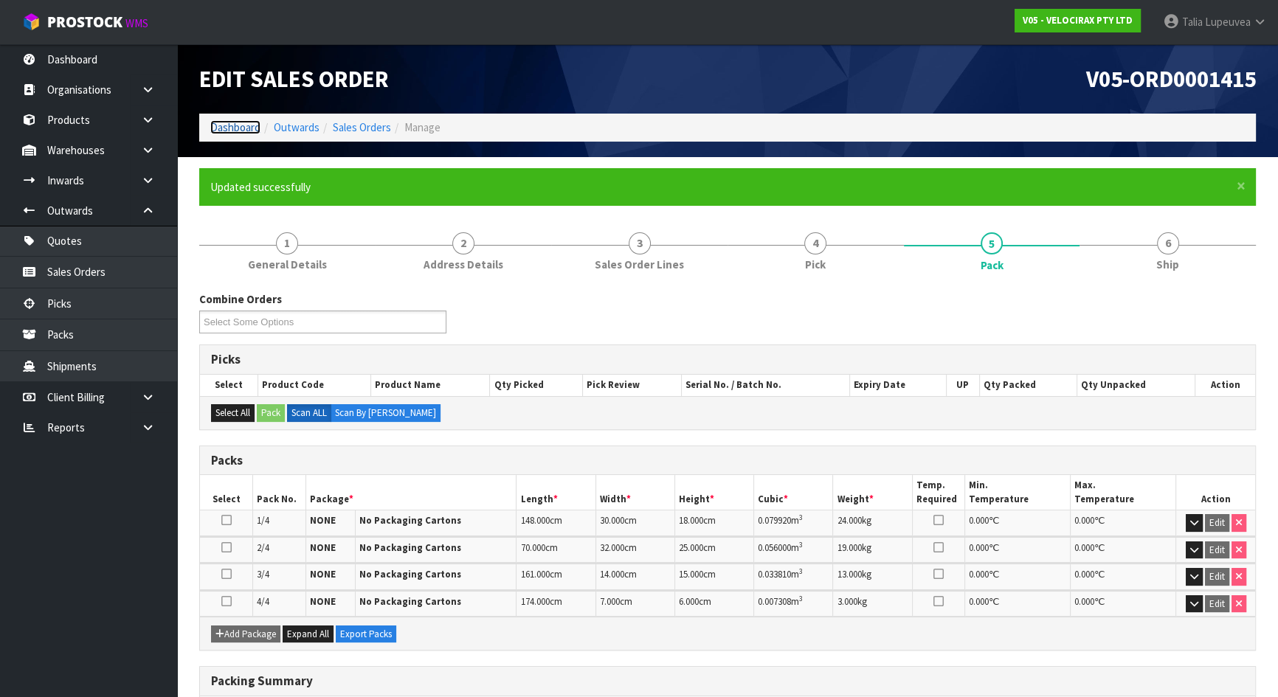
click at [247, 133] on link "Dashboard" at bounding box center [235, 127] width 50 height 14
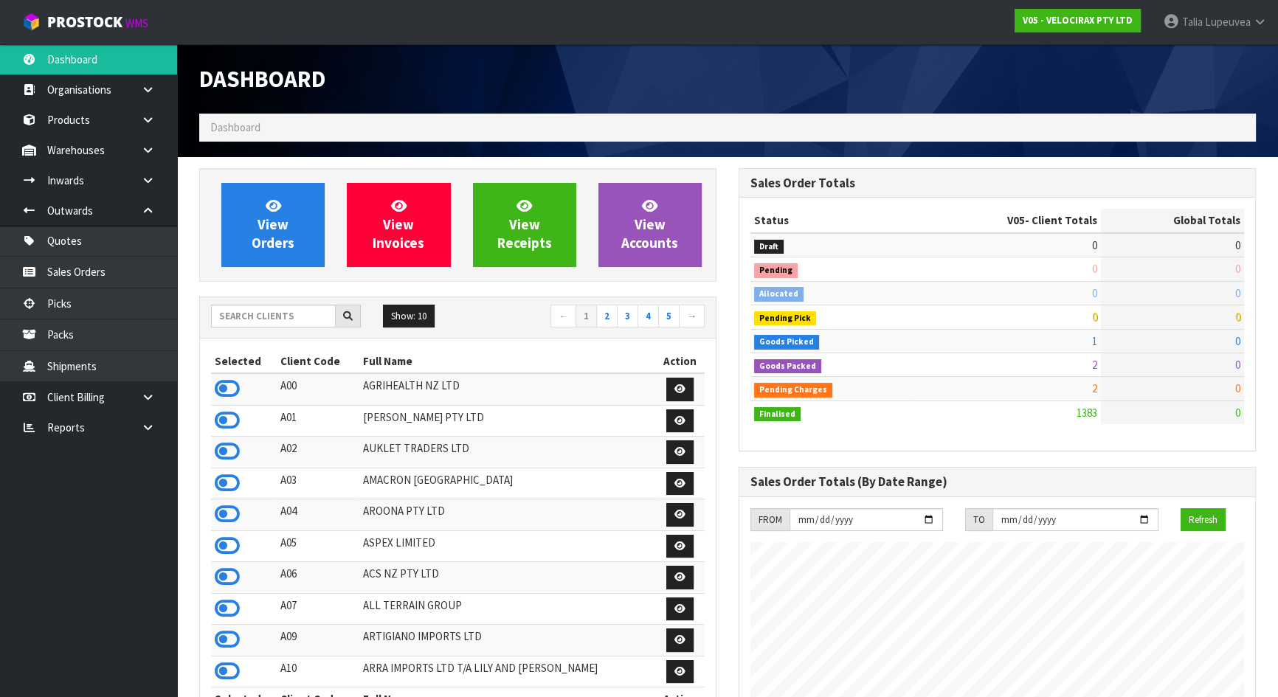
scroll to position [1148, 539]
click at [279, 323] on input "text" at bounding box center [273, 316] width 125 height 23
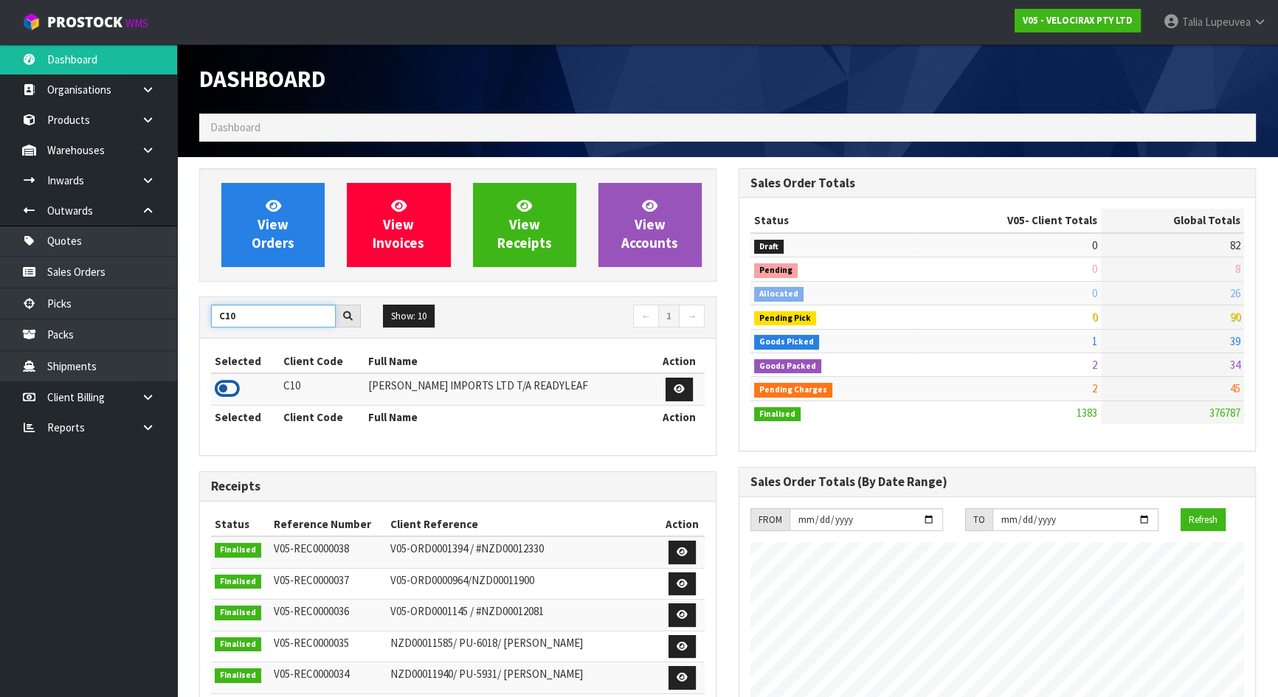
type input "C10"
drag, startPoint x: 236, startPoint y: 395, endPoint x: 244, endPoint y: 376, distance: 19.9
click at [236, 394] on icon at bounding box center [227, 389] width 25 height 22
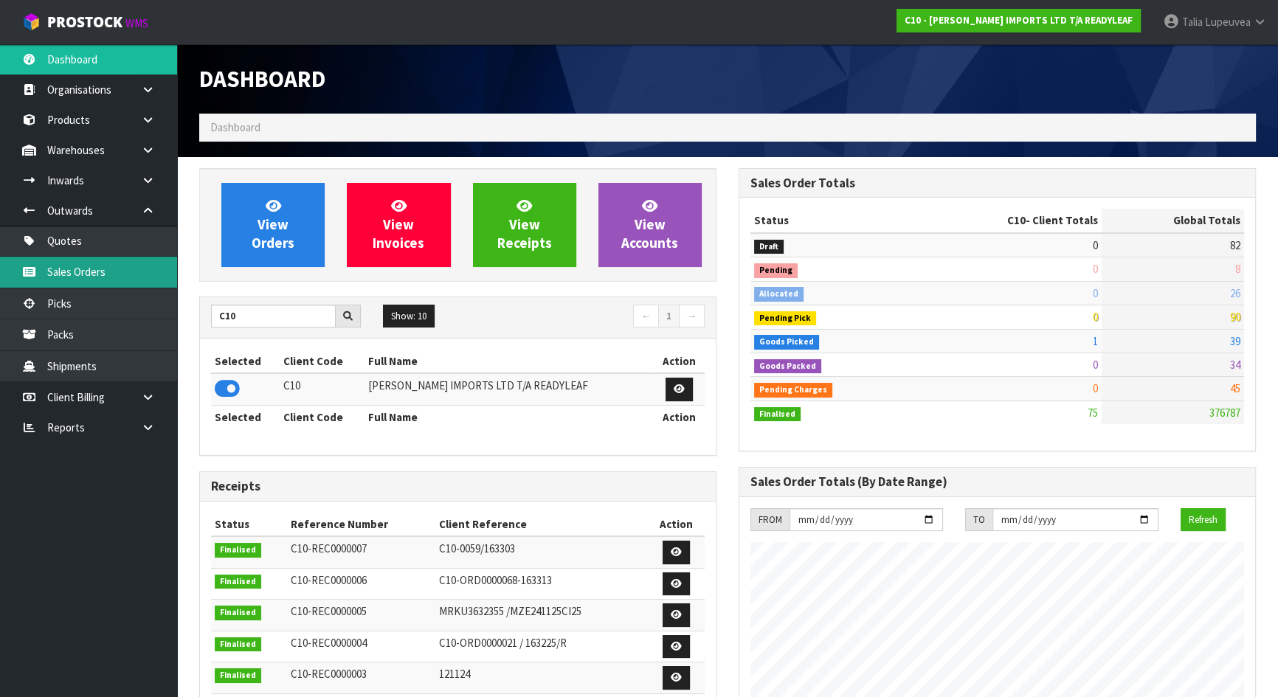
scroll to position [996, 539]
click at [128, 279] on link "Sales Orders" at bounding box center [88, 272] width 177 height 30
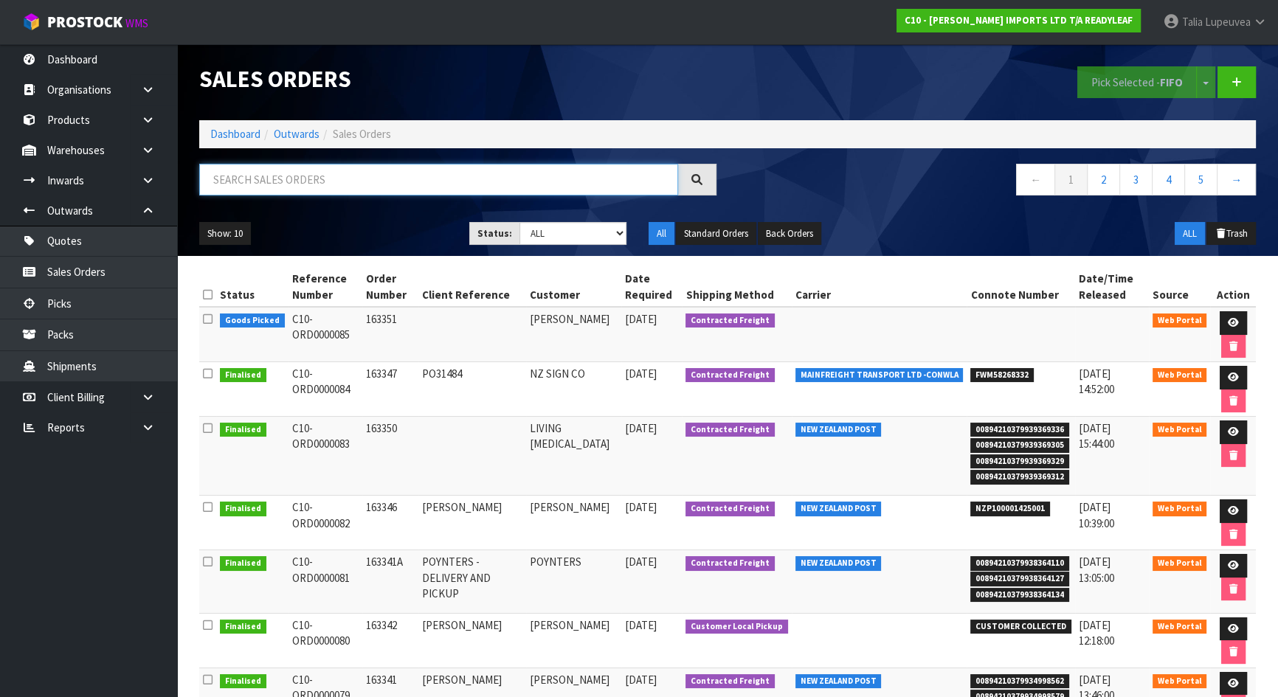
click at [290, 184] on input "text" at bounding box center [438, 180] width 479 height 32
type input "JOB-0407598"
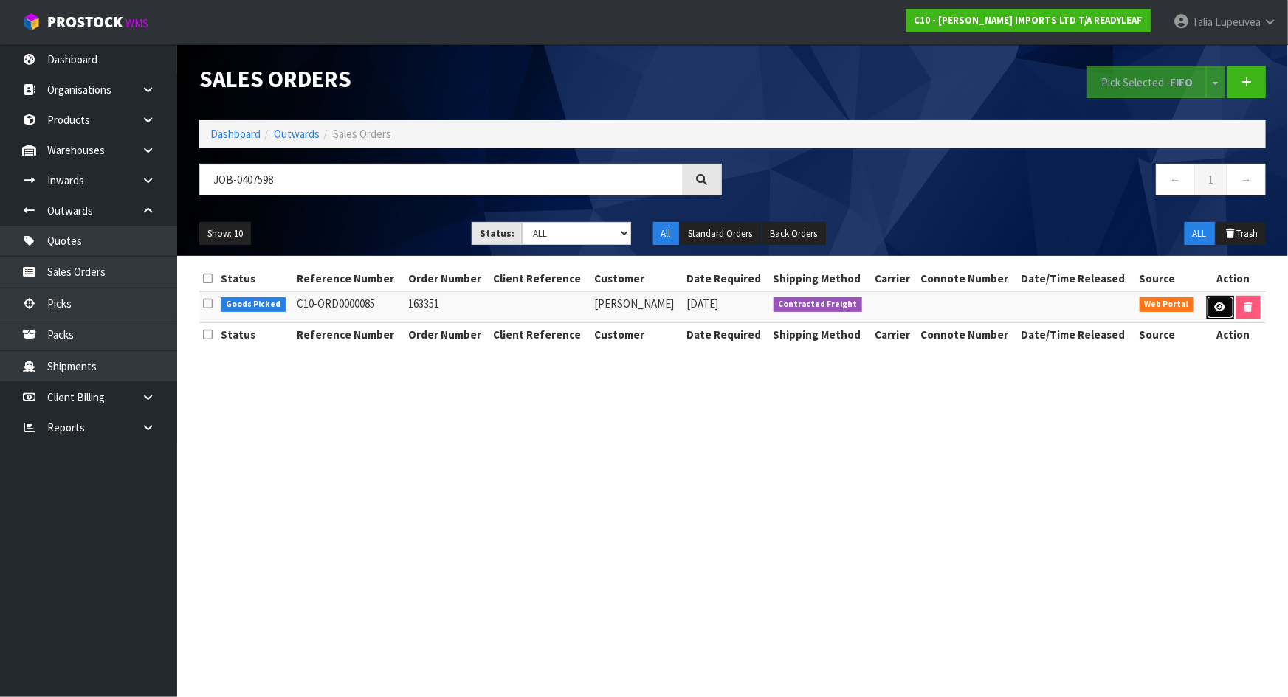
click at [1222, 310] on icon at bounding box center [1220, 308] width 11 height 10
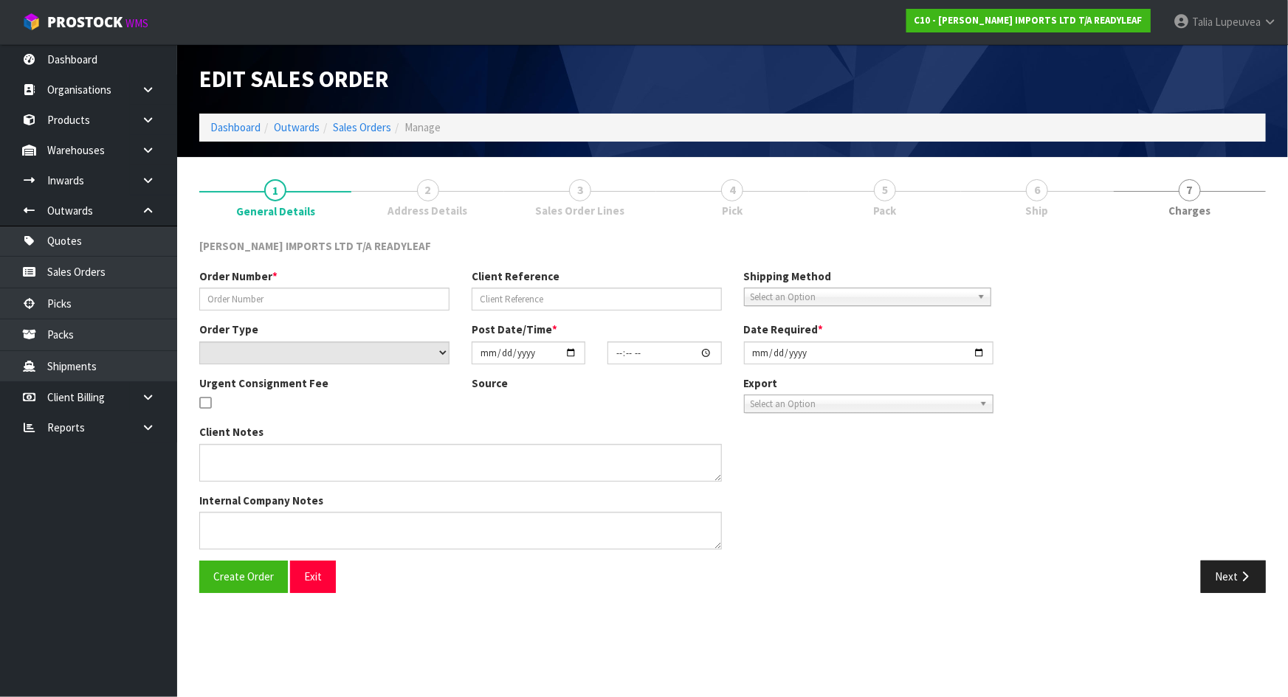
type input "163351"
select select "number:0"
type input "[DATE]"
type input "21:04:00.000"
type input "[DATE]"
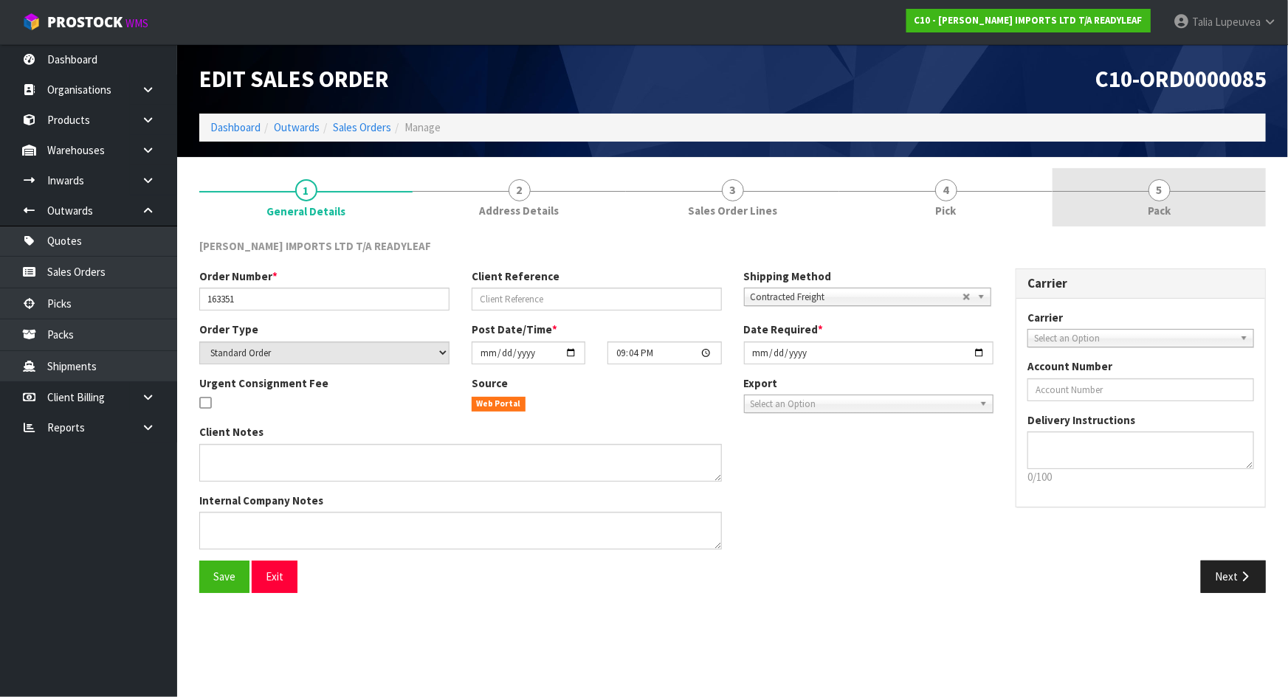
click at [1187, 210] on link "5 Pack" at bounding box center [1158, 197] width 213 height 58
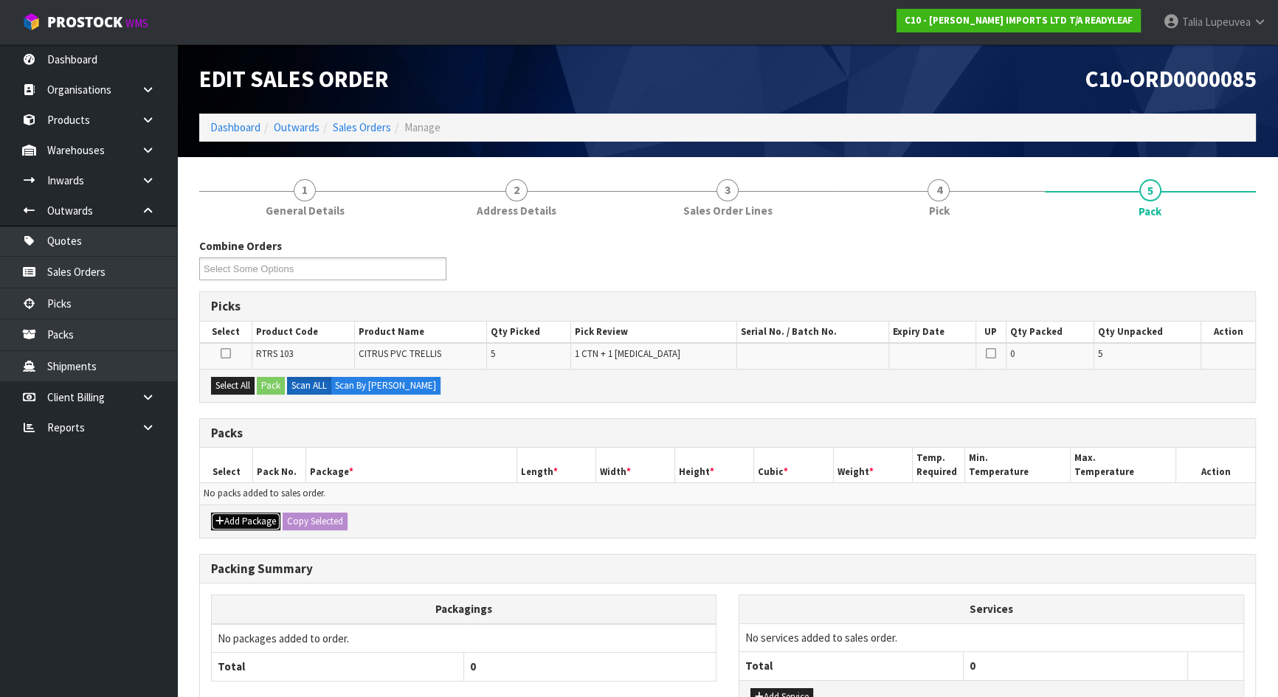
click at [251, 516] on button "Add Package" at bounding box center [245, 522] width 69 height 18
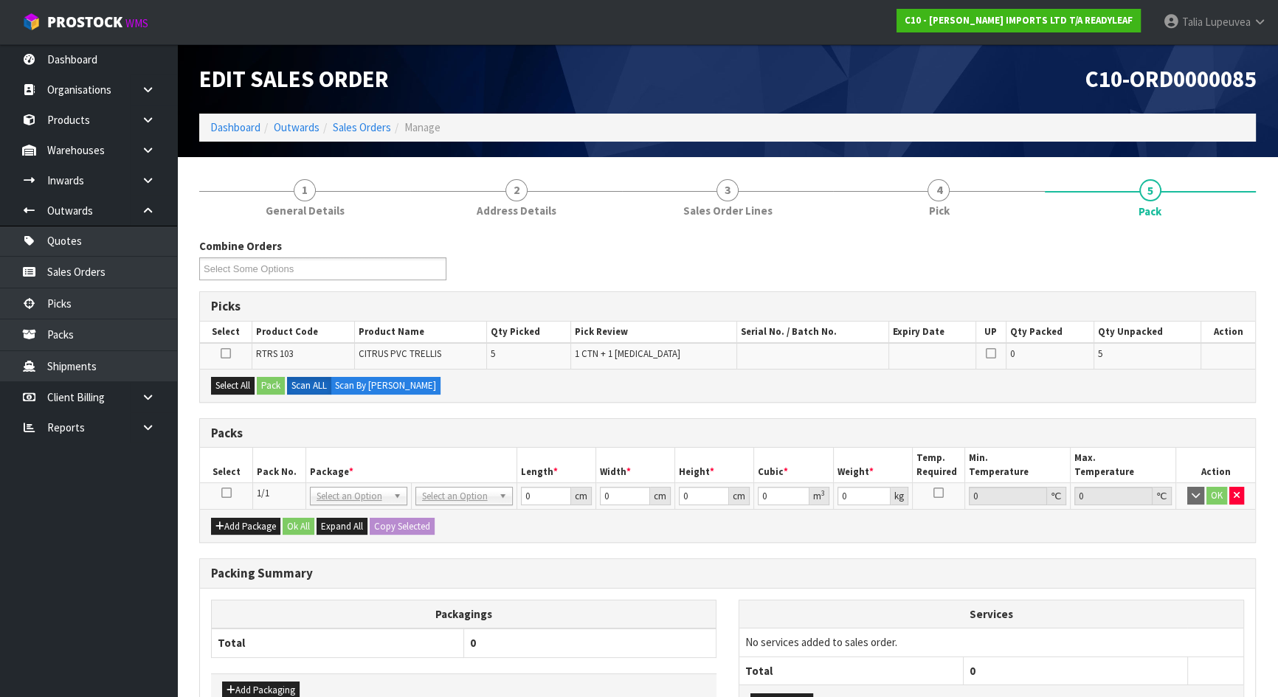
click at [224, 493] on icon at bounding box center [226, 493] width 10 height 1
drag, startPoint x: 244, startPoint y: 384, endPoint x: 258, endPoint y: 384, distance: 14.0
click at [244, 384] on button "Select All" at bounding box center [233, 386] width 44 height 18
click at [269, 384] on button "Pack" at bounding box center [271, 386] width 28 height 18
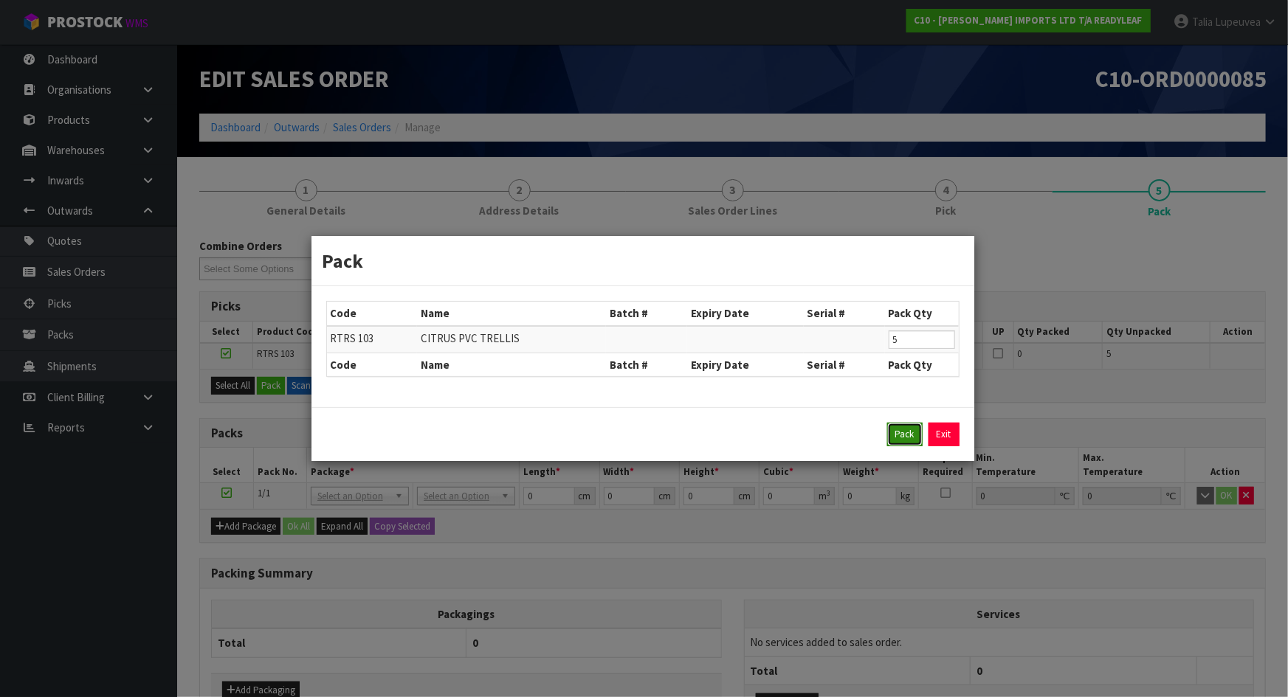
click at [894, 427] on button "Pack" at bounding box center [904, 435] width 35 height 24
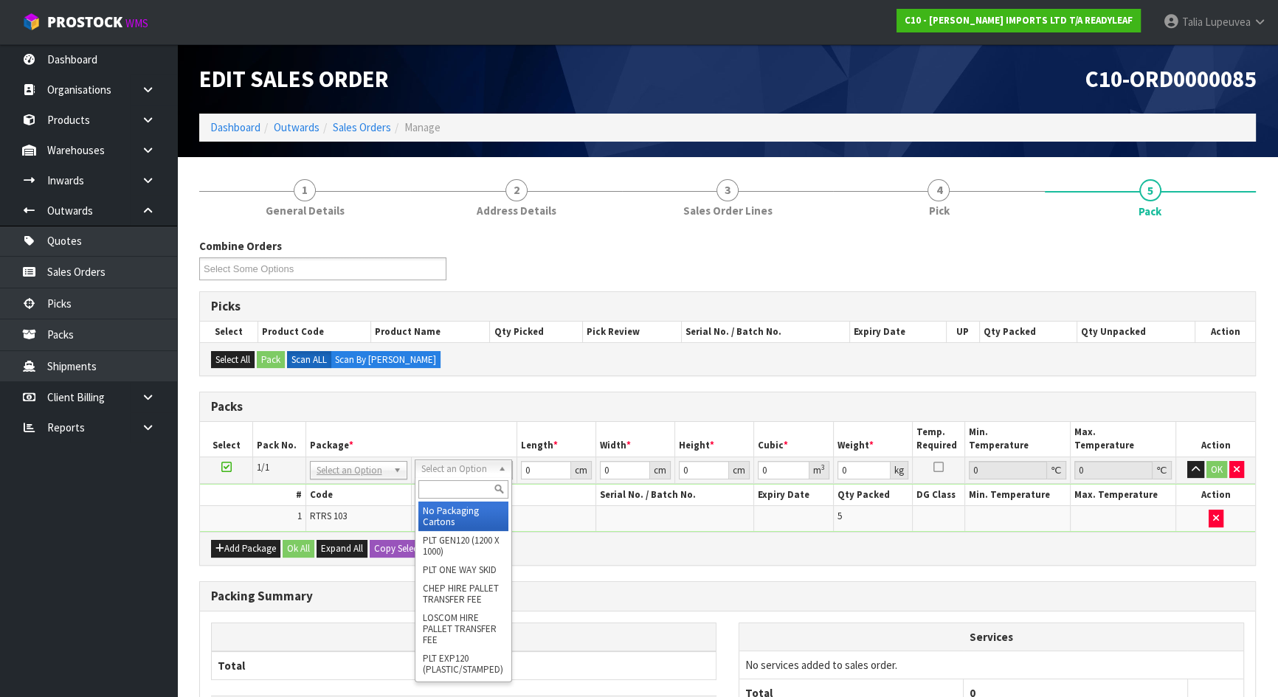
click at [453, 493] on input "text" at bounding box center [463, 489] width 90 height 18
type input "oc"
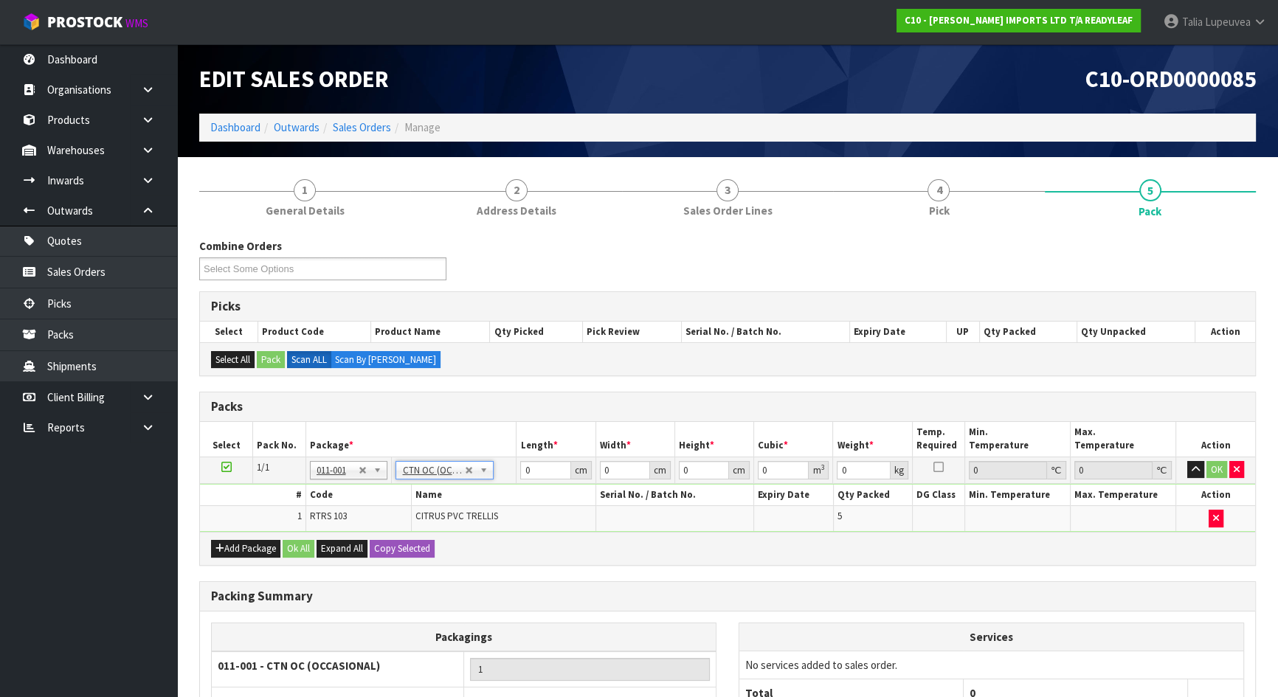
type input "24.9"
click at [534, 472] on input "0" at bounding box center [545, 470] width 50 height 18
click at [533, 473] on input "0" at bounding box center [545, 470] width 50 height 18
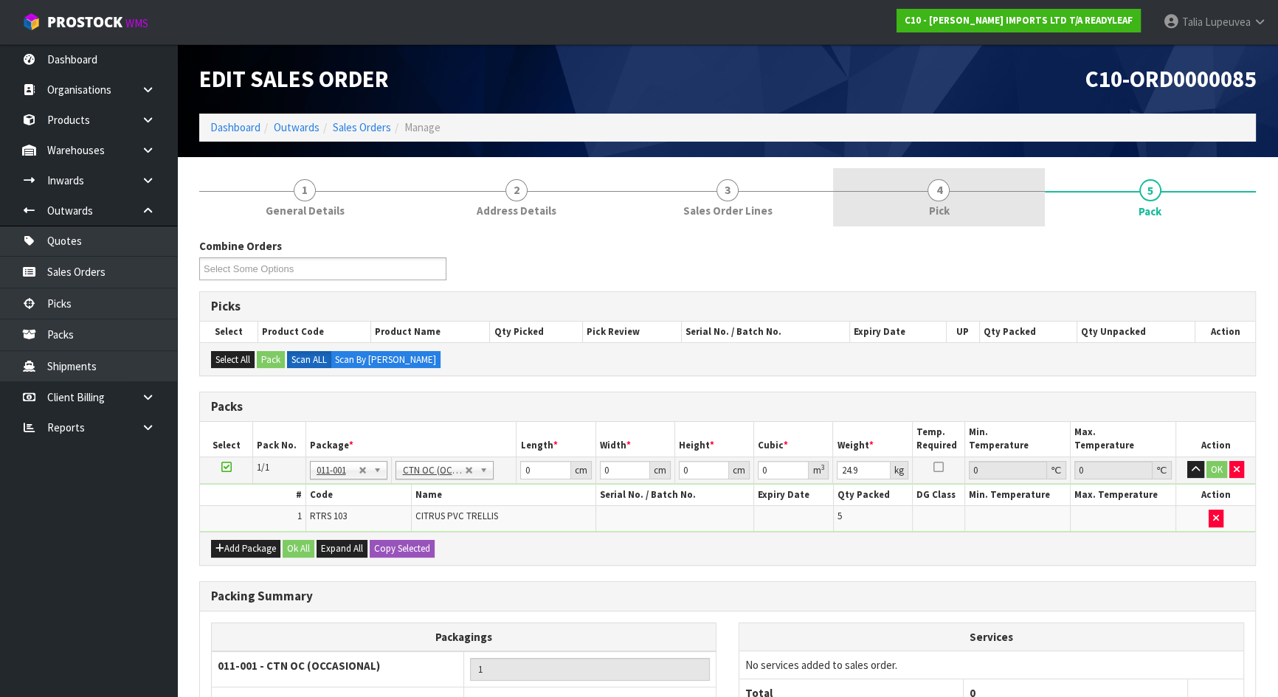
click at [960, 196] on link "4 Pick" at bounding box center [938, 197] width 211 height 58
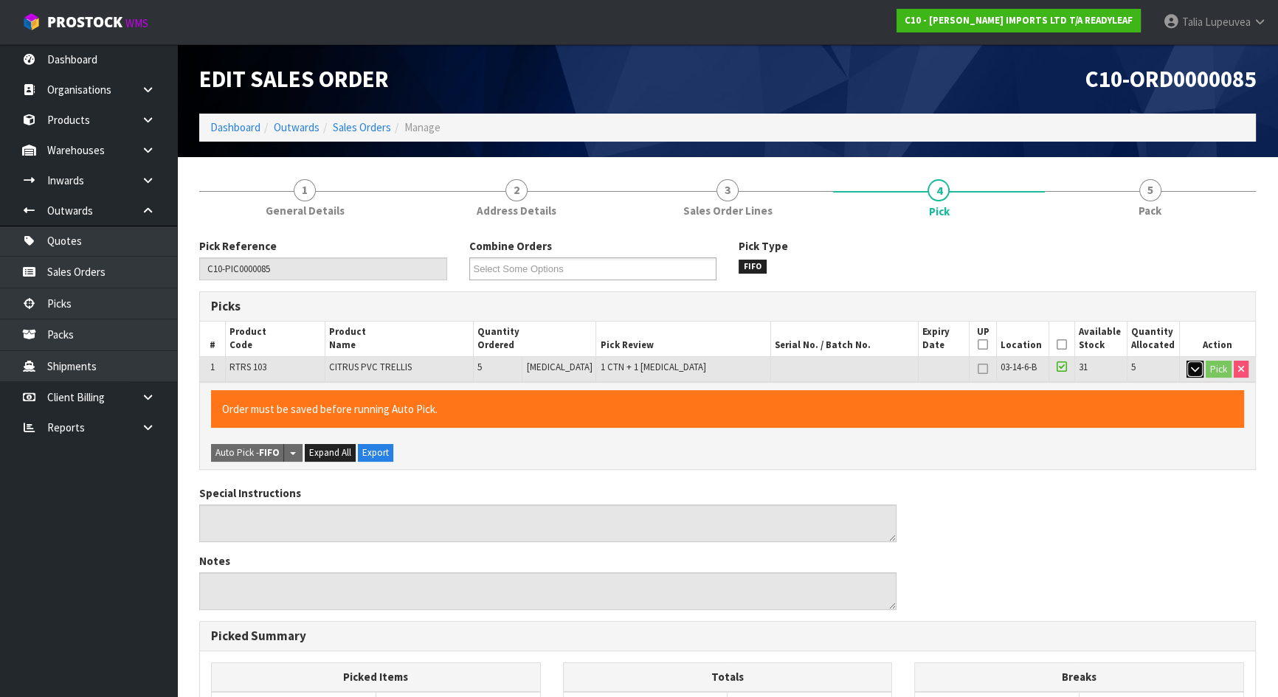
click at [1196, 369] on icon "button" at bounding box center [1195, 370] width 8 height 10
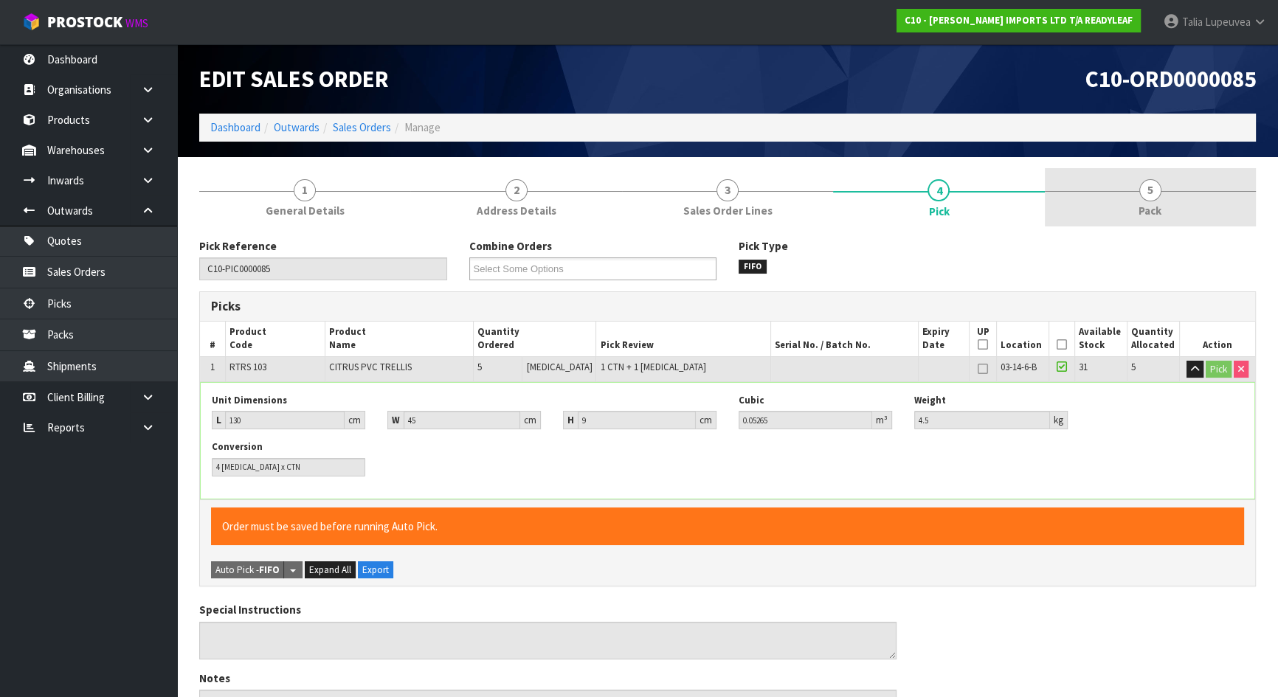
click at [1137, 216] on link "5 Pack" at bounding box center [1150, 197] width 211 height 58
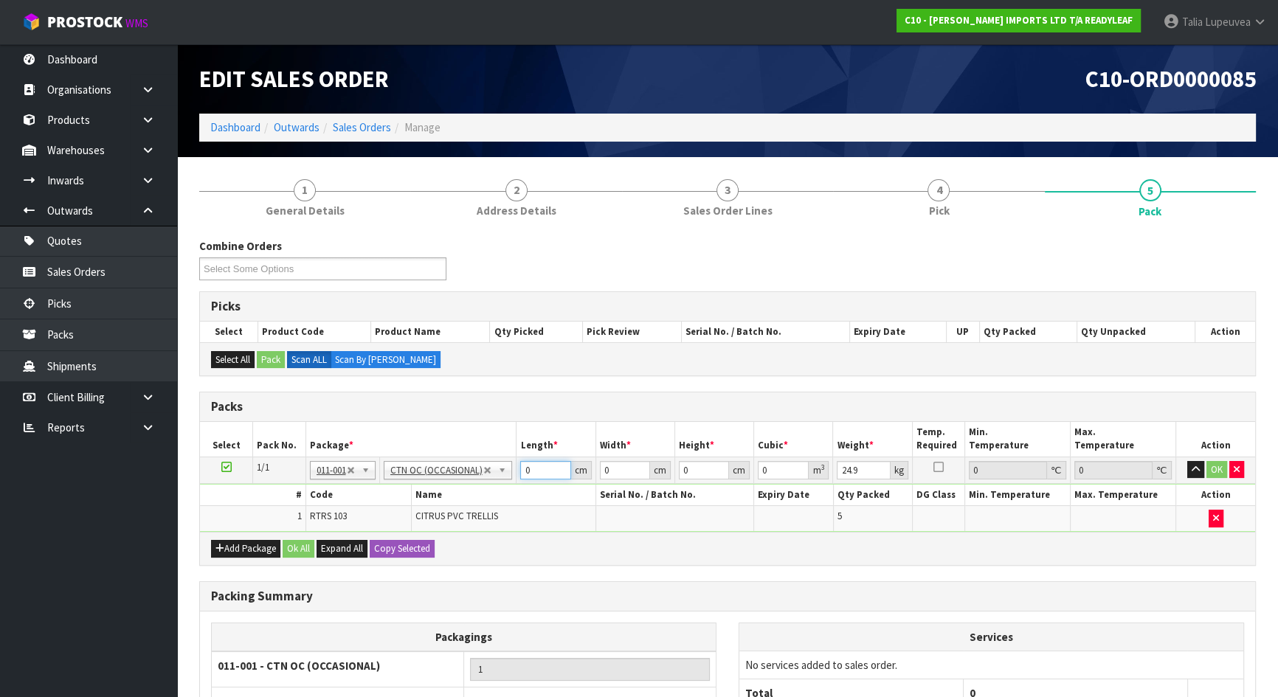
click at [534, 469] on input "0" at bounding box center [545, 470] width 50 height 18
type input "132"
type input "46"
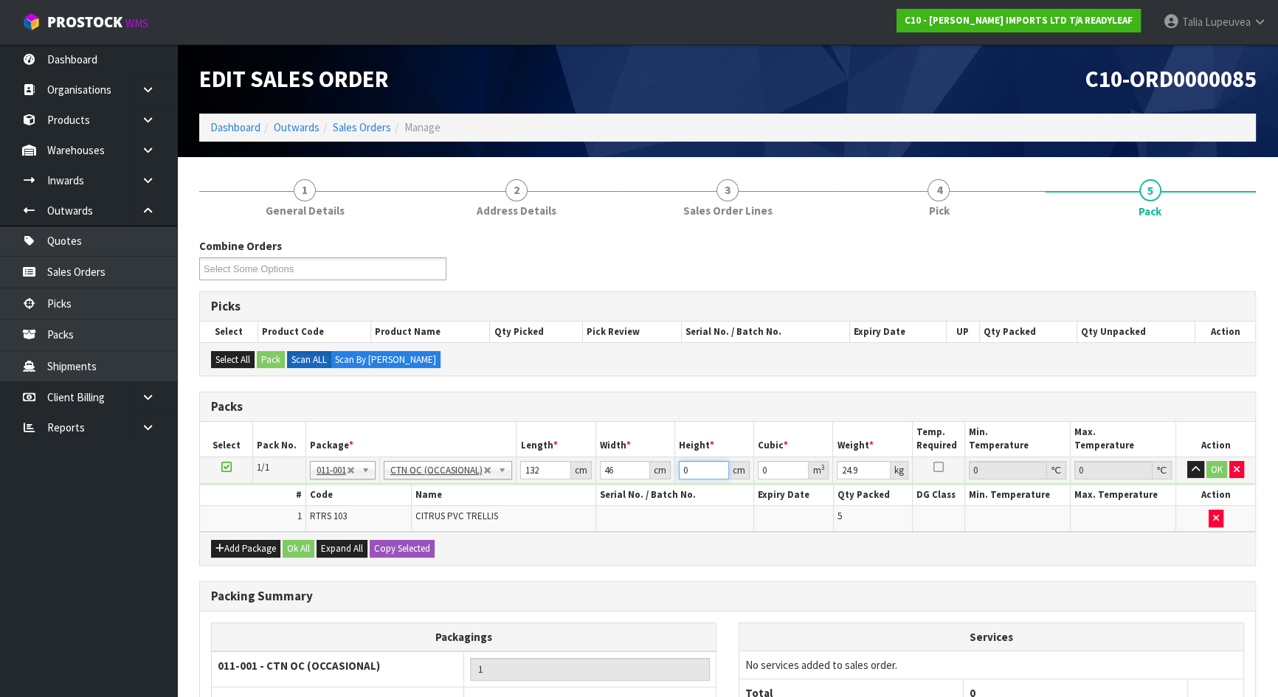
type input "3"
type input "0.018216"
type input "30"
type input "0.18216"
type input "30"
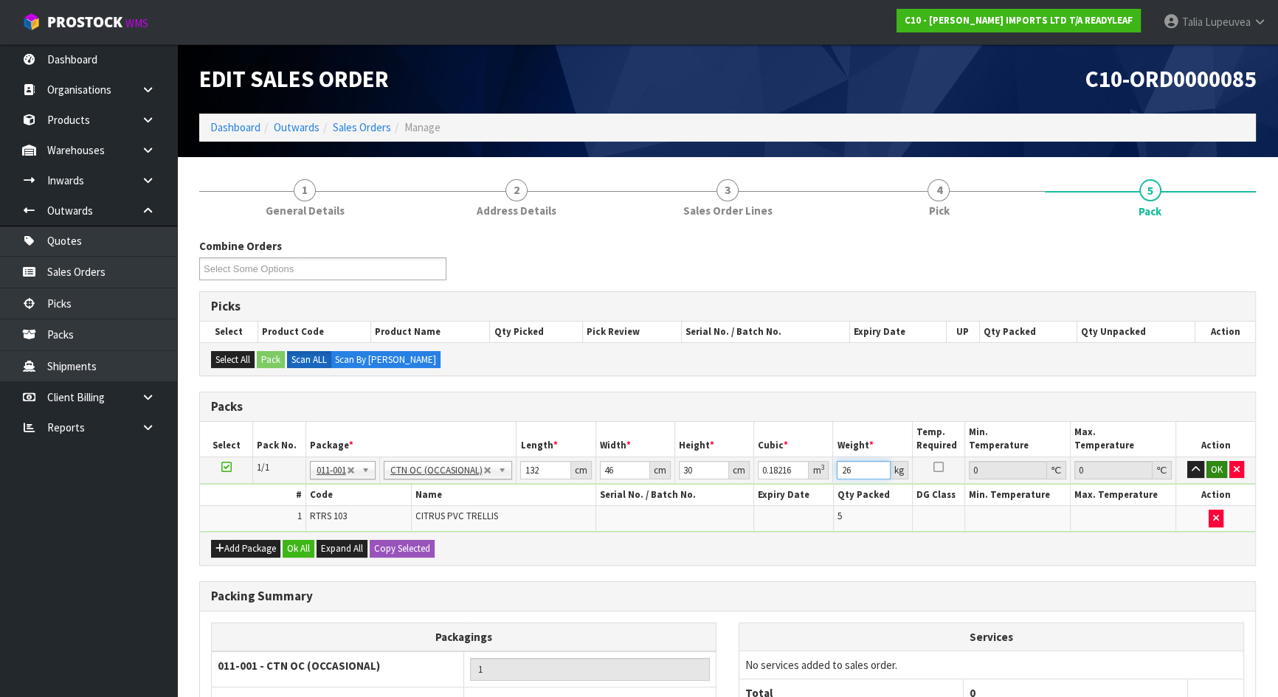
type input "26"
click at [1213, 462] on button "OK" at bounding box center [1217, 470] width 21 height 18
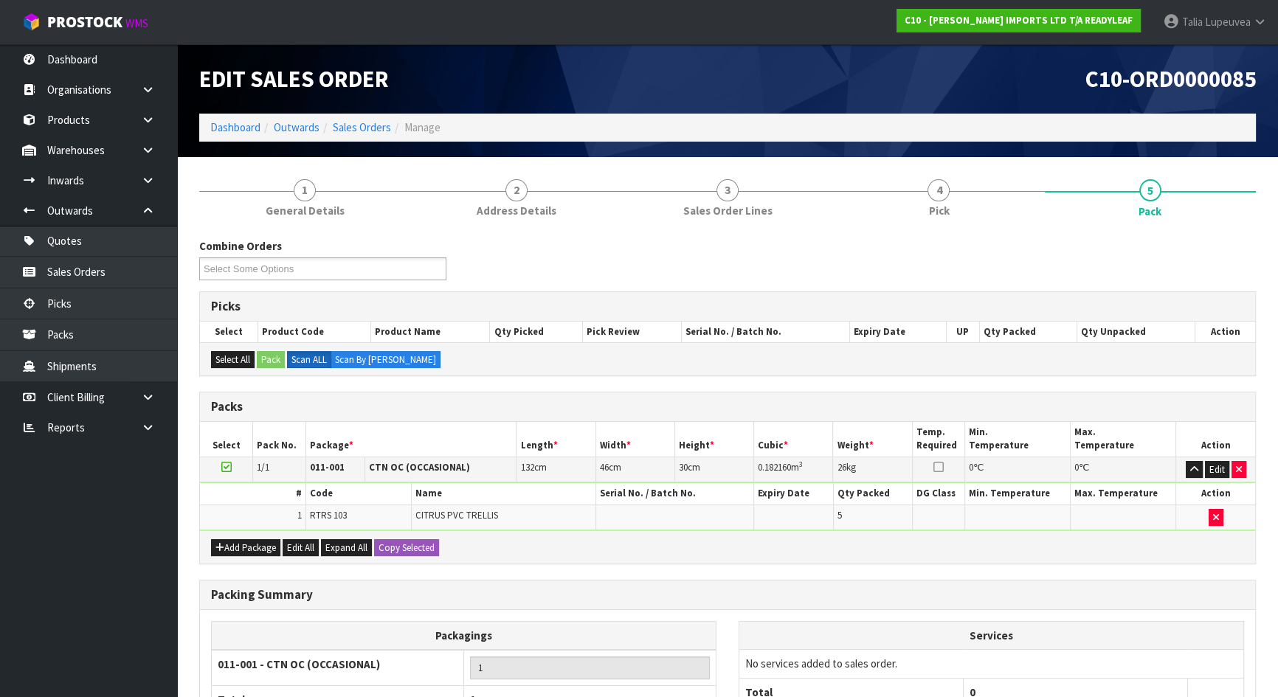
scroll to position [144, 0]
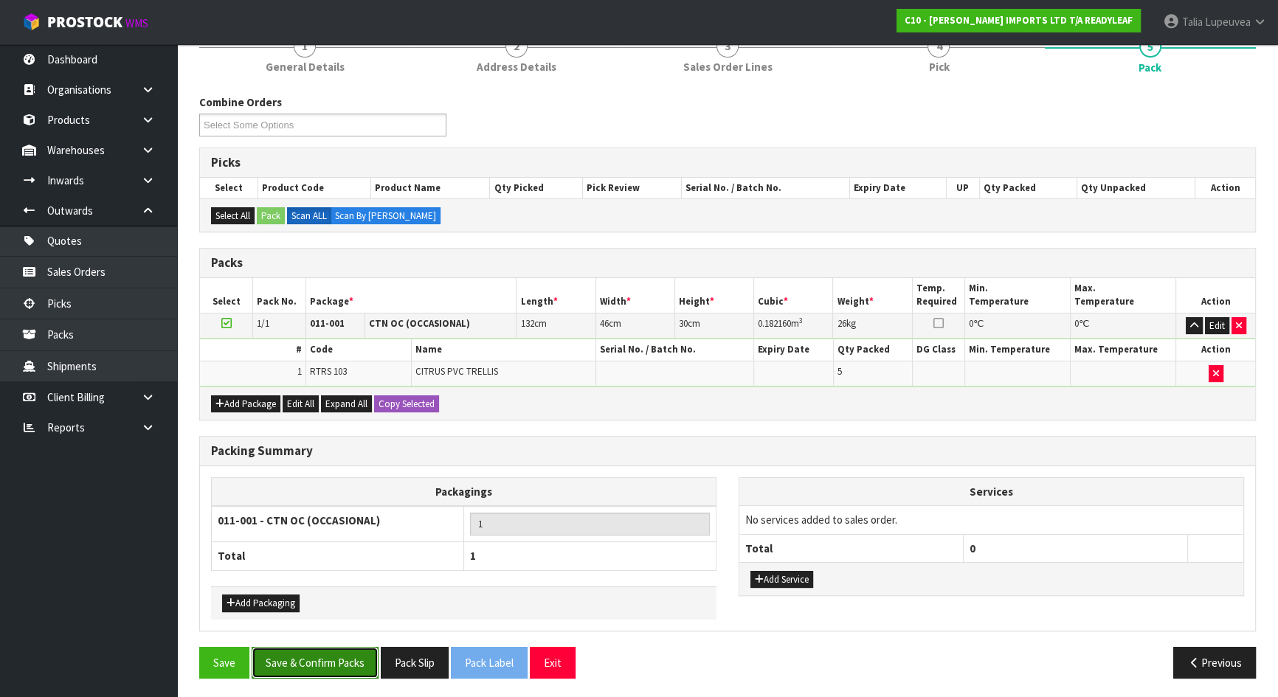
click at [357, 663] on button "Save & Confirm Packs" at bounding box center [315, 663] width 127 height 32
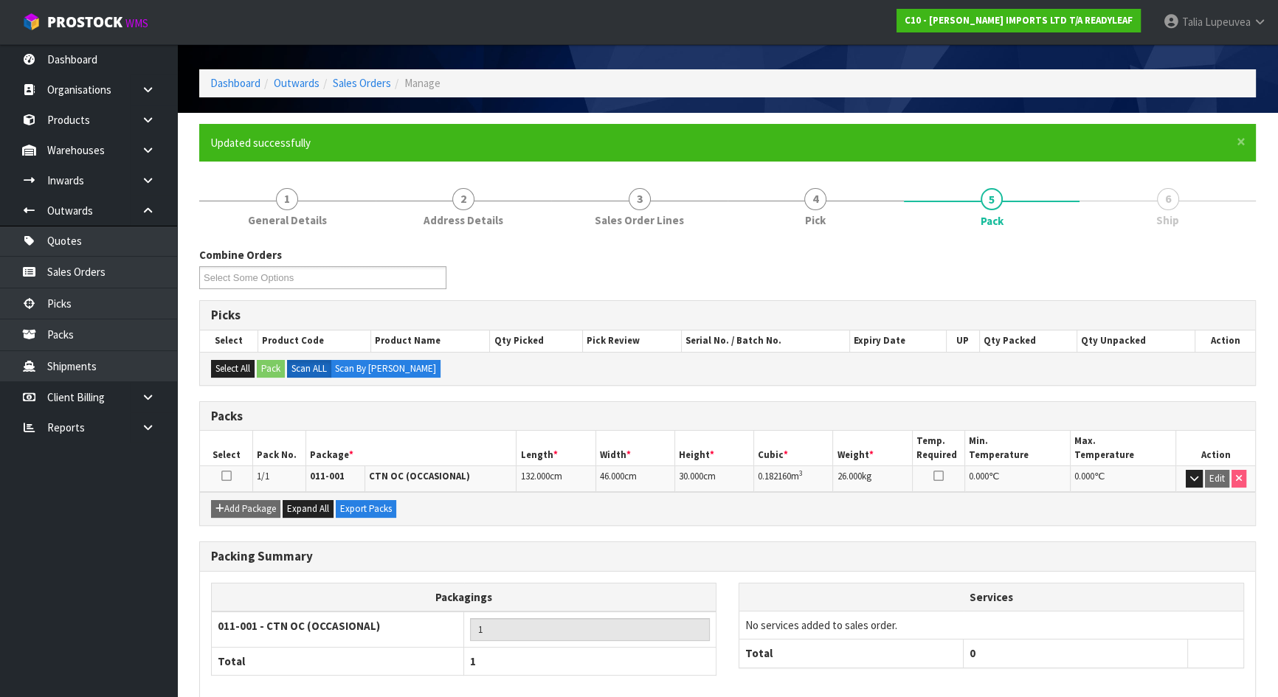
scroll to position [117, 0]
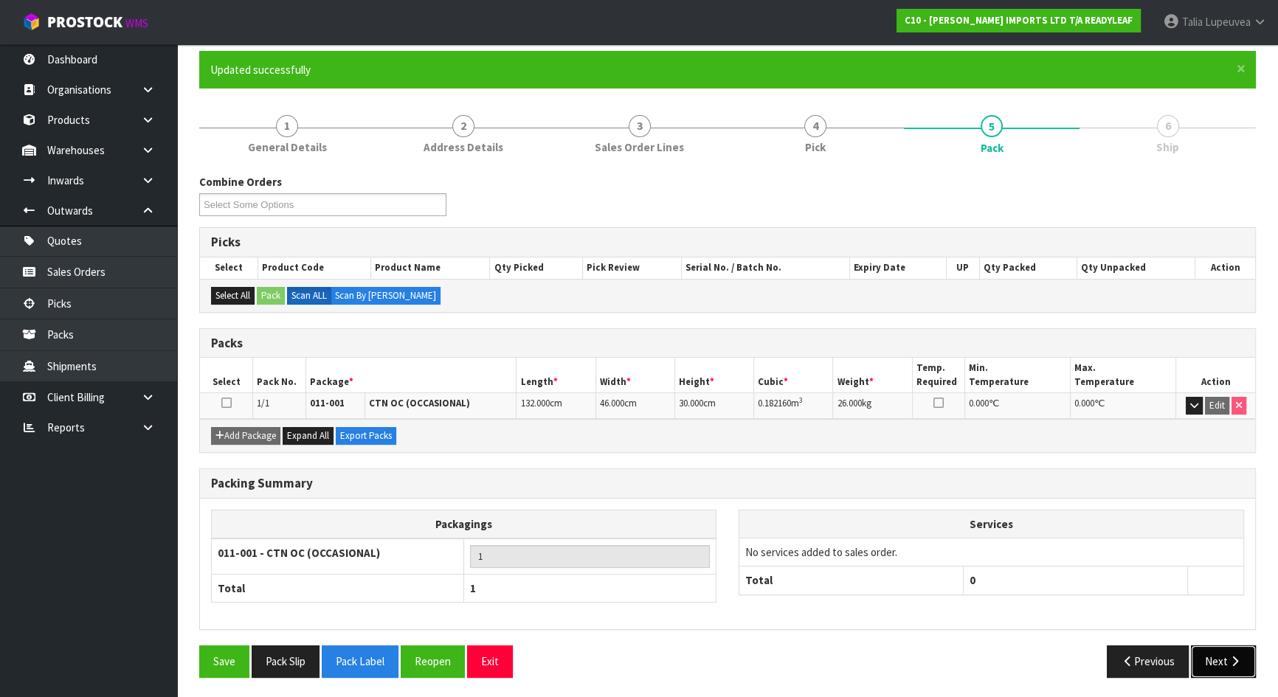
click at [1215, 655] on button "Next" at bounding box center [1223, 662] width 65 height 32
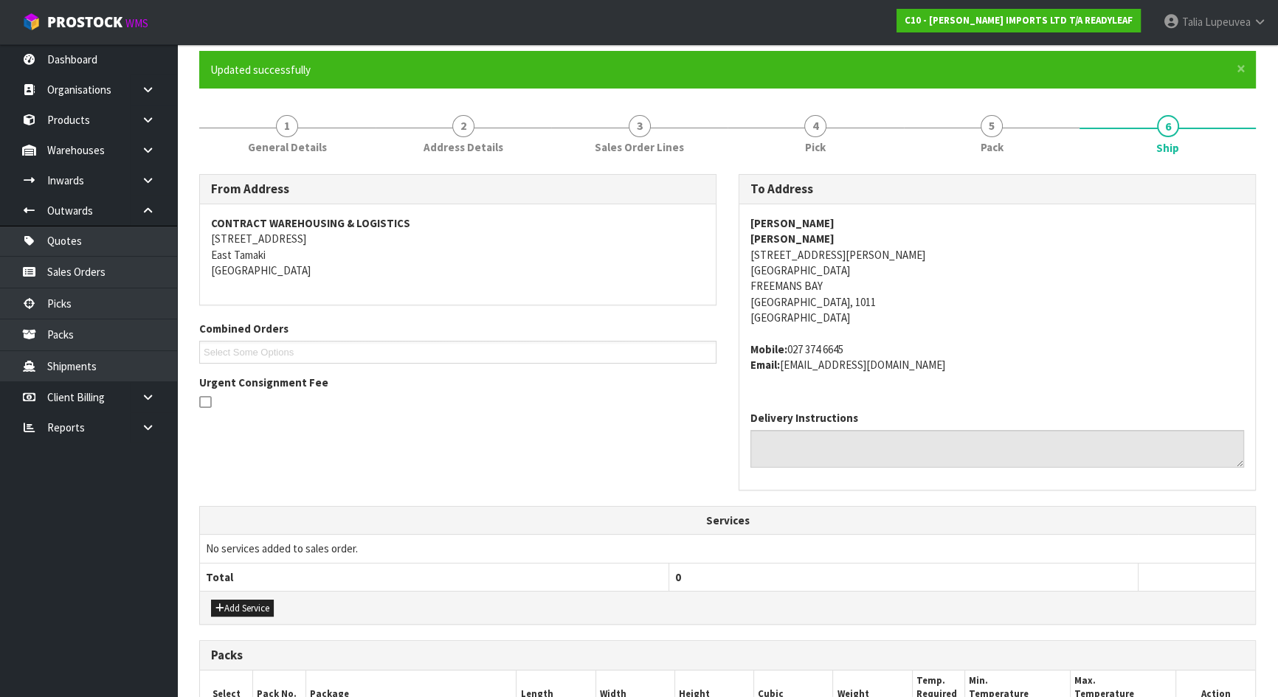
click at [785, 221] on strong "[PERSON_NAME]" at bounding box center [793, 223] width 84 height 14
copy strong "[PERSON_NAME]"
click at [786, 254] on address "[PERSON_NAME] [PERSON_NAME] [STREET_ADDRESS][PERSON_NAME]" at bounding box center [998, 271] width 494 height 111
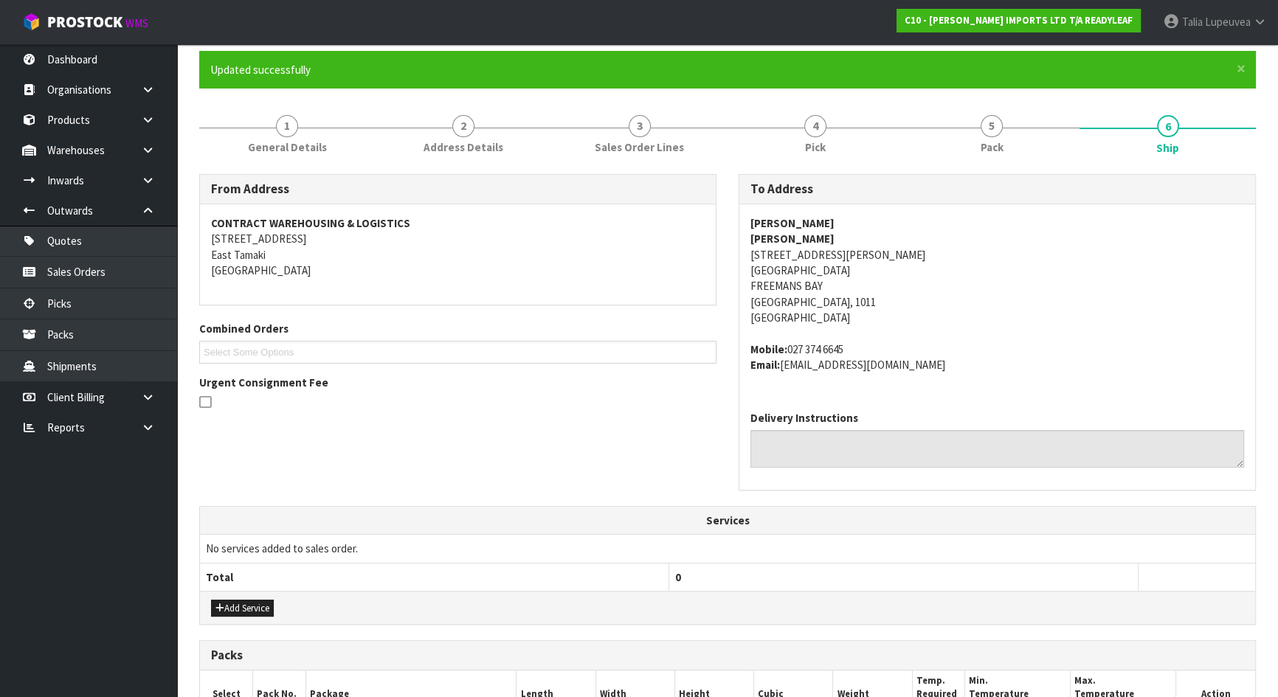
click at [786, 254] on address "[PERSON_NAME] [PERSON_NAME] [STREET_ADDRESS][PERSON_NAME]" at bounding box center [998, 271] width 494 height 111
copy address "[STREET_ADDRESS][PERSON_NAME]"
click at [831, 360] on address "Mobile: [PHONE_NUMBER] Email: [EMAIL_ADDRESS][DOMAIN_NAME]" at bounding box center [998, 358] width 494 height 32
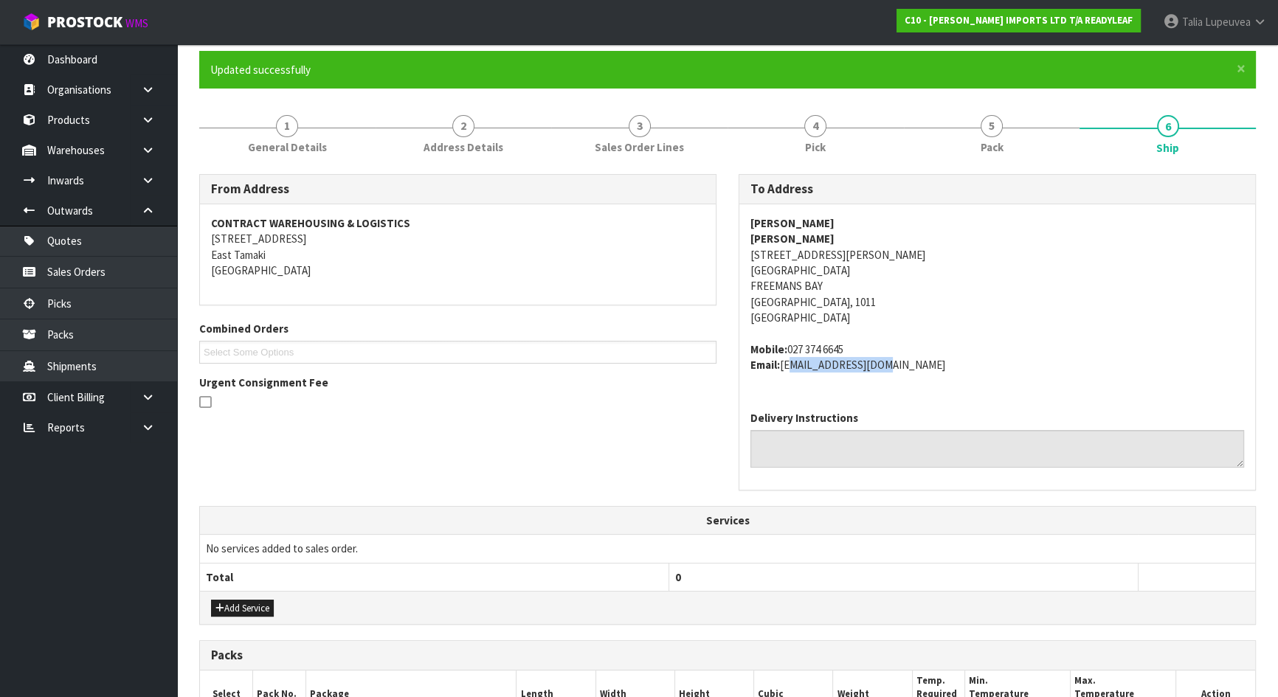
click at [831, 360] on address "Mobile: [PHONE_NUMBER] Email: [EMAIL_ADDRESS][DOMAIN_NAME]" at bounding box center [998, 358] width 494 height 32
drag, startPoint x: 785, startPoint y: 368, endPoint x: 927, endPoint y: 369, distance: 142.4
click at [924, 369] on address "Mobile: [PHONE_NUMBER] Email: [EMAIL_ADDRESS][DOMAIN_NAME]" at bounding box center [998, 358] width 494 height 32
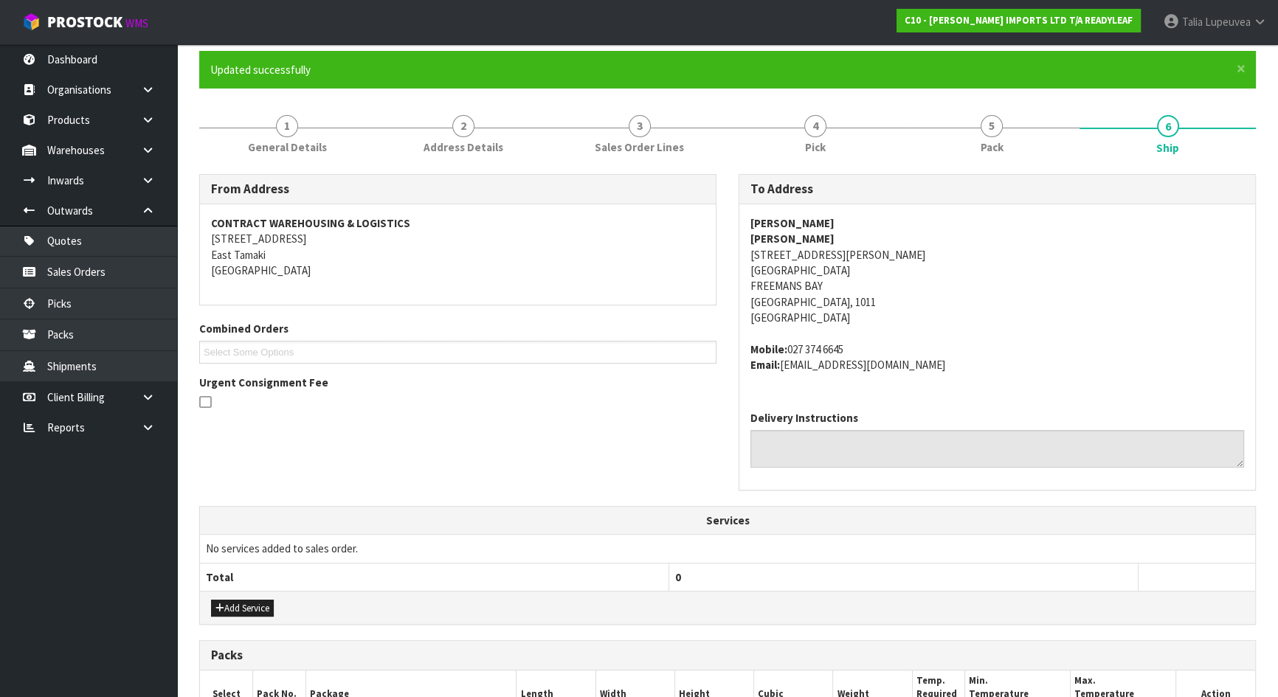
copy address "[EMAIL_ADDRESS][DOMAIN_NAME]"
click at [773, 240] on strong "[PERSON_NAME]" at bounding box center [793, 239] width 84 height 14
click at [773, 241] on strong "[PERSON_NAME]" at bounding box center [793, 239] width 84 height 14
copy strong "[PERSON_NAME]"
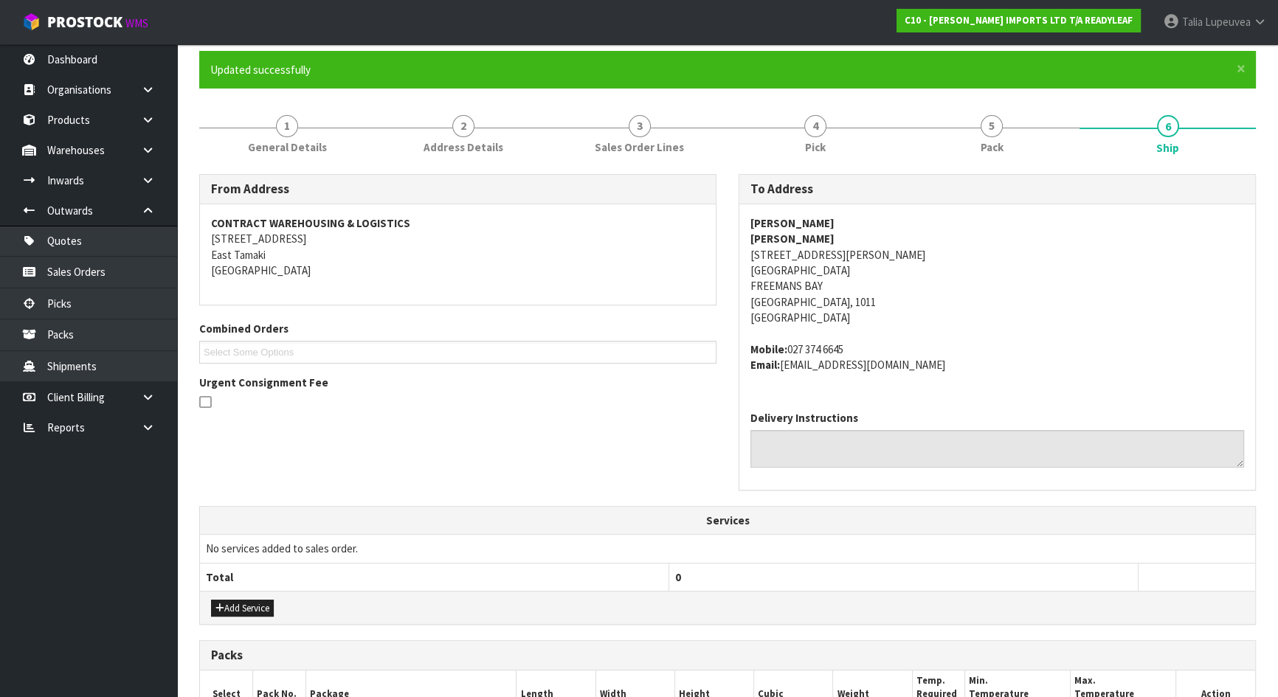
click at [695, 261] on address "CONTRACT WAREHOUSING & LOGISTICS [STREET_ADDRESS]" at bounding box center [458, 247] width 494 height 63
click at [796, 345] on address "Mobile: [PHONE_NUMBER] Email: [EMAIL_ADDRESS][DOMAIN_NAME]" at bounding box center [998, 358] width 494 height 32
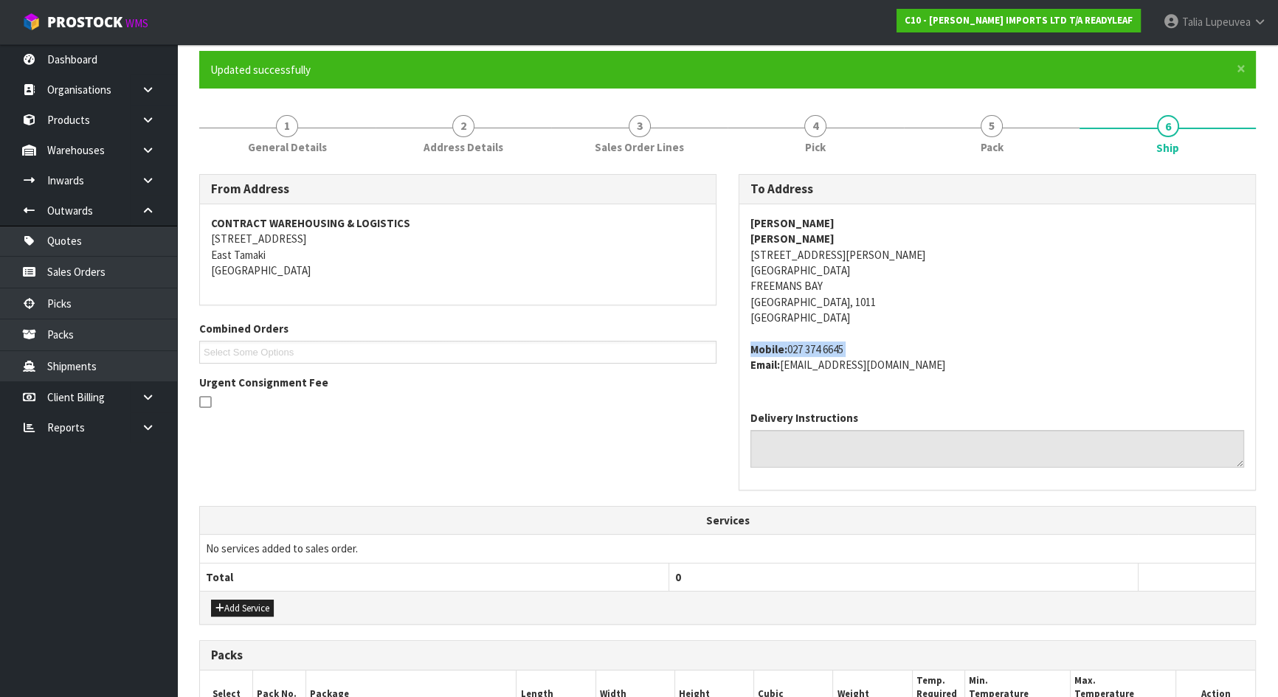
drag, startPoint x: 787, startPoint y: 346, endPoint x: 862, endPoint y: 354, distance: 74.9
click at [862, 354] on address "Mobile: [PHONE_NUMBER] Email: [EMAIL_ADDRESS][DOMAIN_NAME]" at bounding box center [998, 358] width 494 height 32
copy address "027 374 6645"
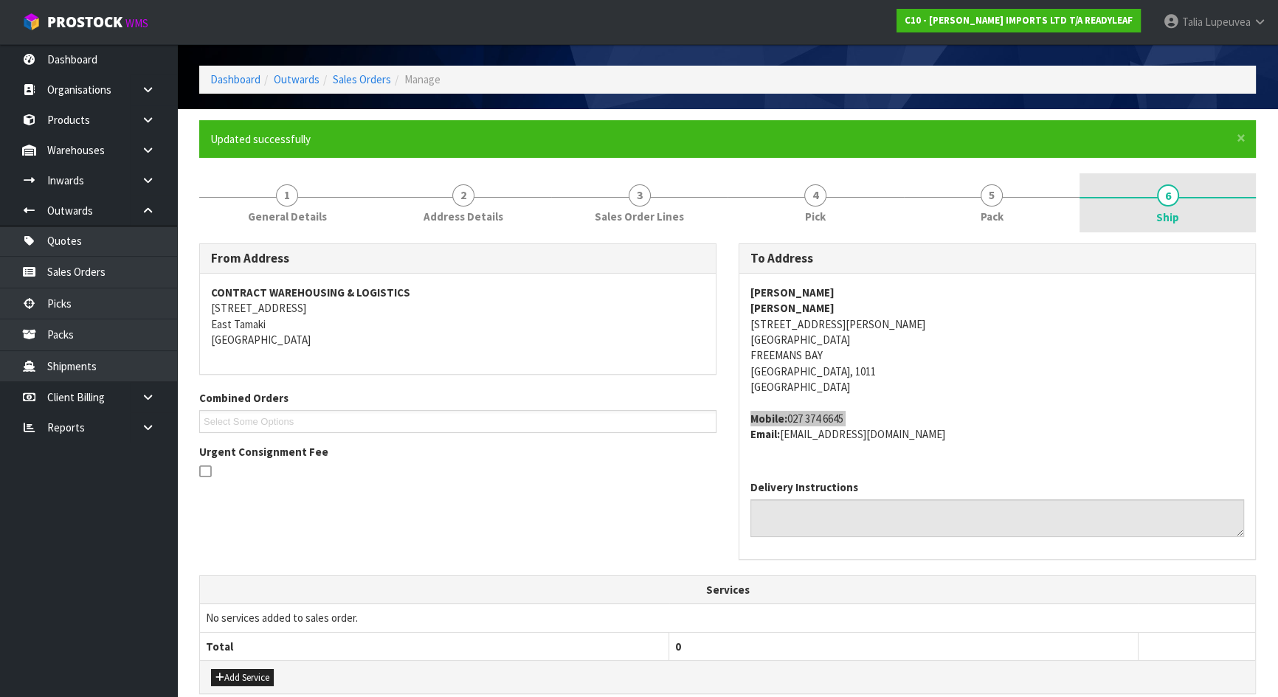
scroll to position [0, 0]
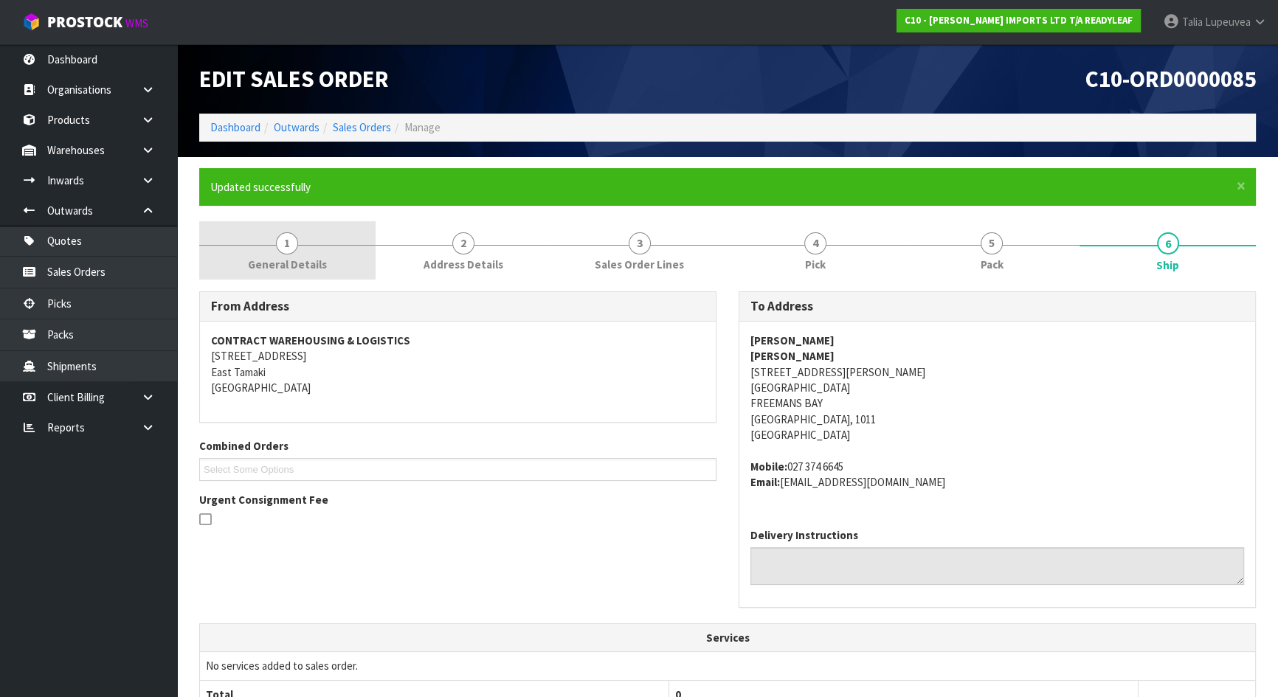
click at [274, 258] on span "General Details" at bounding box center [287, 264] width 79 height 15
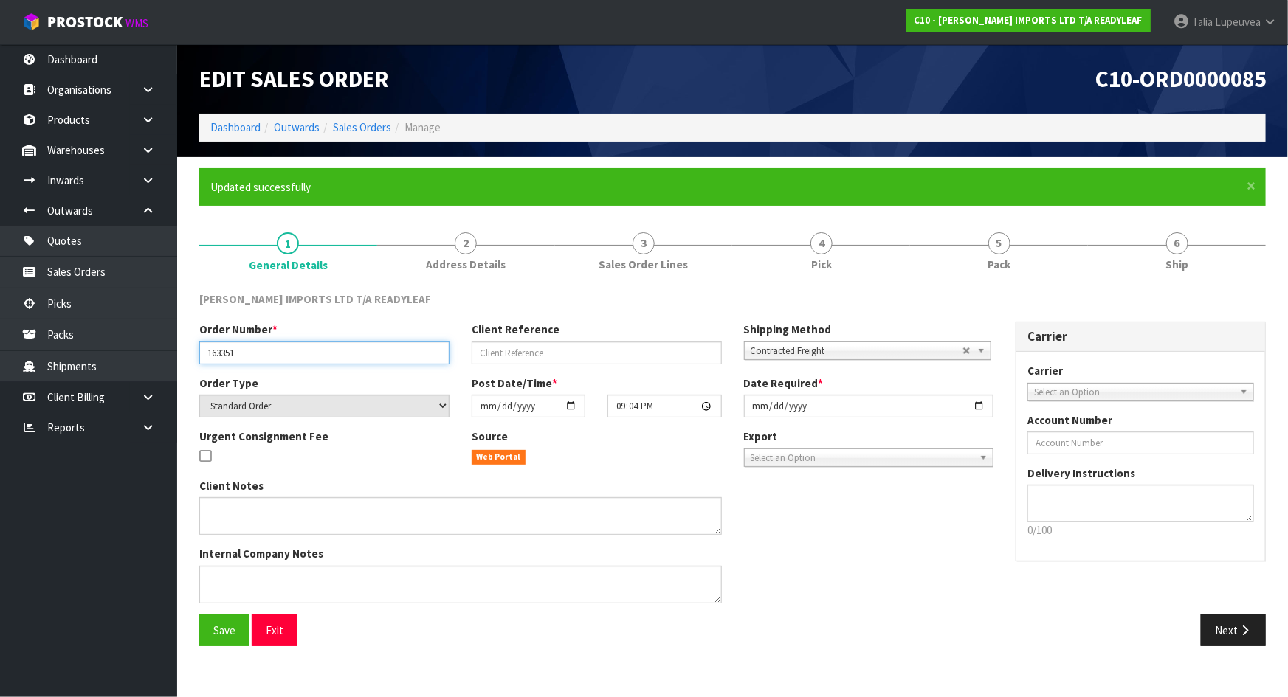
click at [221, 351] on input "163351" at bounding box center [324, 353] width 250 height 23
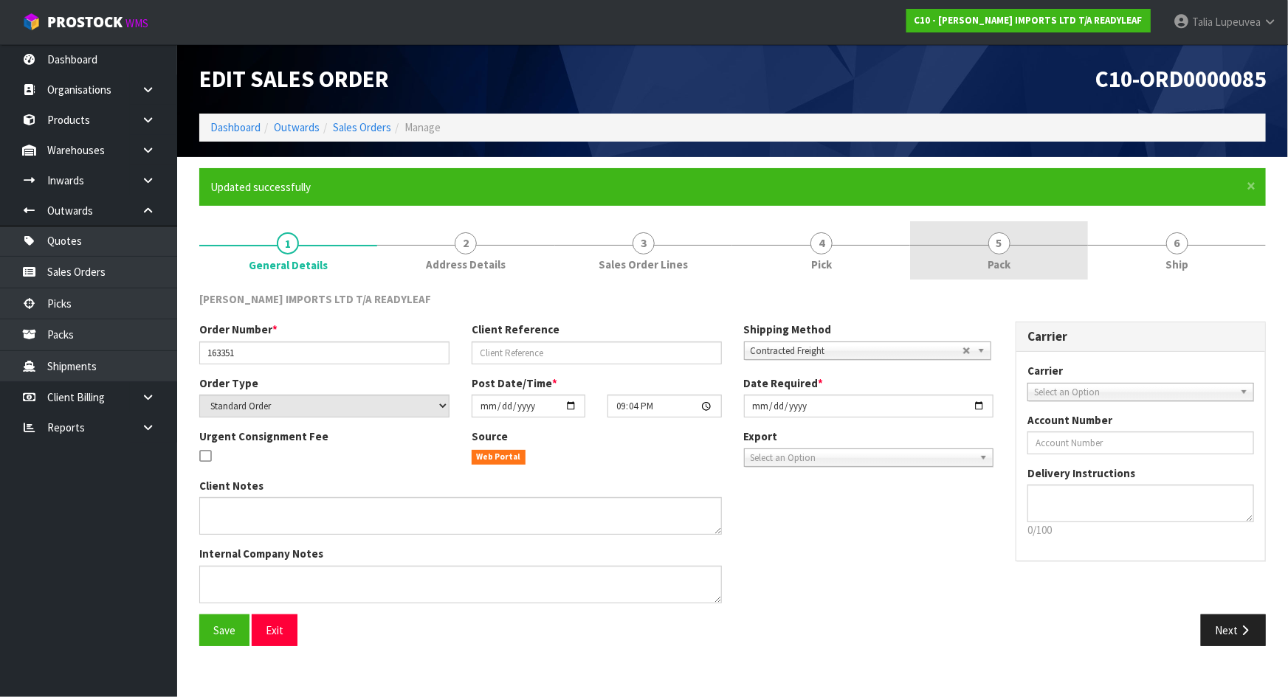
click at [1035, 258] on link "5 Pack" at bounding box center [999, 250] width 178 height 58
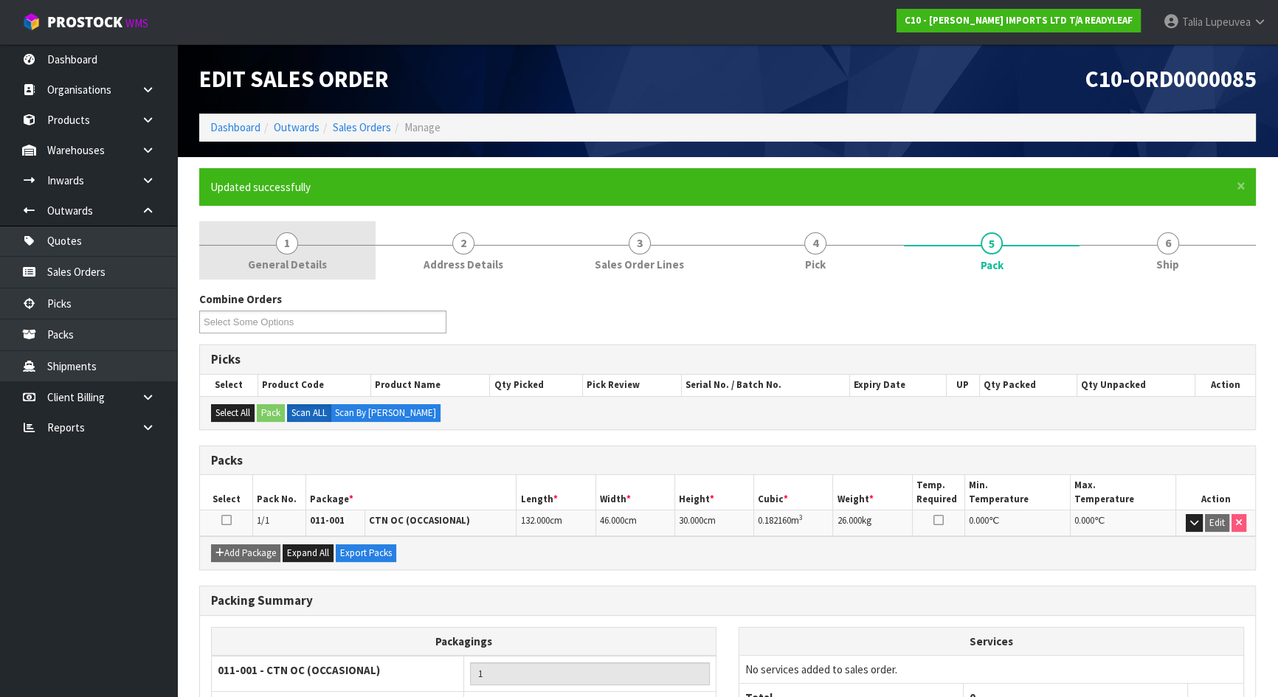
click at [280, 272] on span "General Details" at bounding box center [287, 264] width 79 height 15
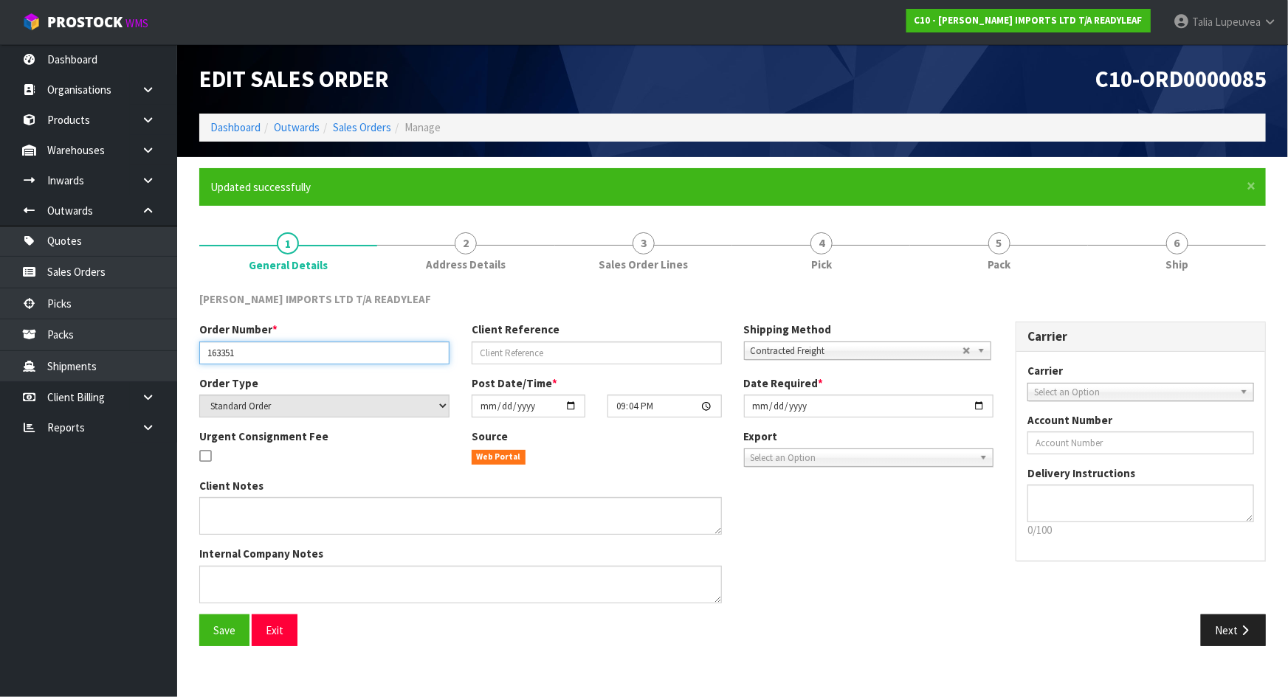
click at [228, 356] on input "163351" at bounding box center [324, 353] width 250 height 23
click at [229, 355] on input "163351" at bounding box center [324, 353] width 250 height 23
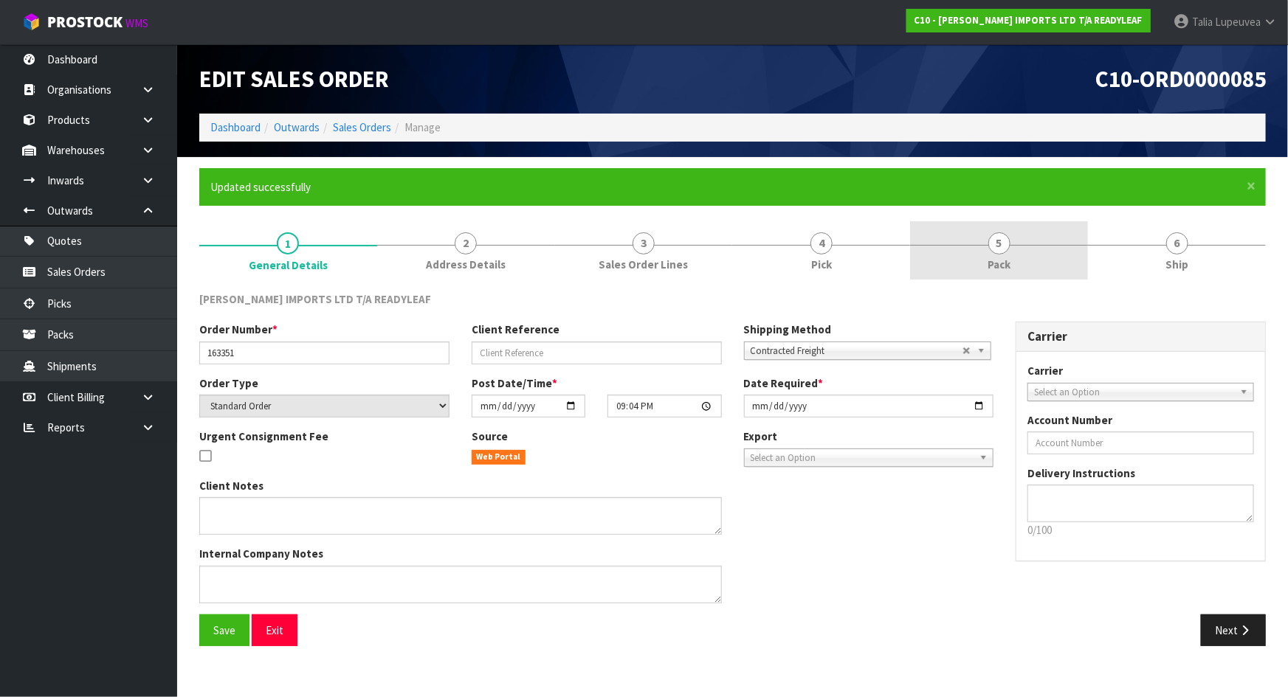
click at [1011, 267] on link "5 Pack" at bounding box center [999, 250] width 178 height 58
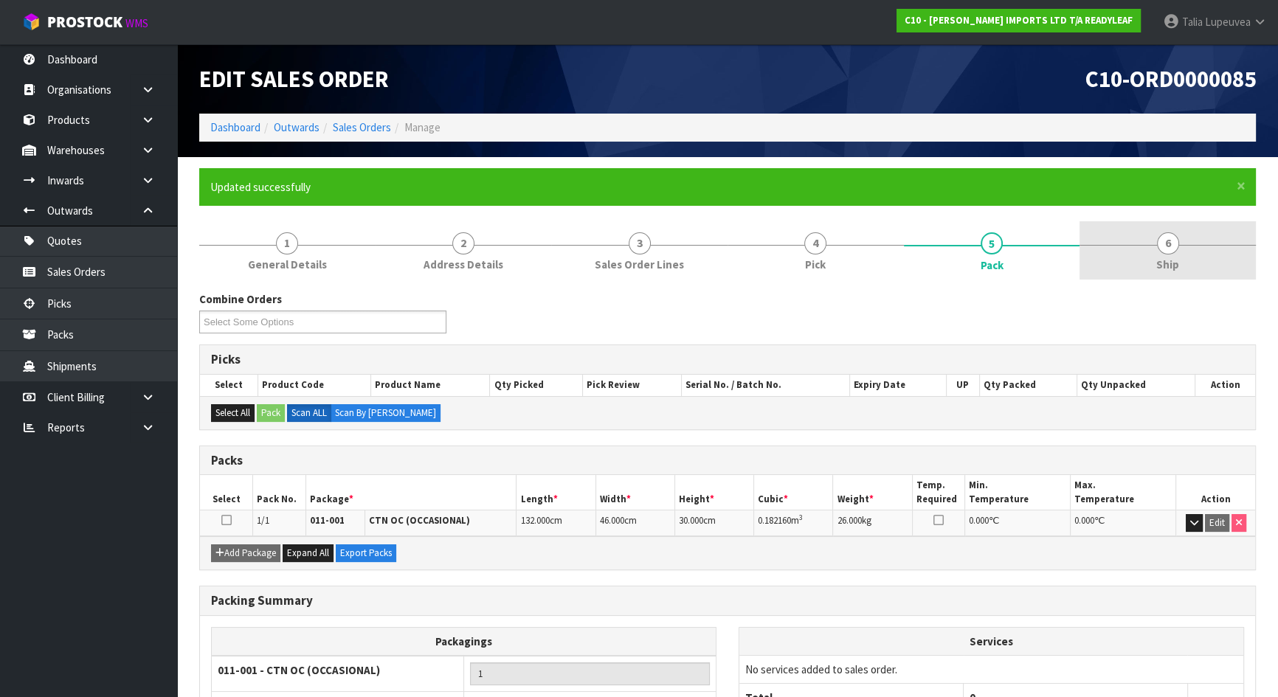
click at [1121, 258] on link "6 Ship" at bounding box center [1168, 250] width 176 height 58
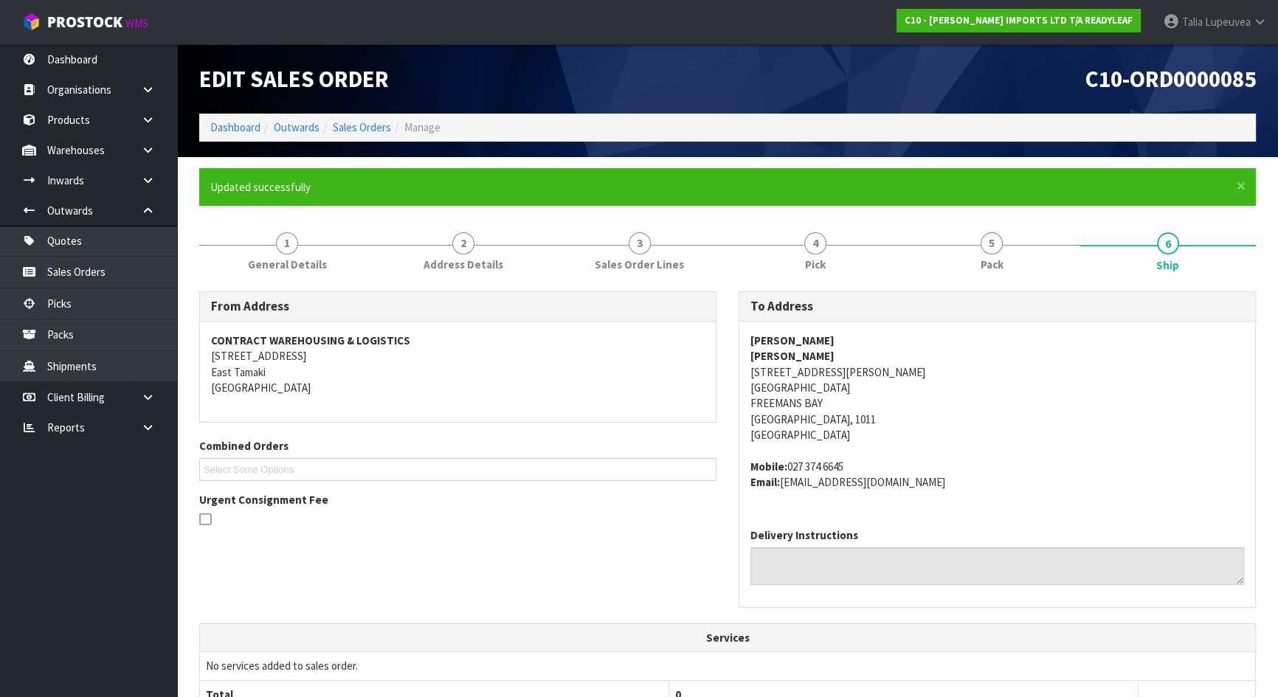
click at [810, 368] on address "[PERSON_NAME] [PERSON_NAME] [STREET_ADDRESS][PERSON_NAME]" at bounding box center [998, 388] width 494 height 111
copy address "[STREET_ADDRESS][PERSON_NAME]"
click at [775, 337] on strong "[PERSON_NAME]" at bounding box center [793, 341] width 84 height 14
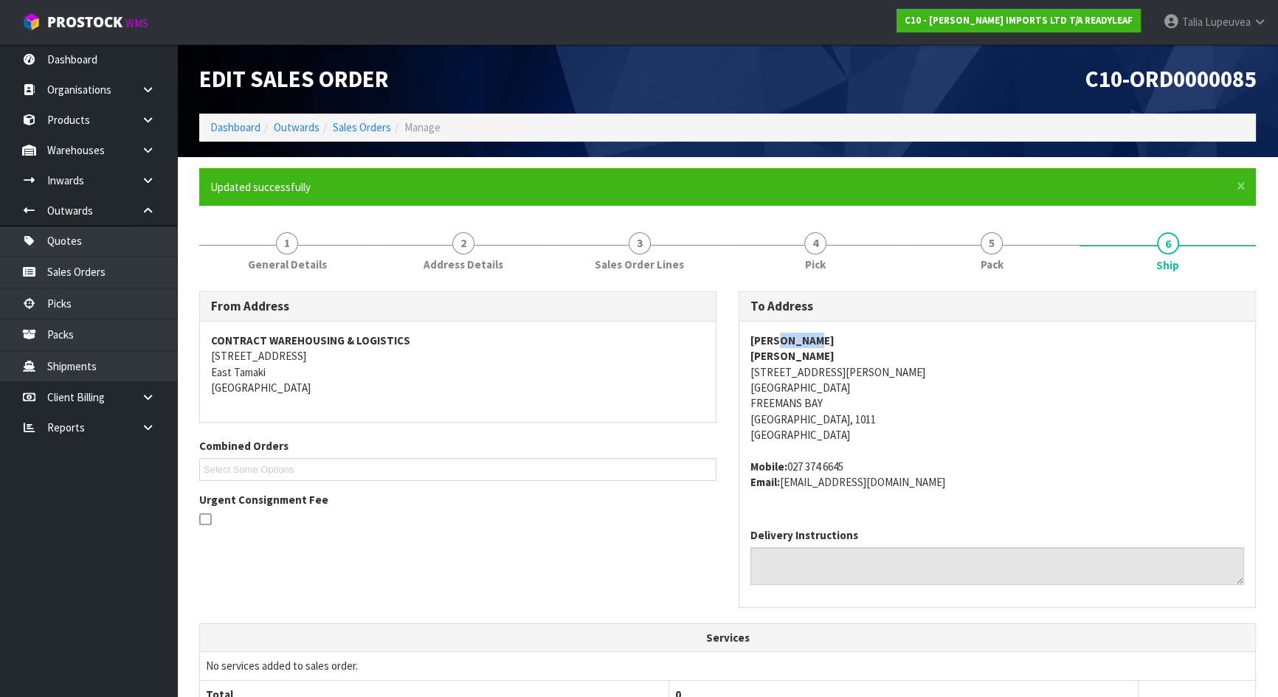
click at [775, 337] on strong "[PERSON_NAME]" at bounding box center [793, 341] width 84 height 14
copy strong "[PERSON_NAME]"
drag, startPoint x: 789, startPoint y: 465, endPoint x: 850, endPoint y: 458, distance: 61.6
click at [850, 459] on address "Mobile: [PHONE_NUMBER] Email: [EMAIL_ADDRESS][DOMAIN_NAME]" at bounding box center [998, 475] width 494 height 32
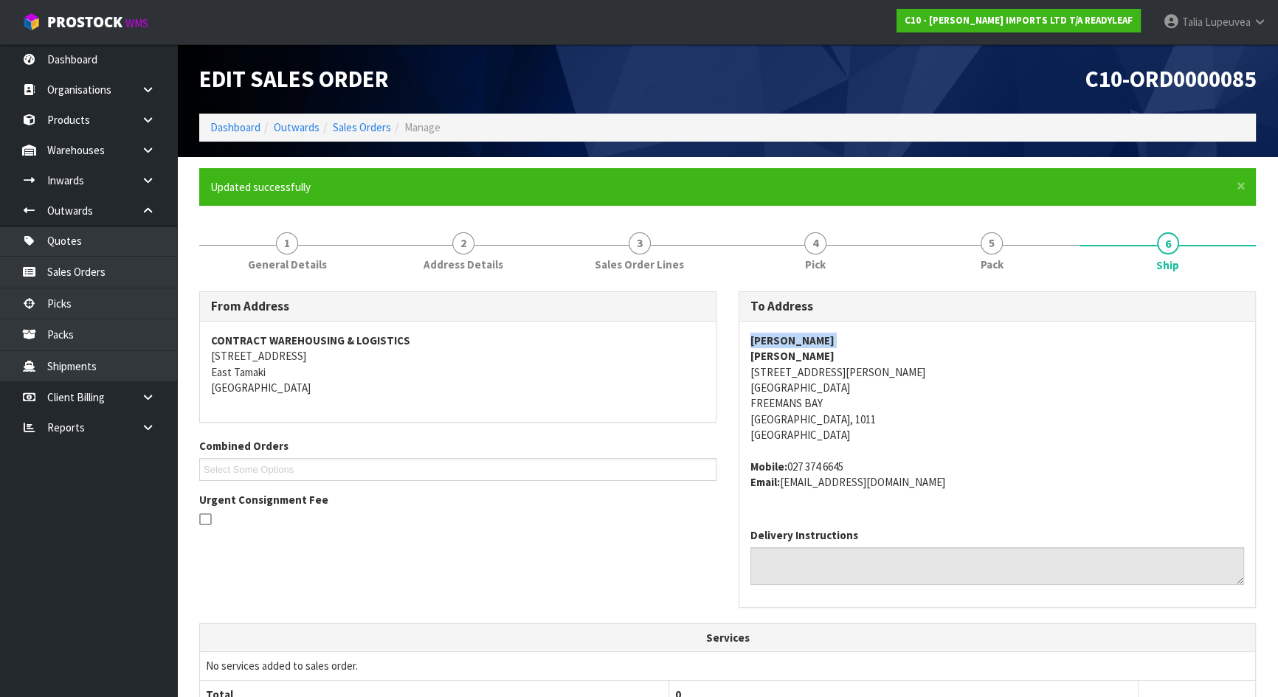
copy address "027 374 6645"
click at [788, 478] on address "Mobile: [PHONE_NUMBER] Email: [EMAIL_ADDRESS][DOMAIN_NAME]" at bounding box center [998, 475] width 494 height 32
drag, startPoint x: 782, startPoint y: 483, endPoint x: 917, endPoint y: 490, distance: 134.5
click at [917, 490] on div "[PERSON_NAME] [PERSON_NAME] [STREET_ADDRESS][PERSON_NAME] Mobile: [PHONE_NUMBER…" at bounding box center [998, 420] width 516 height 196
copy address "[EMAIL_ADDRESS][DOMAIN_NAME]"
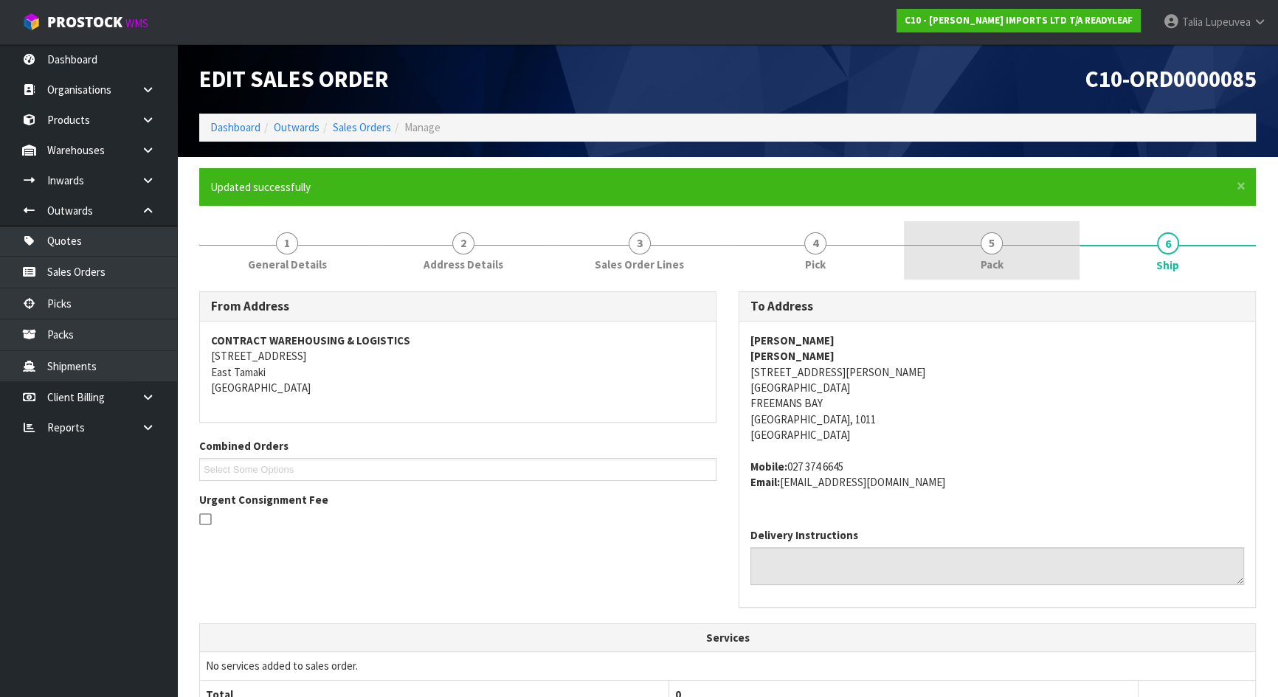
click at [1010, 252] on link "5 Pack" at bounding box center [992, 250] width 176 height 58
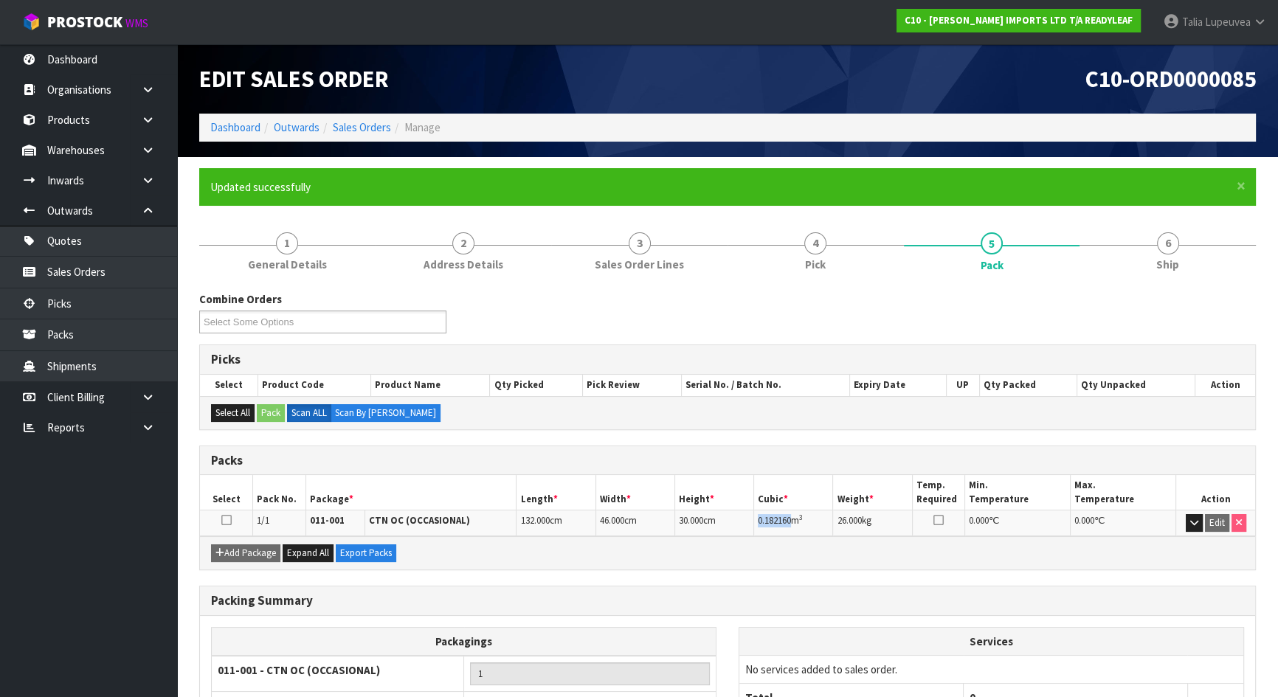
drag, startPoint x: 793, startPoint y: 520, endPoint x: 757, endPoint y: 516, distance: 35.6
click at [758, 516] on span "0.182160" at bounding box center [774, 520] width 33 height 13
copy span "0.182160"
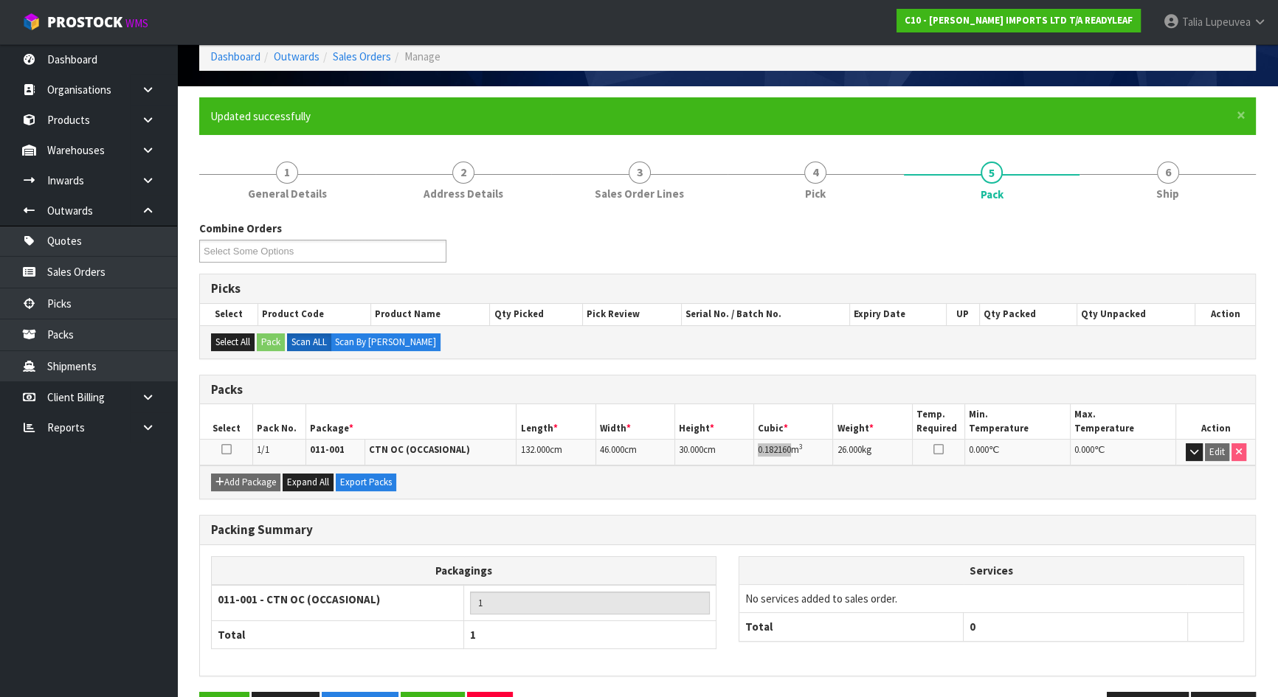
scroll to position [117, 0]
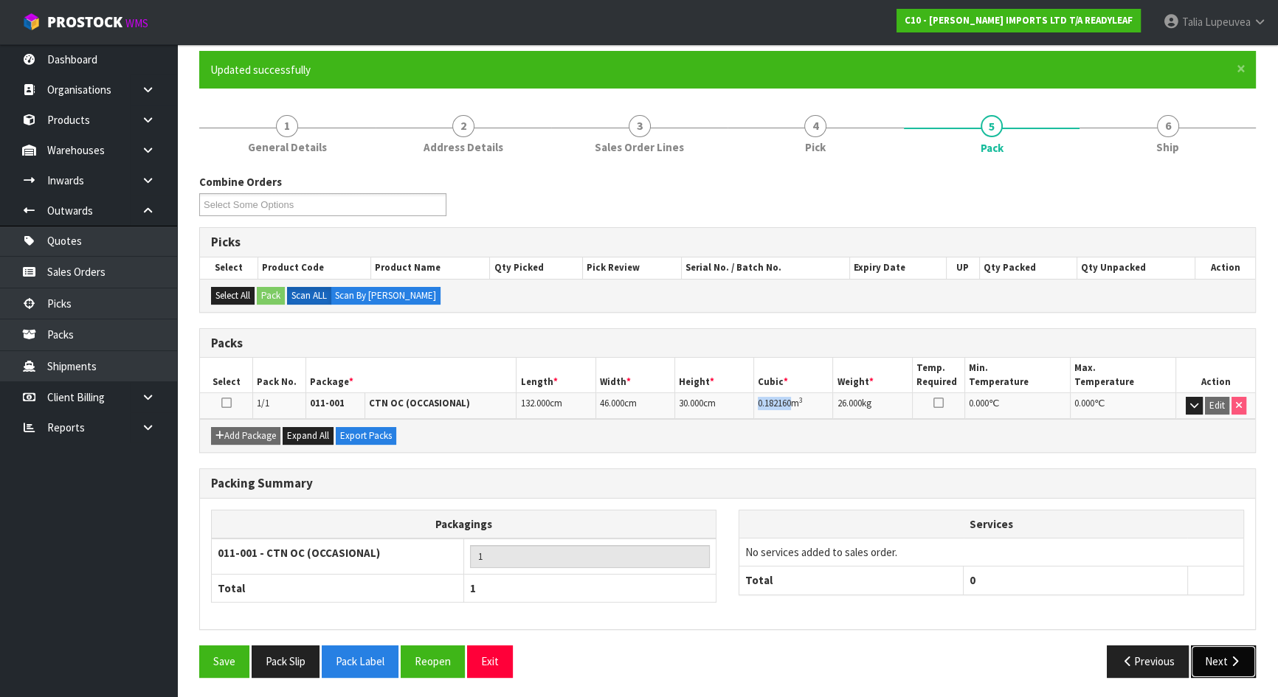
click at [1235, 656] on icon "button" at bounding box center [1235, 661] width 14 height 11
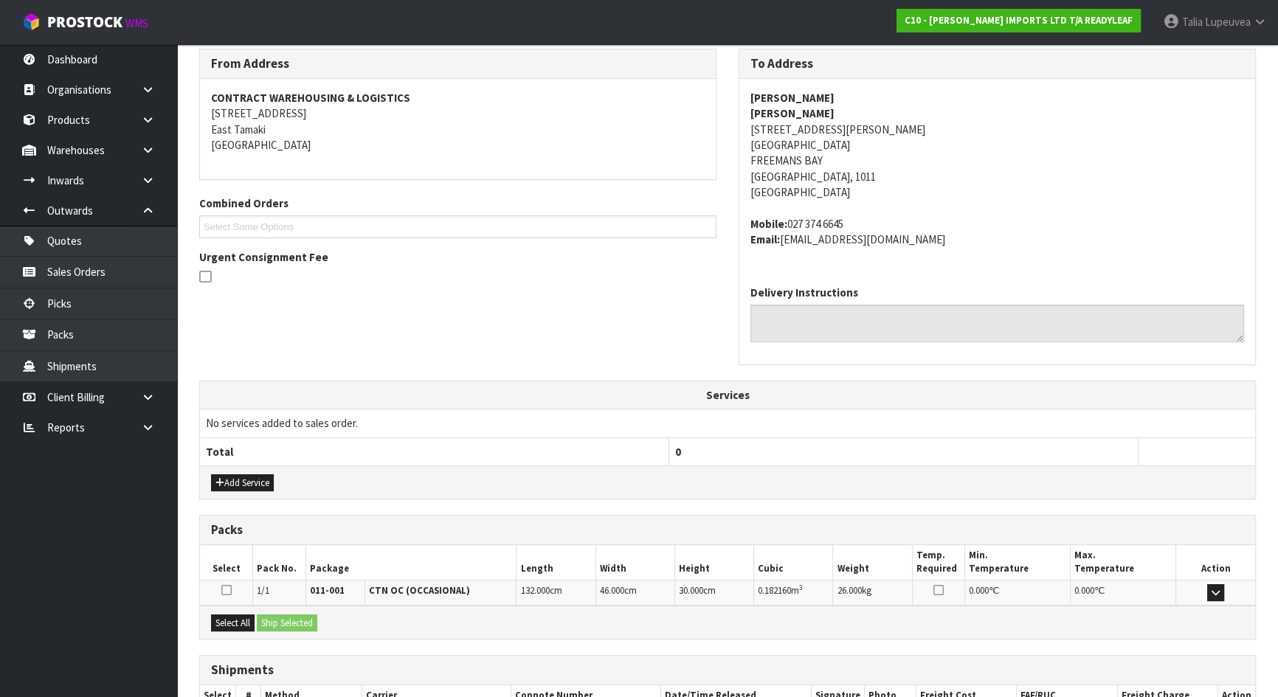
scroll to position [341, 0]
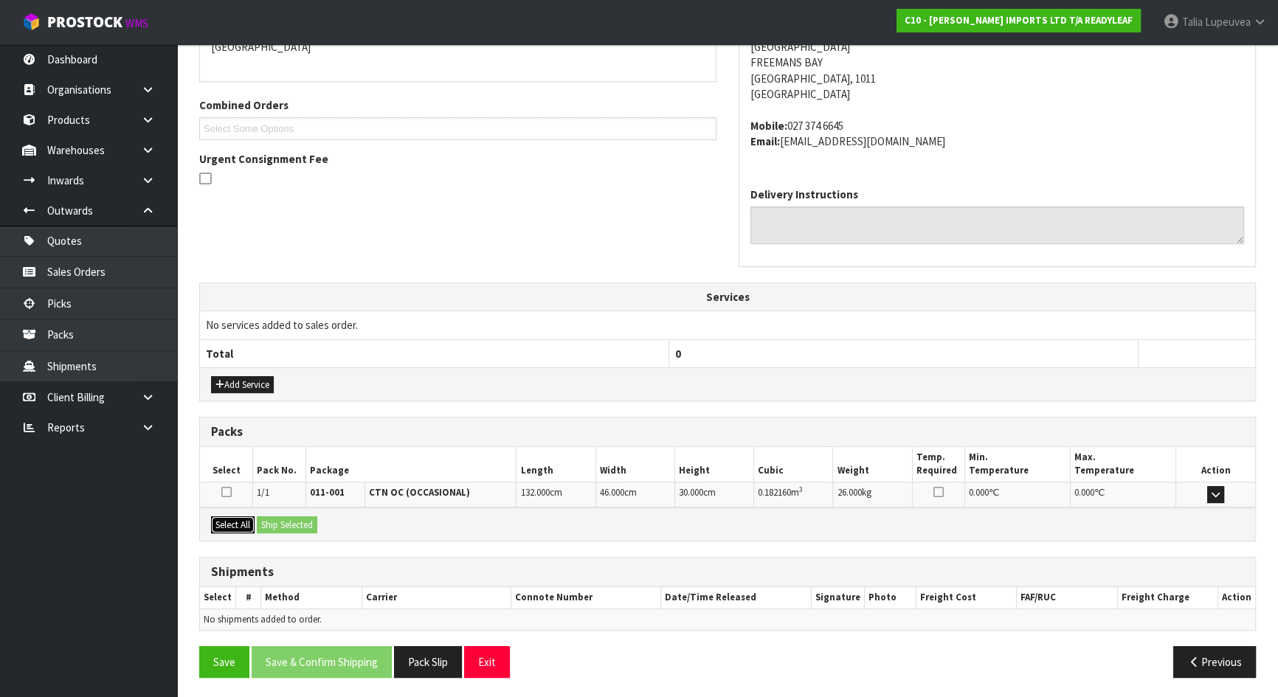
click at [238, 520] on button "Select All" at bounding box center [233, 526] width 44 height 18
click at [278, 525] on button "Ship Selected" at bounding box center [287, 526] width 61 height 18
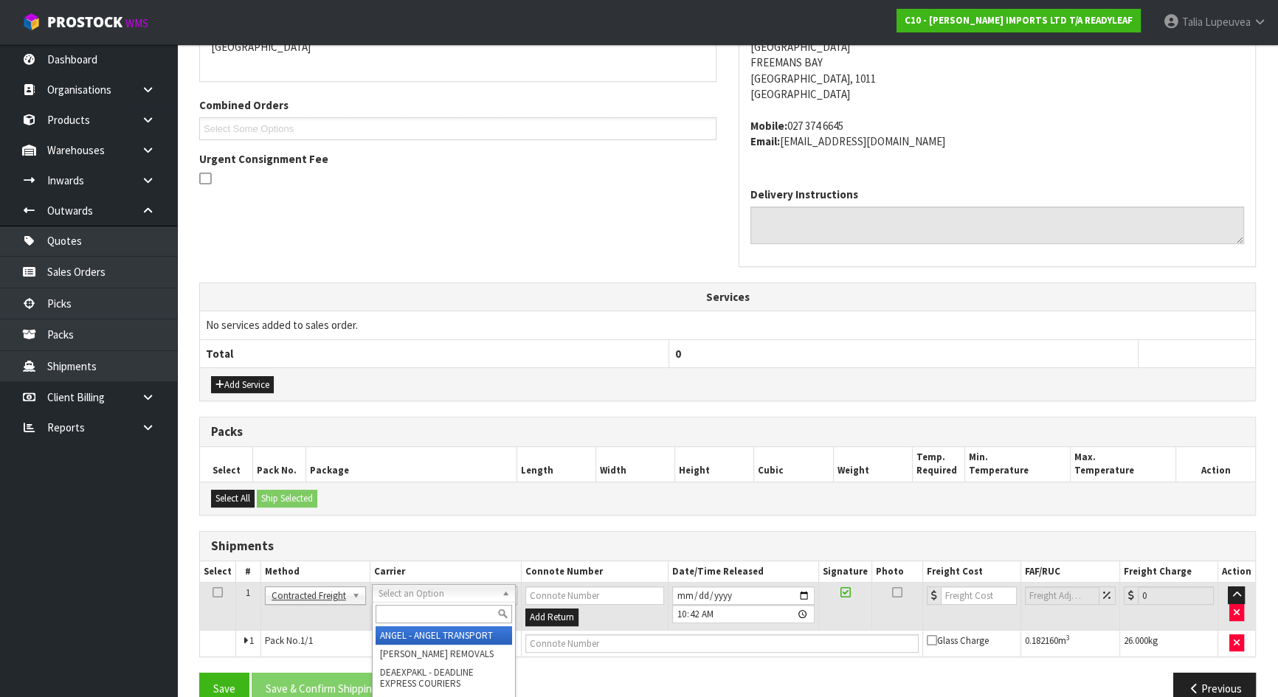
click at [407, 605] on input "text" at bounding box center [444, 614] width 137 height 18
type input "NZP"
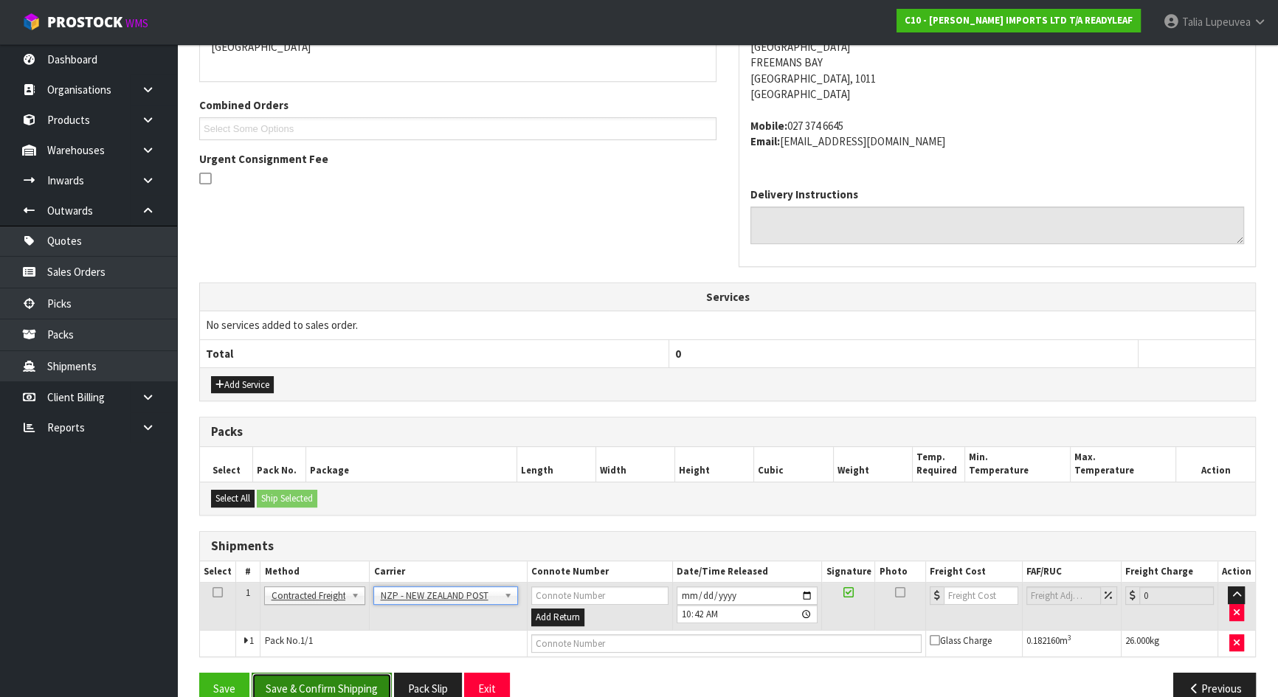
click at [314, 677] on button "Save & Confirm Shipping" at bounding box center [322, 689] width 140 height 32
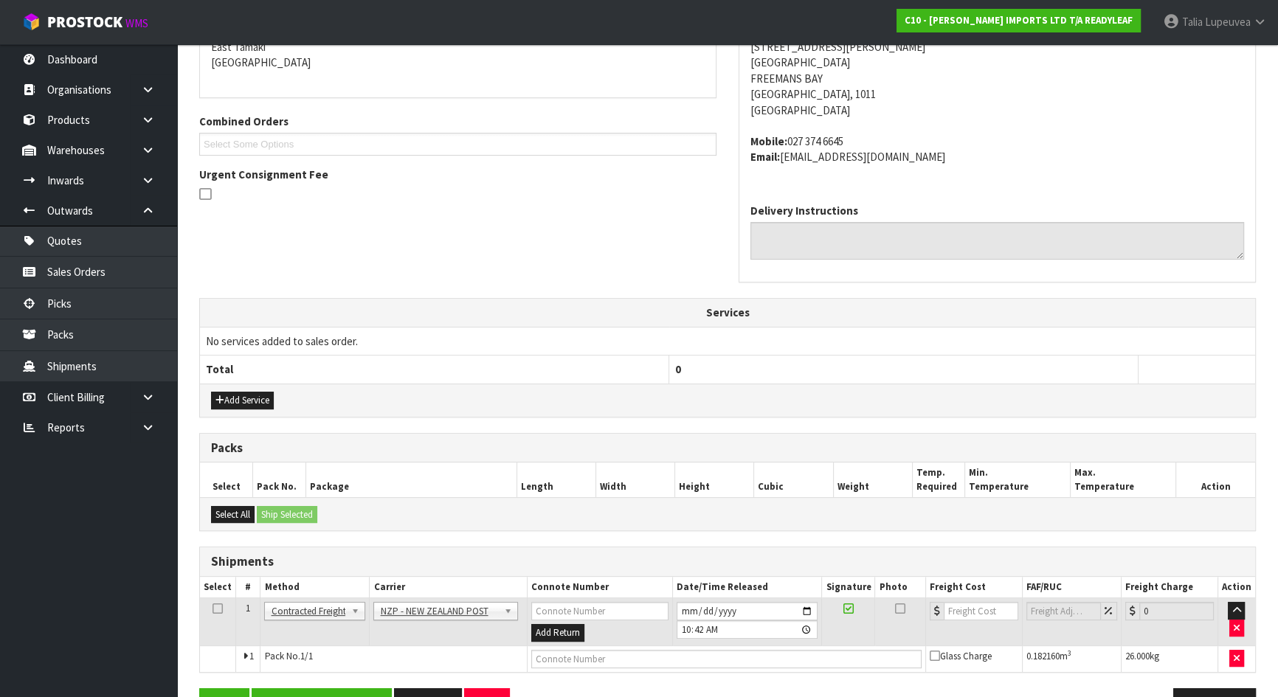
scroll to position [0, 0]
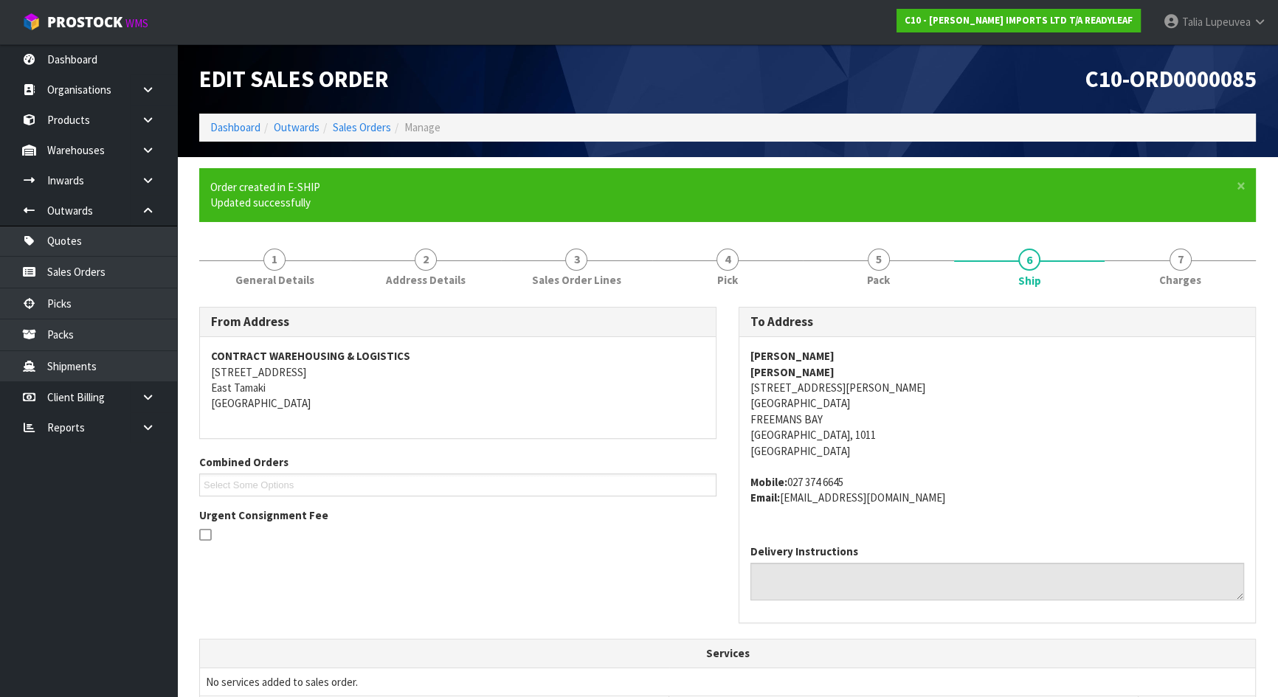
drag, startPoint x: 788, startPoint y: 480, endPoint x: 856, endPoint y: 474, distance: 68.2
click at [852, 481] on address "Mobile: [PHONE_NUMBER] Email: [EMAIL_ADDRESS][DOMAIN_NAME]" at bounding box center [998, 491] width 494 height 32
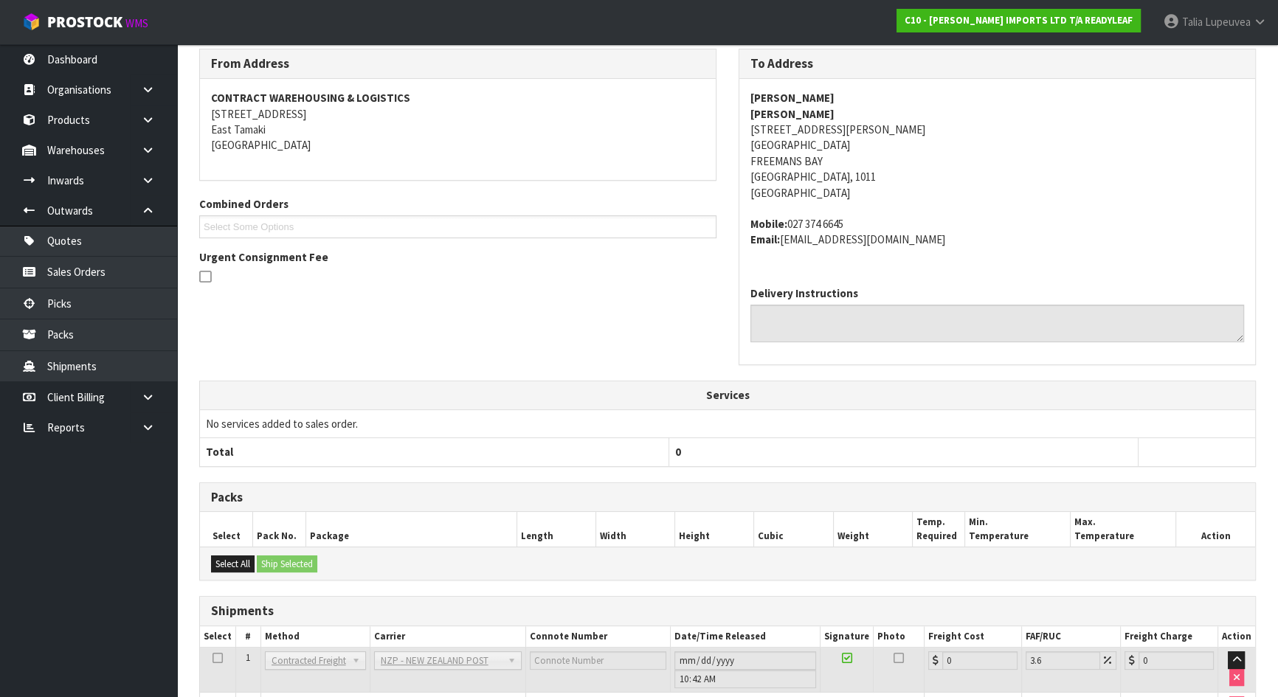
scroll to position [347, 0]
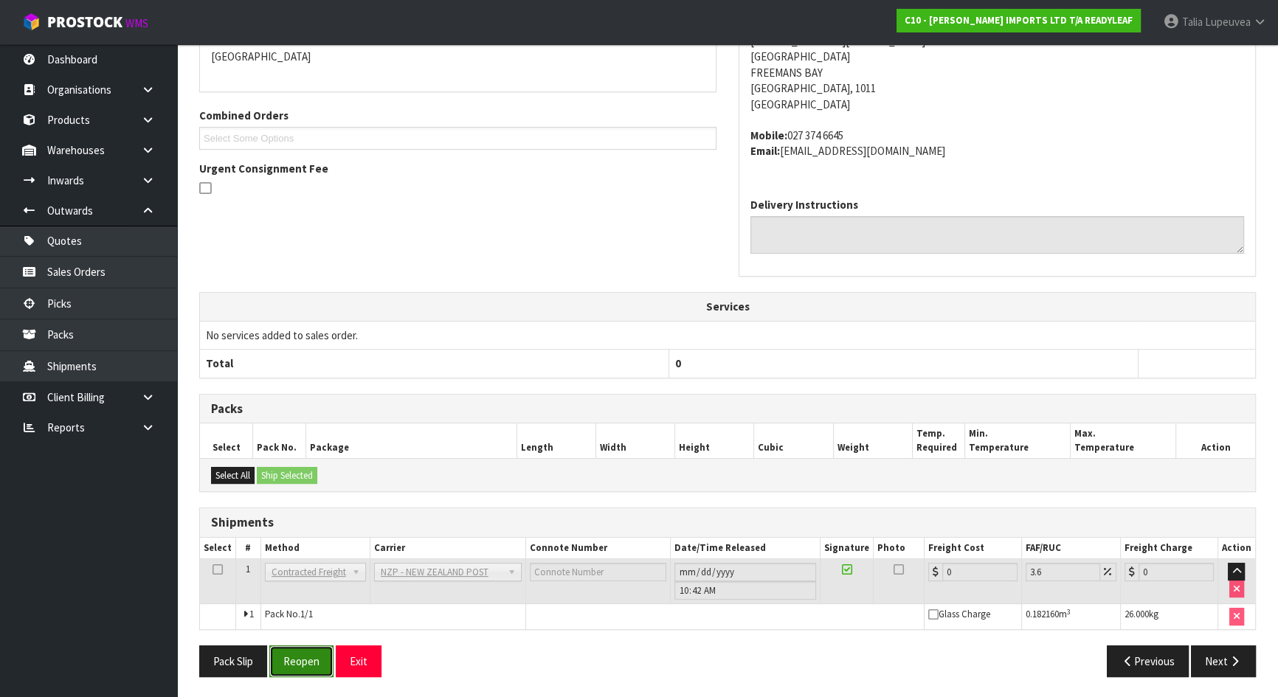
drag, startPoint x: 303, startPoint y: 663, endPoint x: 287, endPoint y: 657, distance: 16.6
click at [303, 663] on button "Reopen" at bounding box center [301, 662] width 64 height 32
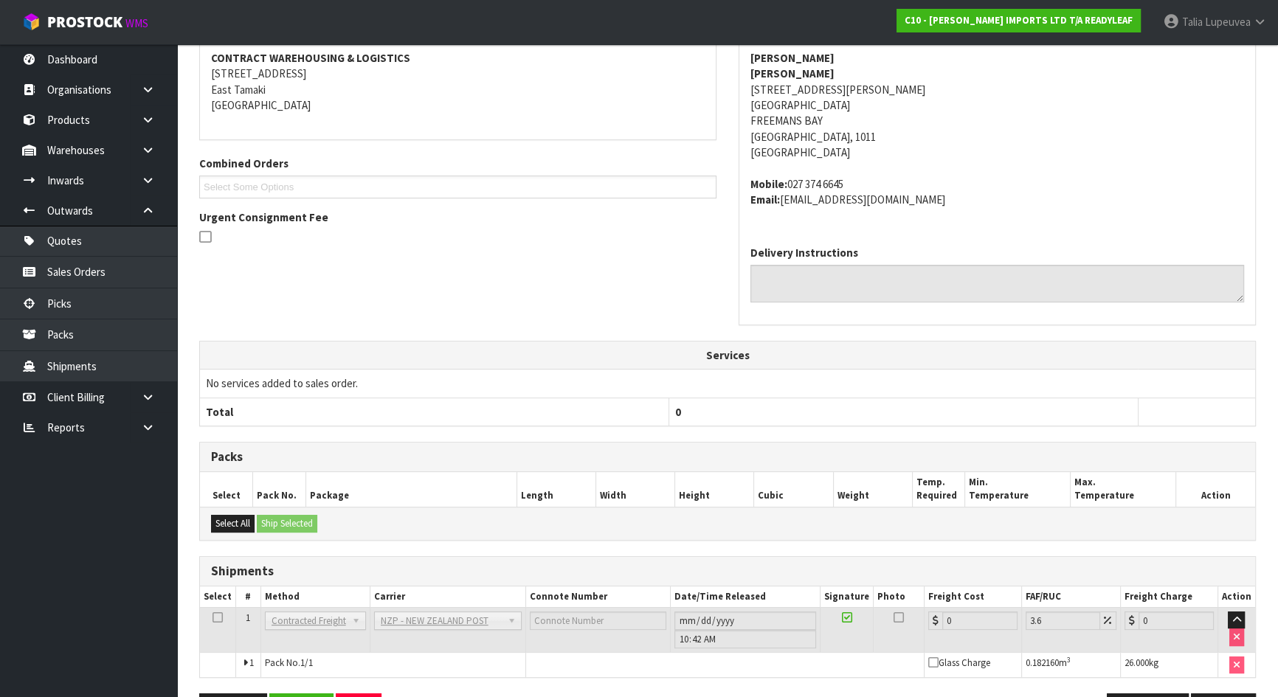
scroll to position [331, 0]
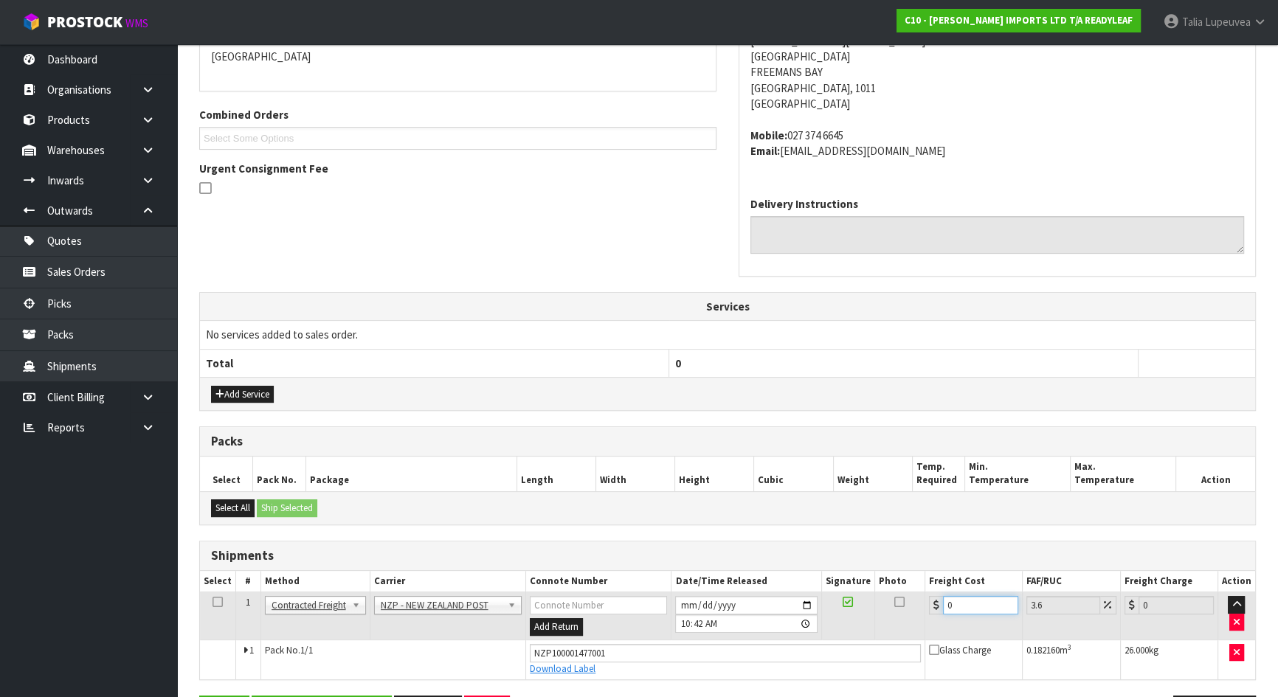
click at [952, 604] on input "0" at bounding box center [980, 605] width 75 height 18
type input "3"
type input "3.11"
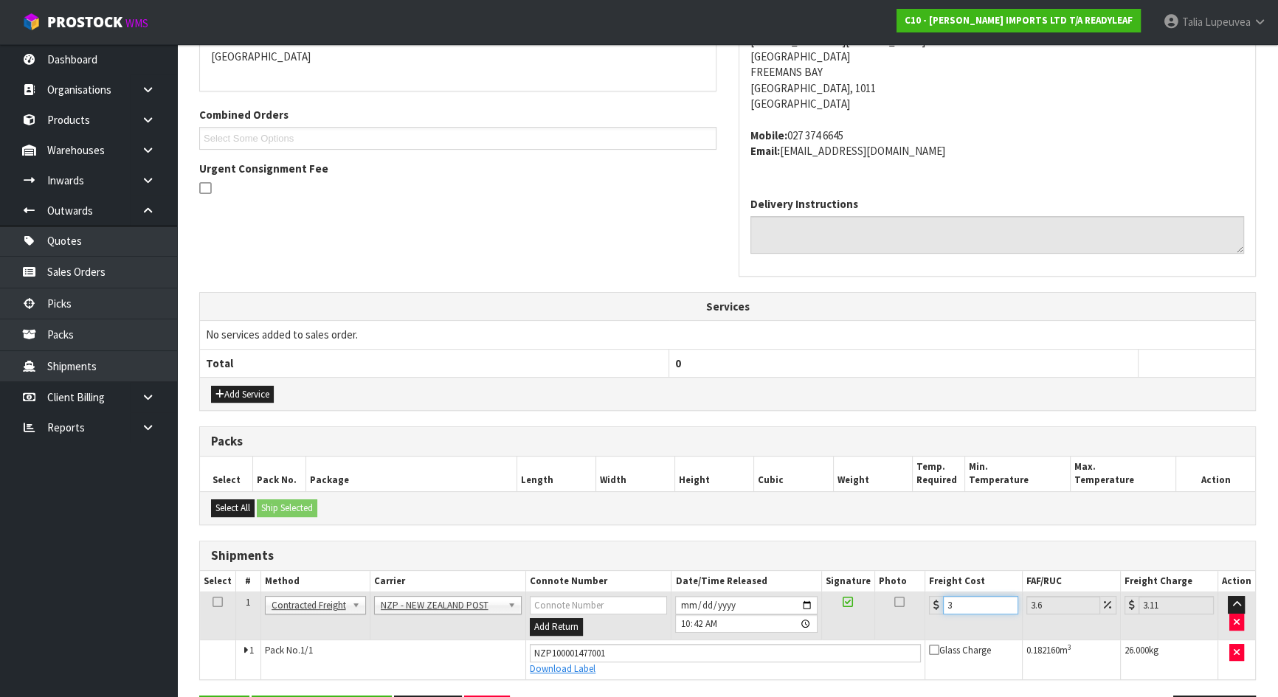
type input "30"
type input "31.08"
type input "30.06"
type input "31.14"
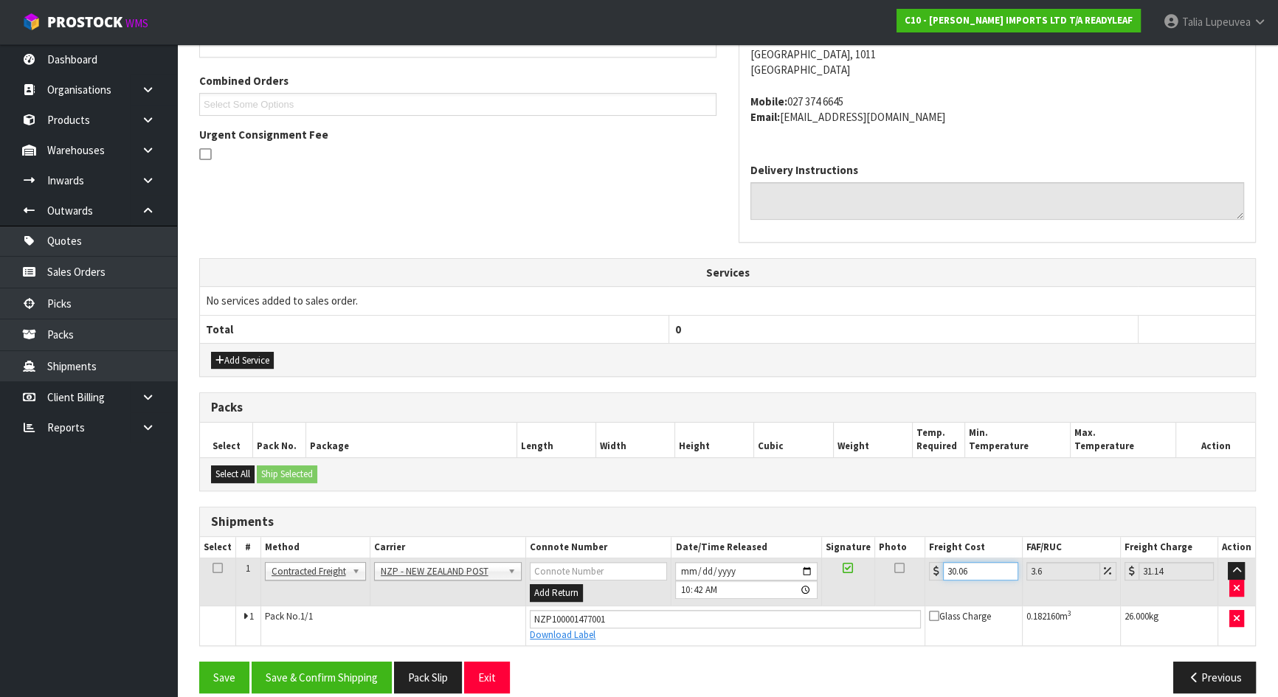
scroll to position [382, 0]
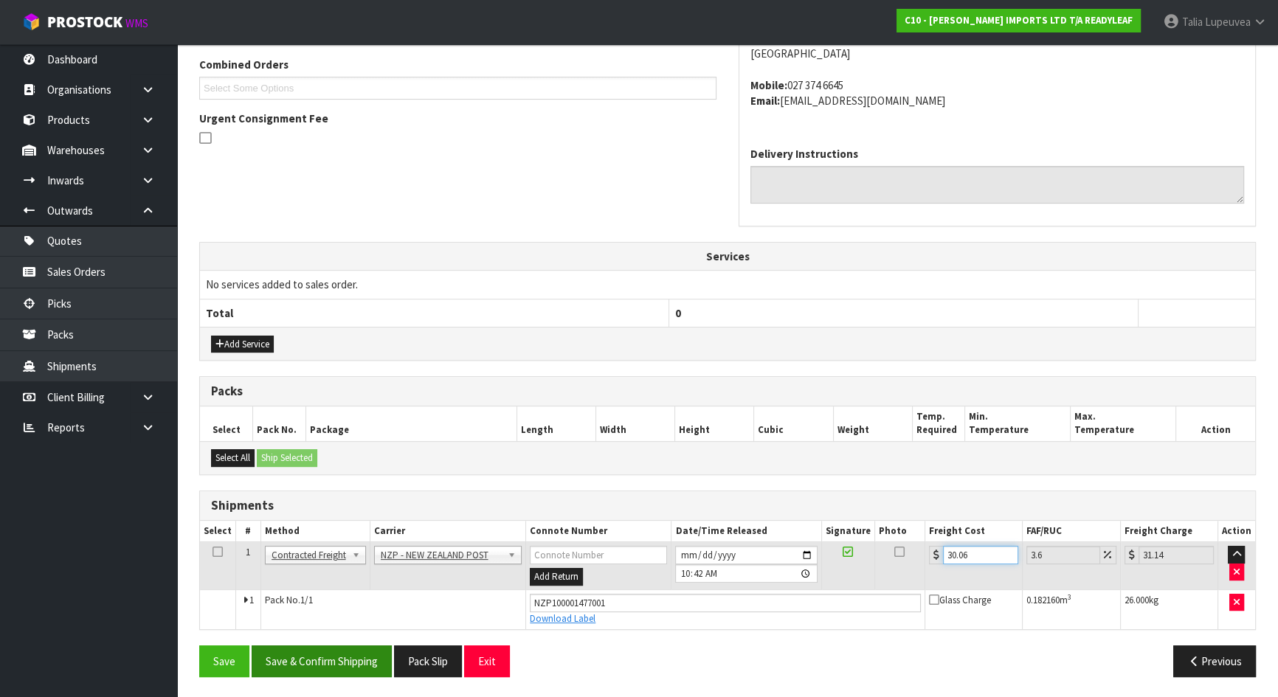
type input "30.06"
click at [303, 656] on button "Save & Confirm Shipping" at bounding box center [322, 662] width 140 height 32
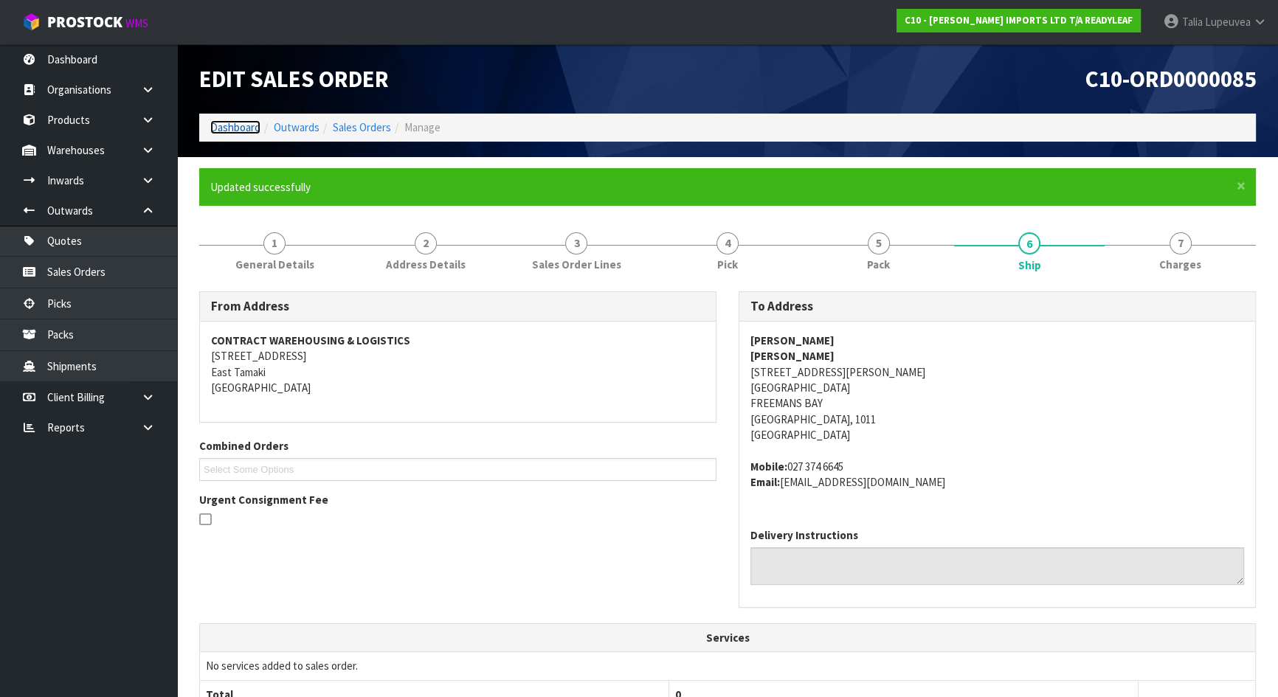
click at [232, 126] on link "Dashboard" at bounding box center [235, 127] width 50 height 14
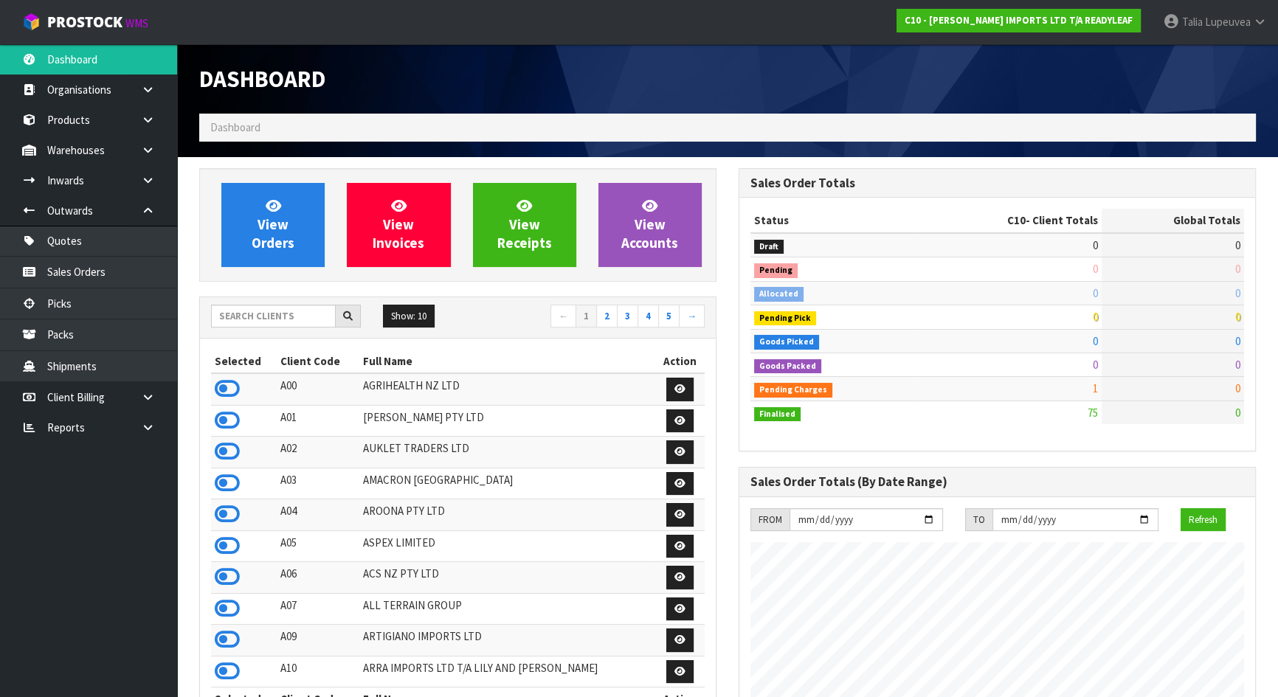
scroll to position [996, 539]
click at [253, 317] on input "text" at bounding box center [273, 316] width 125 height 23
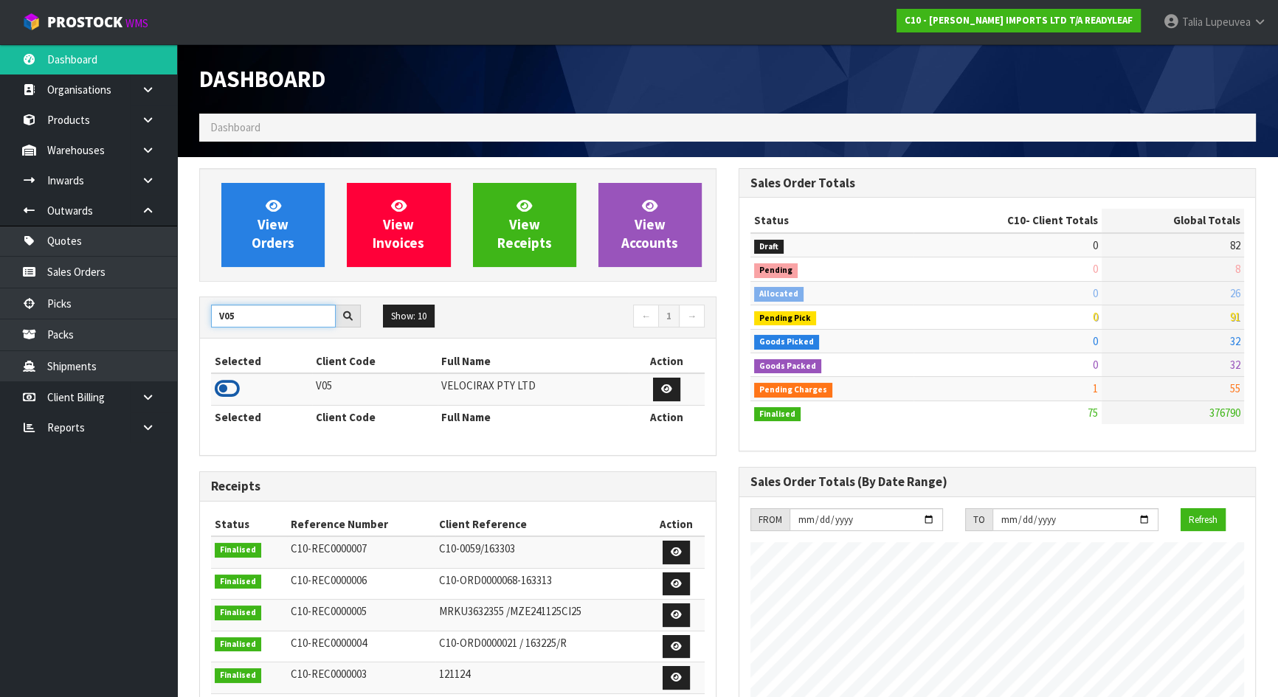
type input "V05"
click at [230, 391] on icon at bounding box center [227, 389] width 25 height 22
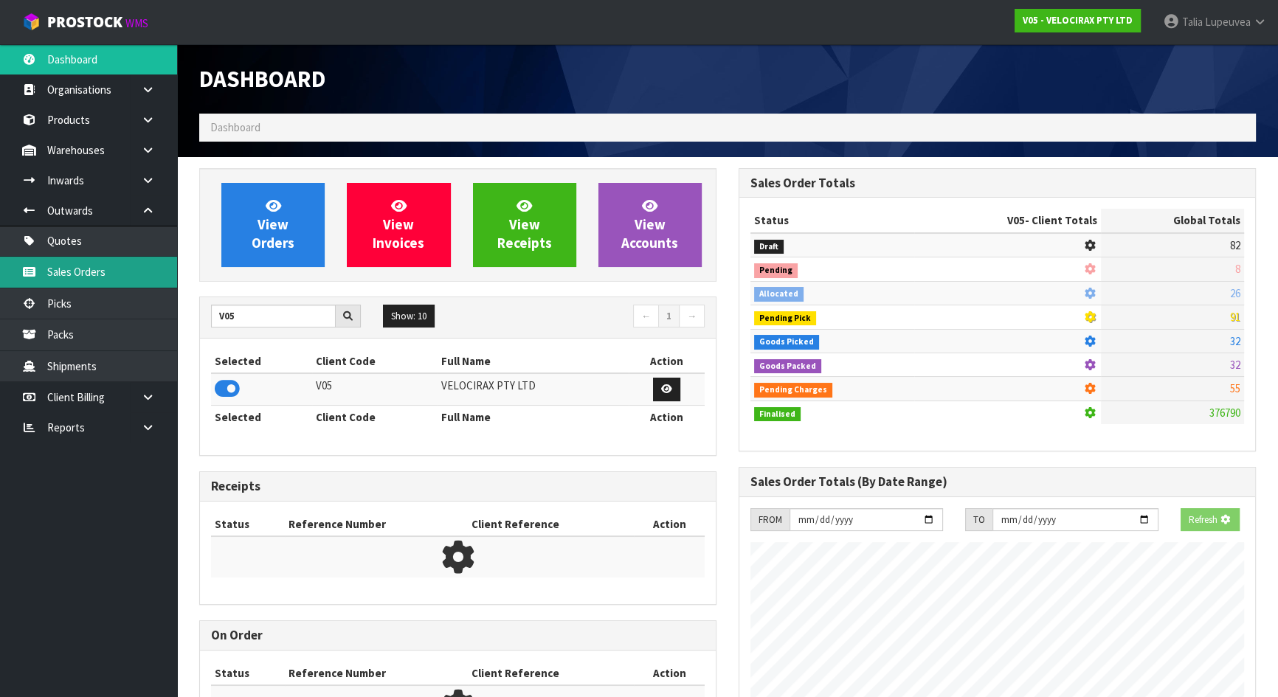
scroll to position [1148, 539]
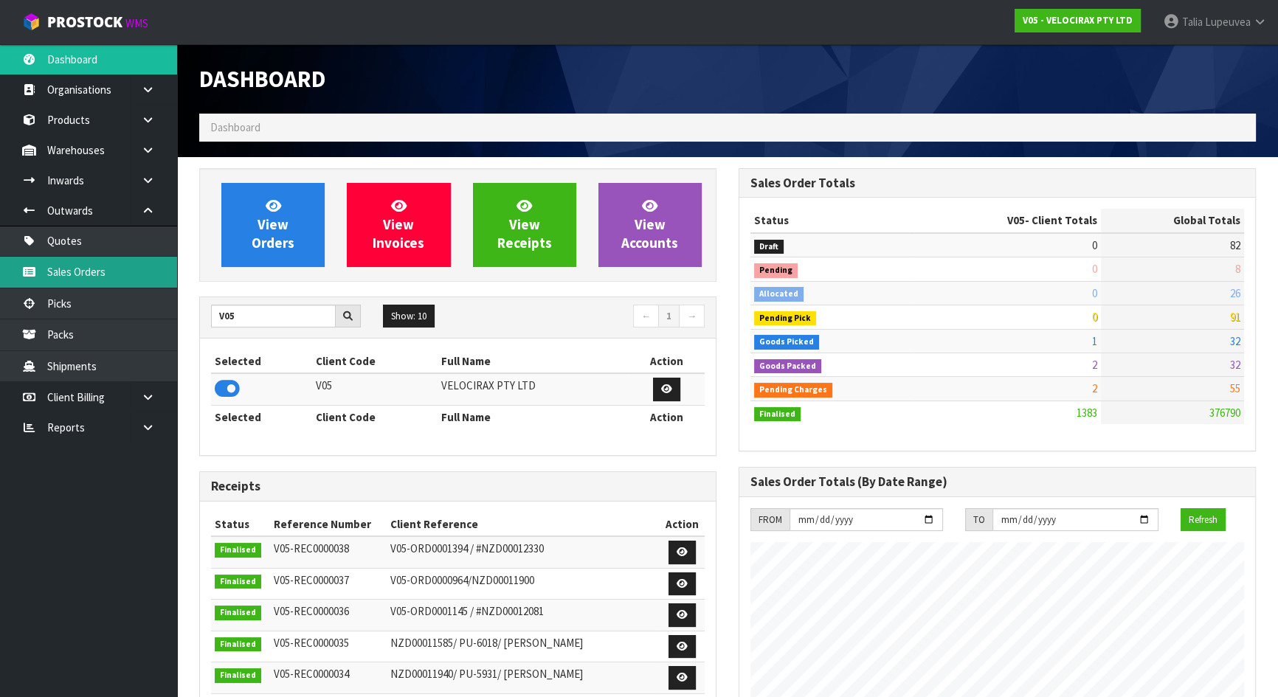
click at [135, 275] on link "Sales Orders" at bounding box center [88, 272] width 177 height 30
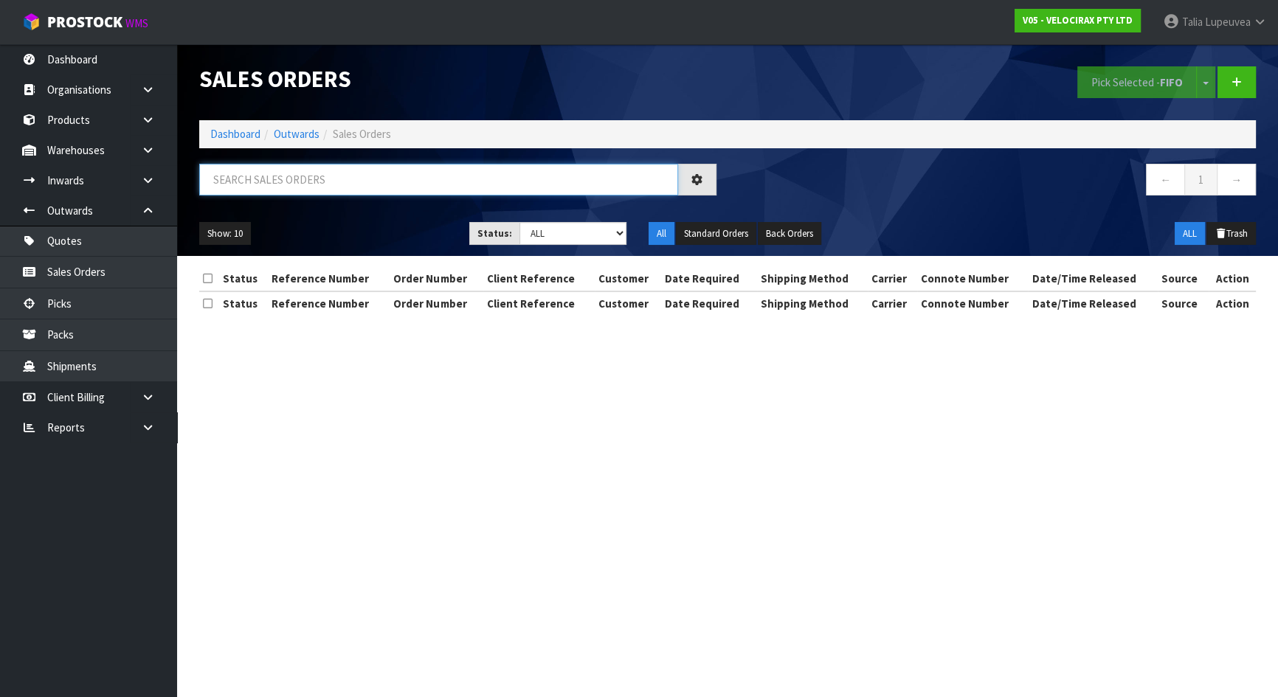
click at [360, 187] on input "text" at bounding box center [438, 180] width 479 height 32
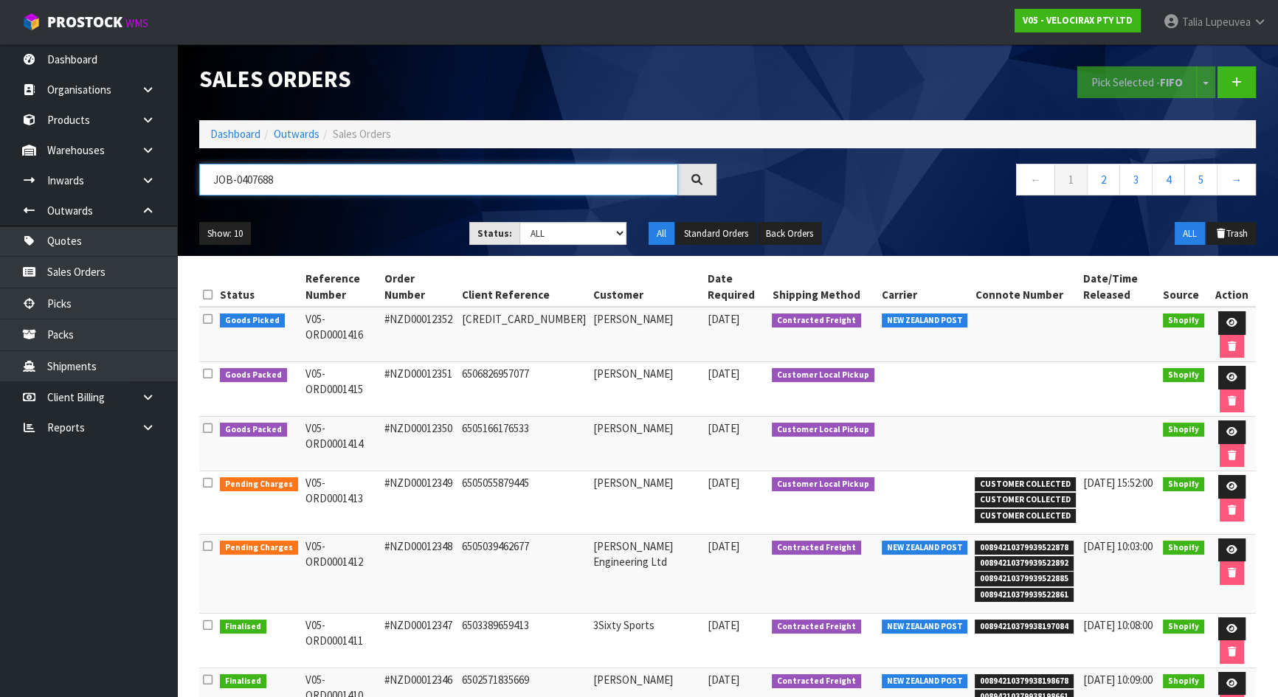
type input "JOB-0407688"
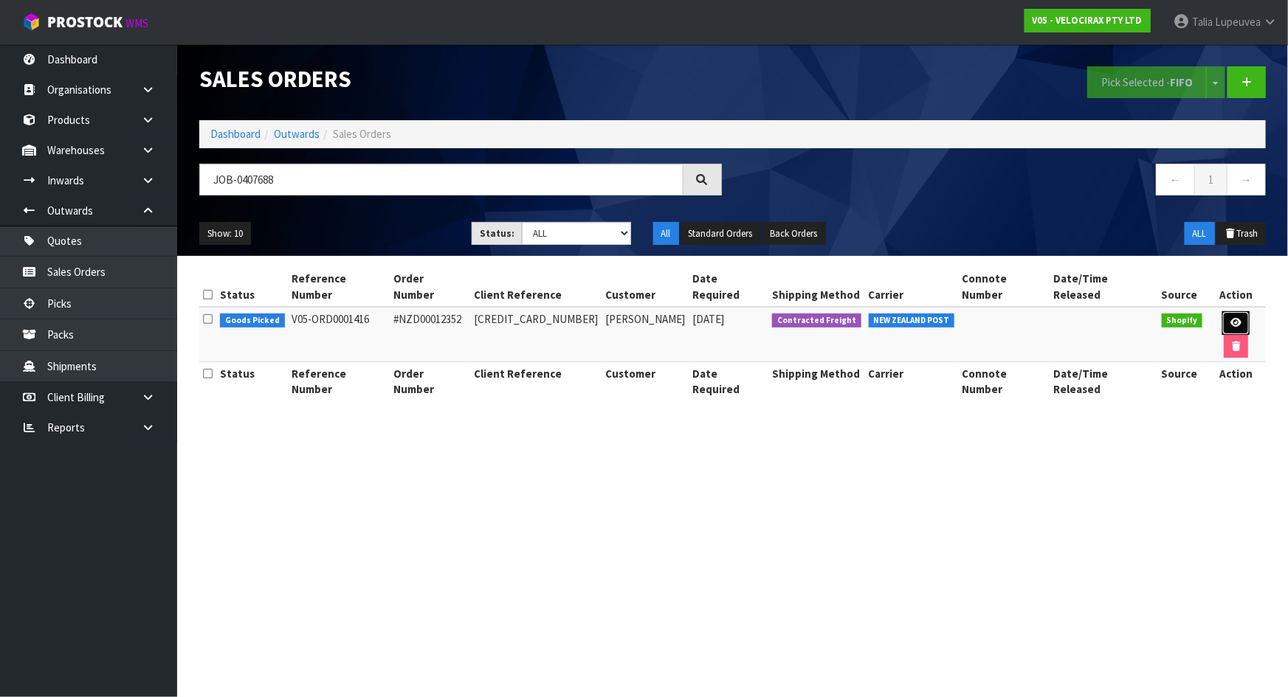
click at [1230, 318] on icon at bounding box center [1235, 323] width 11 height 10
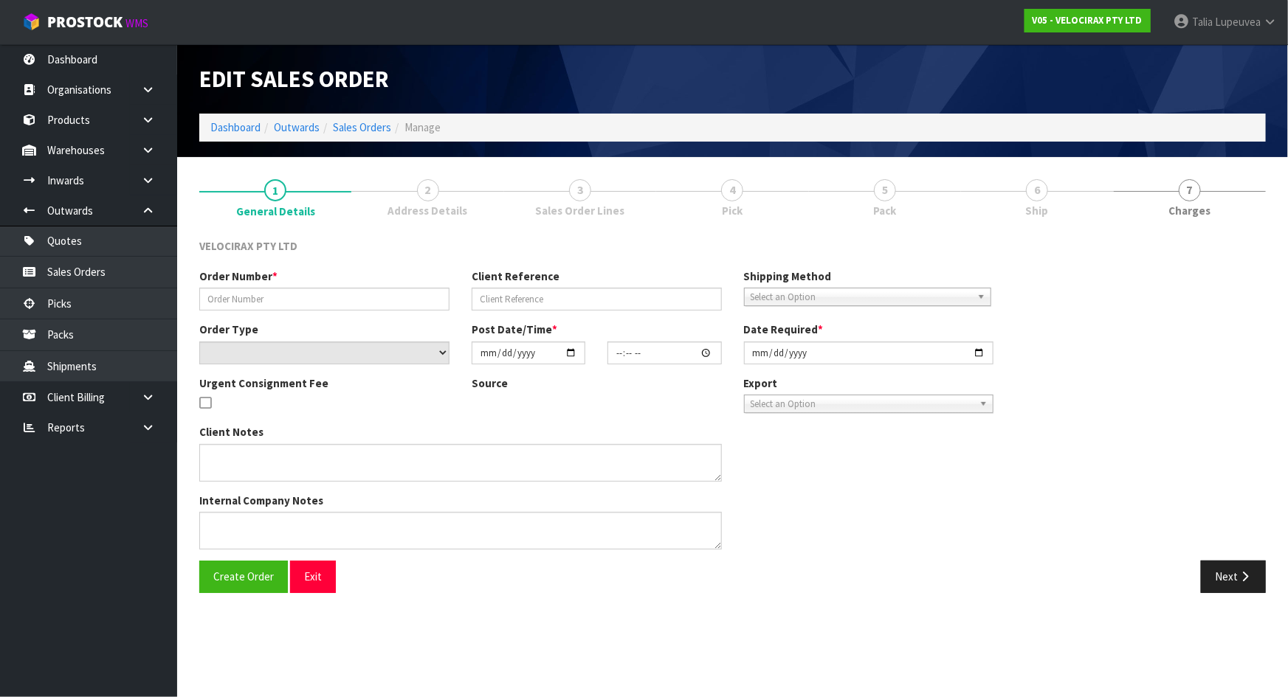
type input "#NZD00012352"
type input "[CREDIT_CARD_NUMBER]"
select select "number:0"
type input "[DATE]"
type input "13:14:56.000"
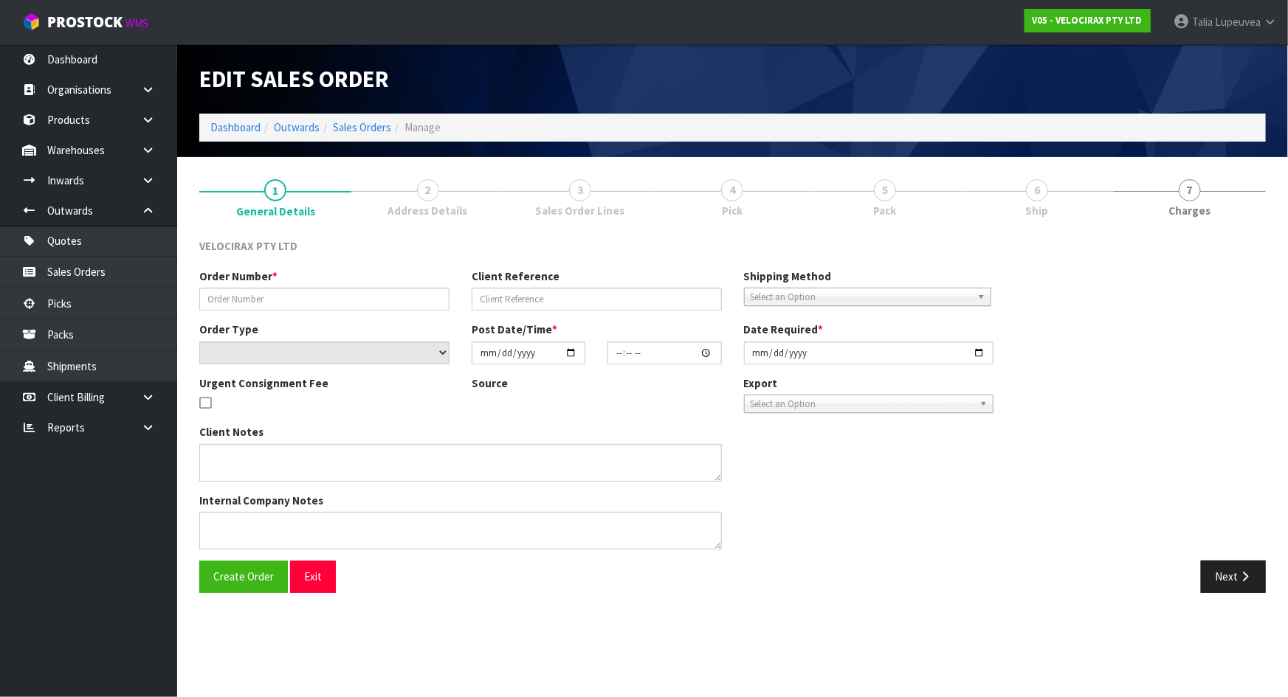
type input "[DATE]"
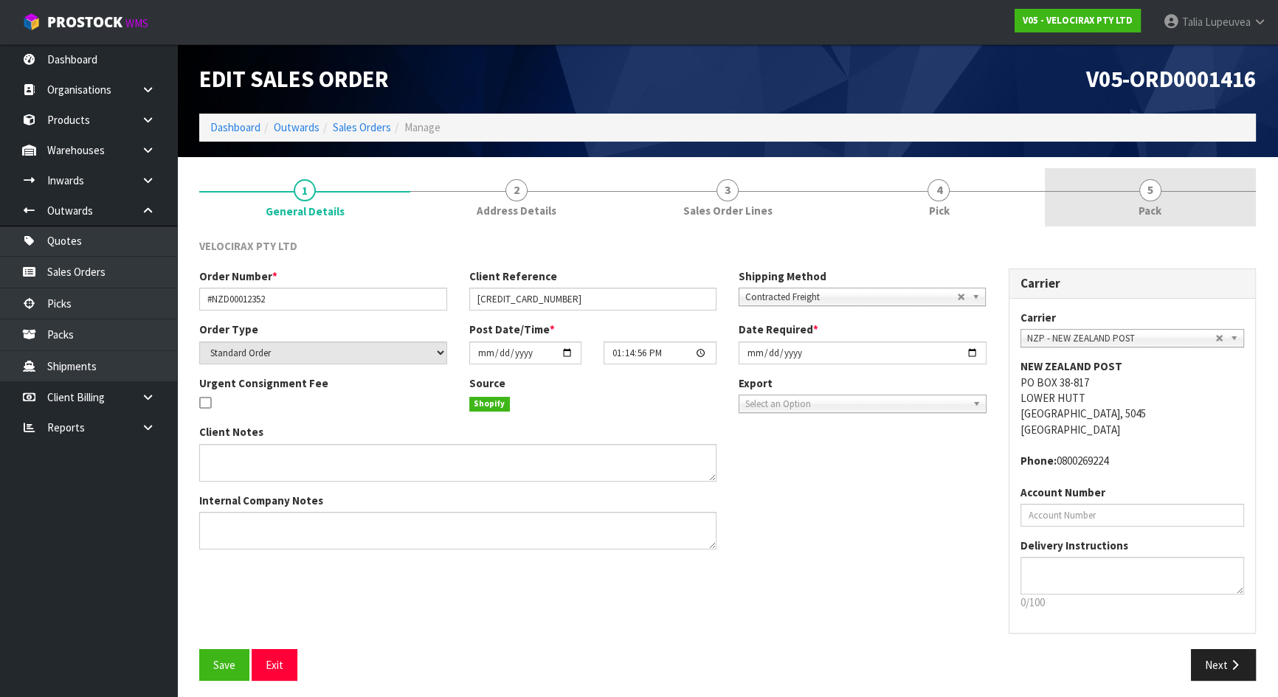
click at [1114, 202] on link "5 Pack" at bounding box center [1150, 197] width 211 height 58
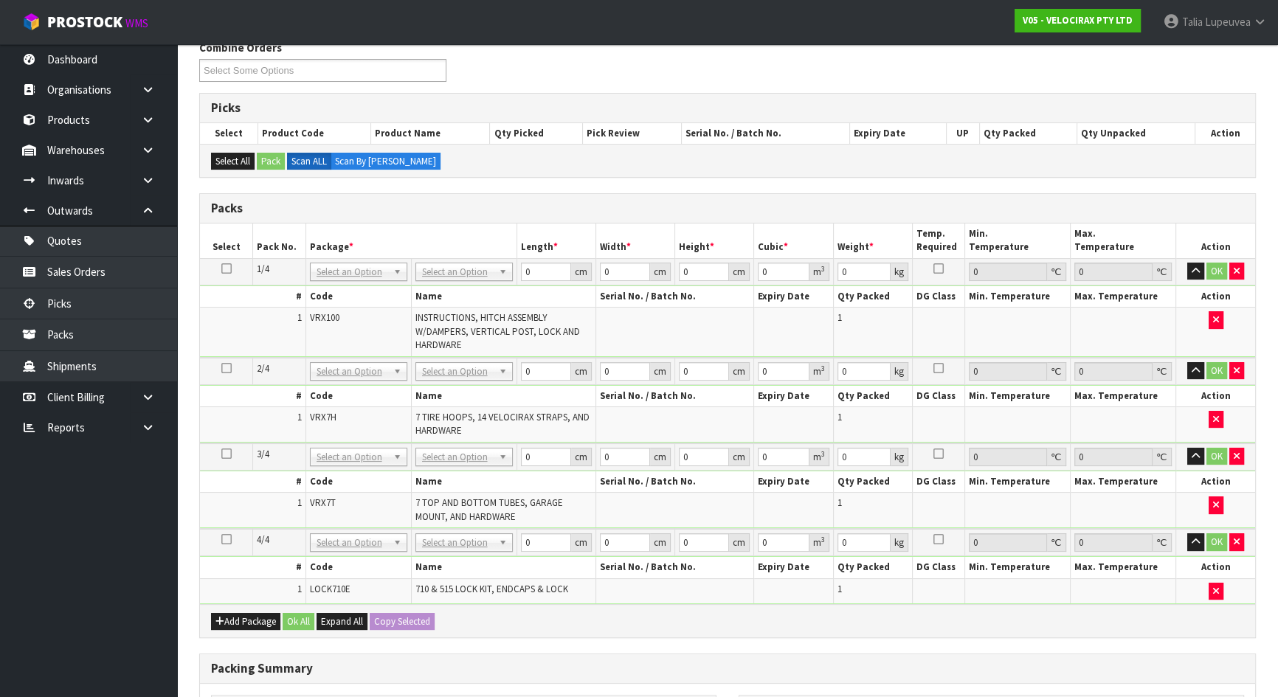
scroll to position [268, 0]
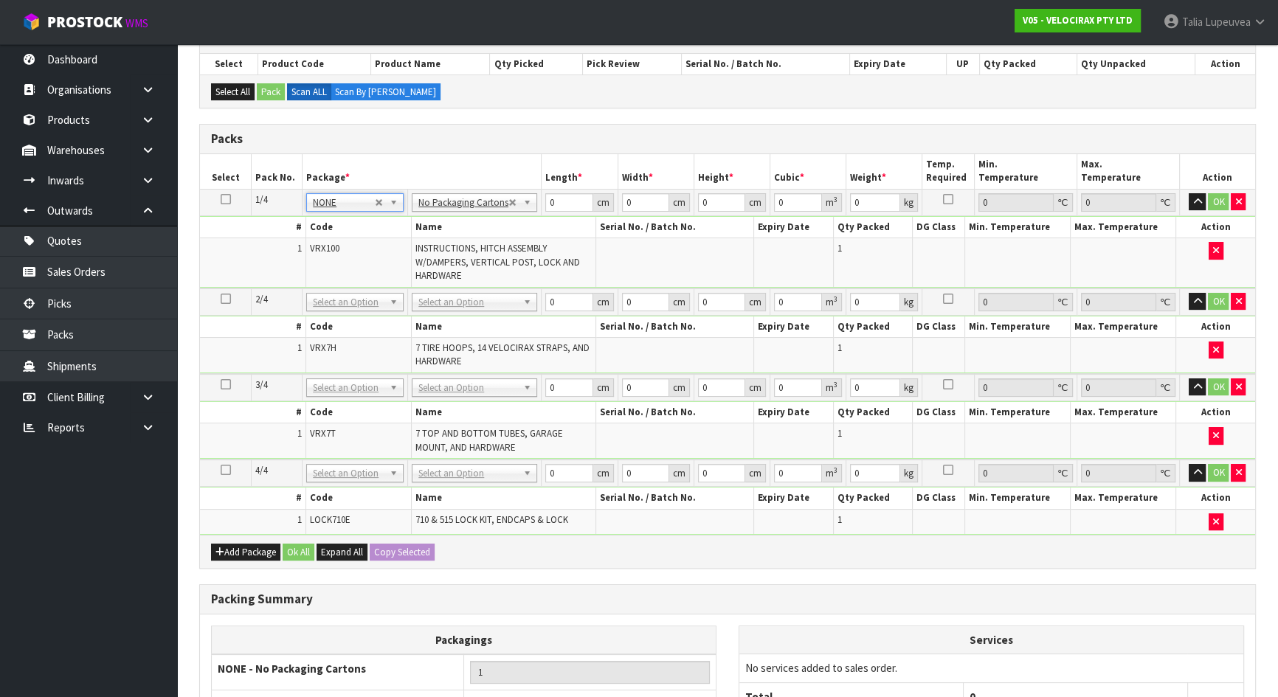
click at [231, 199] on td at bounding box center [226, 202] width 52 height 27
click at [223, 199] on icon at bounding box center [226, 199] width 10 height 1
click at [395, 547] on button "Copy Selected" at bounding box center [402, 553] width 65 height 18
click at [395, 547] on span "Confirm" at bounding box center [390, 552] width 32 height 13
type input "4"
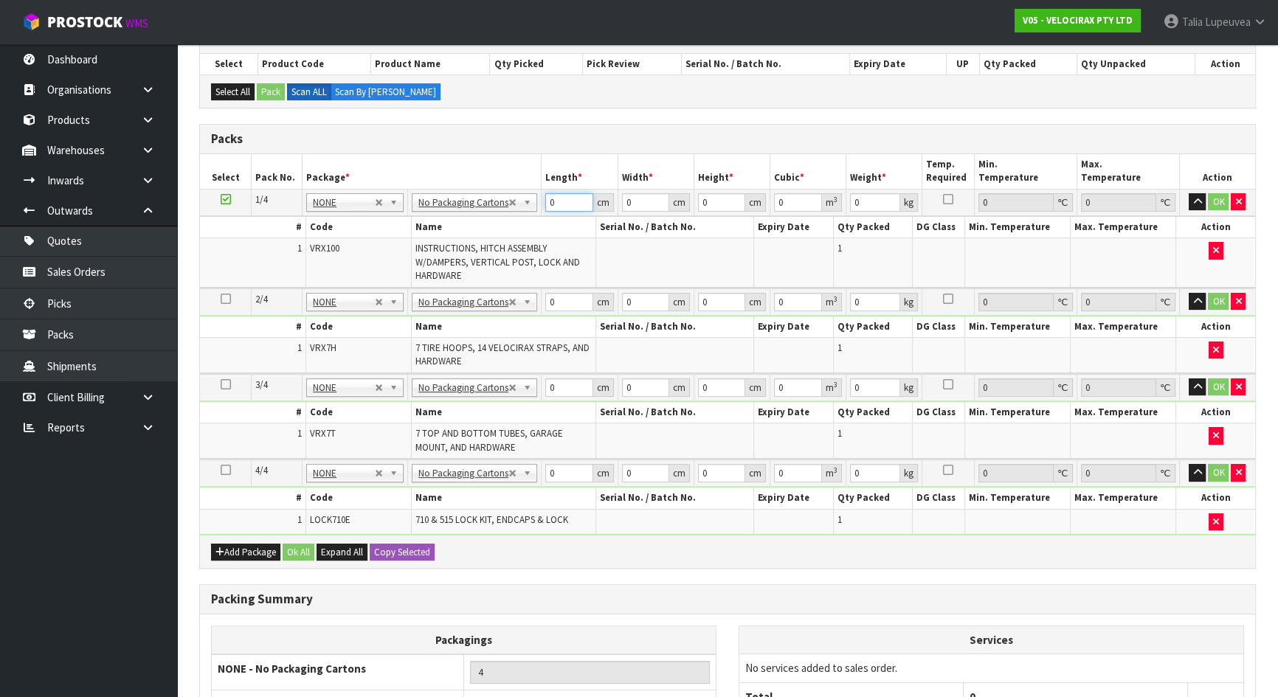
drag, startPoint x: 552, startPoint y: 199, endPoint x: 542, endPoint y: 204, distance: 10.6
click at [545, 204] on input "0" at bounding box center [568, 202] width 47 height 18
type input "148"
type input "30"
type input "1"
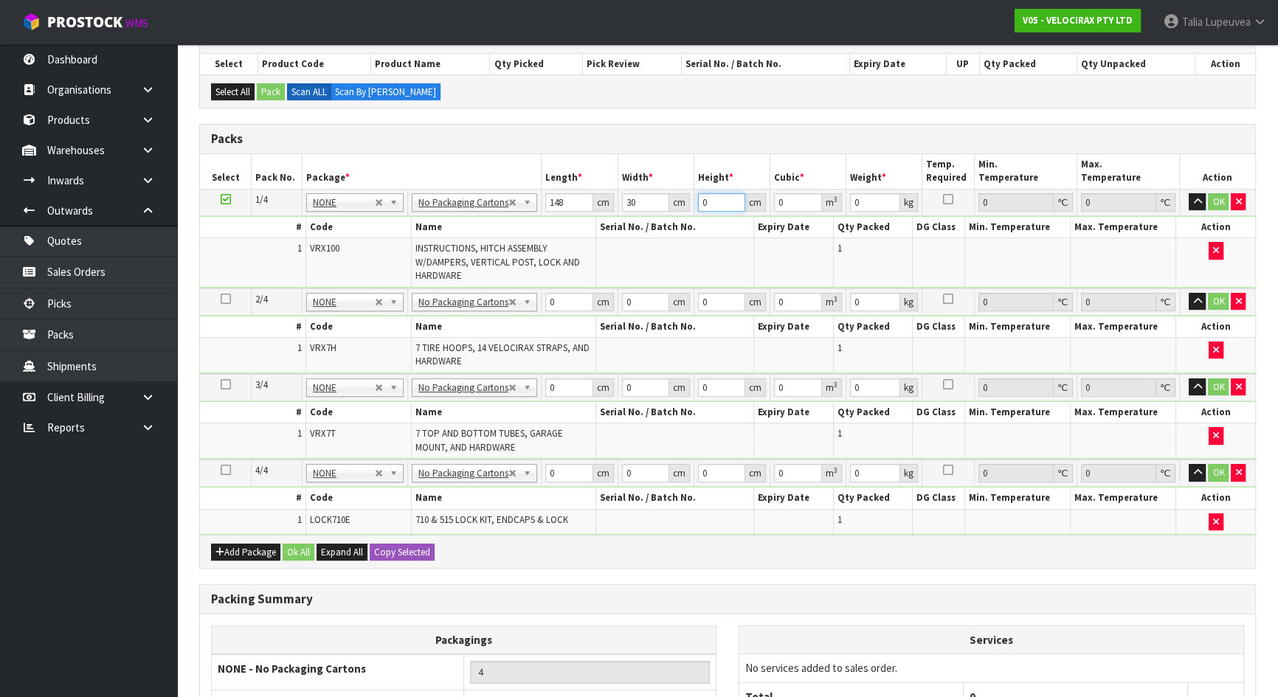
type input "0.00444"
type input "18"
type input "0.07992"
type input "18"
click at [711, 198] on input "18" at bounding box center [721, 202] width 47 height 18
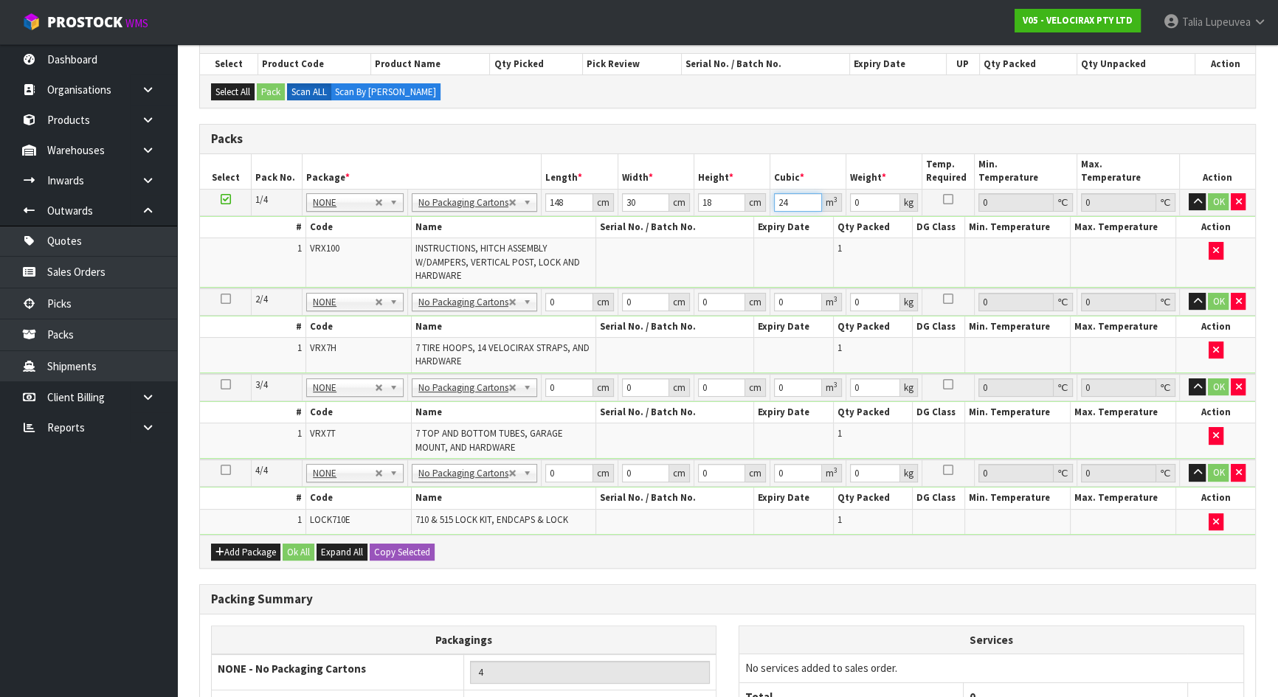
click at [787, 201] on input "24" at bounding box center [798, 202] width 48 height 18
type input "2"
click at [715, 201] on input "18" at bounding box center [721, 202] width 47 height 18
type input "1"
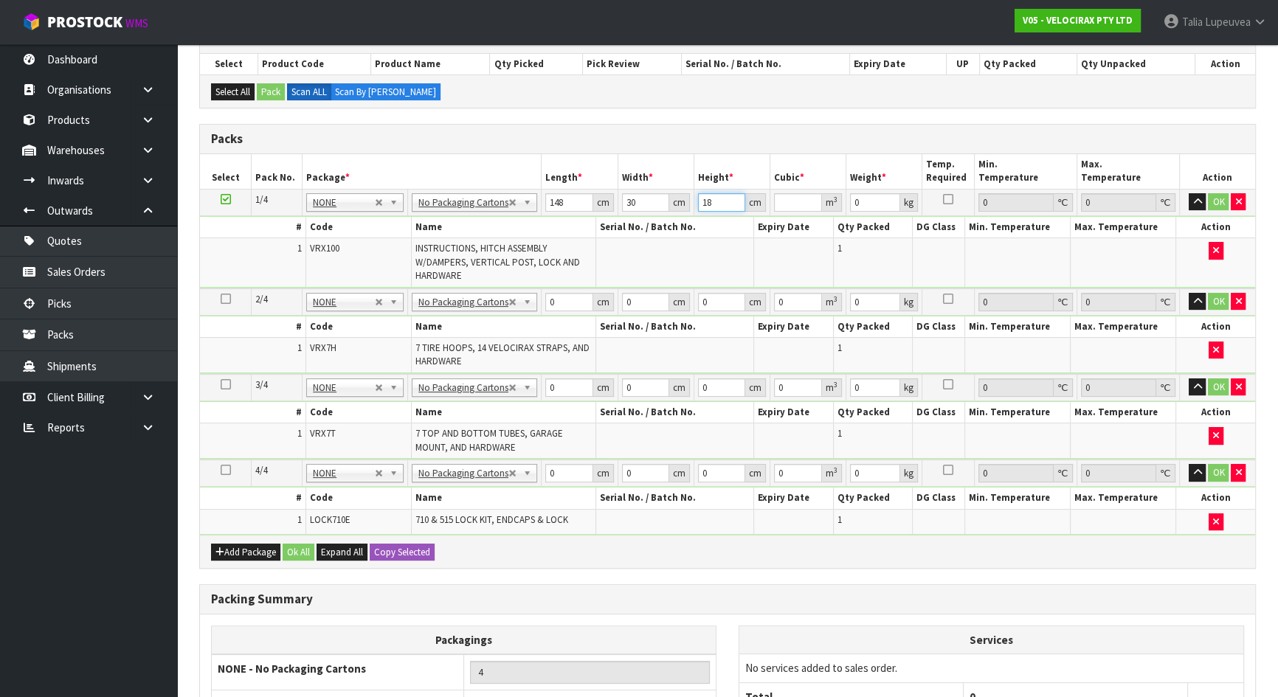
type input "0.00444"
type input "18"
type input "0.07992"
type input "24"
click at [553, 299] on input "0" at bounding box center [568, 302] width 47 height 18
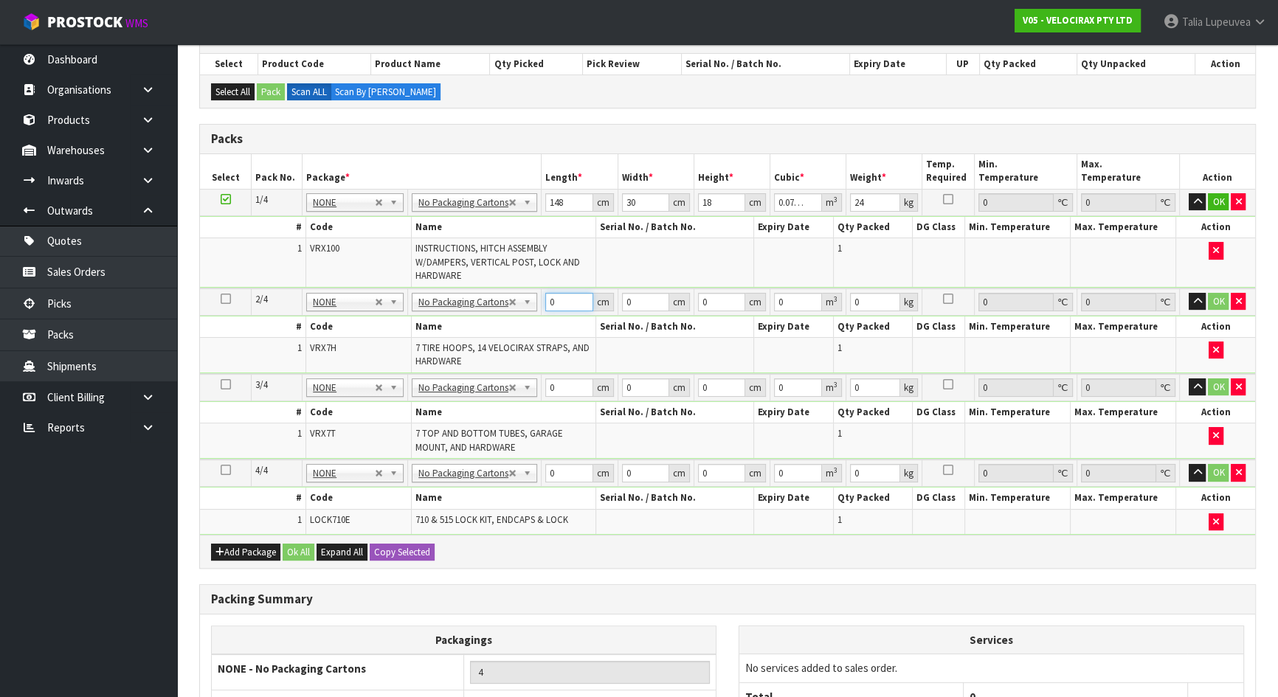
click at [553, 299] on input "0" at bounding box center [568, 302] width 47 height 18
type input "69"
type input "32"
type input "3"
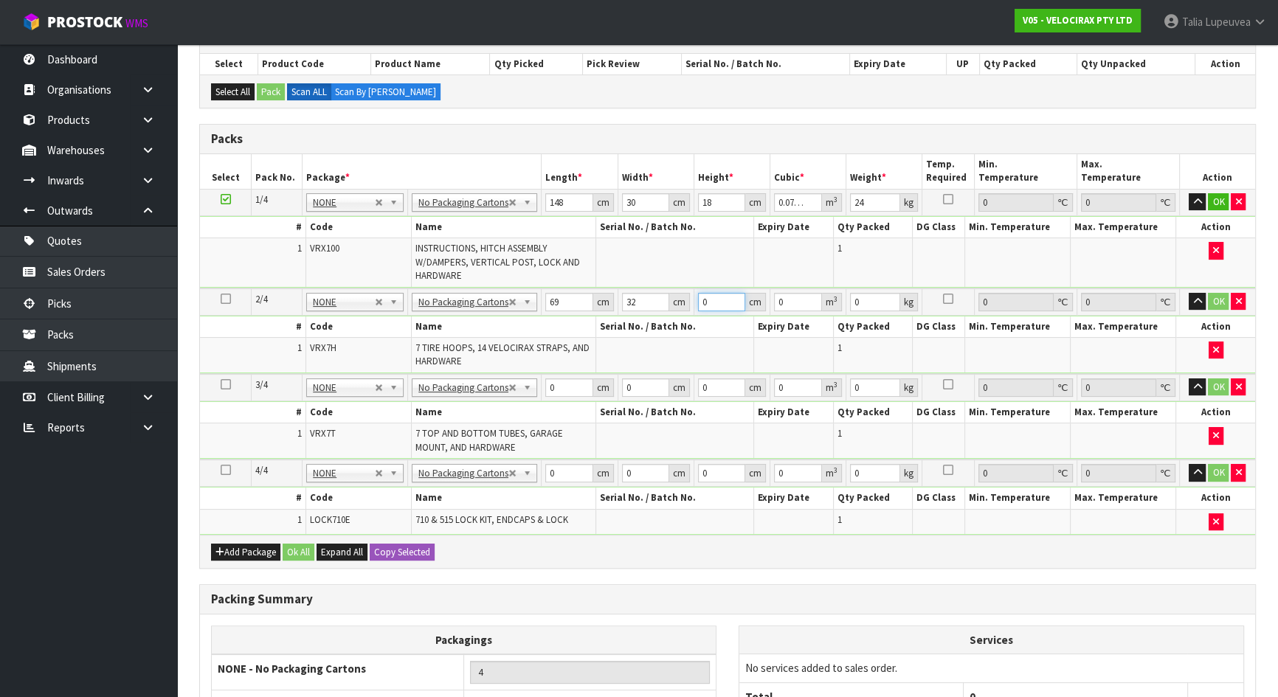
type input "0.006624"
type input "31"
type input "0.068448"
type input "31"
type input "22"
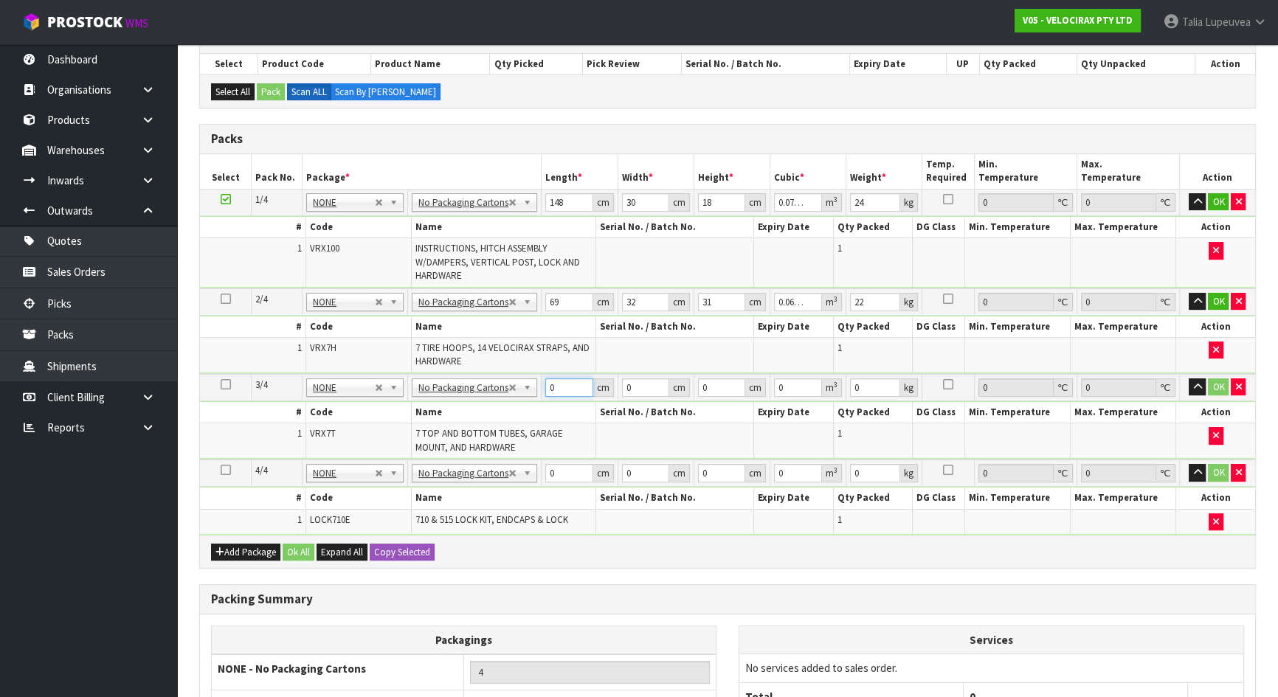
click at [559, 384] on input "0" at bounding box center [568, 388] width 47 height 18
type input "181"
type input "14"
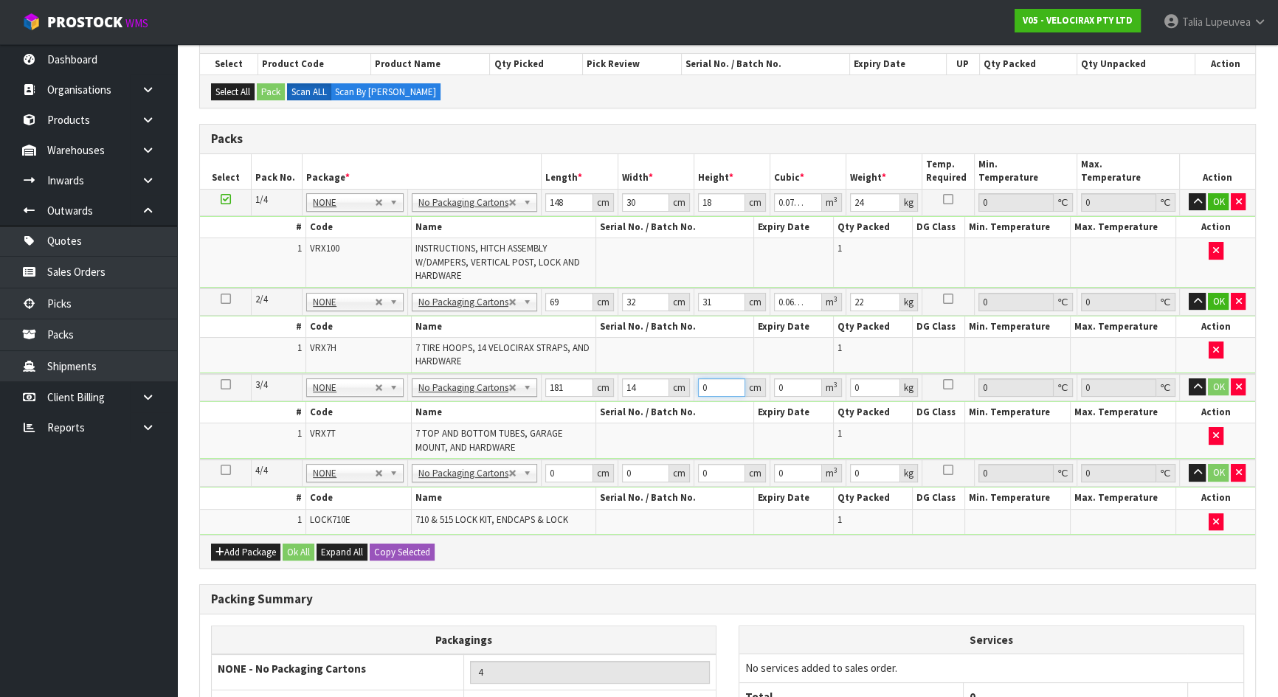
type input "1"
type input "0.002534"
type input "15"
type input "0.03801"
type input "15"
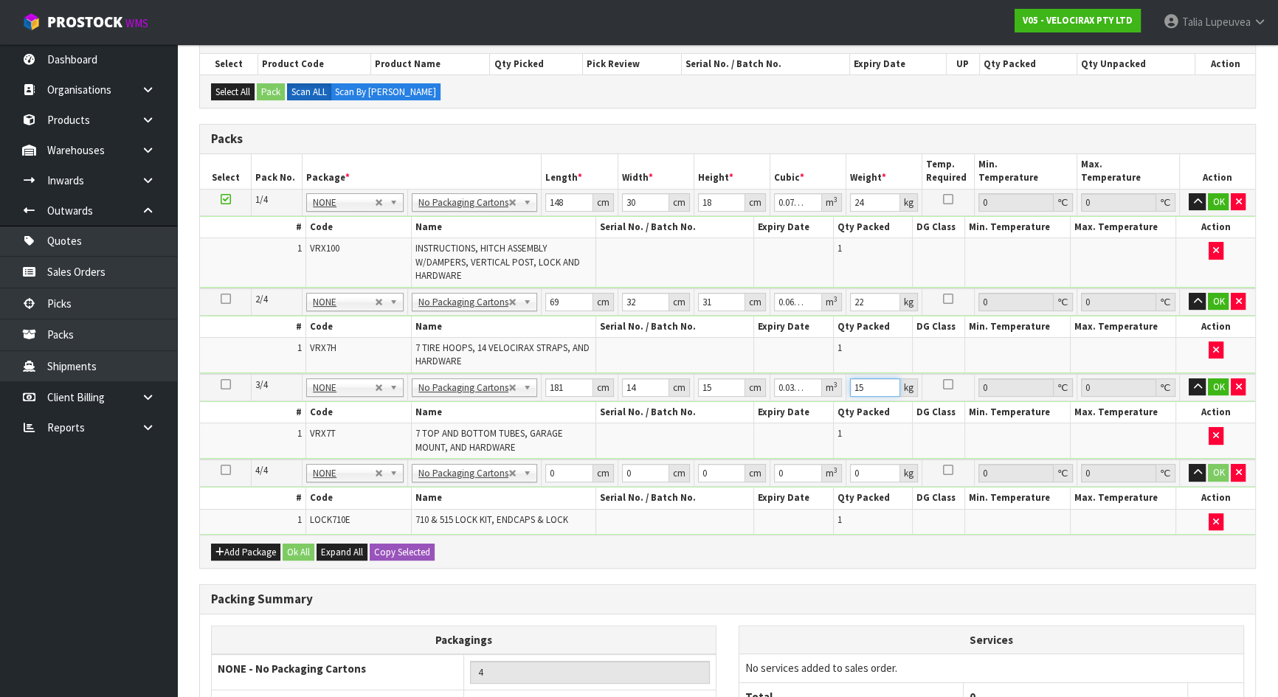
type input "15"
click at [562, 469] on input "0" at bounding box center [568, 473] width 47 height 18
type input "193"
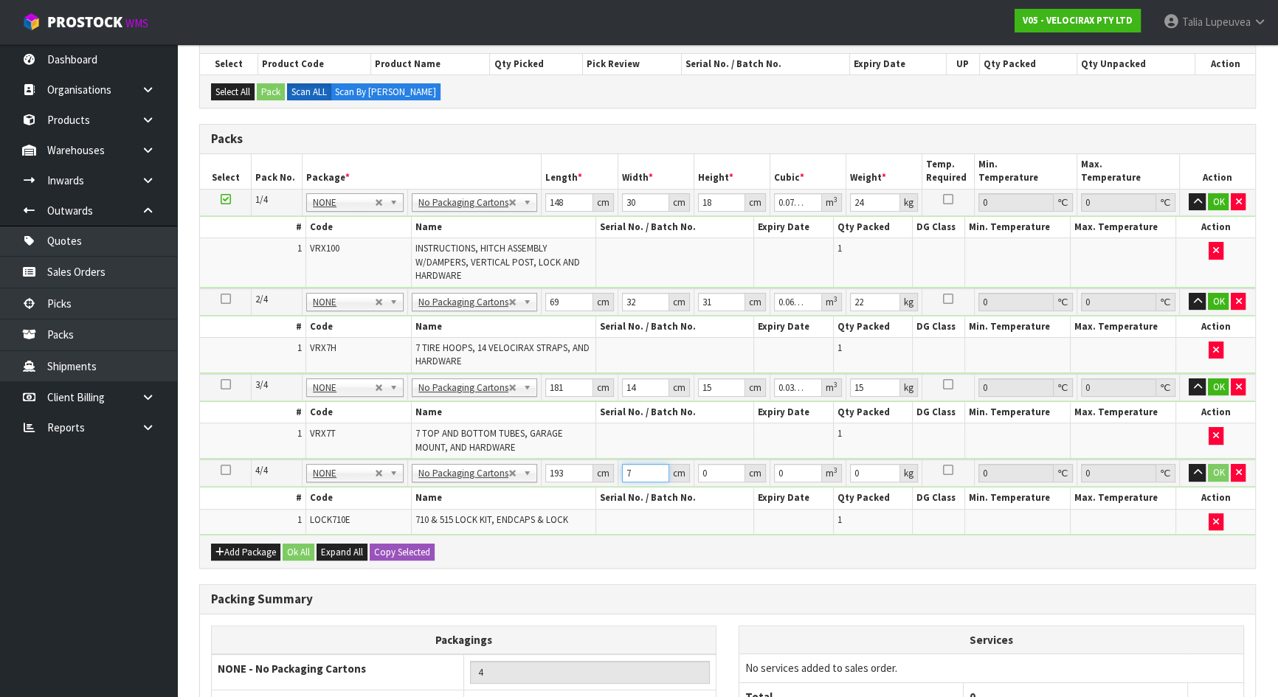
type input "7"
type input "6"
type input "0.008106"
type input "6"
type input "3"
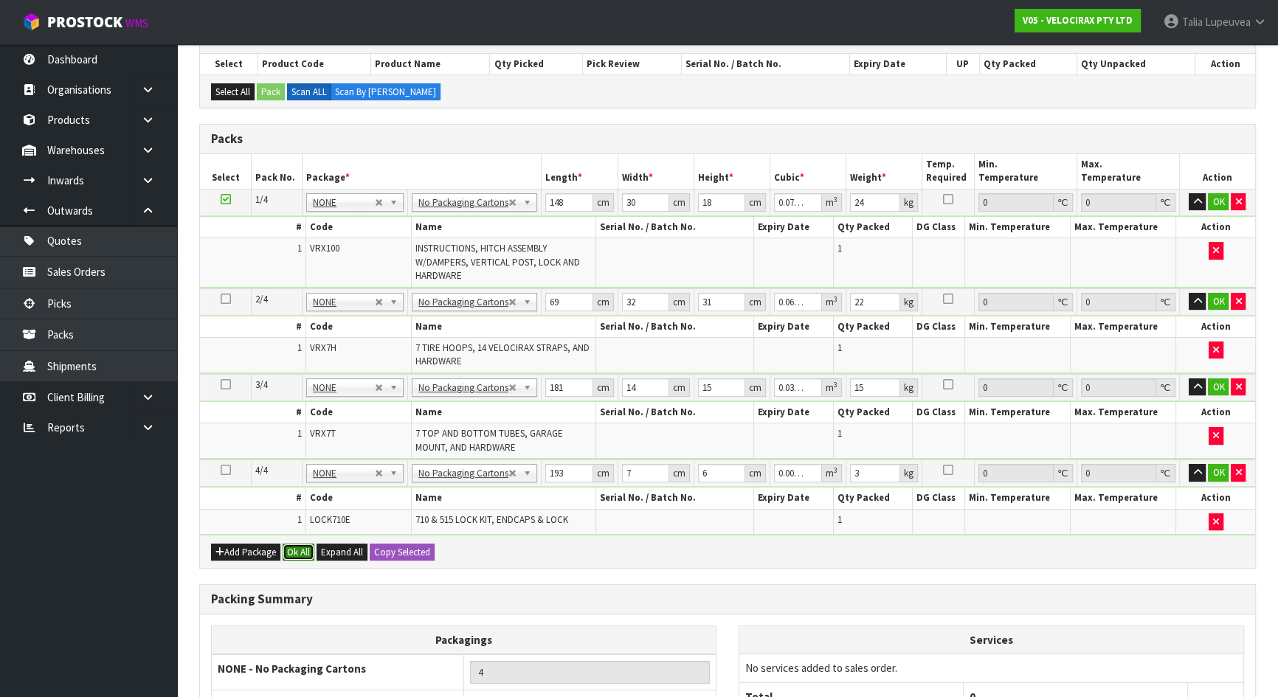
click at [297, 551] on button "Ok All" at bounding box center [299, 553] width 32 height 18
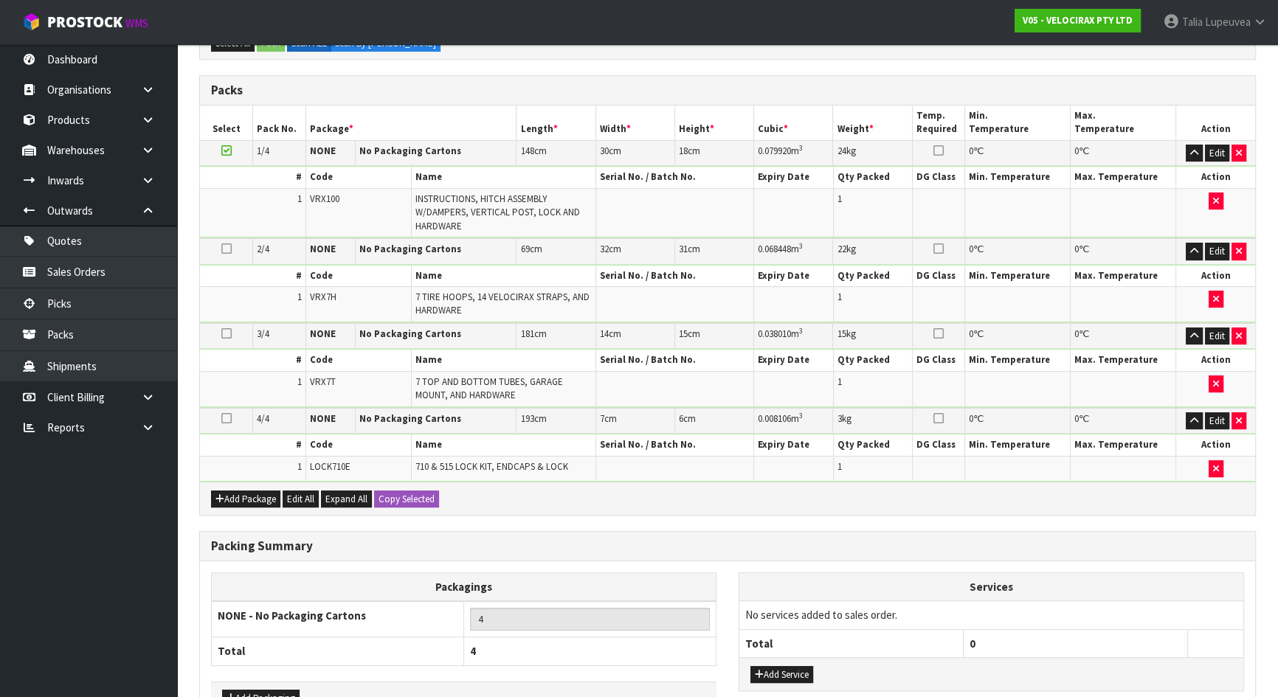
scroll to position [410, 0]
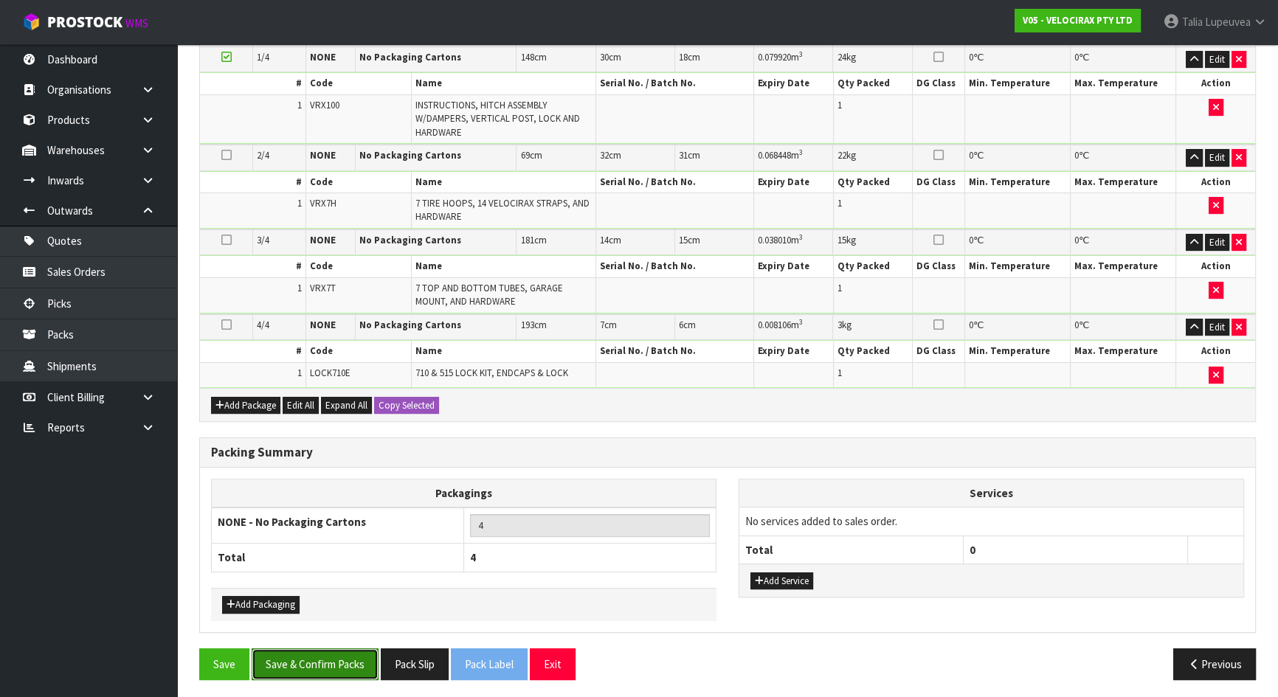
click at [325, 658] on button "Save & Confirm Packs" at bounding box center [315, 665] width 127 height 32
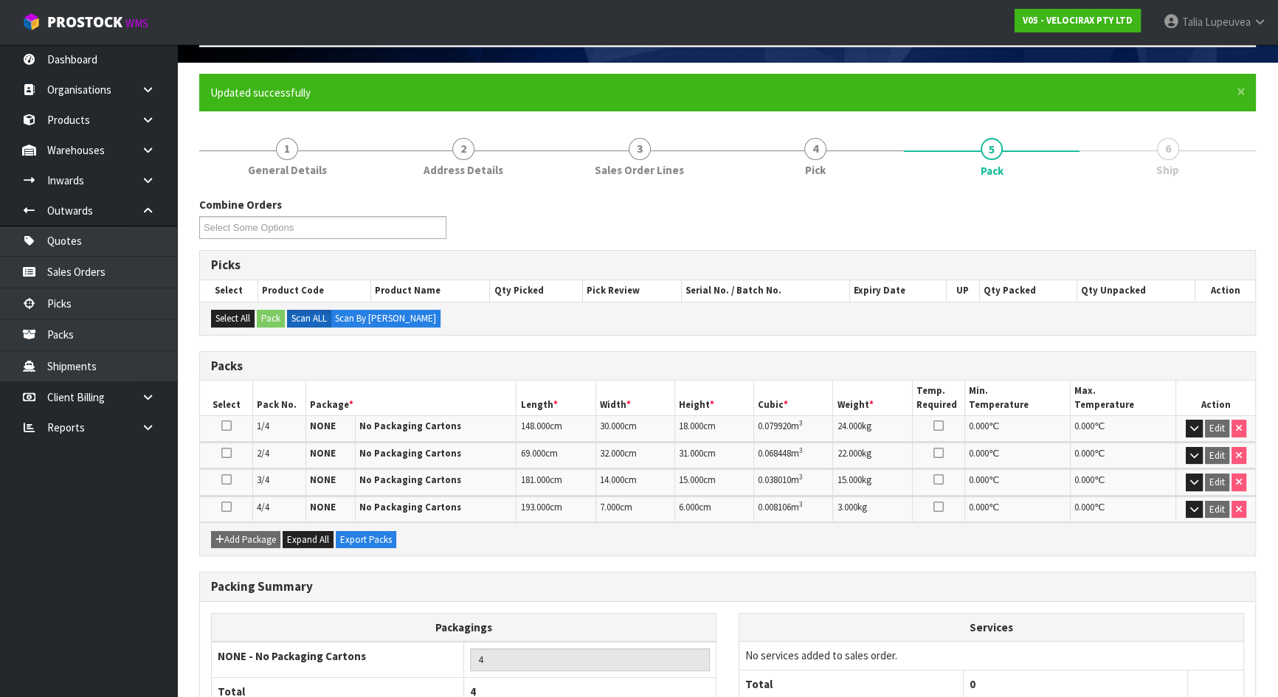
scroll to position [198, 0]
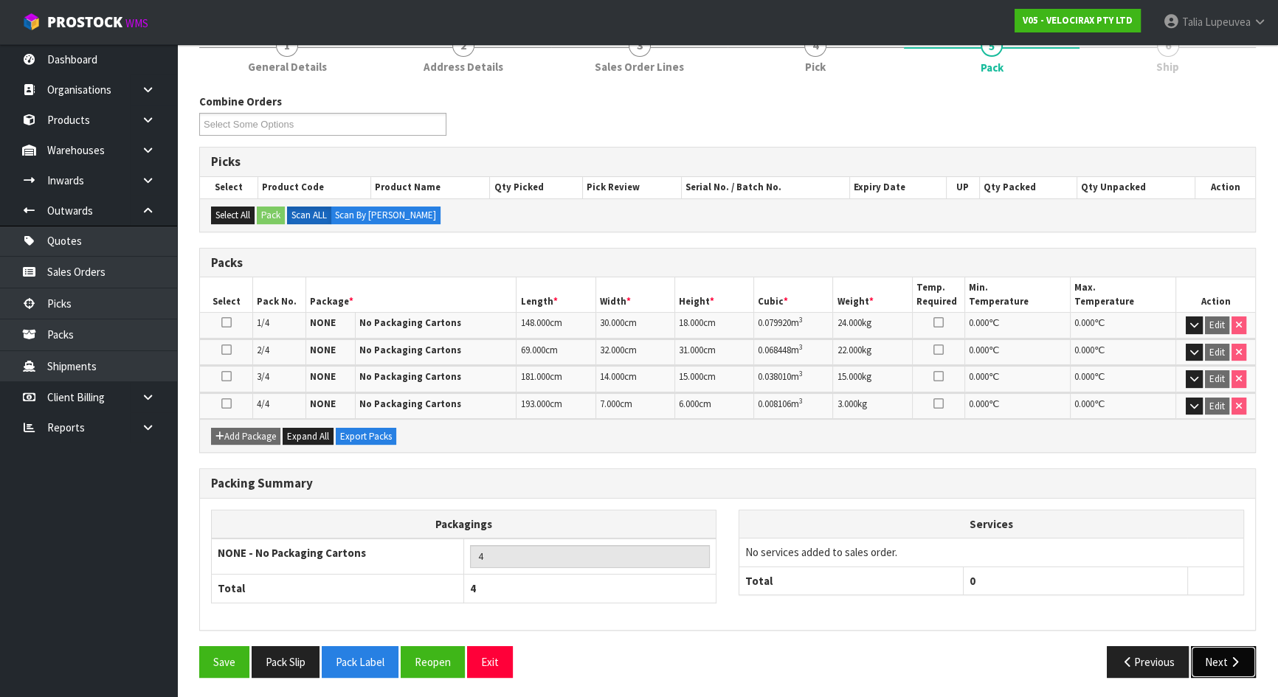
click at [1241, 664] on button "Next" at bounding box center [1223, 663] width 65 height 32
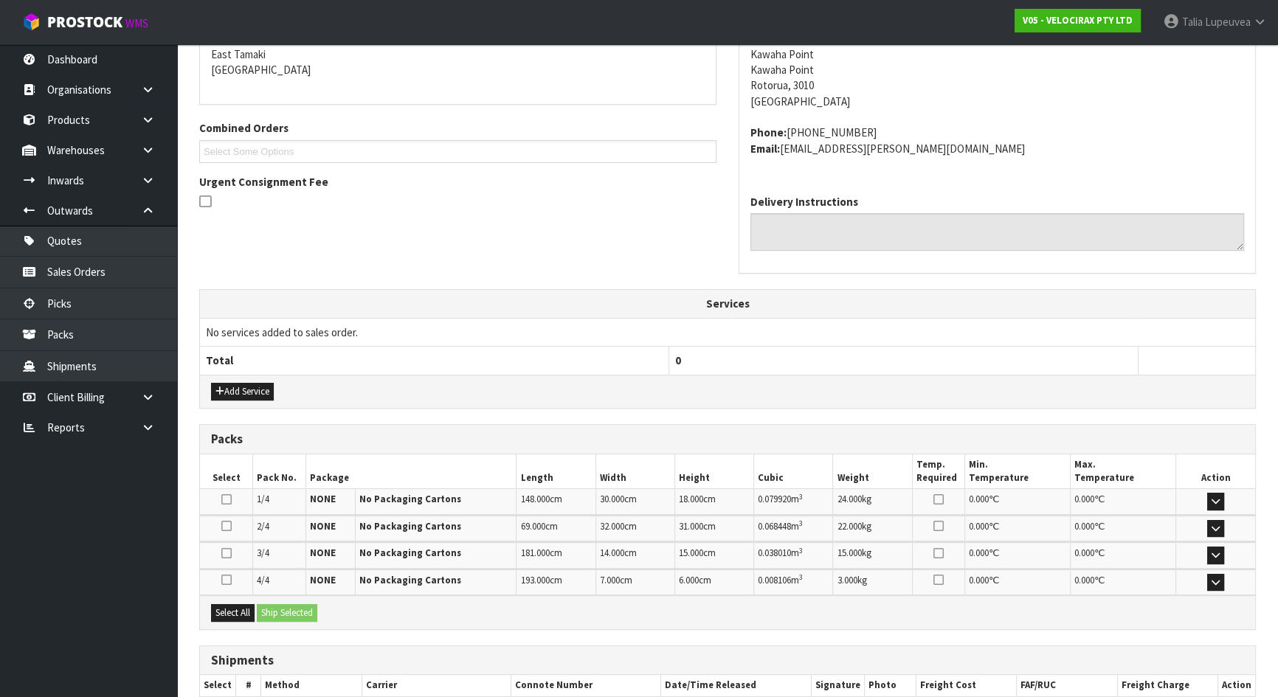
scroll to position [406, 0]
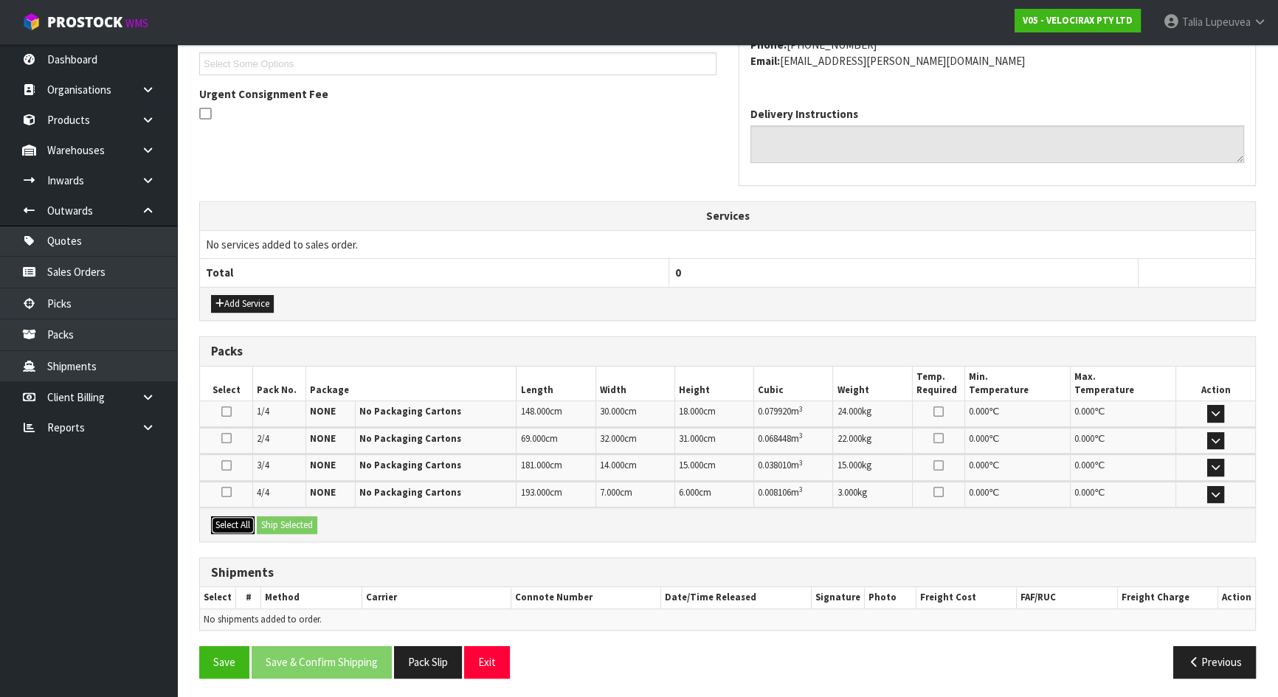
drag, startPoint x: 229, startPoint y: 524, endPoint x: 259, endPoint y: 525, distance: 30.3
click at [231, 525] on button "Select All" at bounding box center [233, 526] width 44 height 18
click at [284, 522] on button "Ship Selected" at bounding box center [287, 526] width 61 height 18
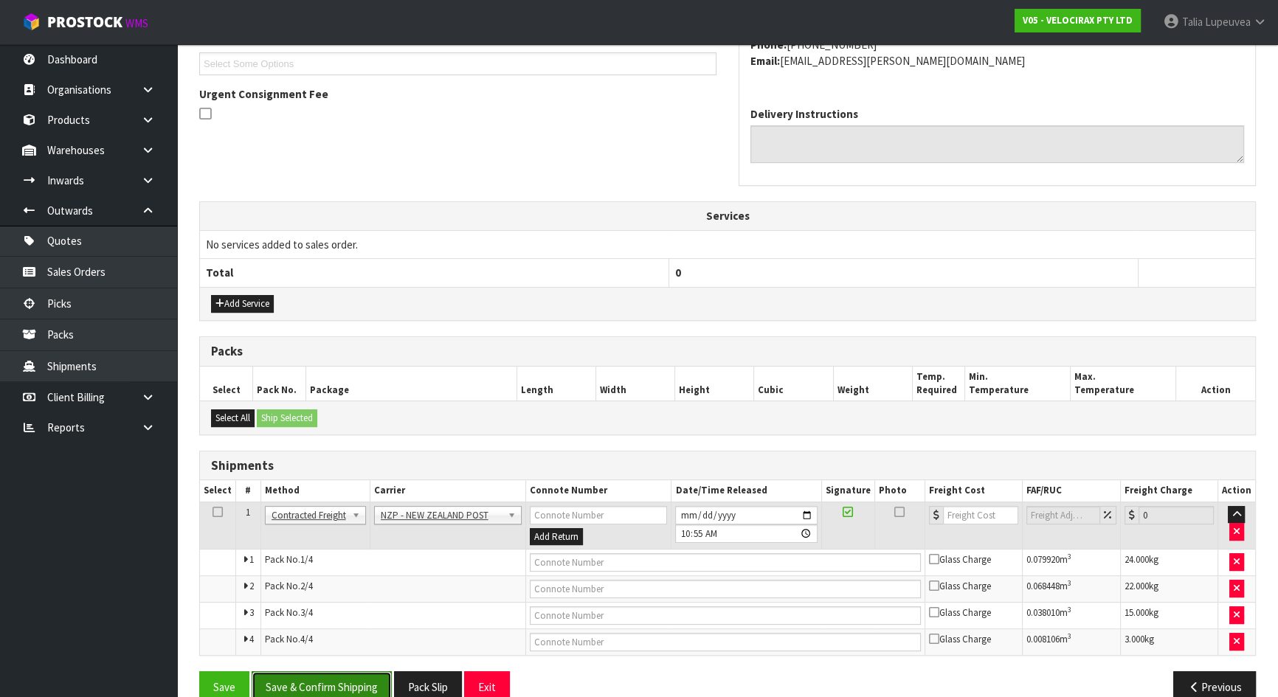
click at [316, 680] on button "Save & Confirm Shipping" at bounding box center [322, 688] width 140 height 32
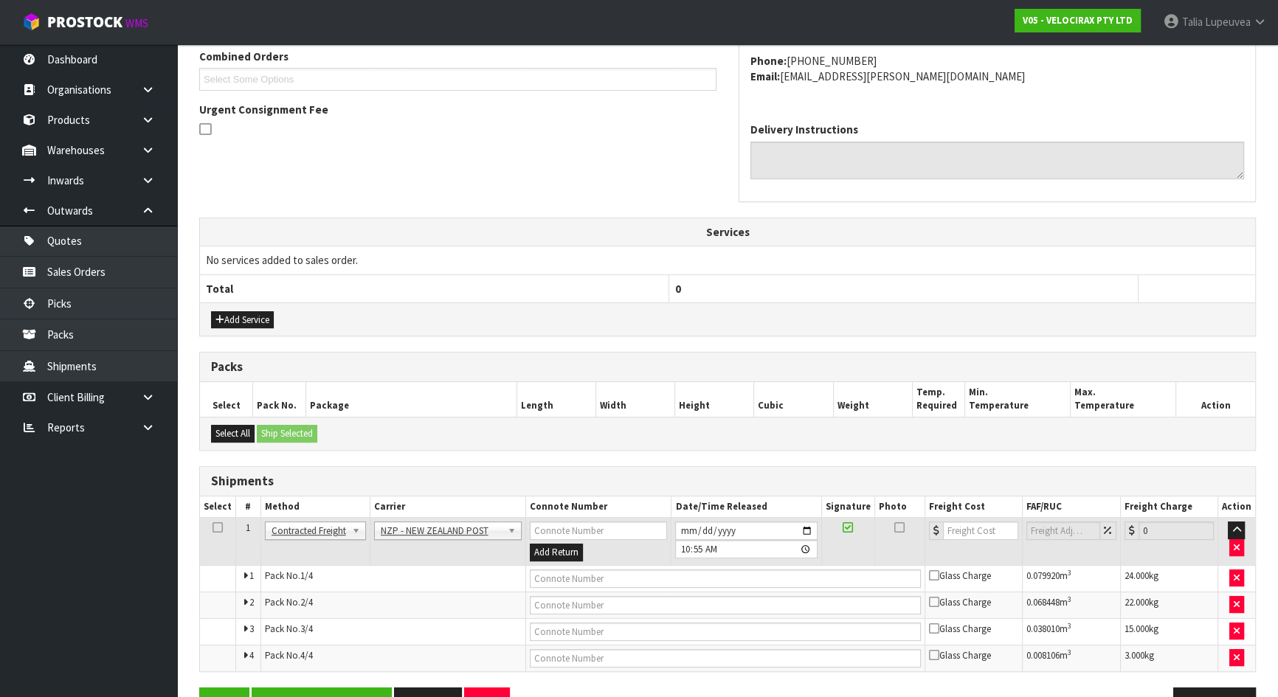
scroll to position [0, 0]
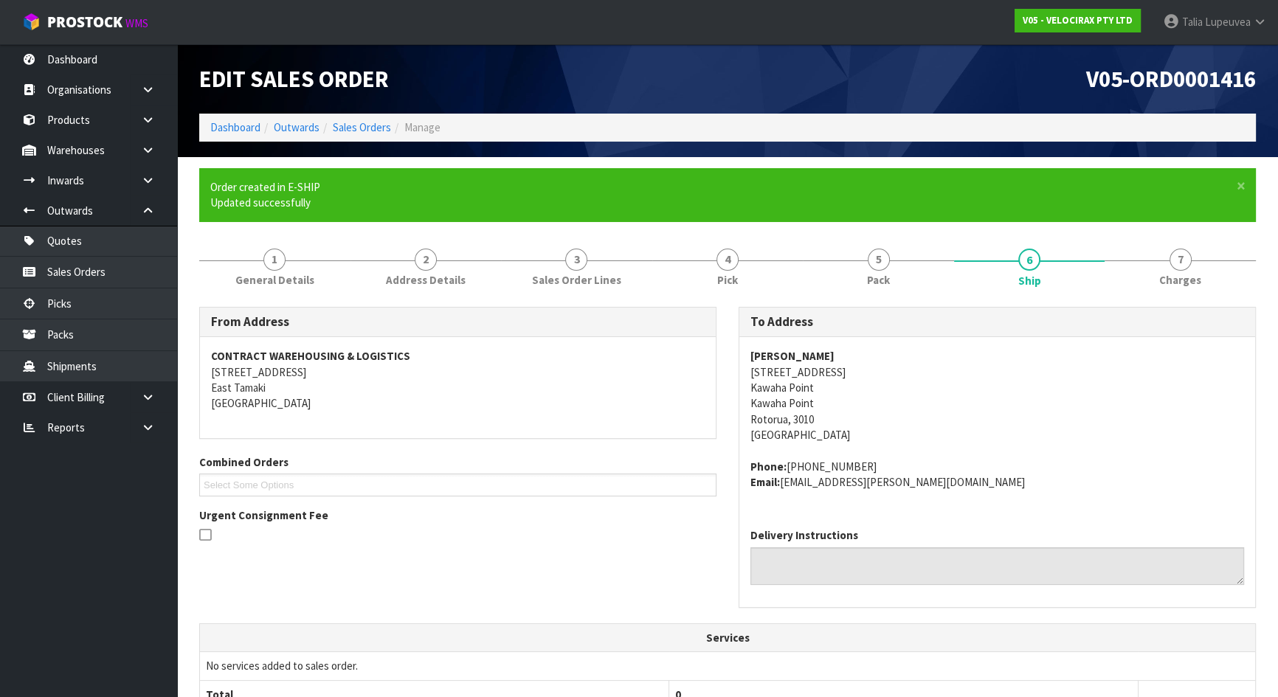
click at [775, 351] on strong "[PERSON_NAME]" at bounding box center [793, 356] width 84 height 14
click at [769, 372] on address "[PERSON_NAME] [STREET_ADDRESS]" at bounding box center [998, 395] width 494 height 95
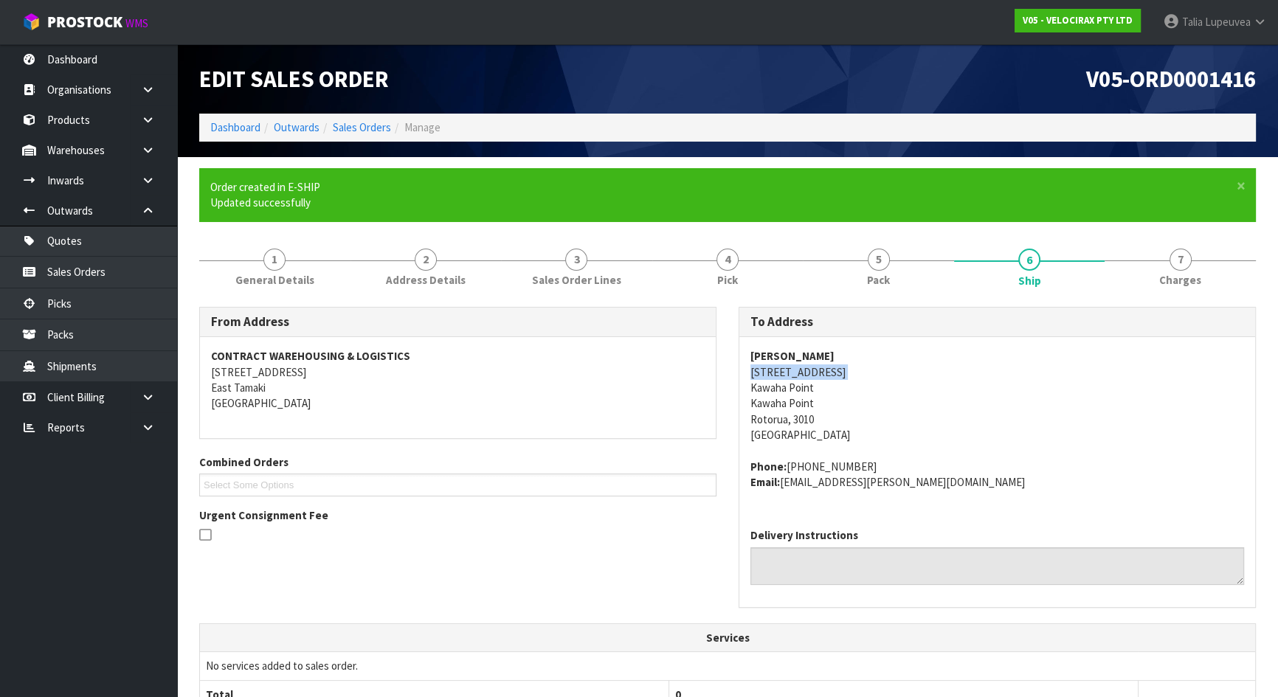
click at [769, 372] on address "[PERSON_NAME] [STREET_ADDRESS]" at bounding box center [998, 395] width 494 height 95
drag, startPoint x: 785, startPoint y: 480, endPoint x: 818, endPoint y: 483, distance: 33.3
click at [818, 483] on address "Phone: [PHONE_NUMBER] Email: [EMAIL_ADDRESS][PERSON_NAME][DOMAIN_NAME]" at bounding box center [998, 475] width 494 height 32
drag, startPoint x: 782, startPoint y: 482, endPoint x: 916, endPoint y: 487, distance: 133.7
click at [916, 487] on address "Phone: [PHONE_NUMBER] Email: [EMAIL_ADDRESS][PERSON_NAME][DOMAIN_NAME]" at bounding box center [998, 475] width 494 height 32
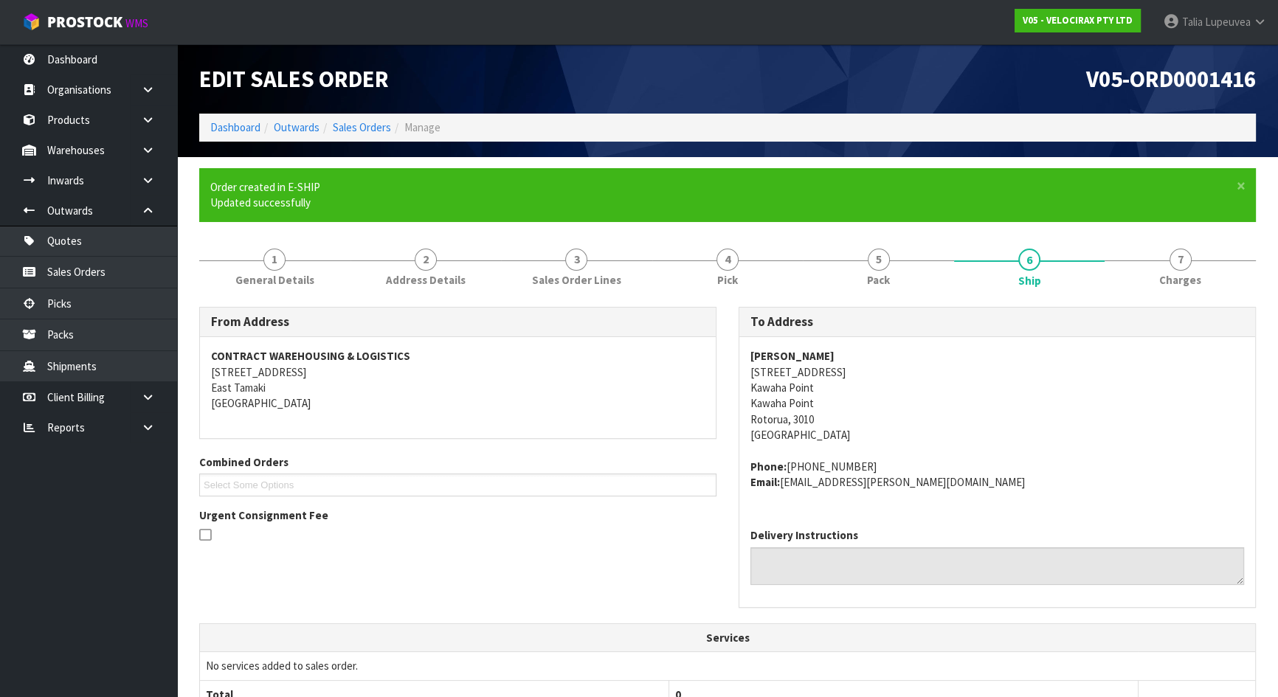
click at [812, 354] on strong "[PERSON_NAME]" at bounding box center [793, 356] width 84 height 14
click at [978, 430] on address "[PERSON_NAME] [STREET_ADDRESS]" at bounding box center [998, 395] width 494 height 95
drag, startPoint x: 786, startPoint y: 463, endPoint x: 900, endPoint y: 460, distance: 114.5
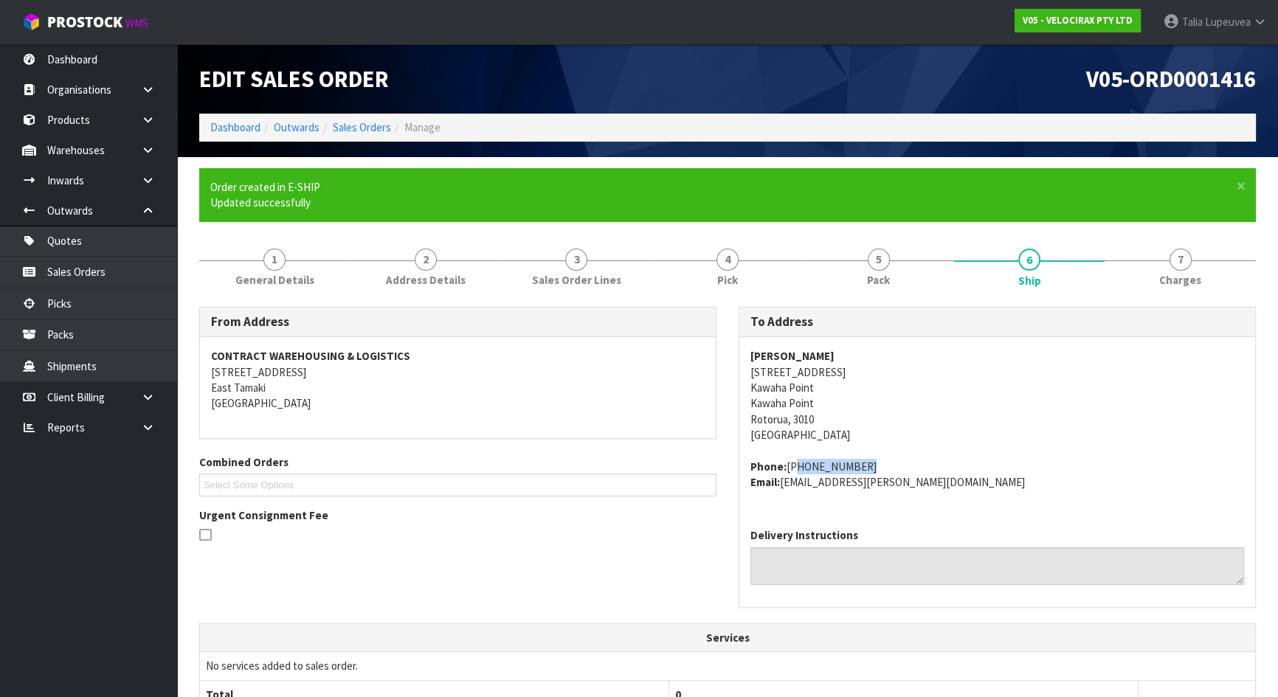
click at [900, 460] on address "Phone: [PHONE_NUMBER] Email: [EMAIL_ADDRESS][PERSON_NAME][DOMAIN_NAME]" at bounding box center [998, 475] width 494 height 32
click at [982, 383] on address "[PERSON_NAME] [STREET_ADDRESS]" at bounding box center [998, 395] width 494 height 95
click at [297, 271] on link "1 General Details" at bounding box center [274, 267] width 151 height 58
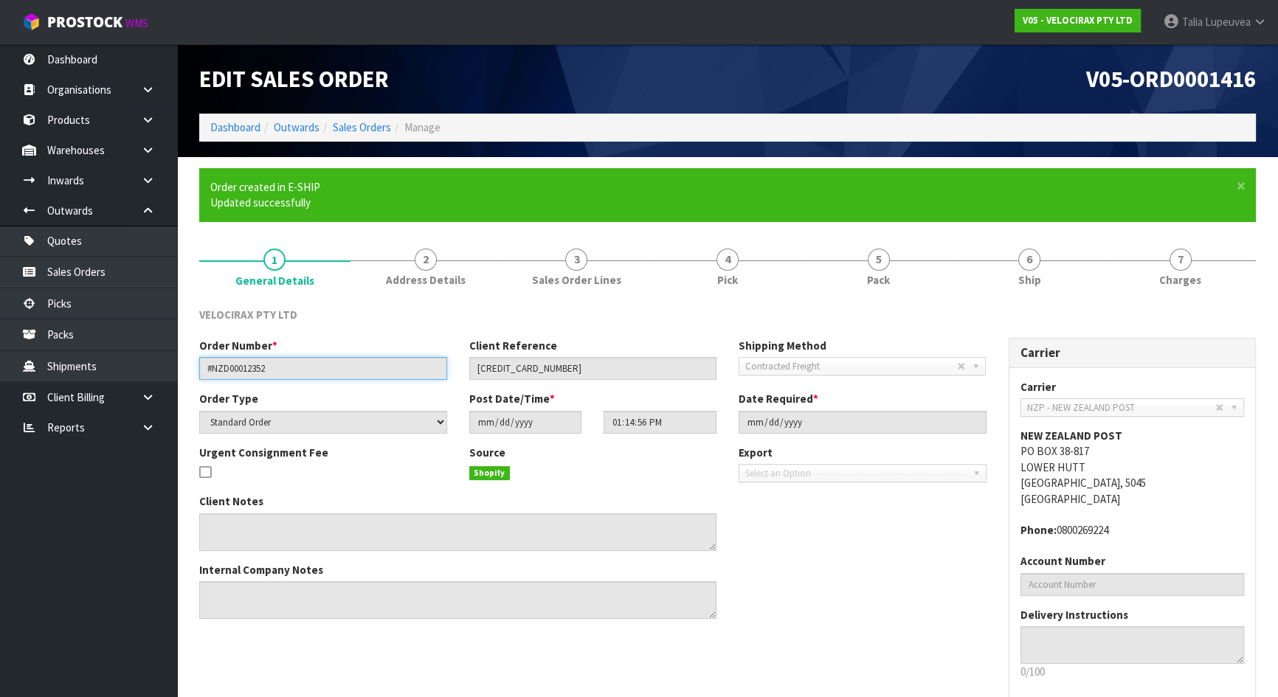
click at [245, 369] on input "#NZD00012352" at bounding box center [323, 368] width 248 height 23
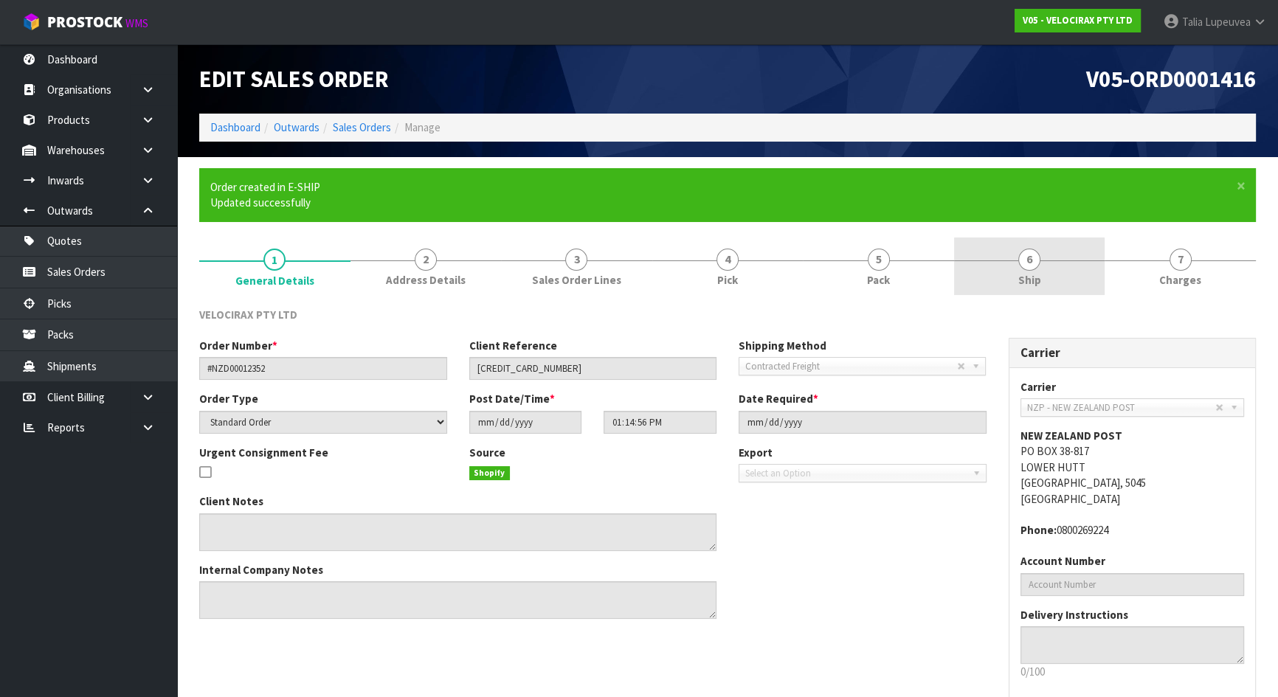
click at [1080, 258] on link "6 Ship" at bounding box center [1029, 267] width 151 height 58
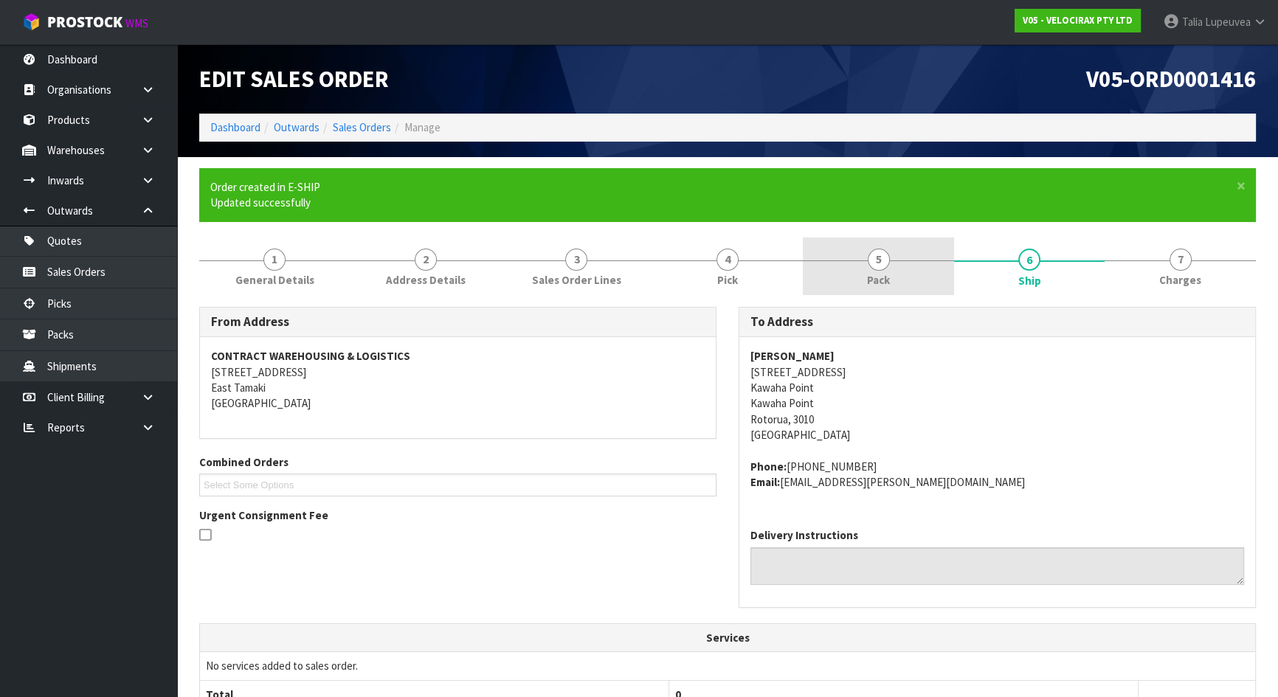
click at [923, 275] on link "5 Pack" at bounding box center [878, 267] width 151 height 58
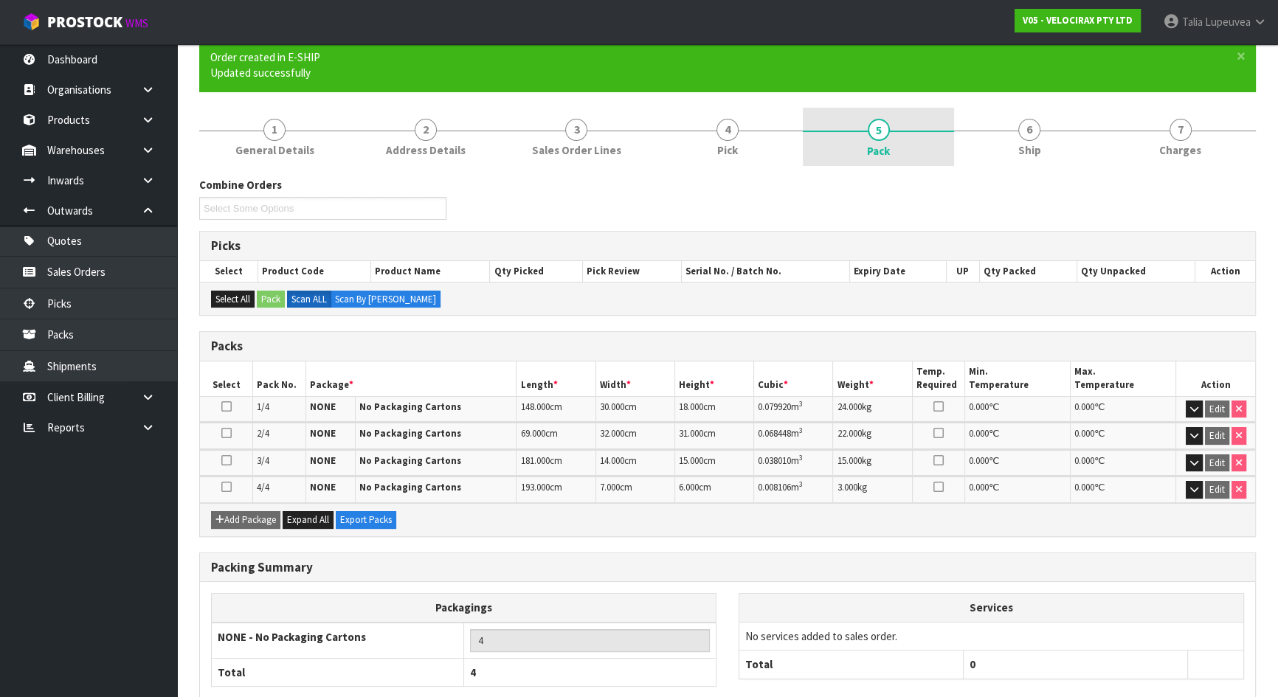
scroll to position [134, 0]
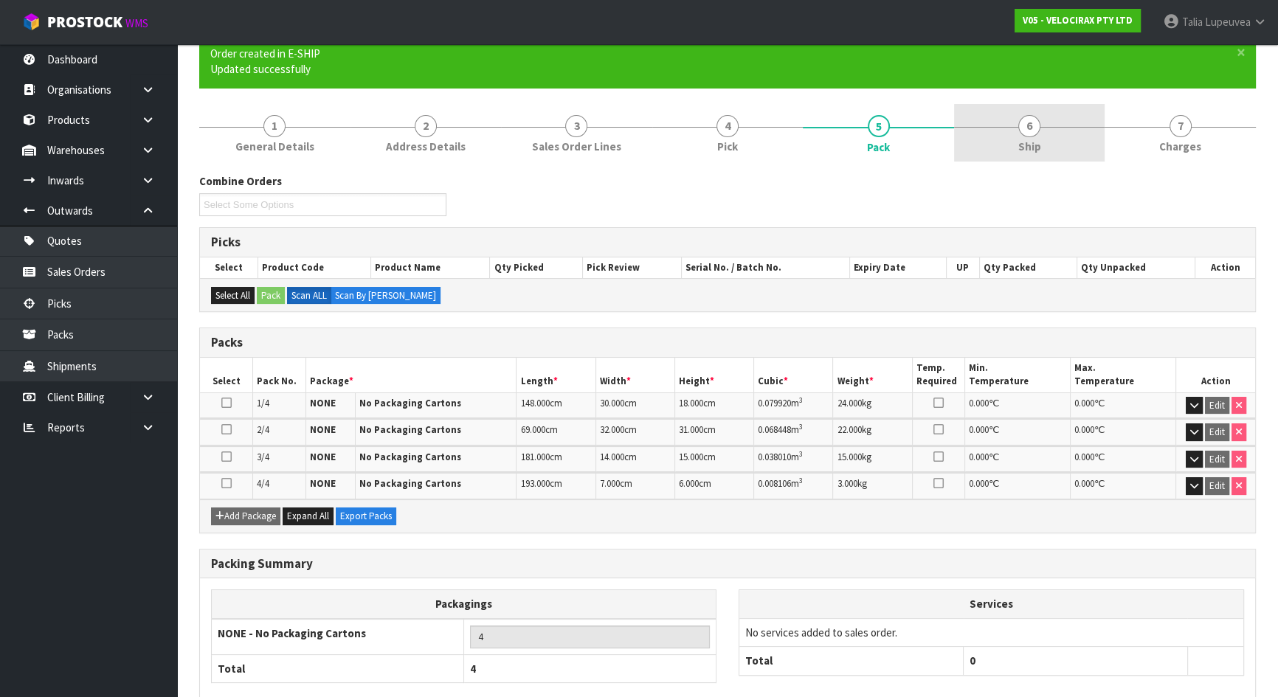
click at [1052, 140] on link "6 Ship" at bounding box center [1029, 133] width 151 height 58
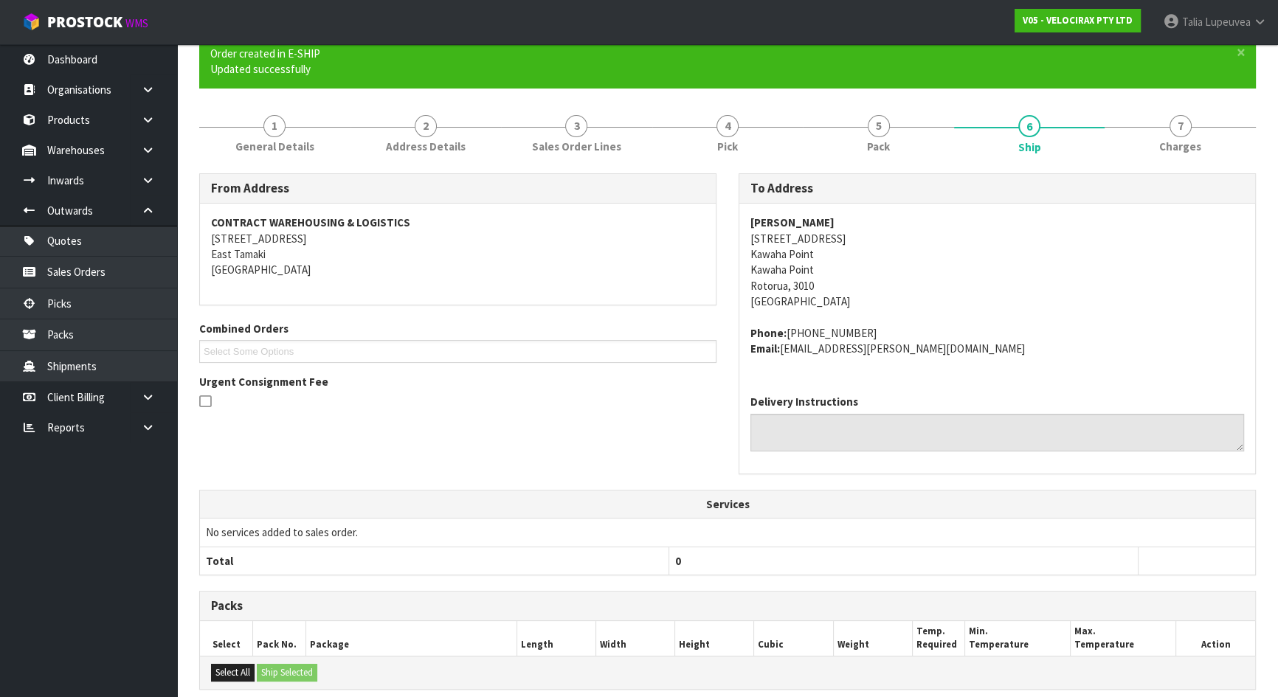
click at [781, 238] on address "[PERSON_NAME] [STREET_ADDRESS]" at bounding box center [998, 262] width 494 height 95
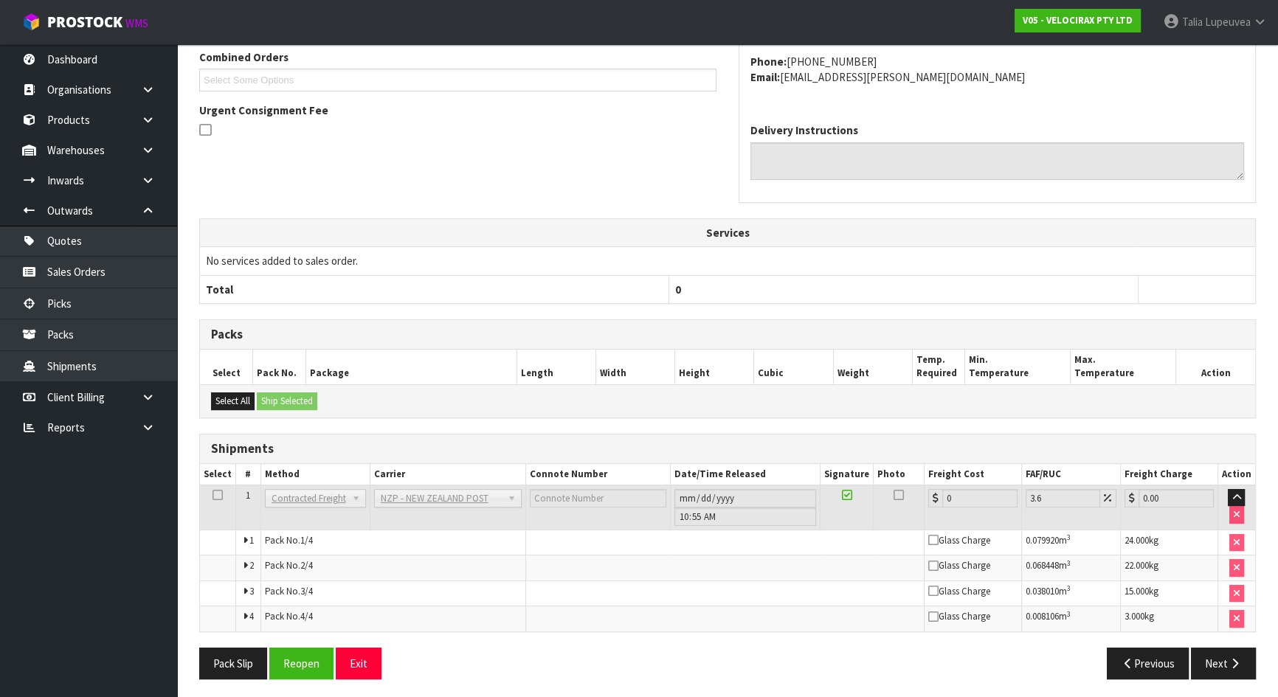
scroll to position [407, 0]
click at [303, 649] on button "Reopen" at bounding box center [301, 663] width 64 height 32
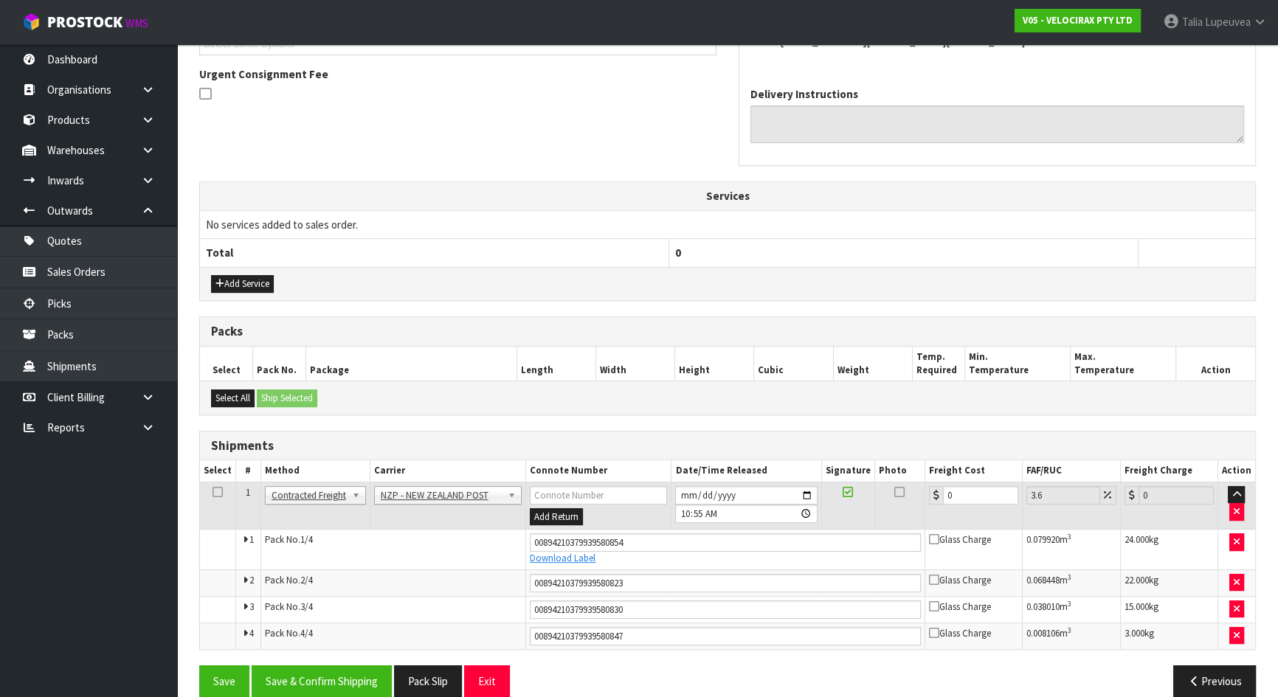
scroll to position [445, 0]
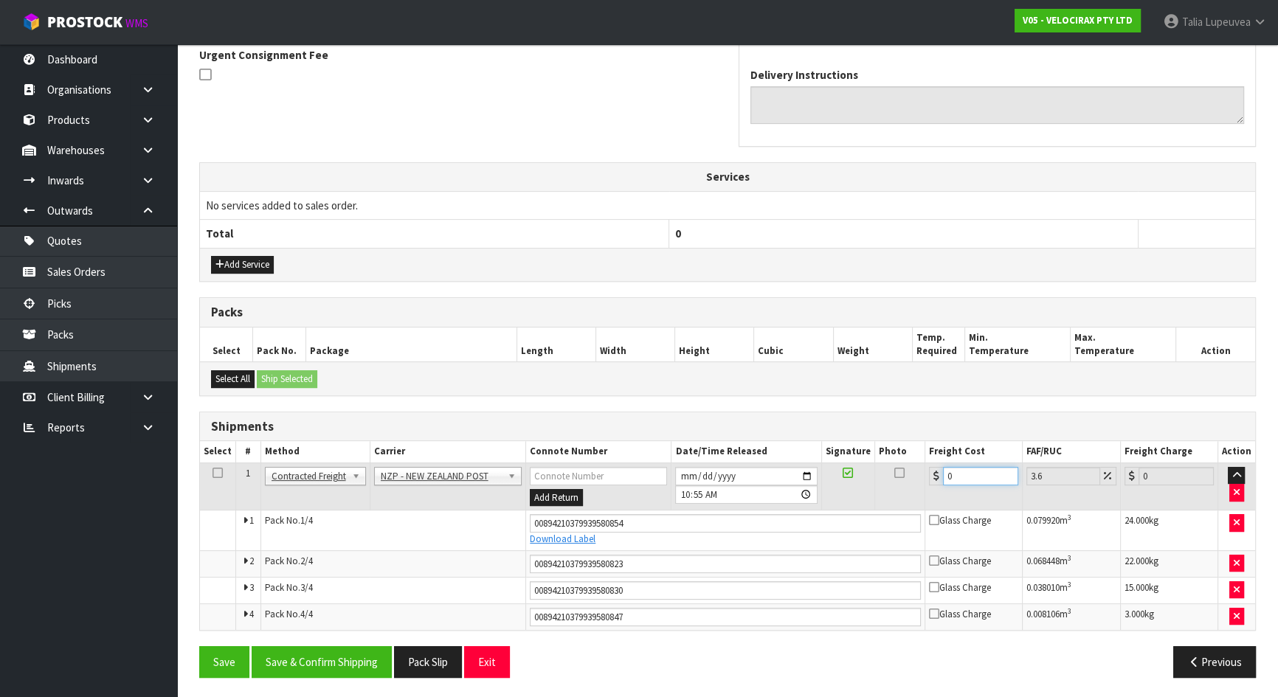
click at [957, 472] on input "0" at bounding box center [980, 476] width 75 height 18
type input "5"
type input "5.18"
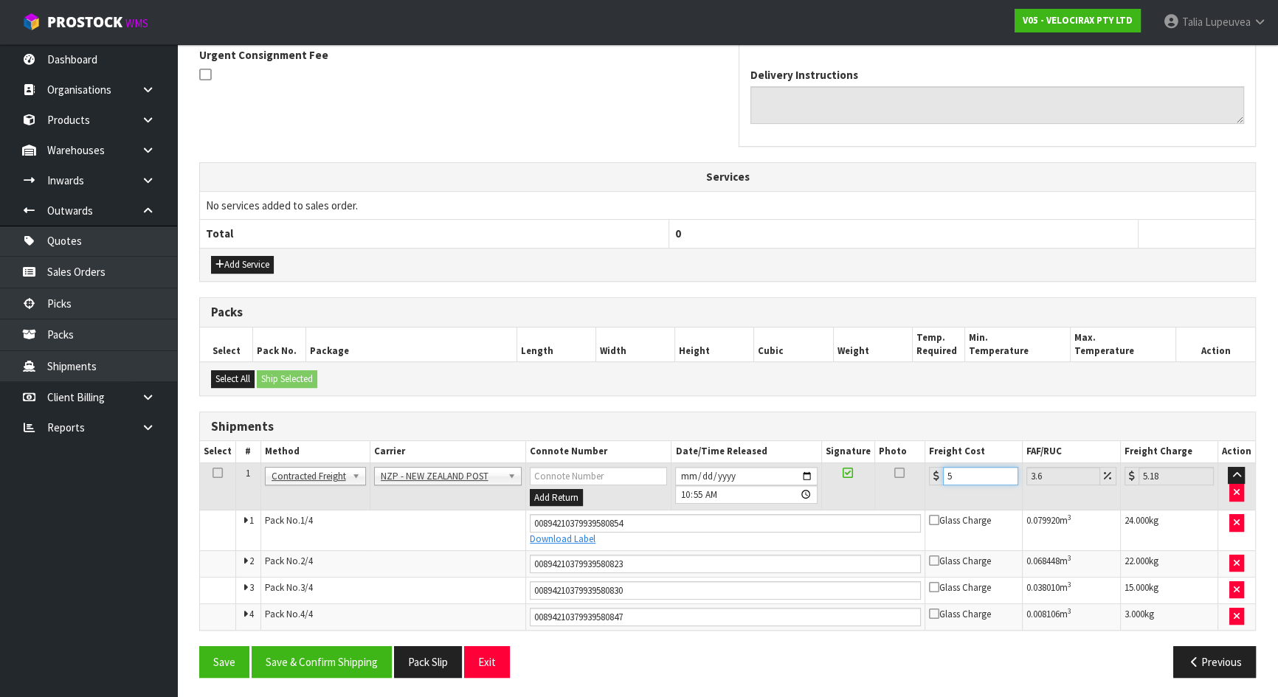
type input "58"
type input "60.09"
type input "58.9"
type input "61.02"
type input "58.99"
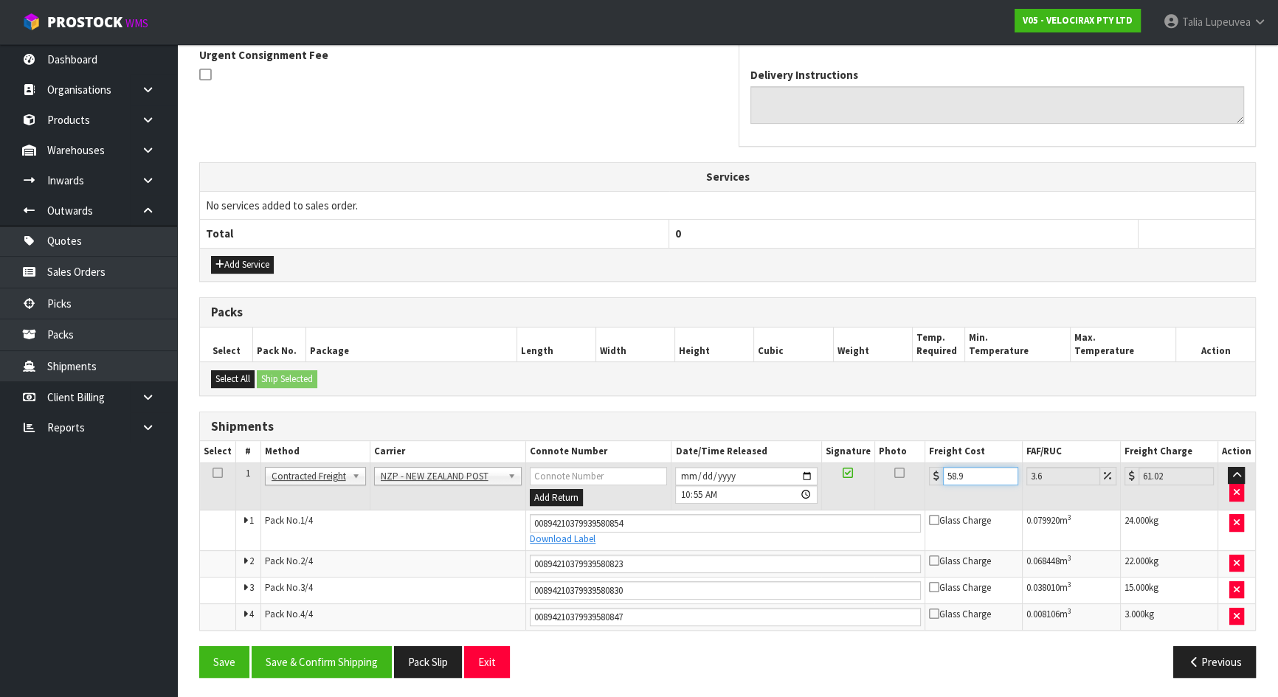
type input "61.11"
type input "58.99"
click at [347, 649] on button "Save & Confirm Shipping" at bounding box center [322, 663] width 140 height 32
